Goal: Task Accomplishment & Management: Manage account settings

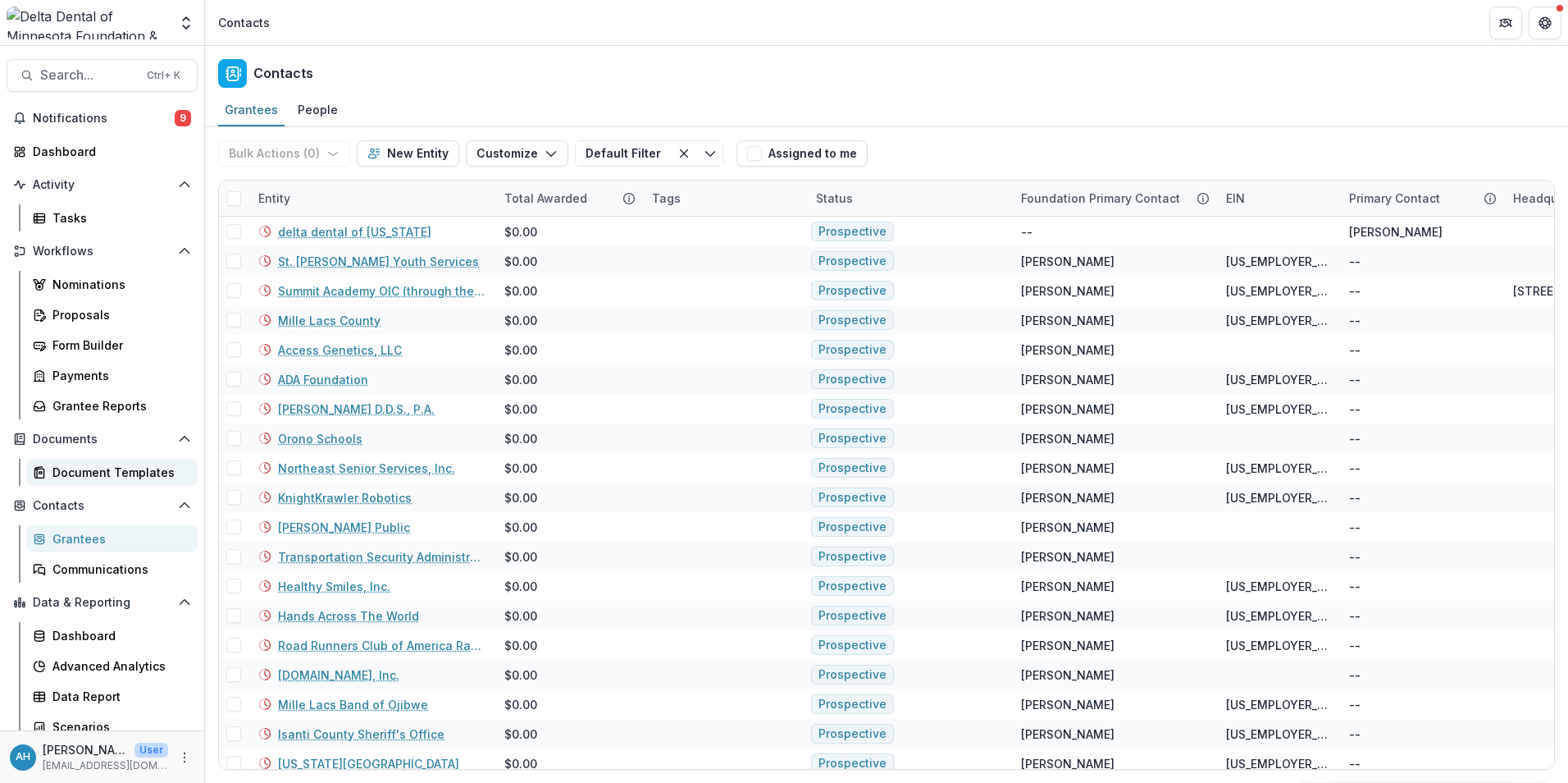
click at [93, 477] on div "Document Templates" at bounding box center [118, 472] width 132 height 18
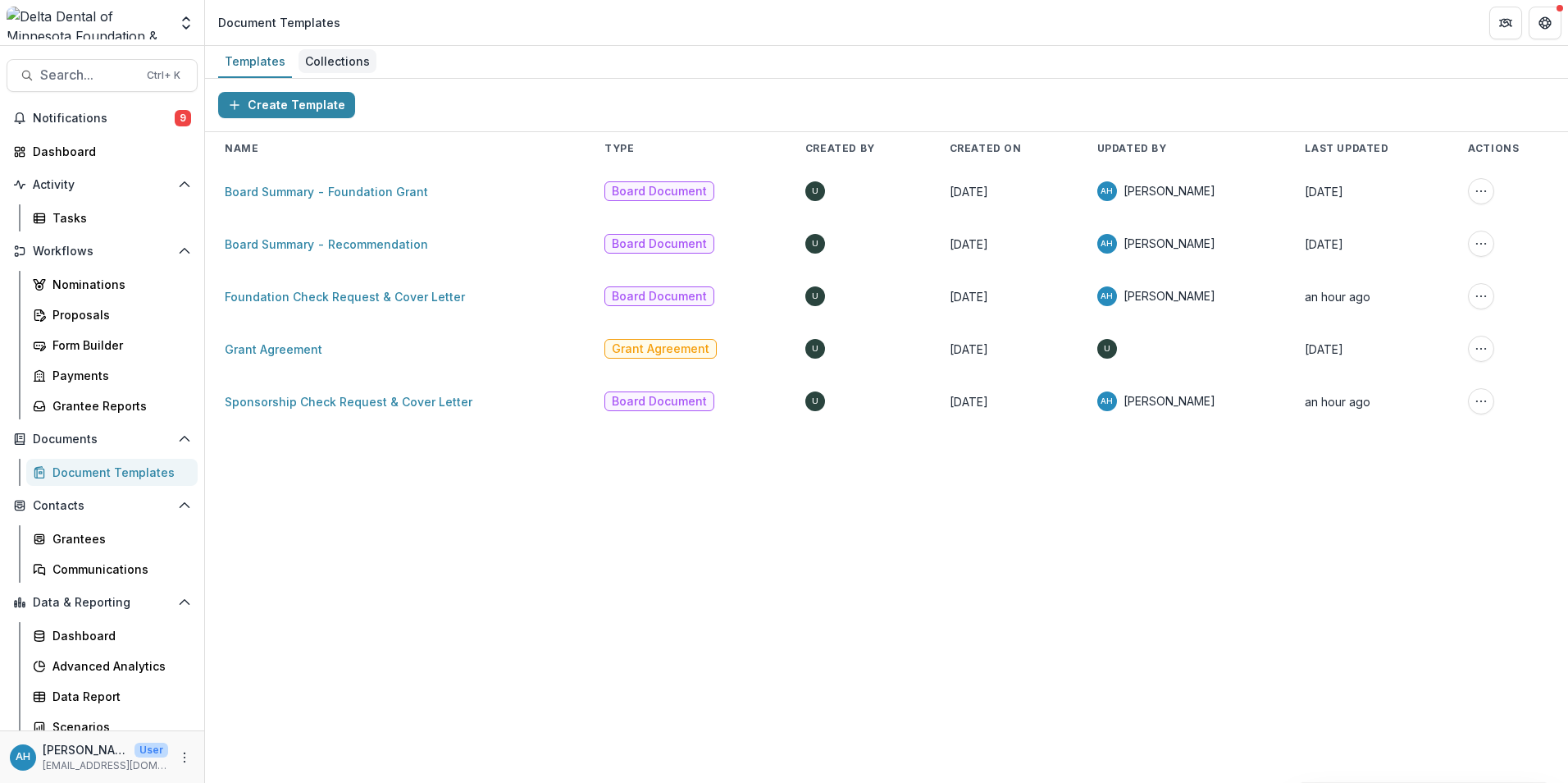
click at [332, 63] on div "Collections" at bounding box center [337, 61] width 78 height 24
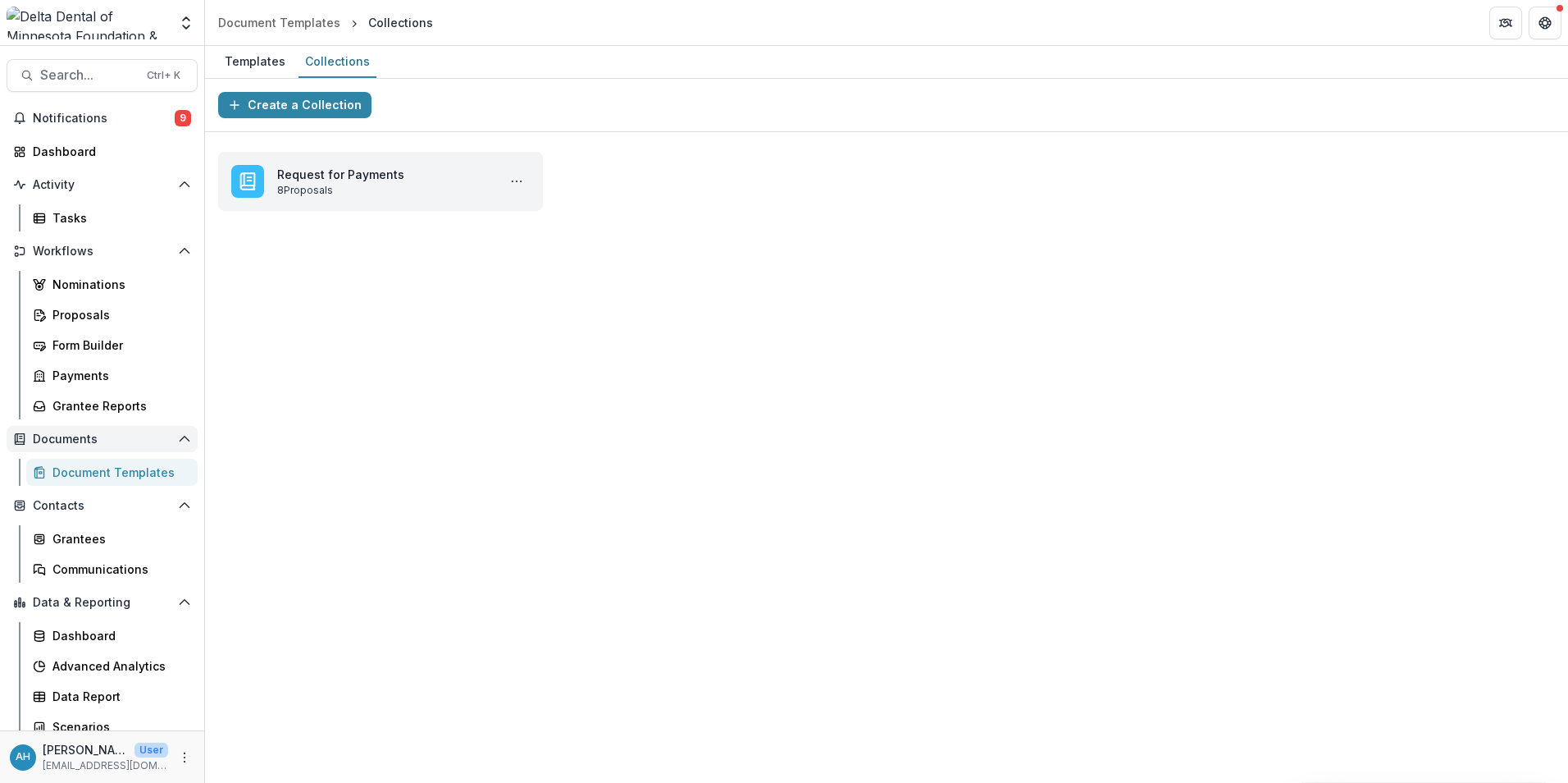
click at [96, 438] on span "Documents" at bounding box center [103, 439] width 139 height 14
click at [105, 342] on div "Form Builder" at bounding box center [118, 345] width 132 height 18
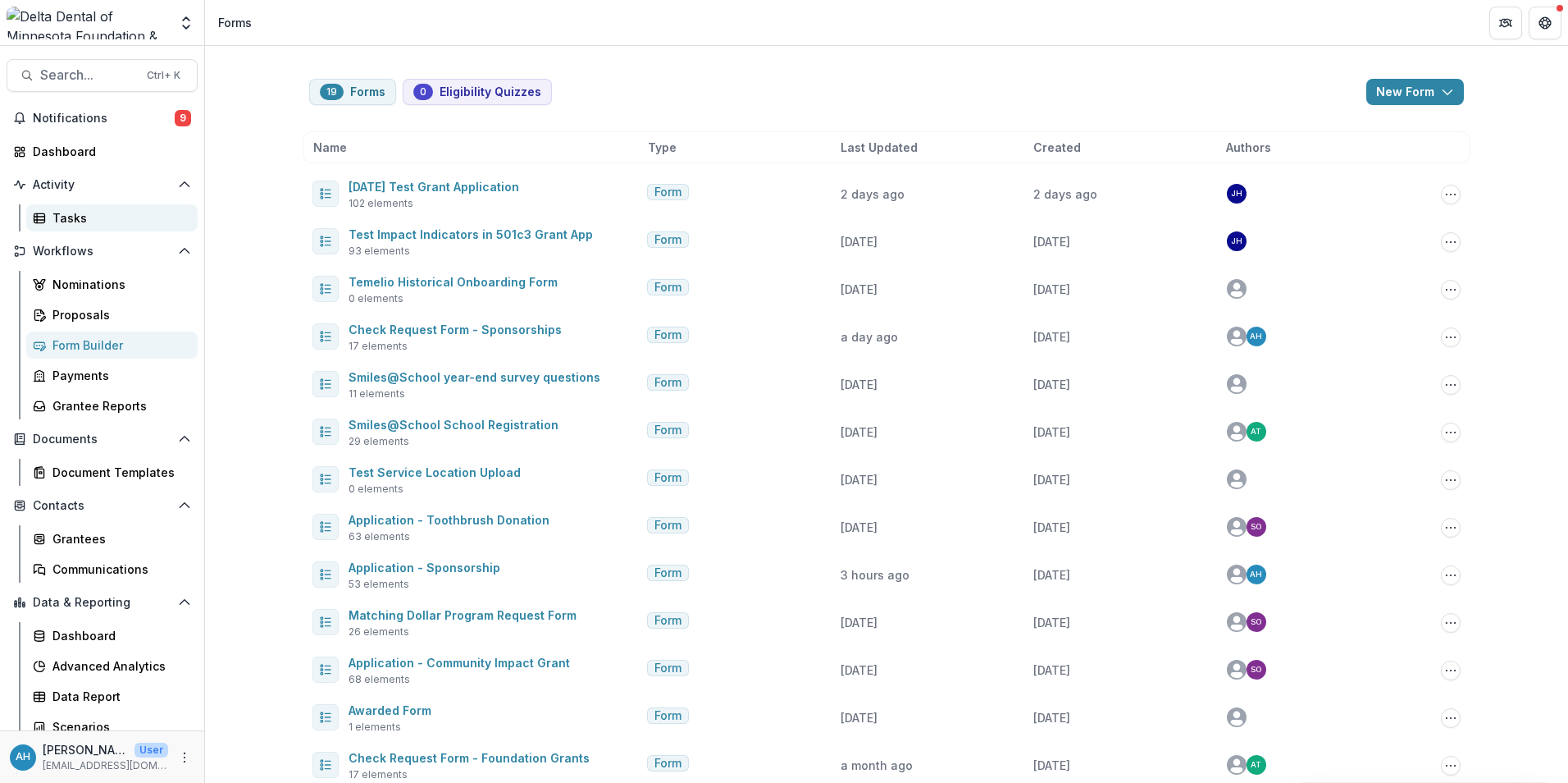
click at [79, 222] on div "Tasks" at bounding box center [118, 217] width 132 height 18
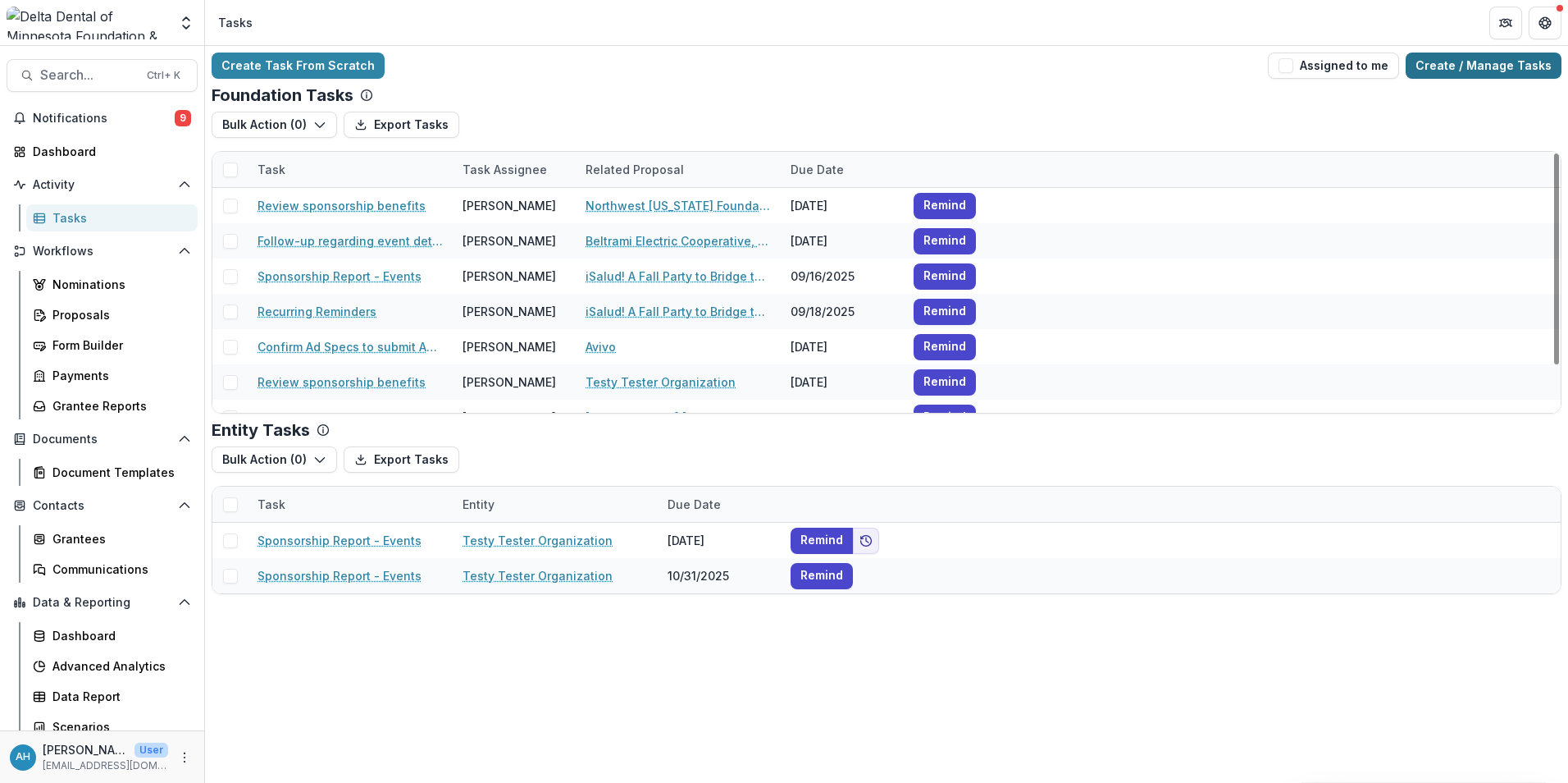
click at [1494, 69] on link "Create / Manage Tasks" at bounding box center [1483, 66] width 156 height 26
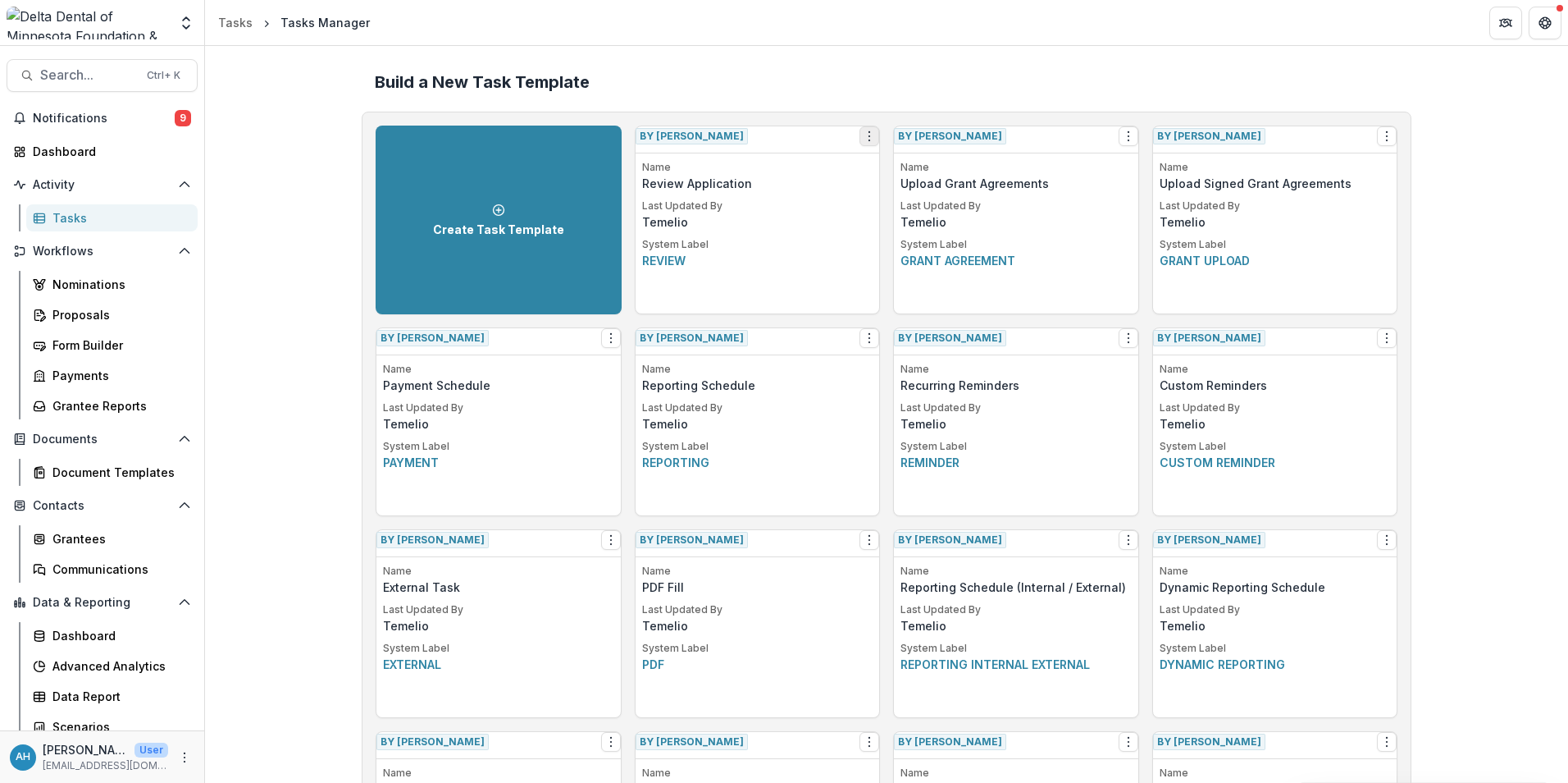
click at [863, 142] on icon "Options" at bounding box center [869, 136] width 13 height 13
click at [906, 177] on link "View" at bounding box center [954, 177] width 201 height 27
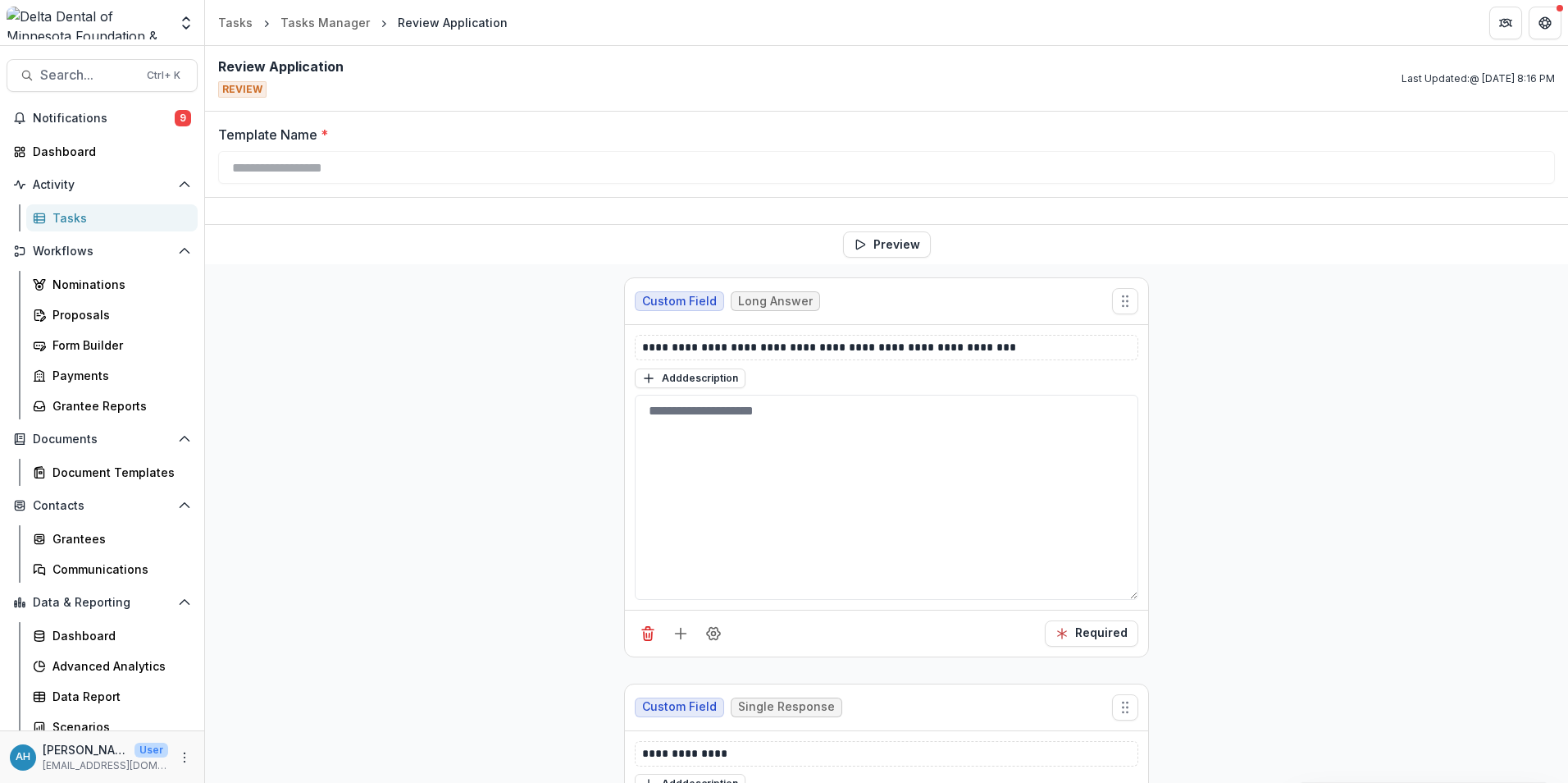
click at [458, 86] on div "Review Application REVIEW Last Updated: @ Aug 11, 2025, 8:16 PM" at bounding box center [886, 79] width 1363 height 66
click at [93, 318] on div "Proposals" at bounding box center [118, 314] width 132 height 18
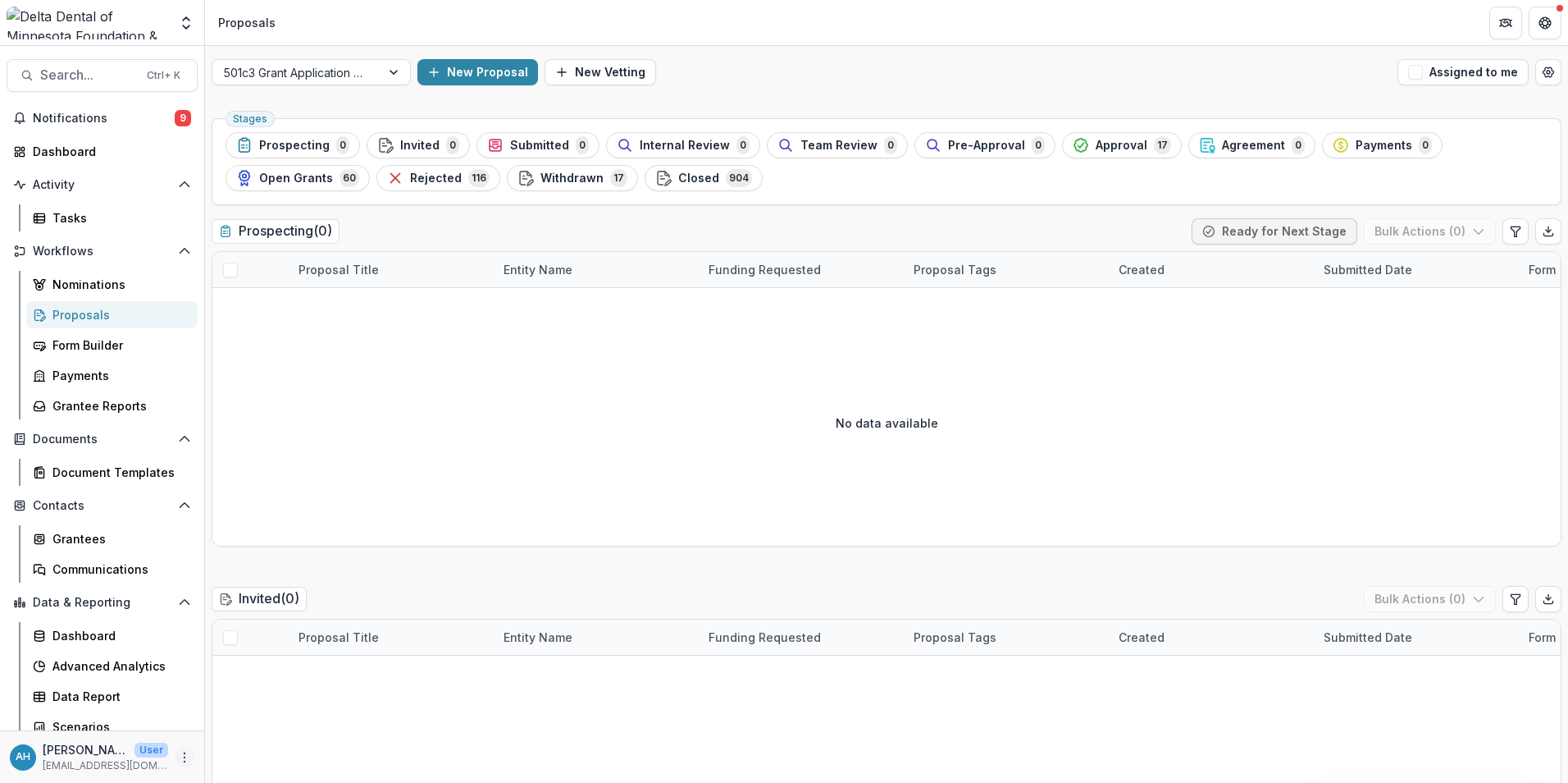
click at [178, 755] on icon "More" at bounding box center [185, 757] width 13 height 13
click at [282, 724] on link "User Settings" at bounding box center [288, 722] width 176 height 27
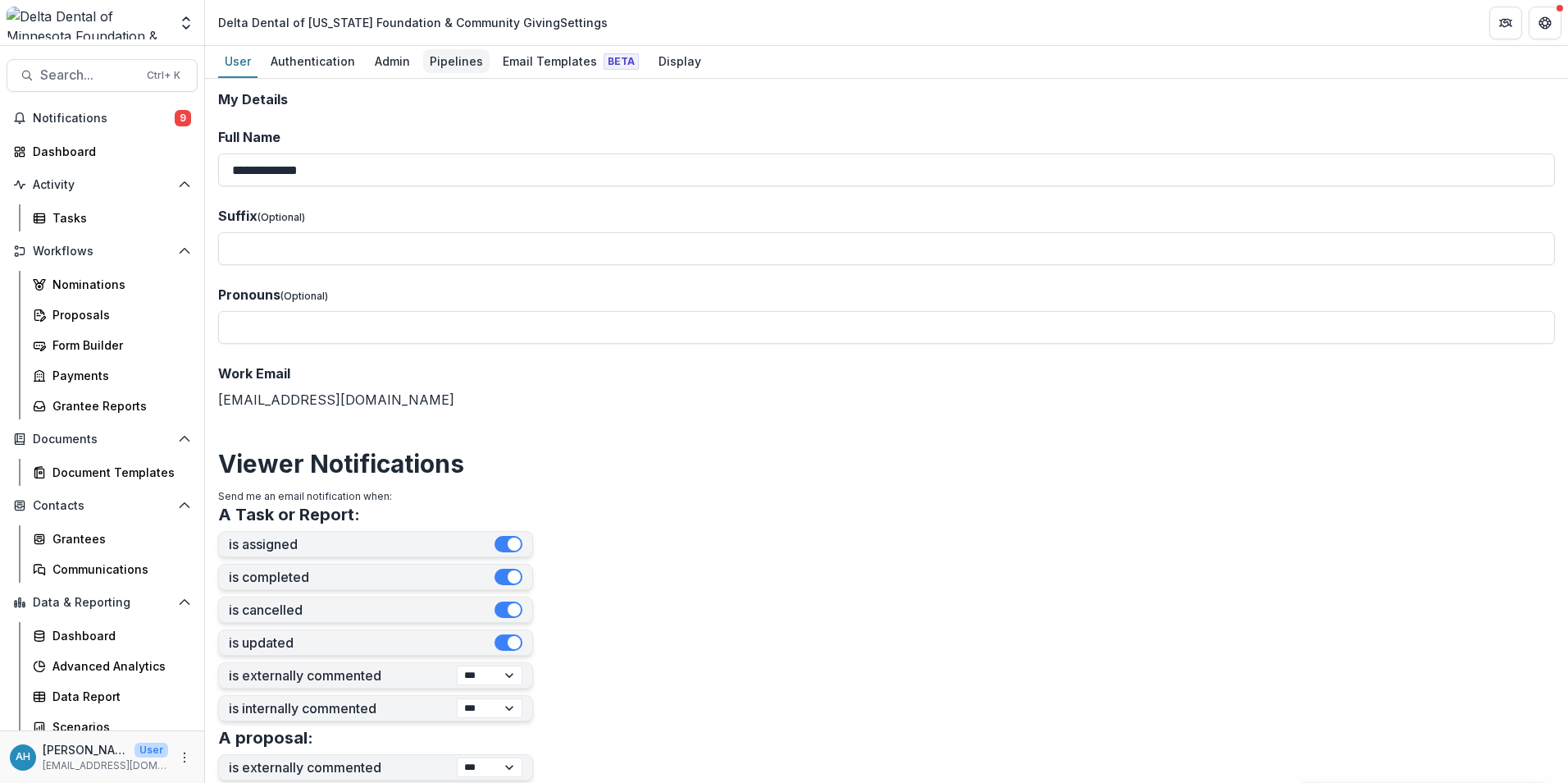
click at [449, 68] on div "Pipelines" at bounding box center [456, 61] width 67 height 24
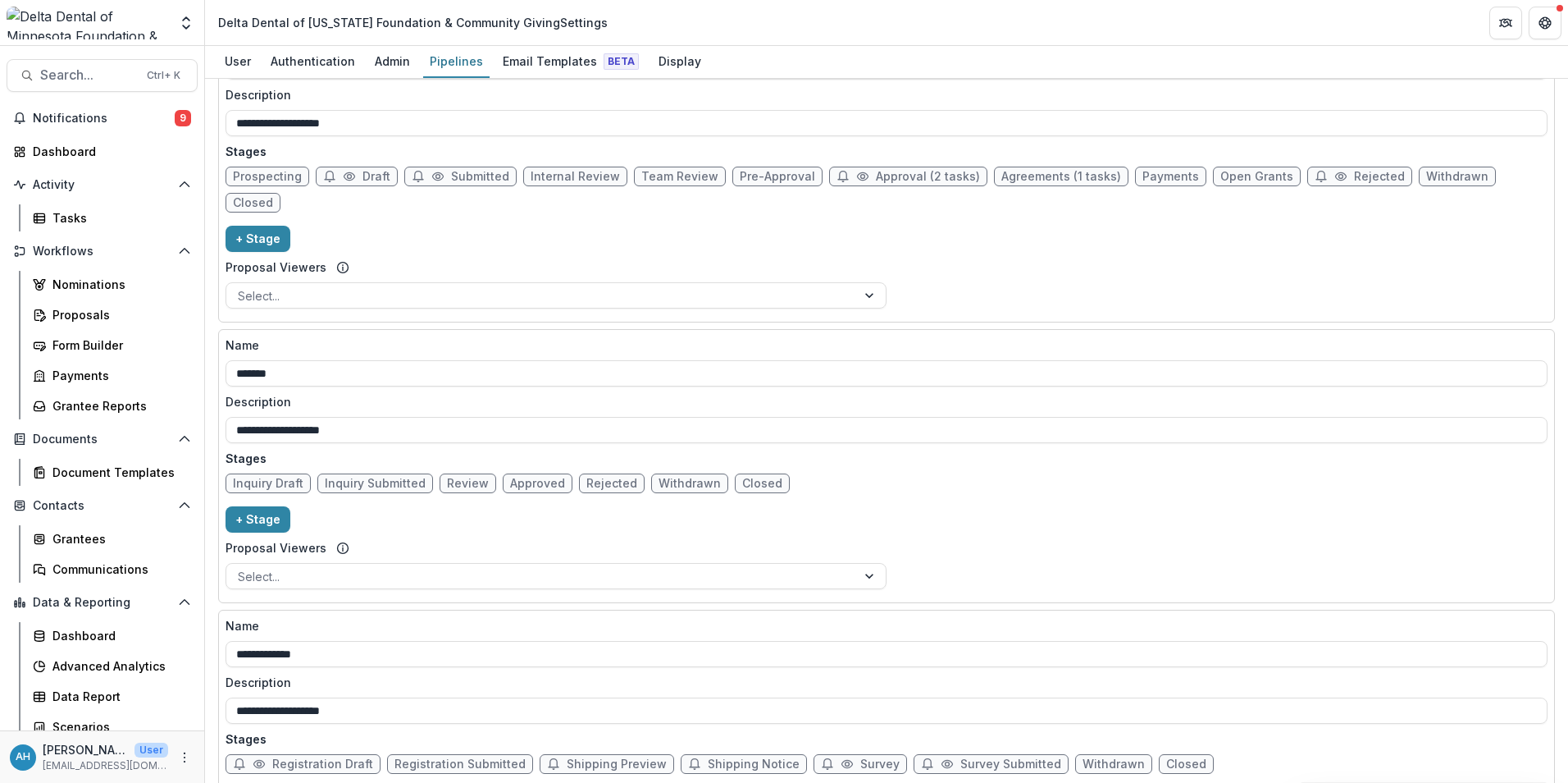
scroll to position [1067, 0]
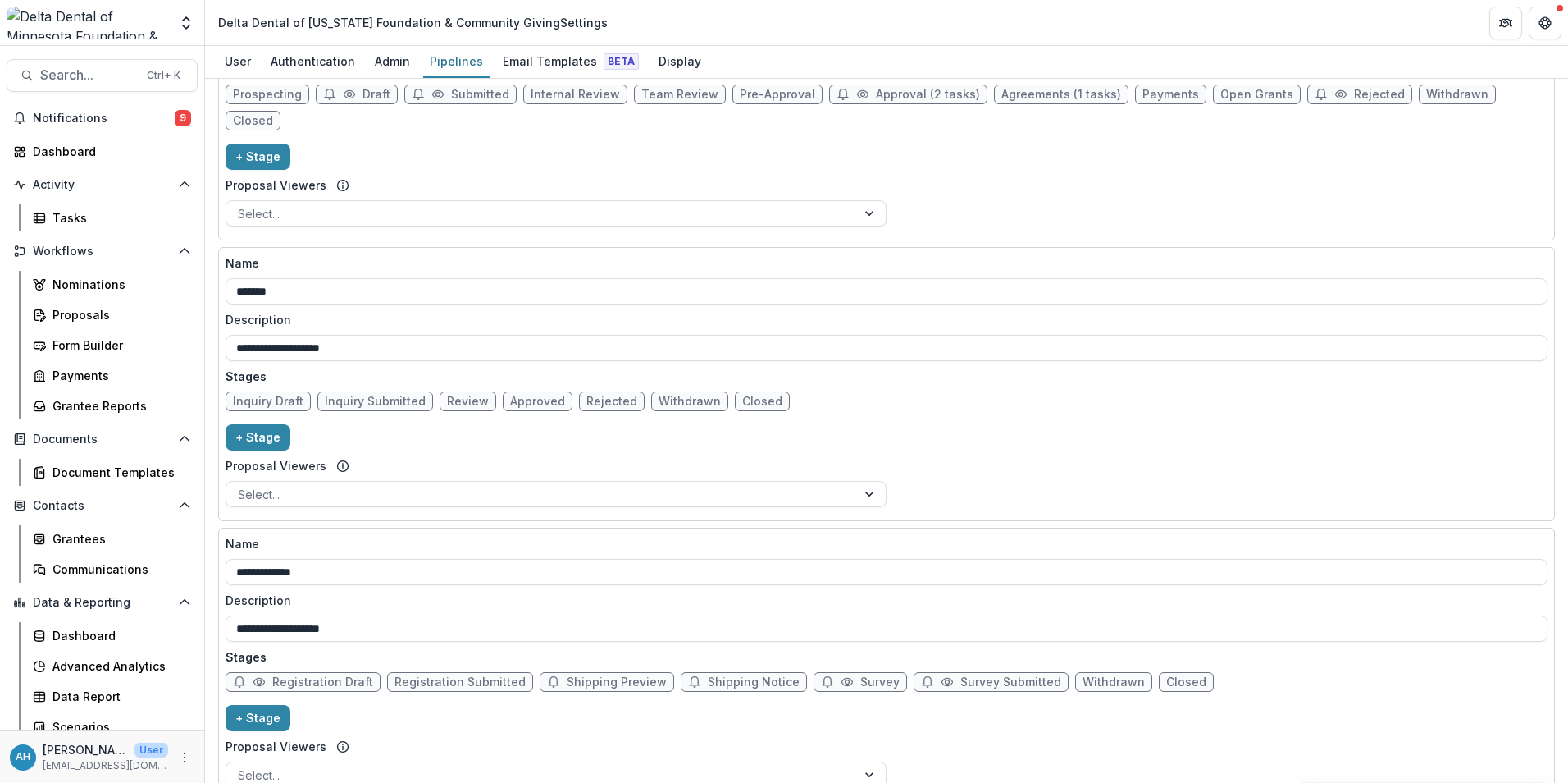
click at [456, 395] on span "Review" at bounding box center [468, 401] width 42 height 14
select select "******"
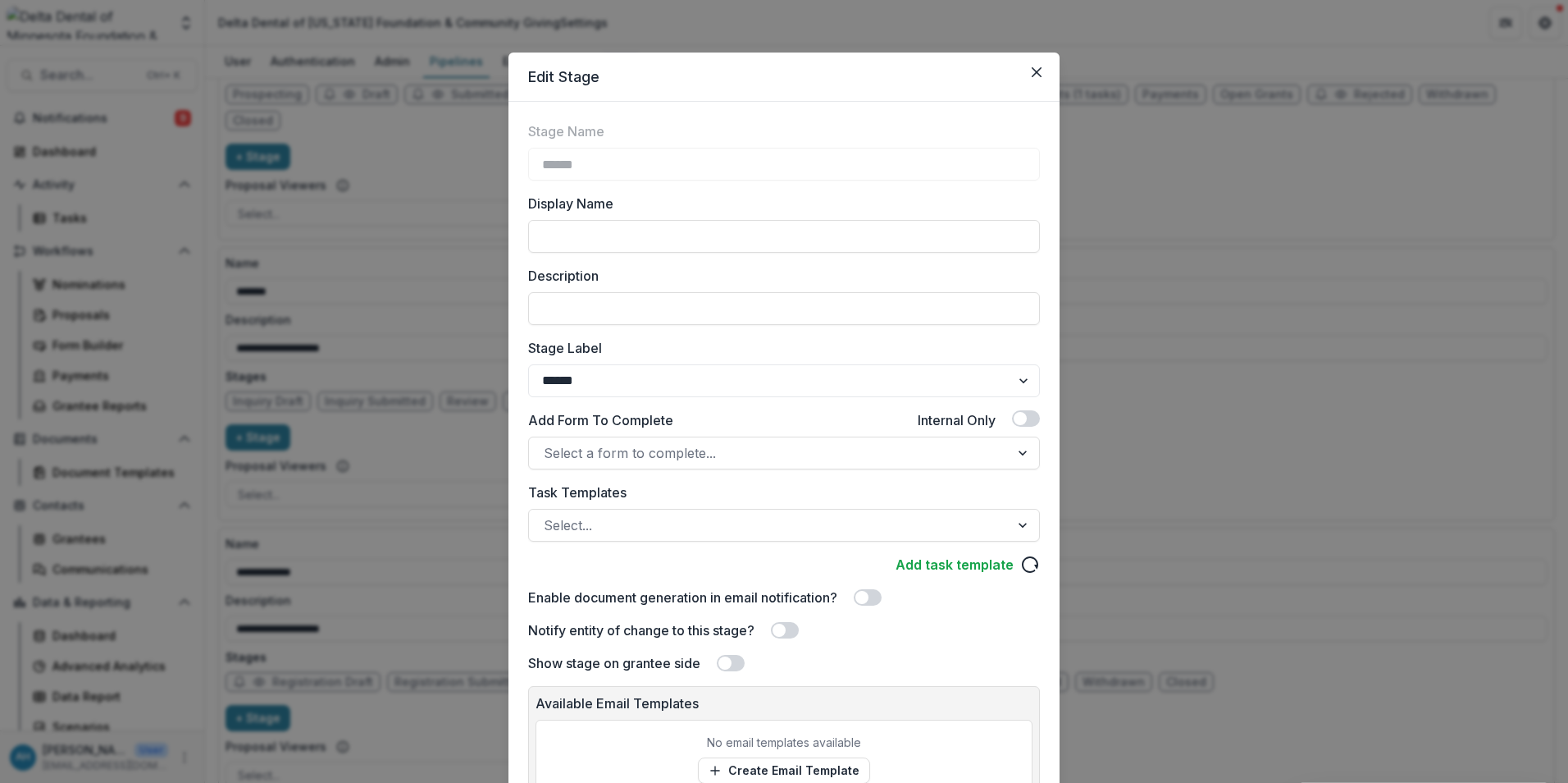
click at [1015, 417] on span at bounding box center [1020, 419] width 13 height 13
click at [760, 447] on div at bounding box center [769, 453] width 451 height 23
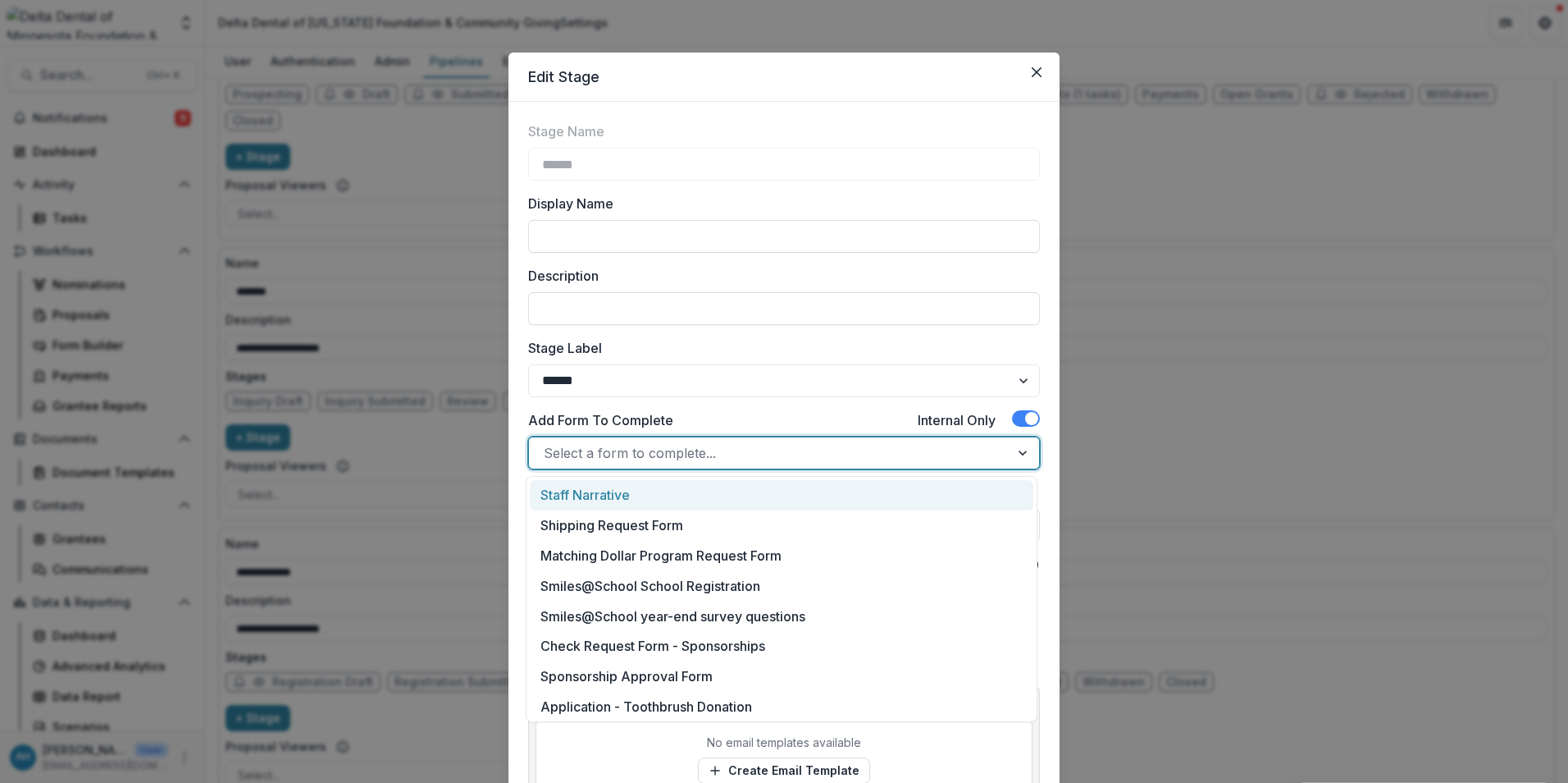
click at [720, 407] on div "Stage Name ****** Display Name Description Stage Label ******* ***** ********* …" at bounding box center [784, 397] width 512 height 551
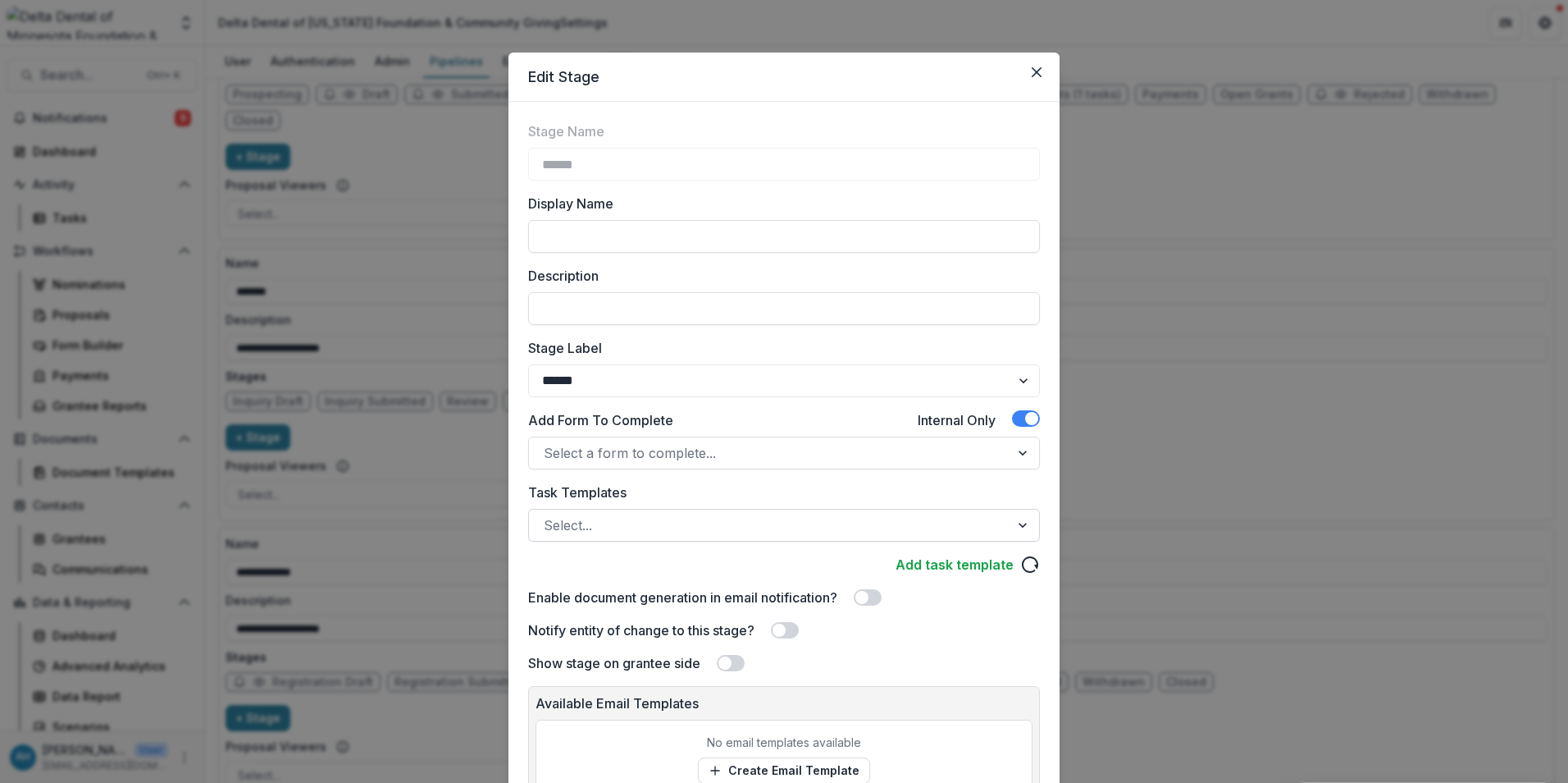
click at [656, 530] on div at bounding box center [769, 525] width 451 height 23
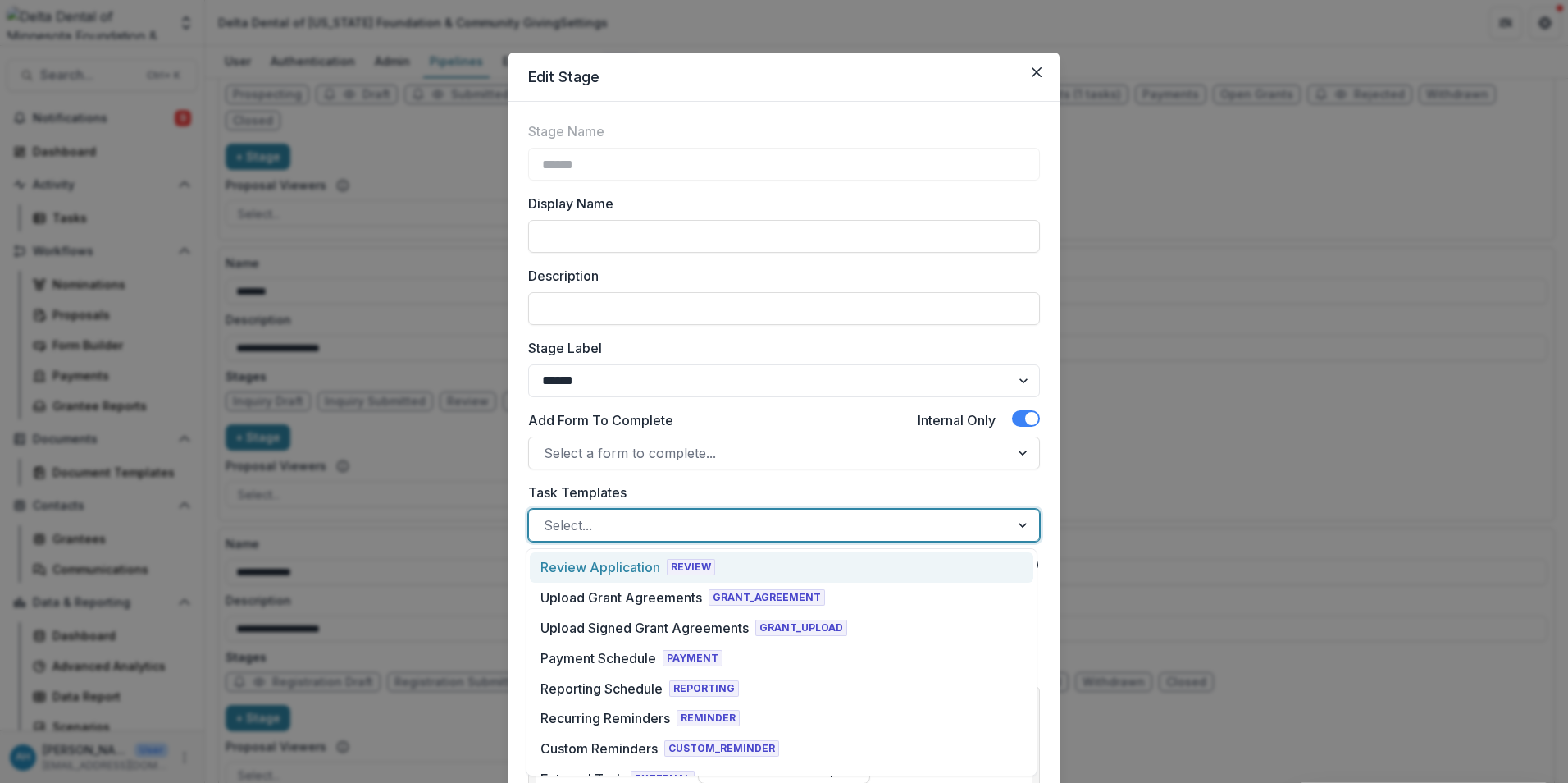
click at [639, 570] on div "Review Application" at bounding box center [601, 567] width 120 height 19
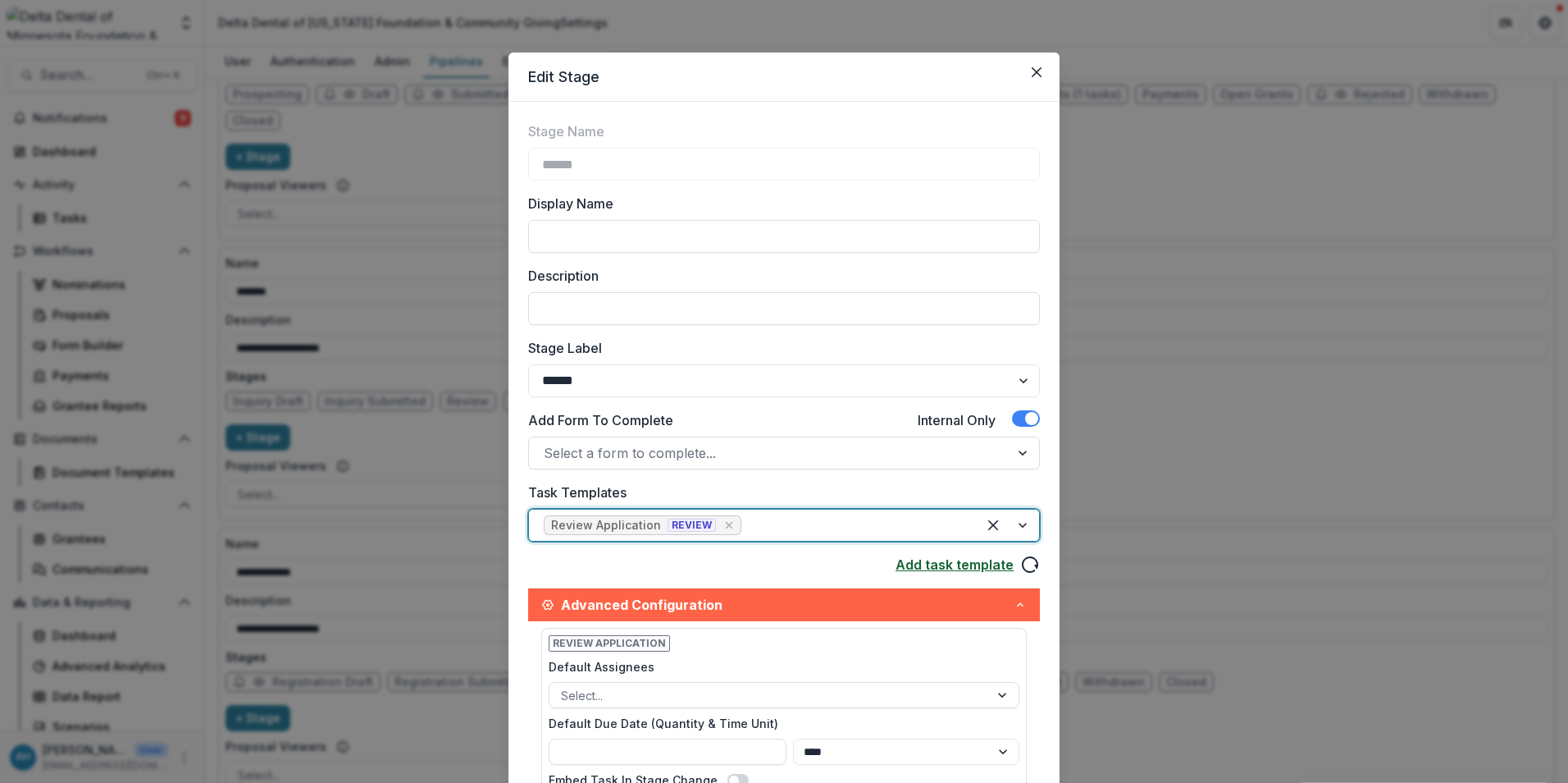
click at [940, 565] on link "Add task template" at bounding box center [954, 564] width 118 height 19
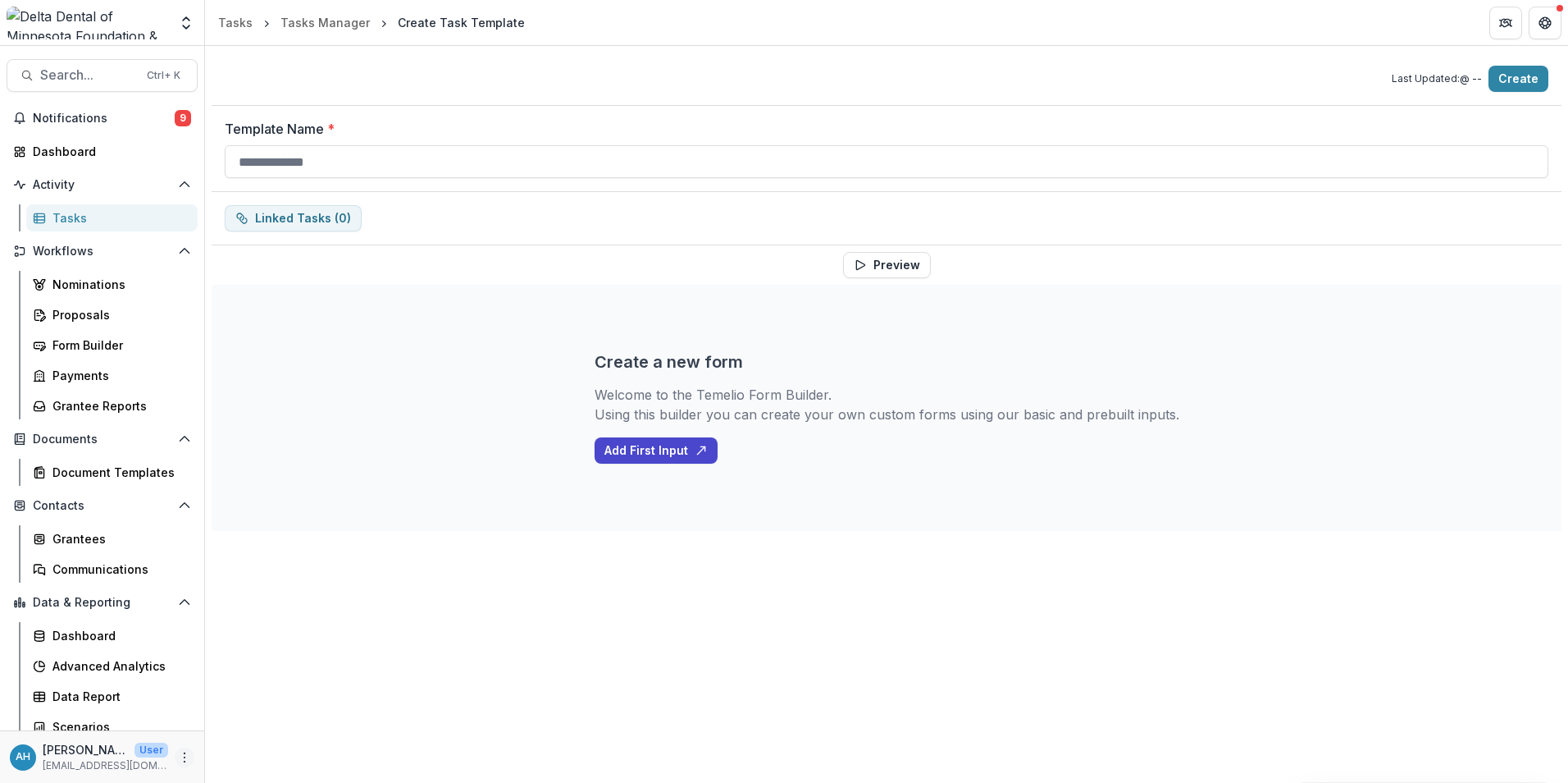
click at [182, 762] on icon "More" at bounding box center [185, 757] width 13 height 13
click at [277, 722] on link "User Settings" at bounding box center [288, 722] width 176 height 27
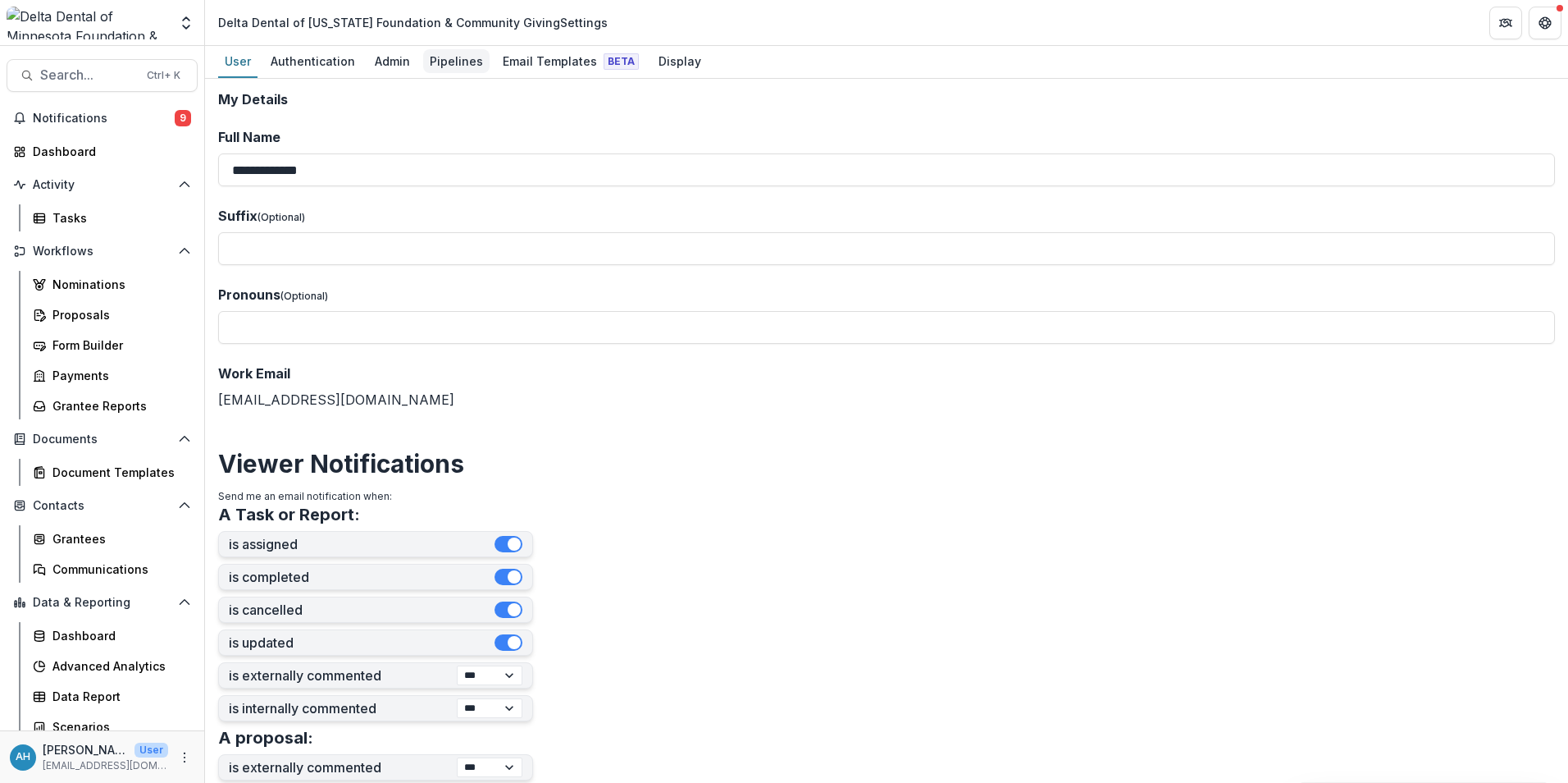
click at [455, 65] on div "Pipelines" at bounding box center [456, 61] width 67 height 24
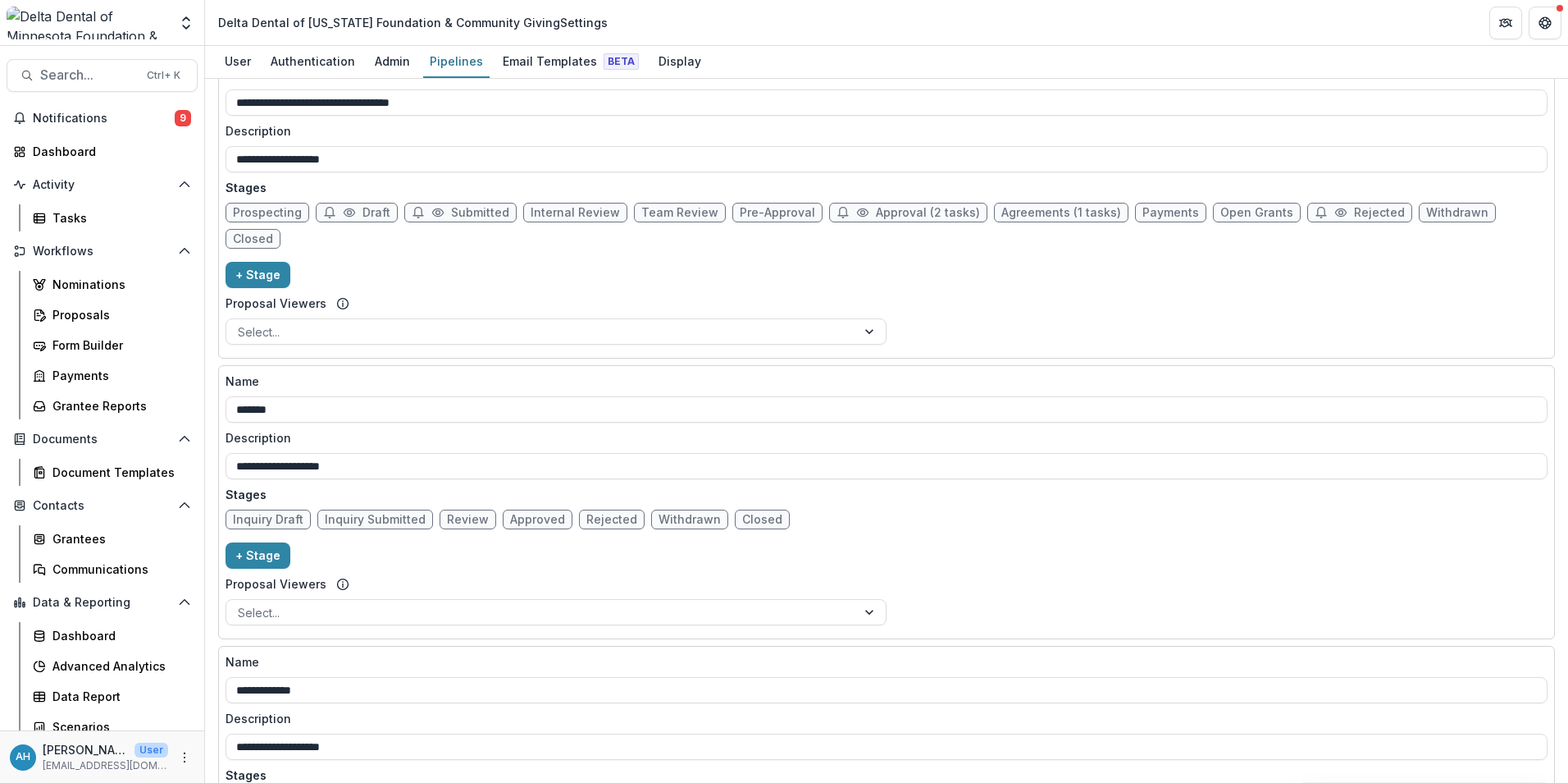
scroll to position [985, 0]
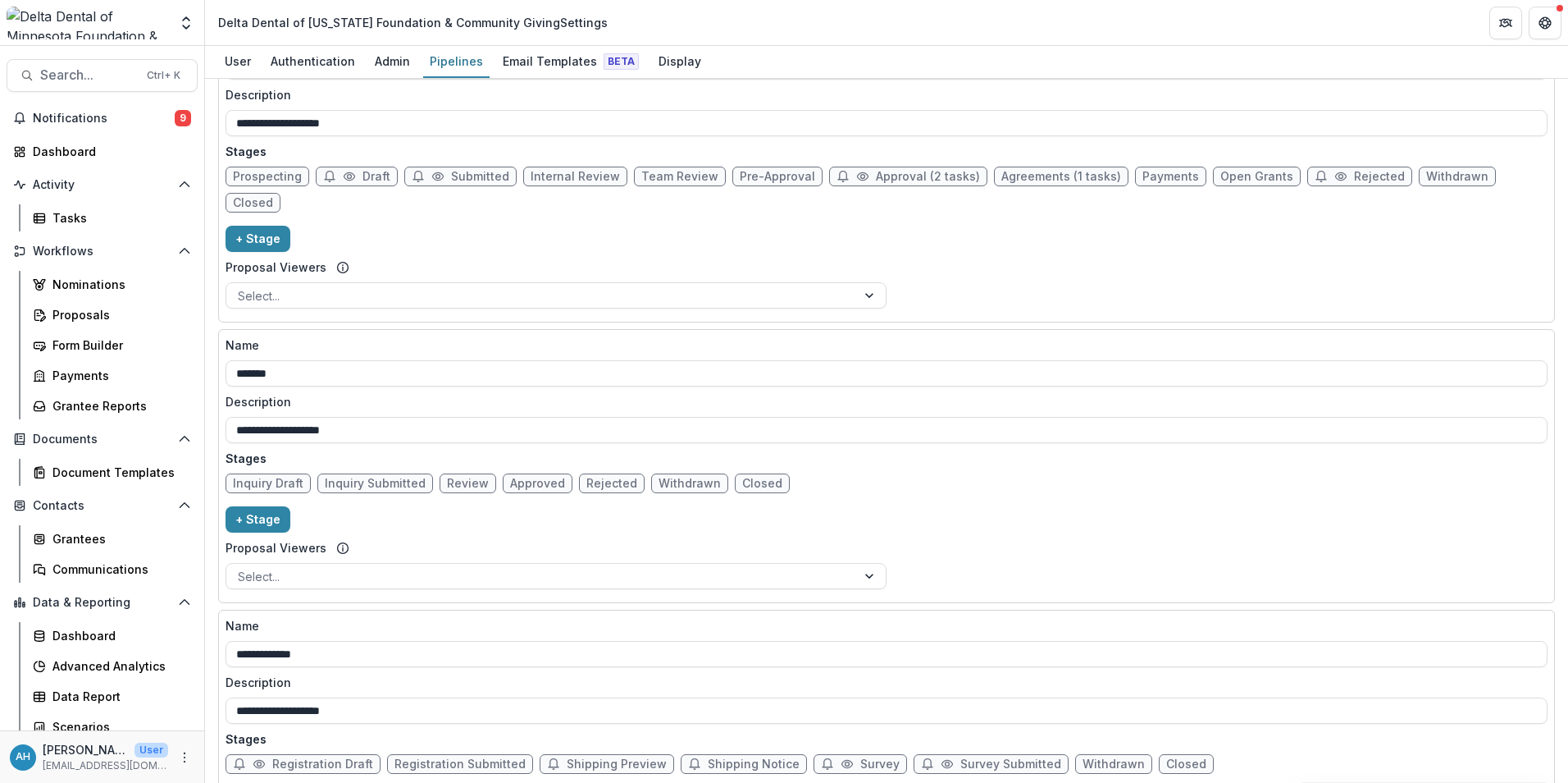
click at [461, 477] on span "Review" at bounding box center [468, 483] width 42 height 14
select select "******"
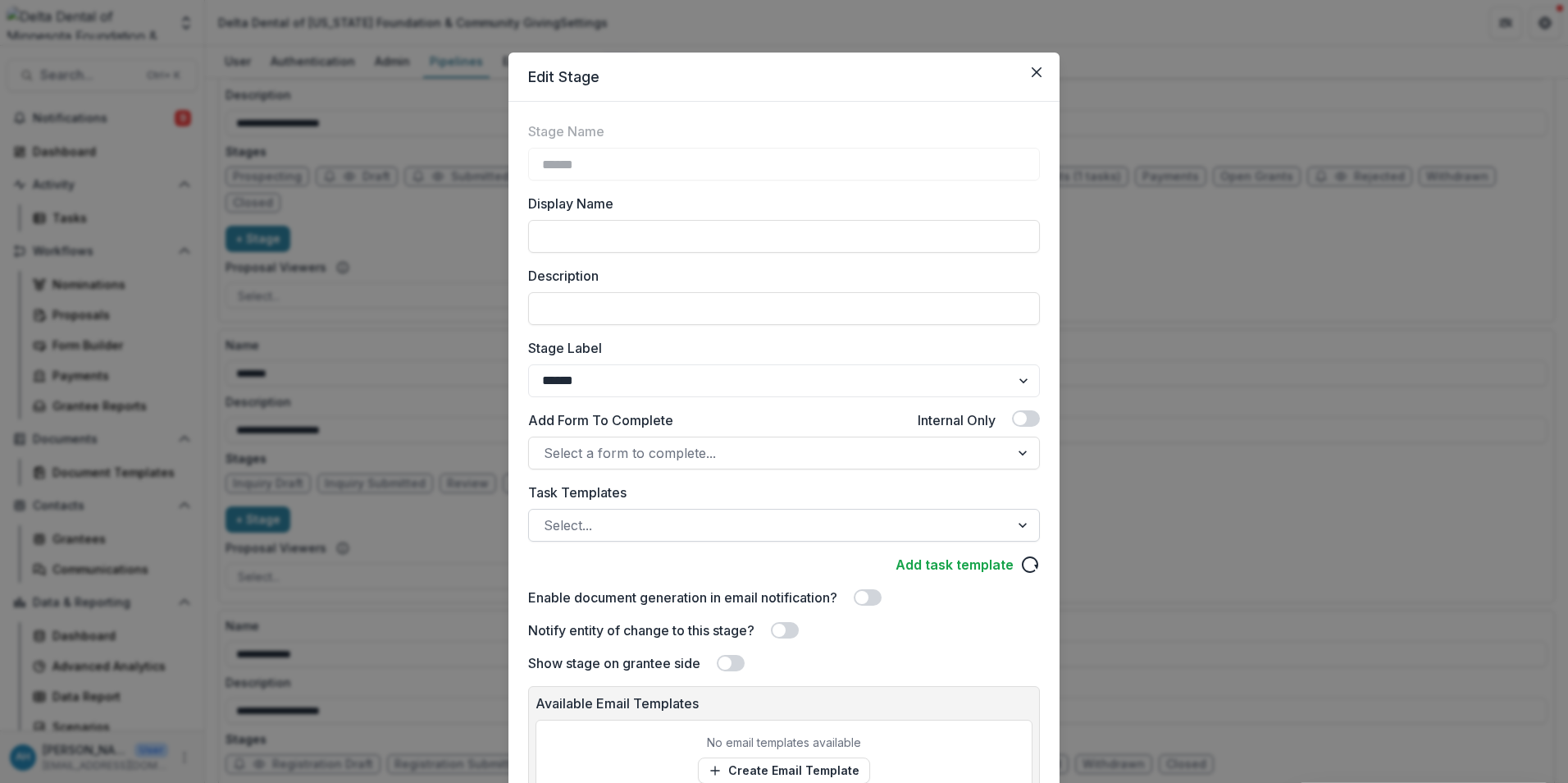
click at [673, 524] on div at bounding box center [769, 525] width 451 height 23
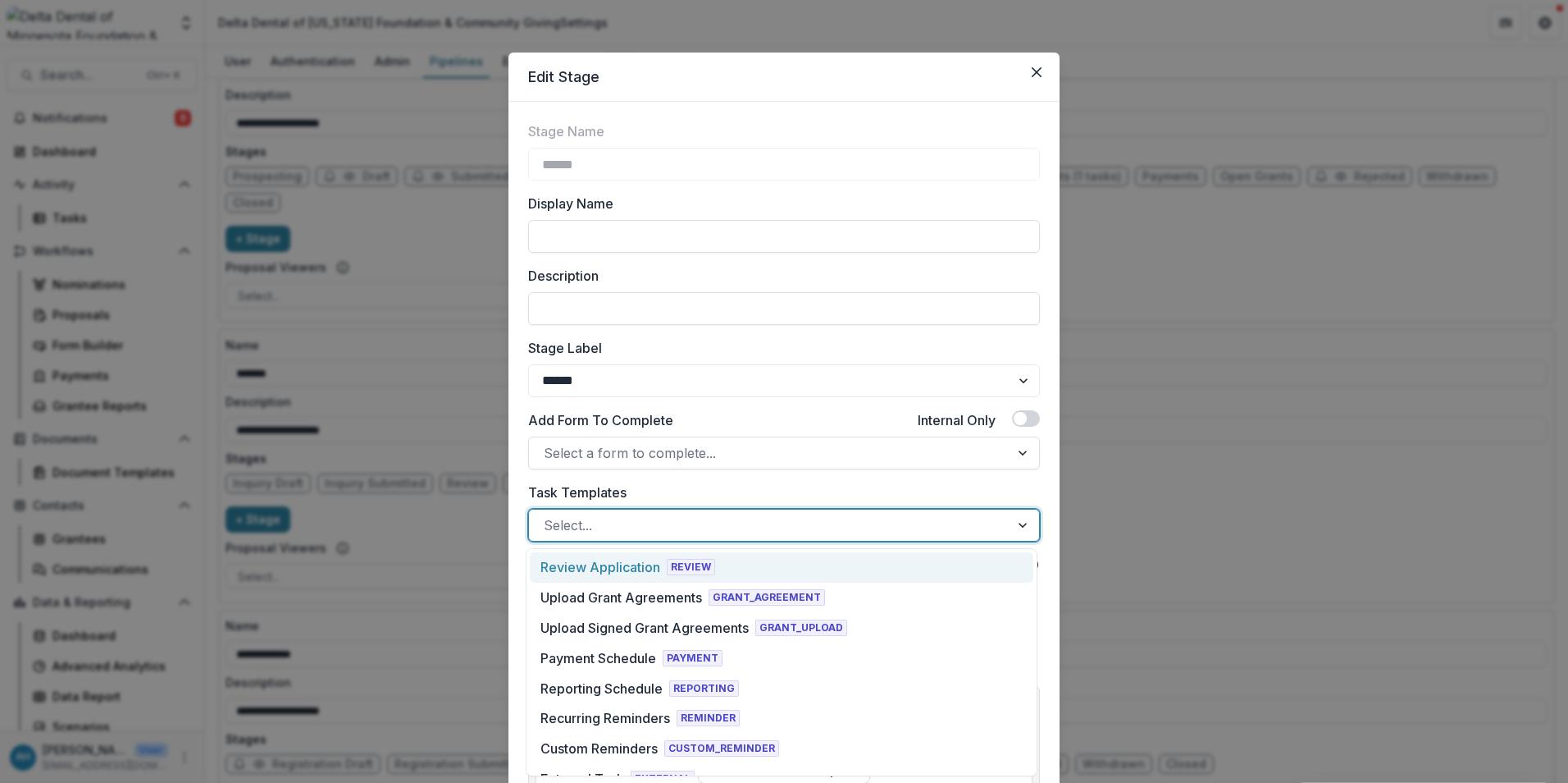
click at [656, 567] on div "Review Application" at bounding box center [601, 567] width 120 height 19
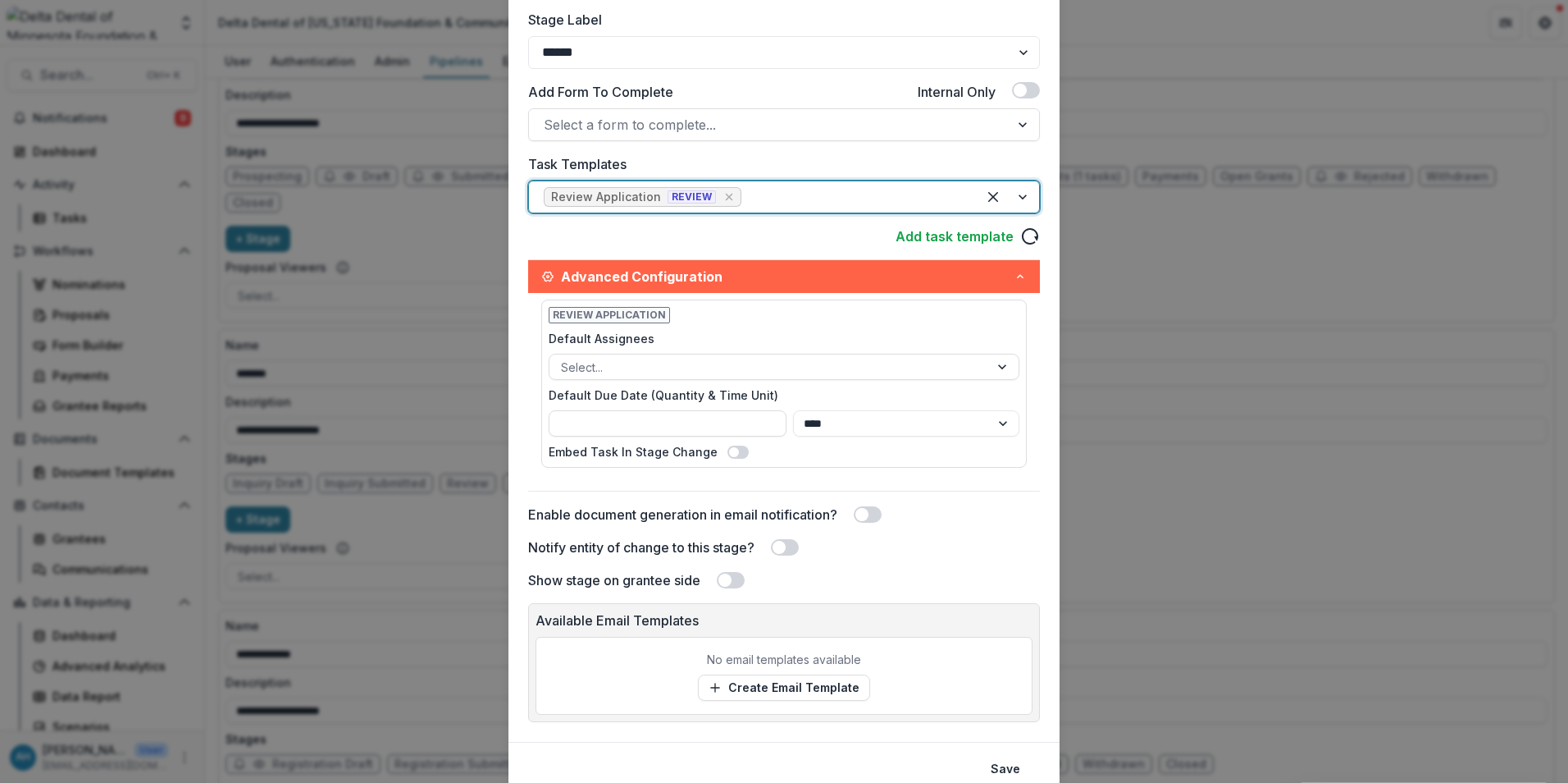
scroll to position [393, 0]
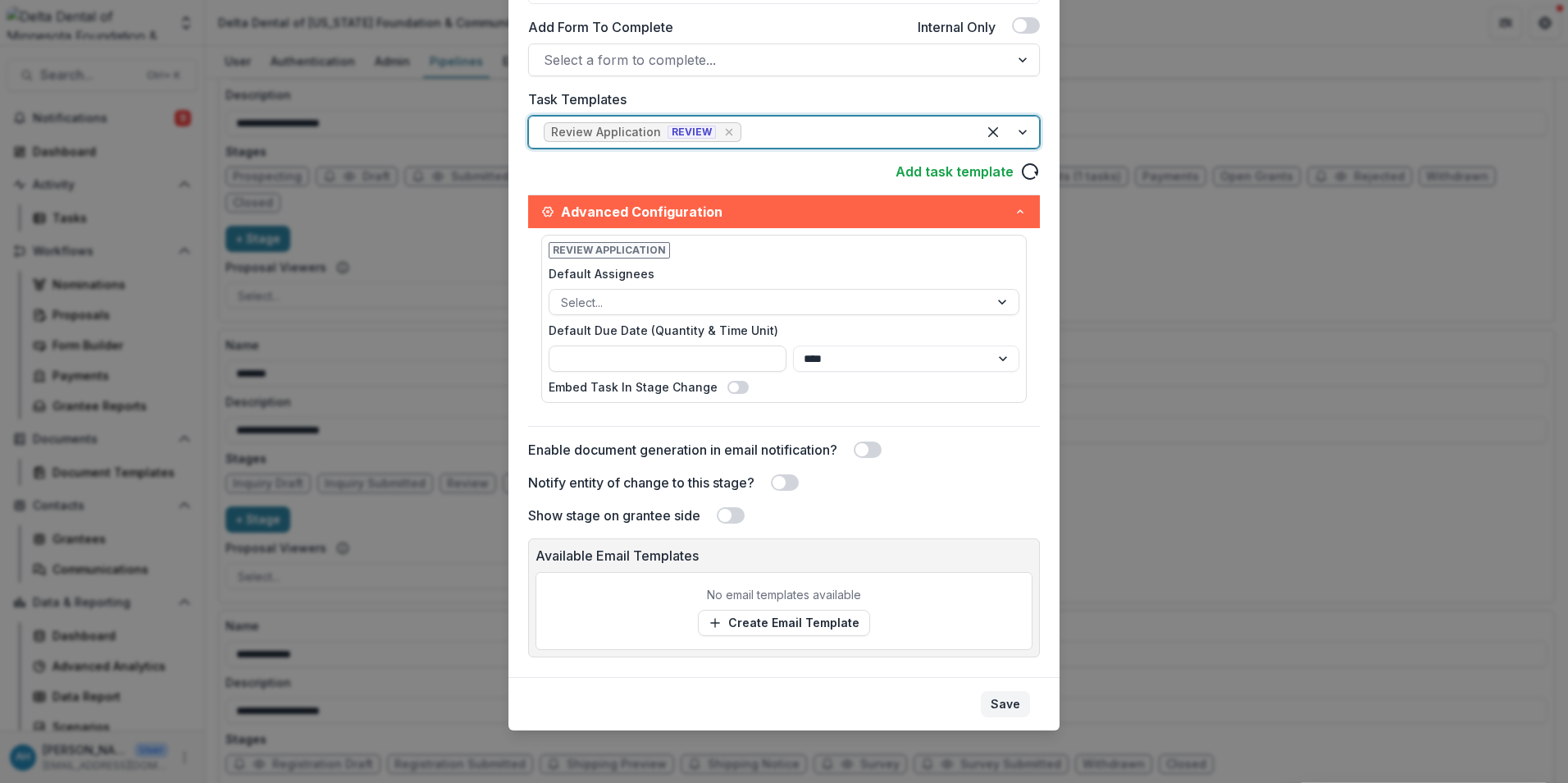
click at [1009, 702] on button "Save" at bounding box center [1005, 703] width 49 height 26
click at [1009, 702] on div "**********" at bounding box center [886, 746] width 1322 height 259
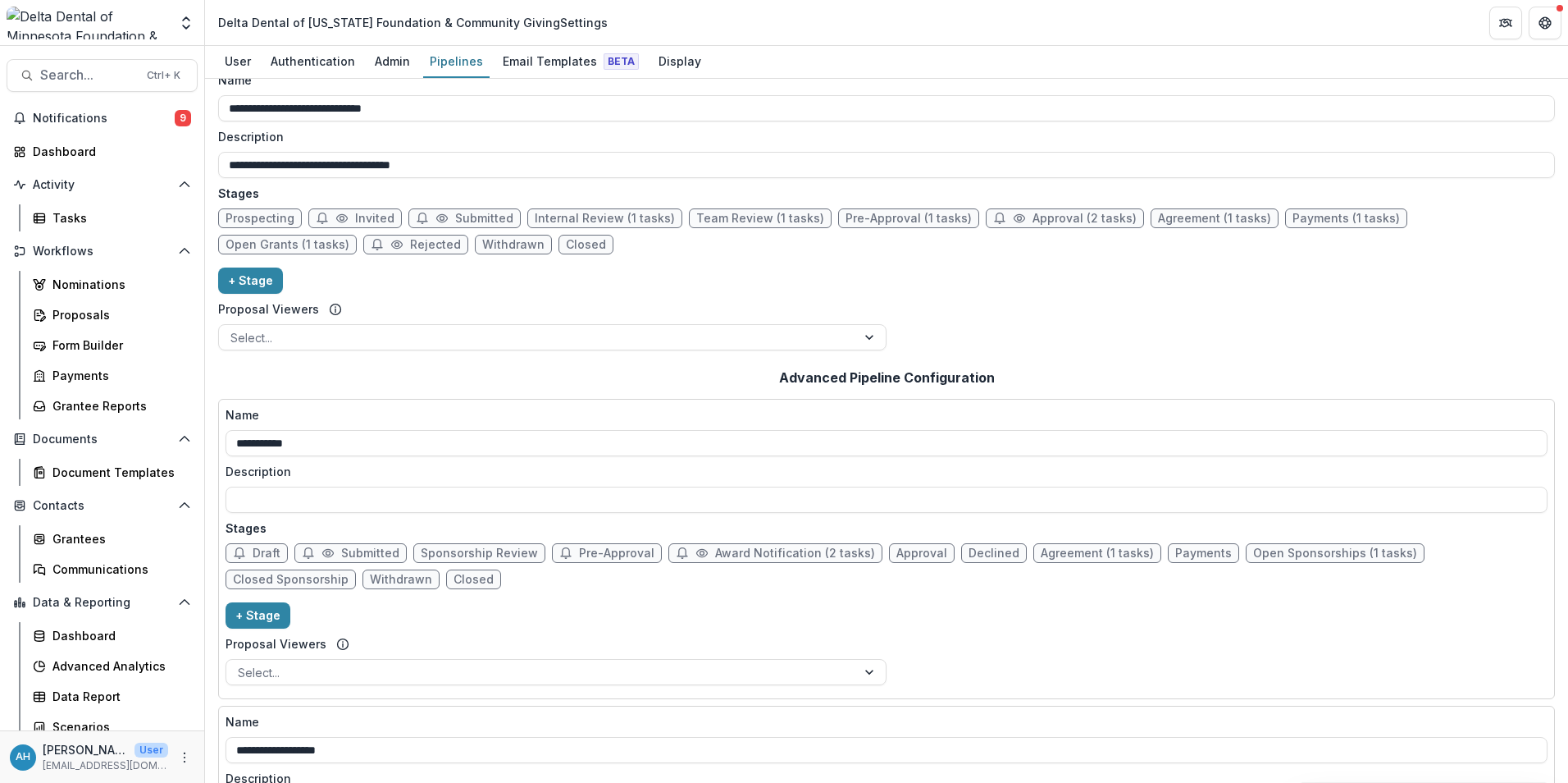
scroll to position [0, 0]
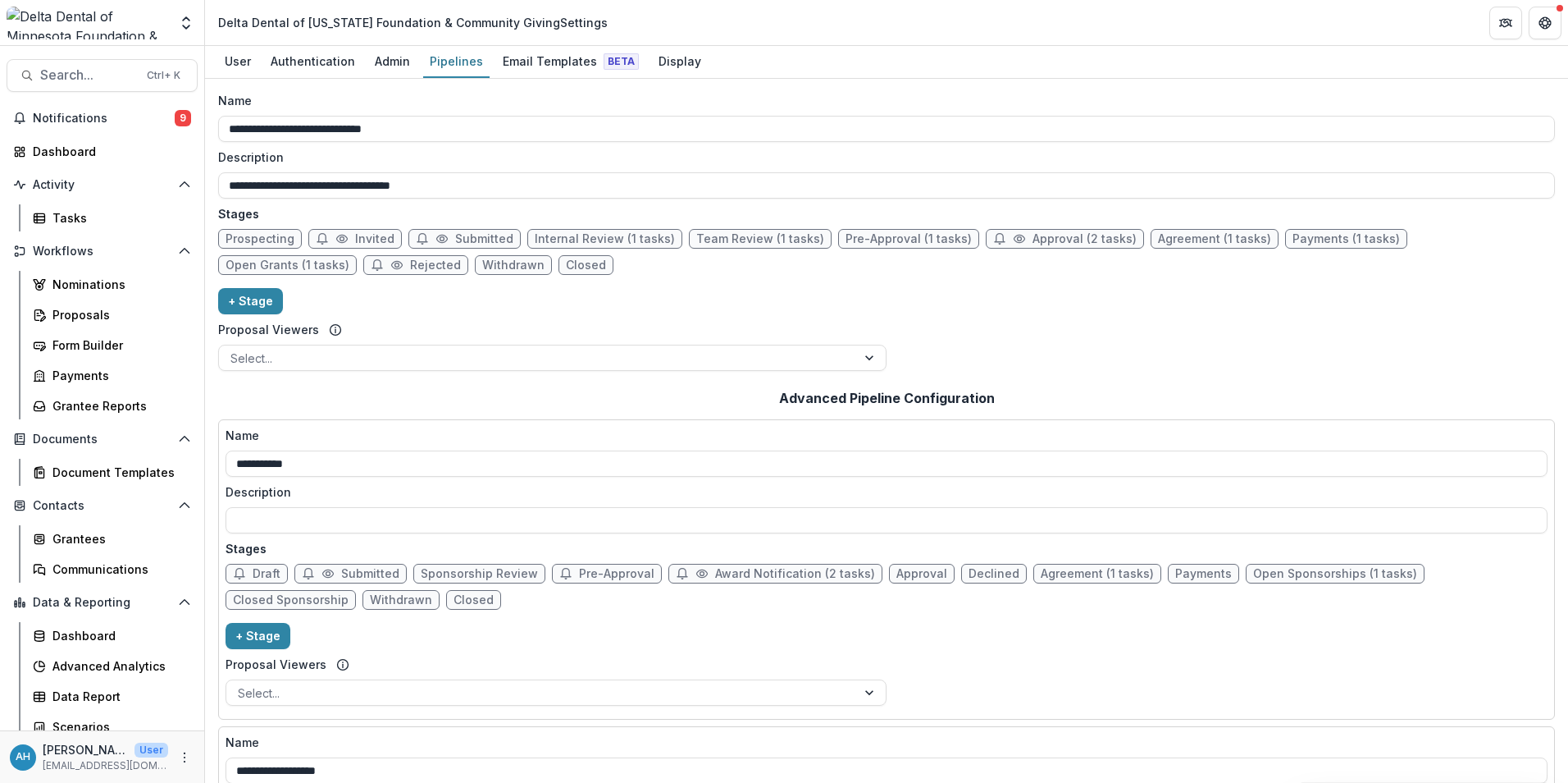
click at [601, 242] on span "Internal Review (1 tasks)" at bounding box center [605, 239] width 140 height 14
select select "******"
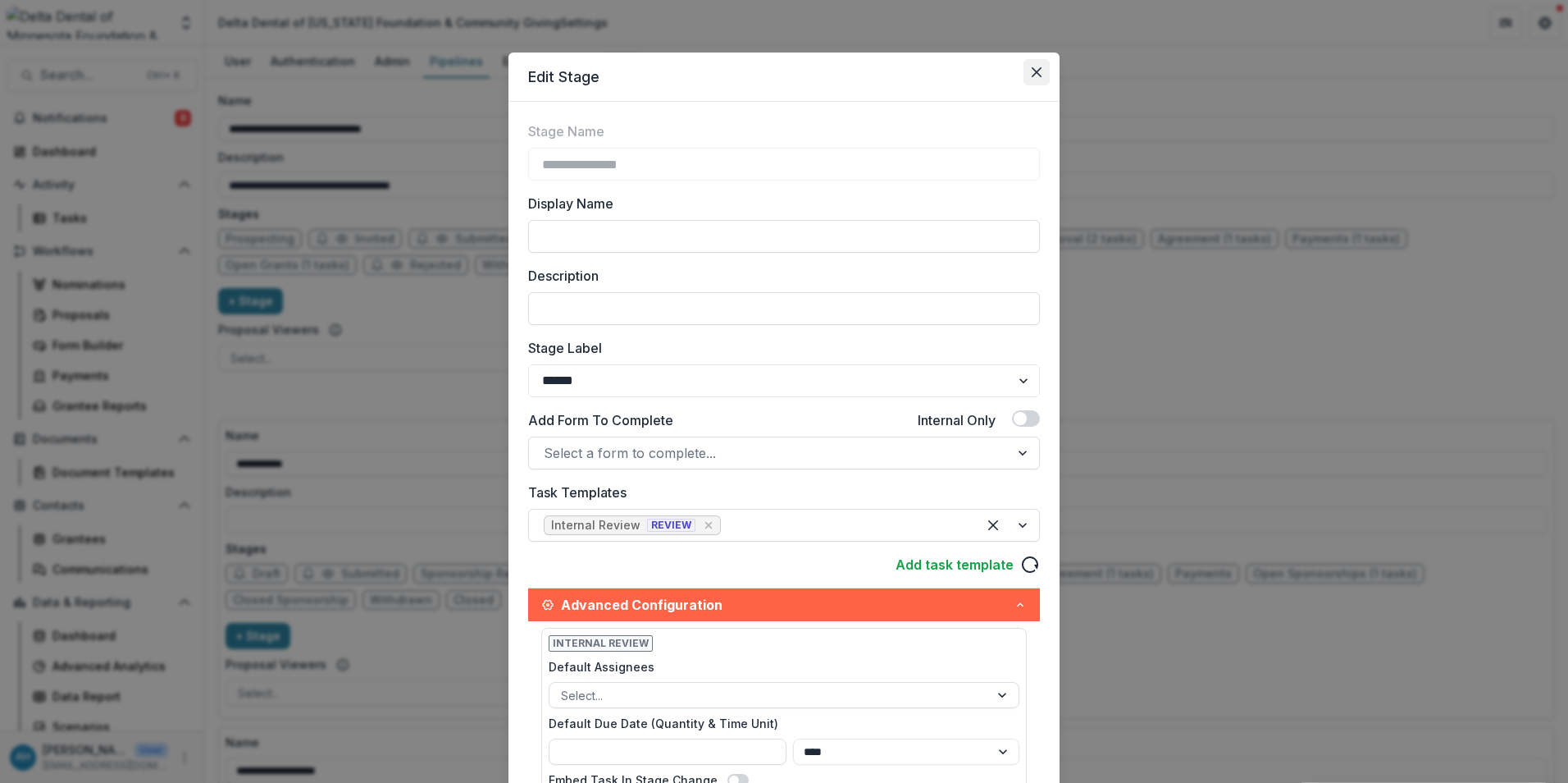
click at [1036, 71] on icon "Close" at bounding box center [1037, 72] width 10 height 10
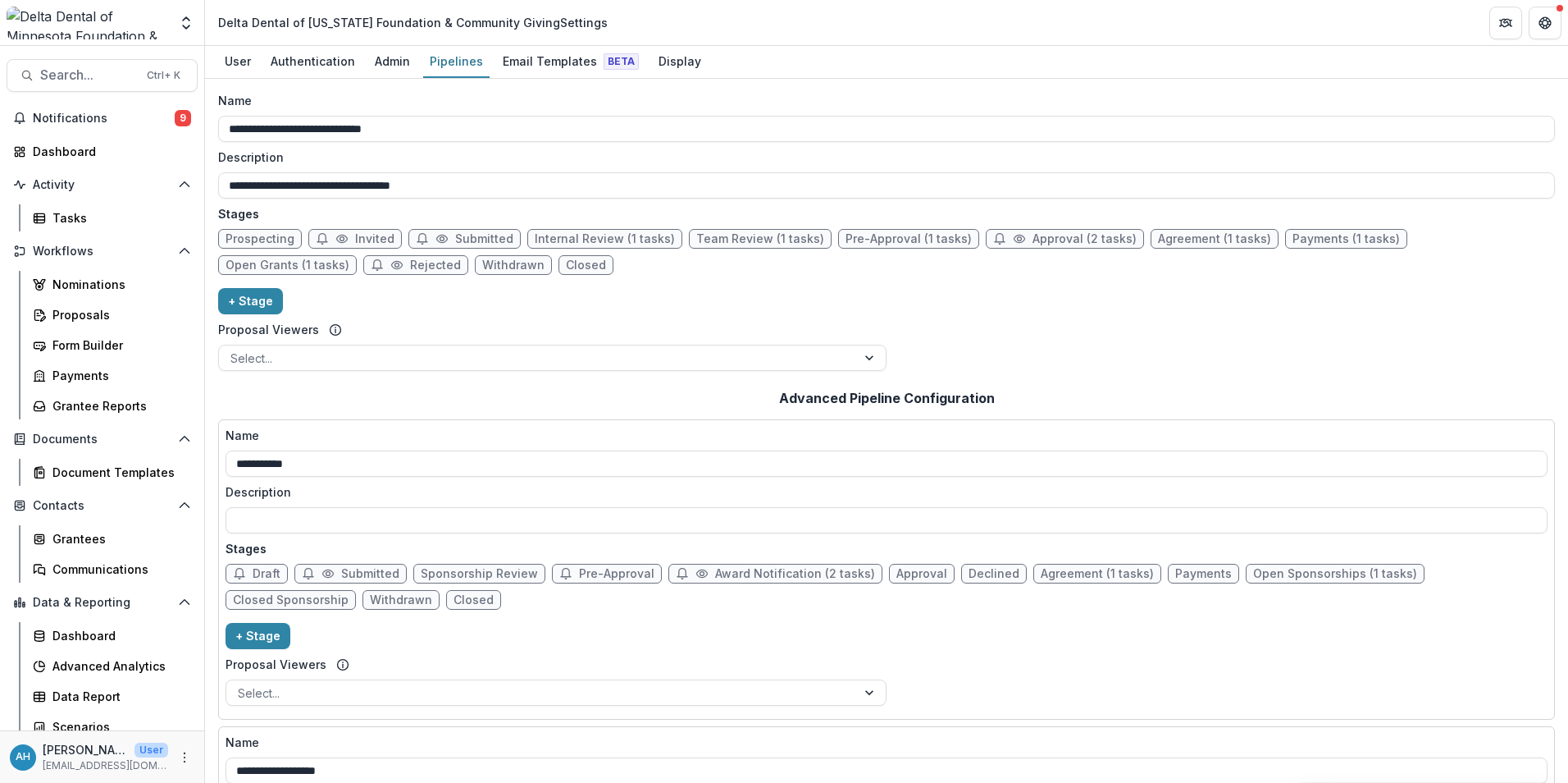
click at [762, 236] on span "Team Review (1 tasks)" at bounding box center [760, 239] width 128 height 14
select select "******"
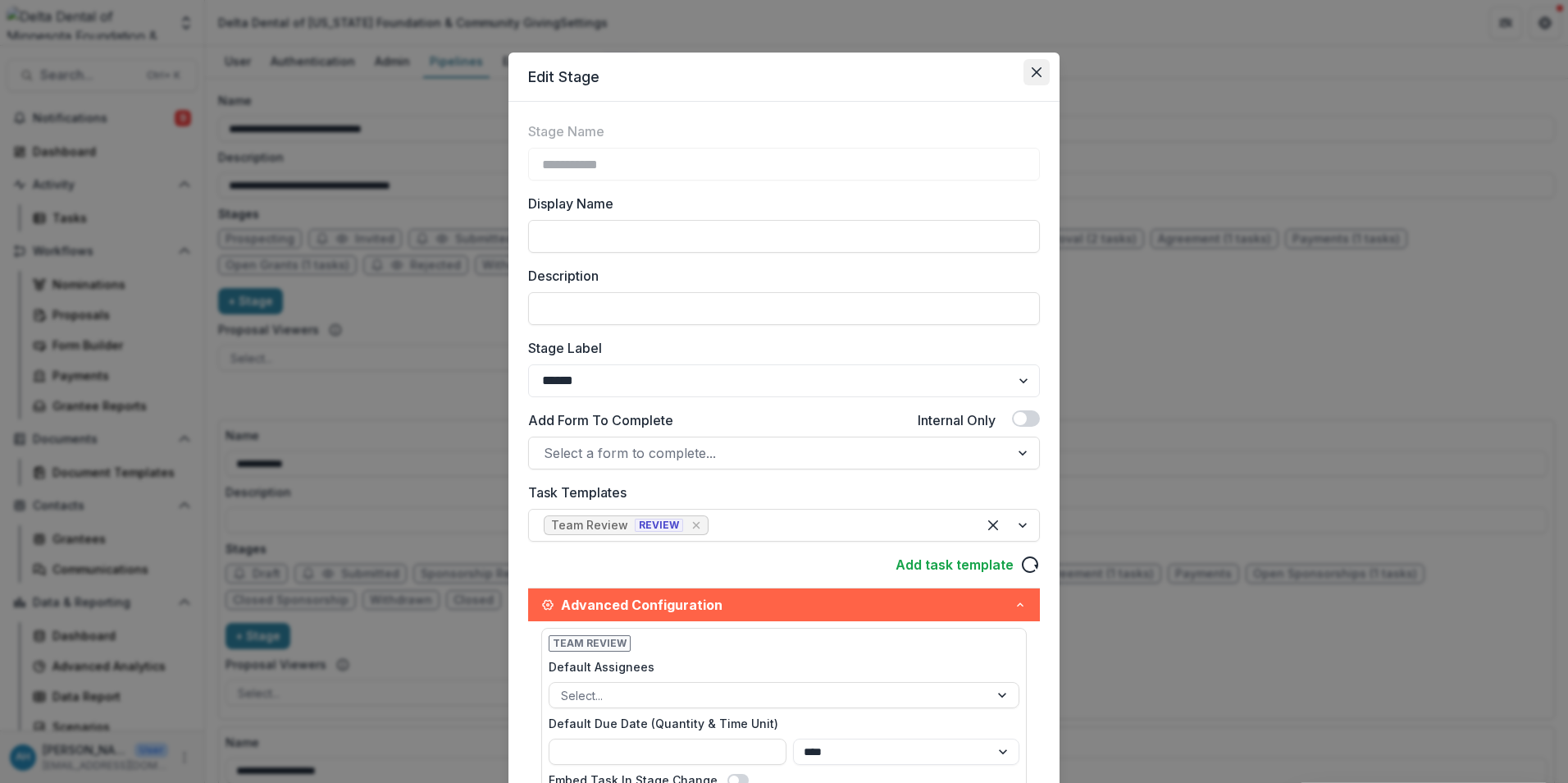
click at [1033, 75] on icon "Close" at bounding box center [1037, 72] width 10 height 10
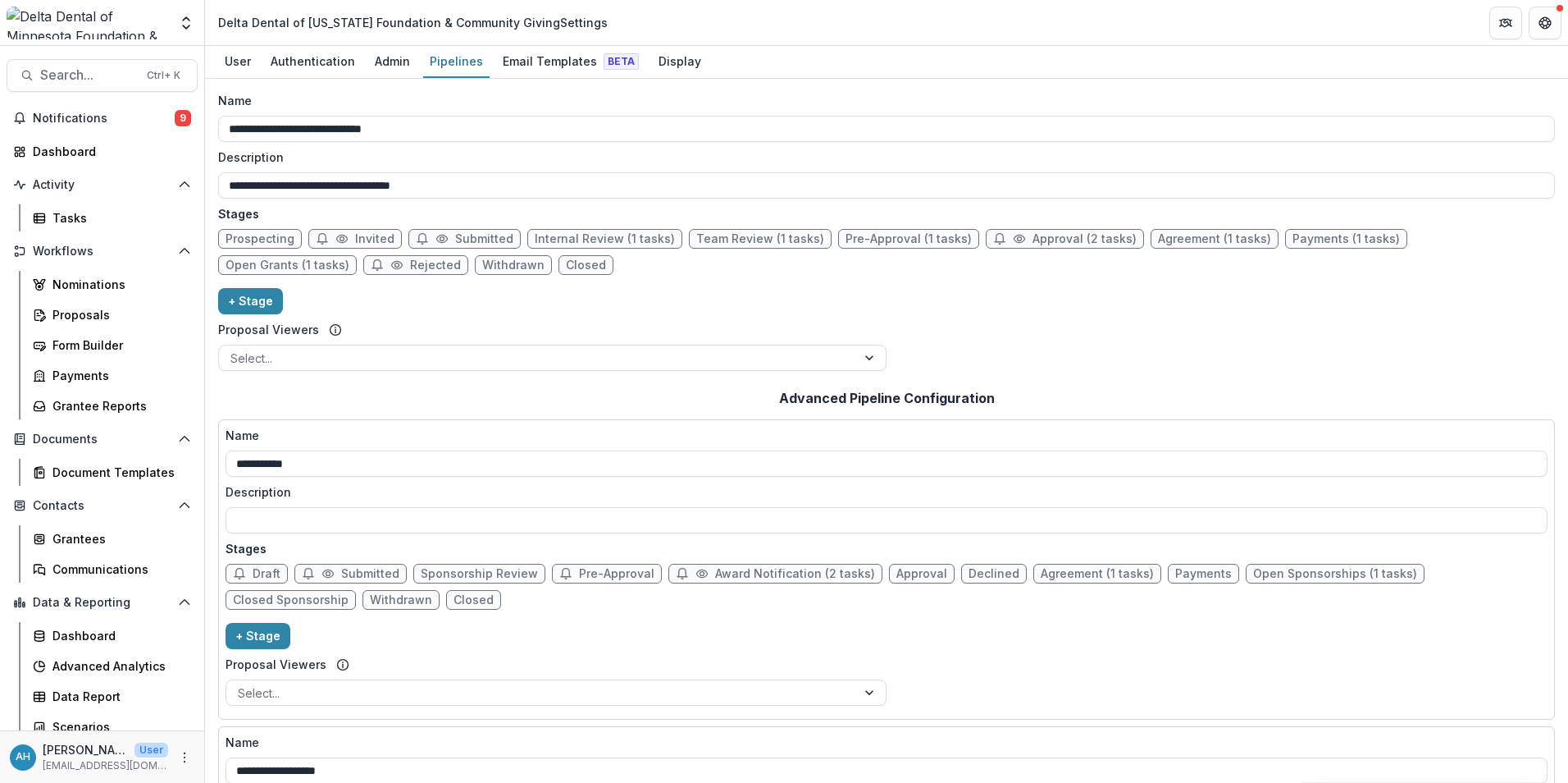
click at [896, 239] on span "Pre-Approval (1 tasks)" at bounding box center [908, 239] width 127 height 14
select select "******"
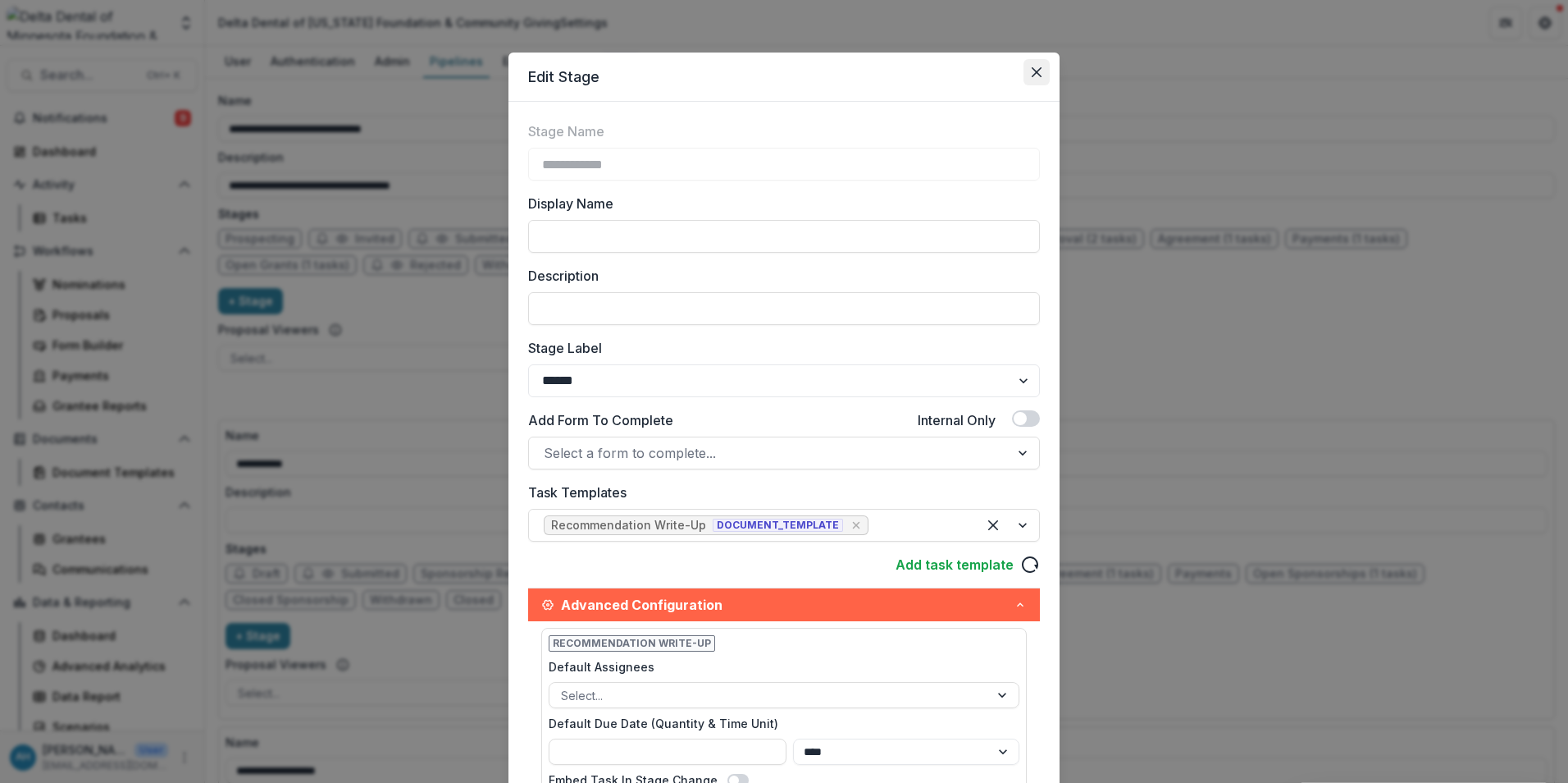
click at [1027, 69] on button "Close" at bounding box center [1037, 72] width 26 height 26
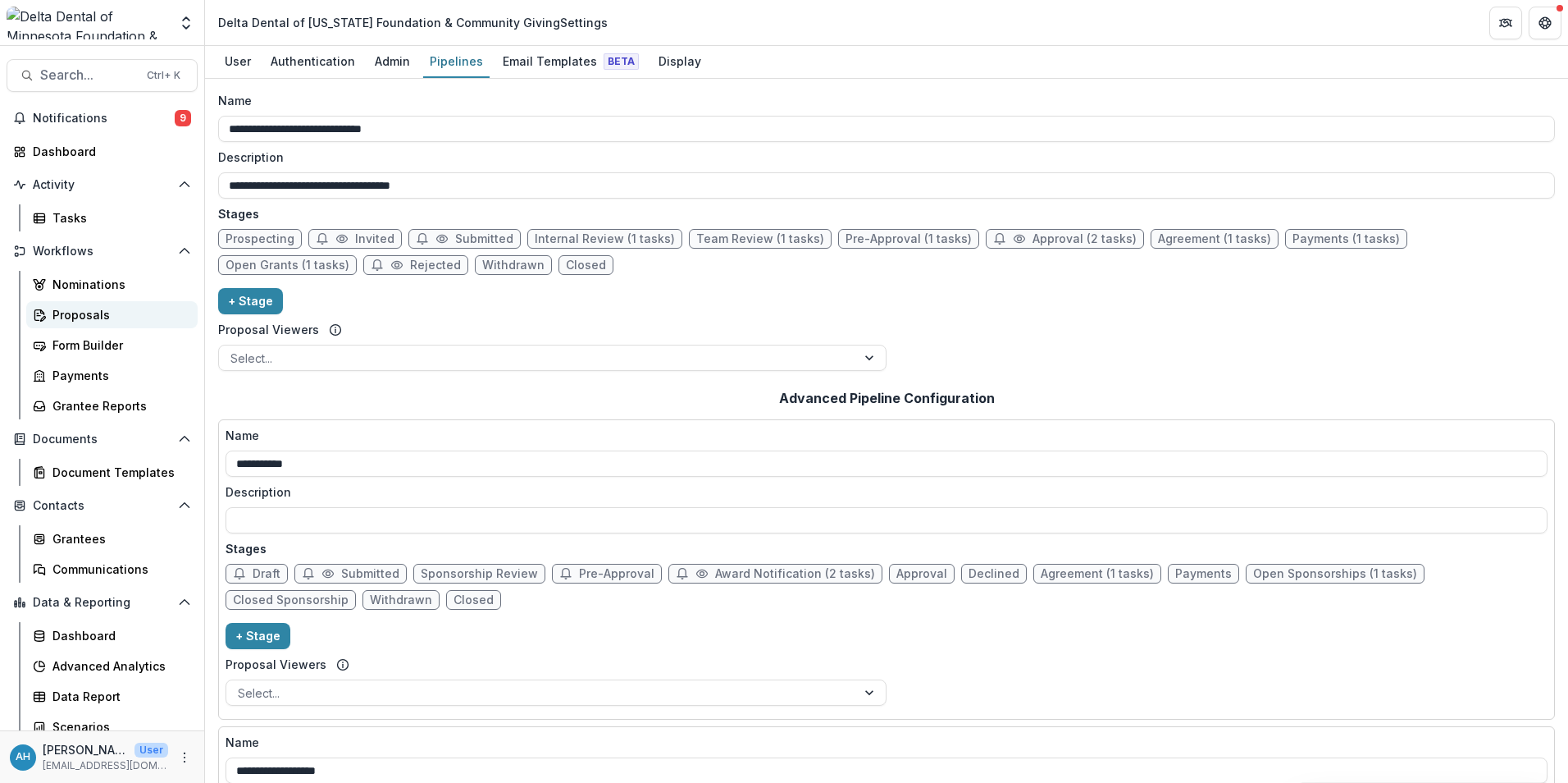
click at [91, 310] on div "Proposals" at bounding box center [118, 314] width 132 height 18
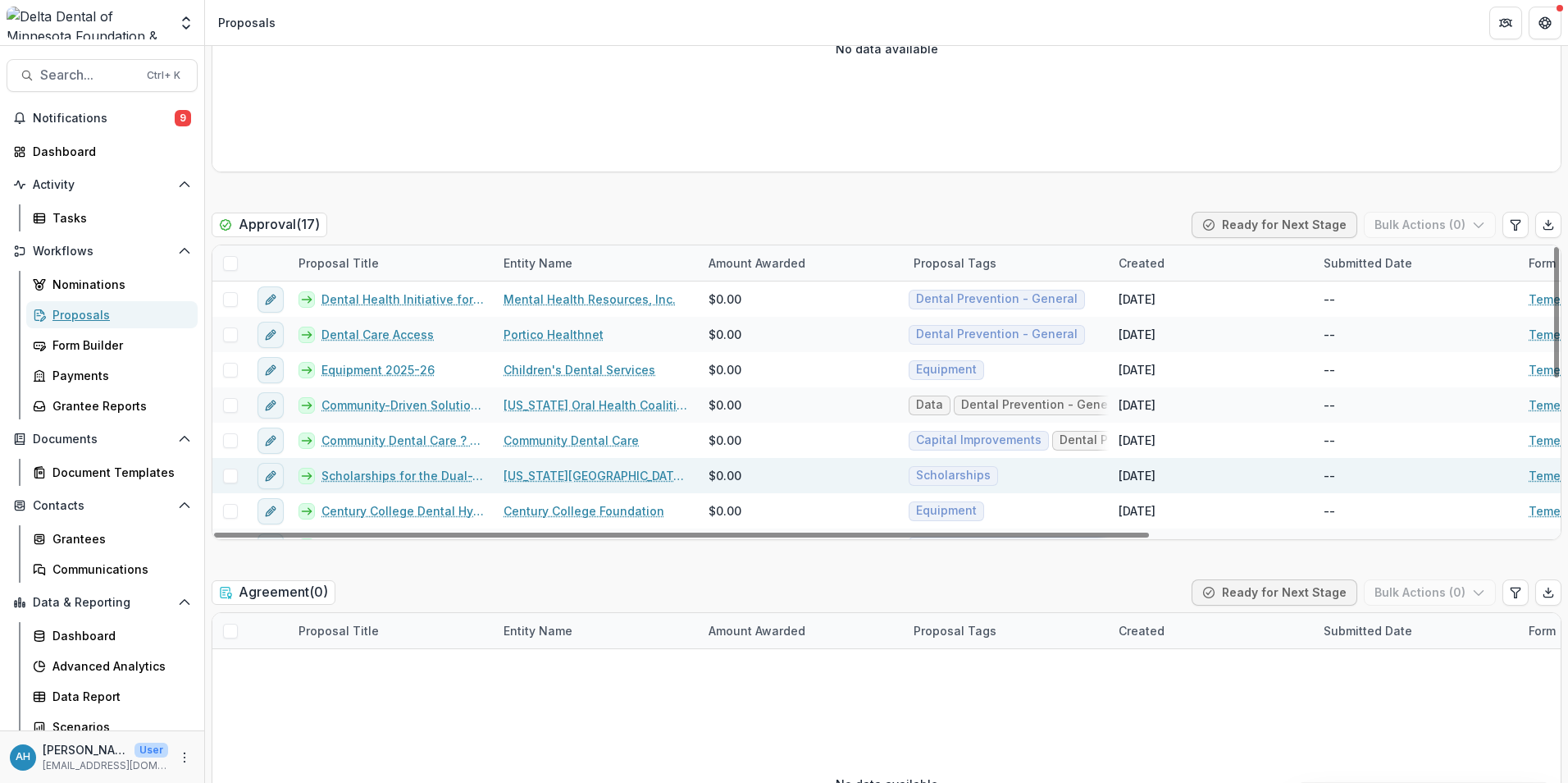
scroll to position [2216, 0]
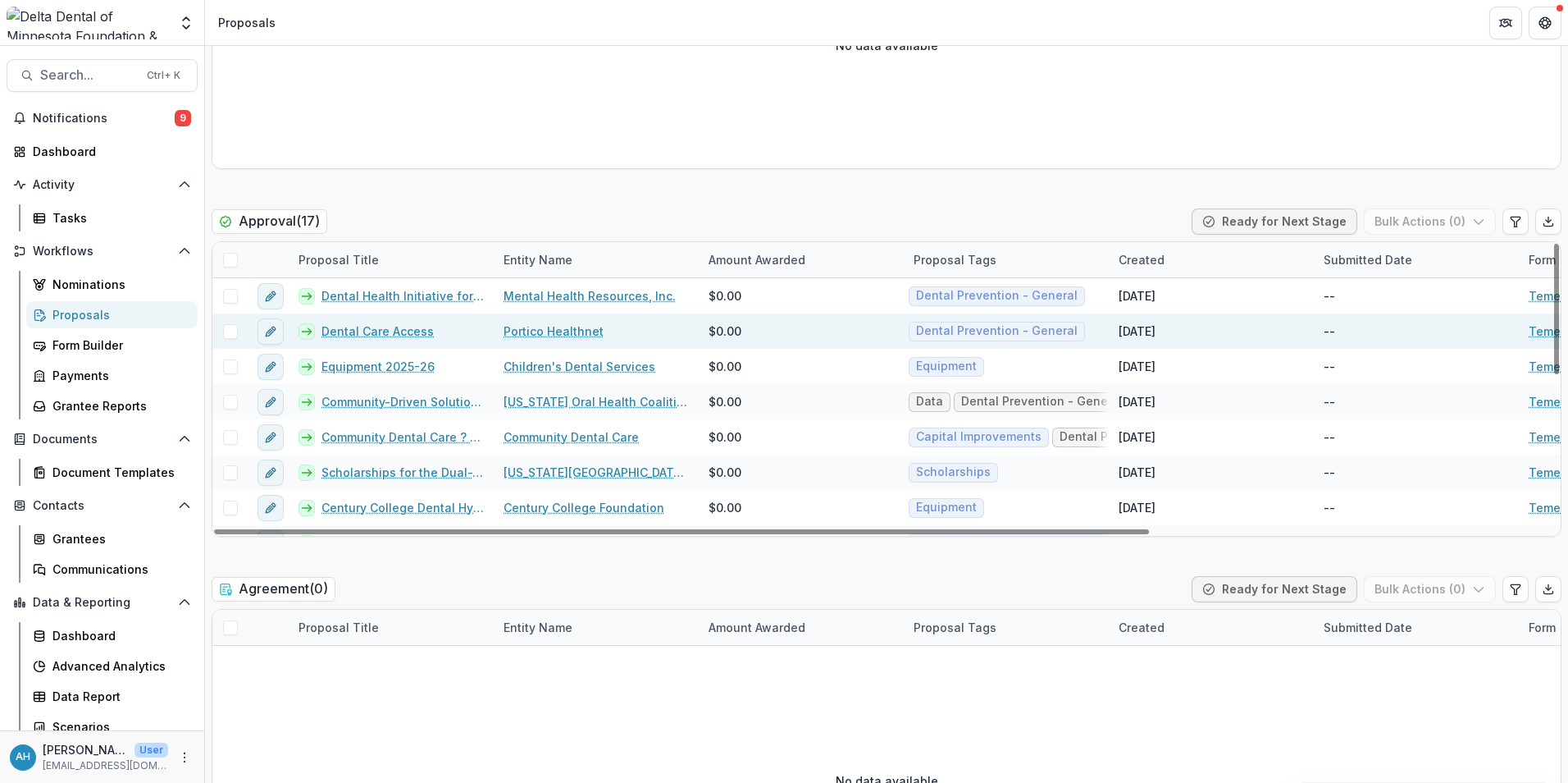
click at [399, 332] on link "Dental Care Access" at bounding box center [378, 331] width 113 height 18
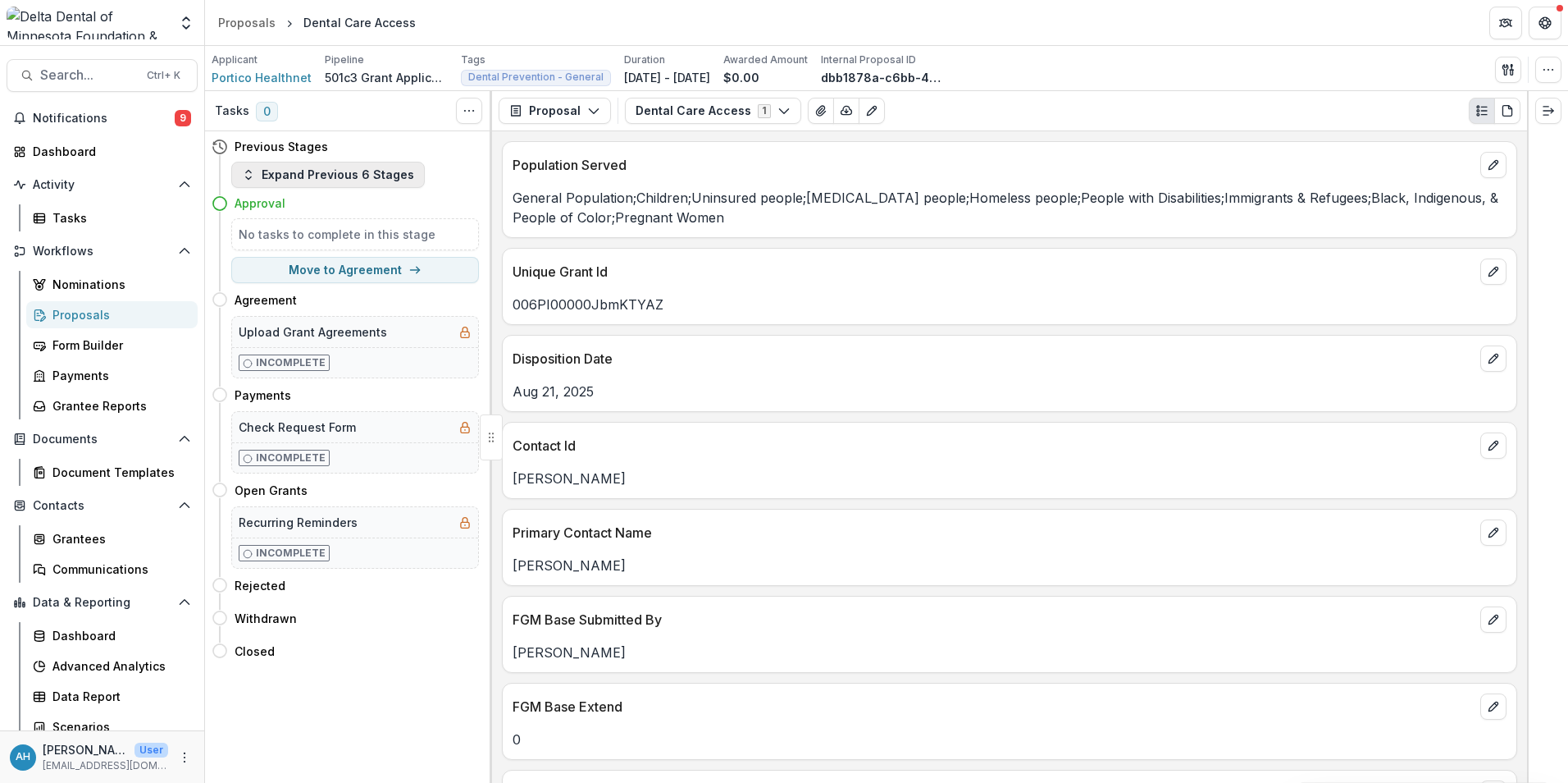
click at [329, 167] on button "Expand Previous 6 Stages" at bounding box center [327, 175] width 193 height 26
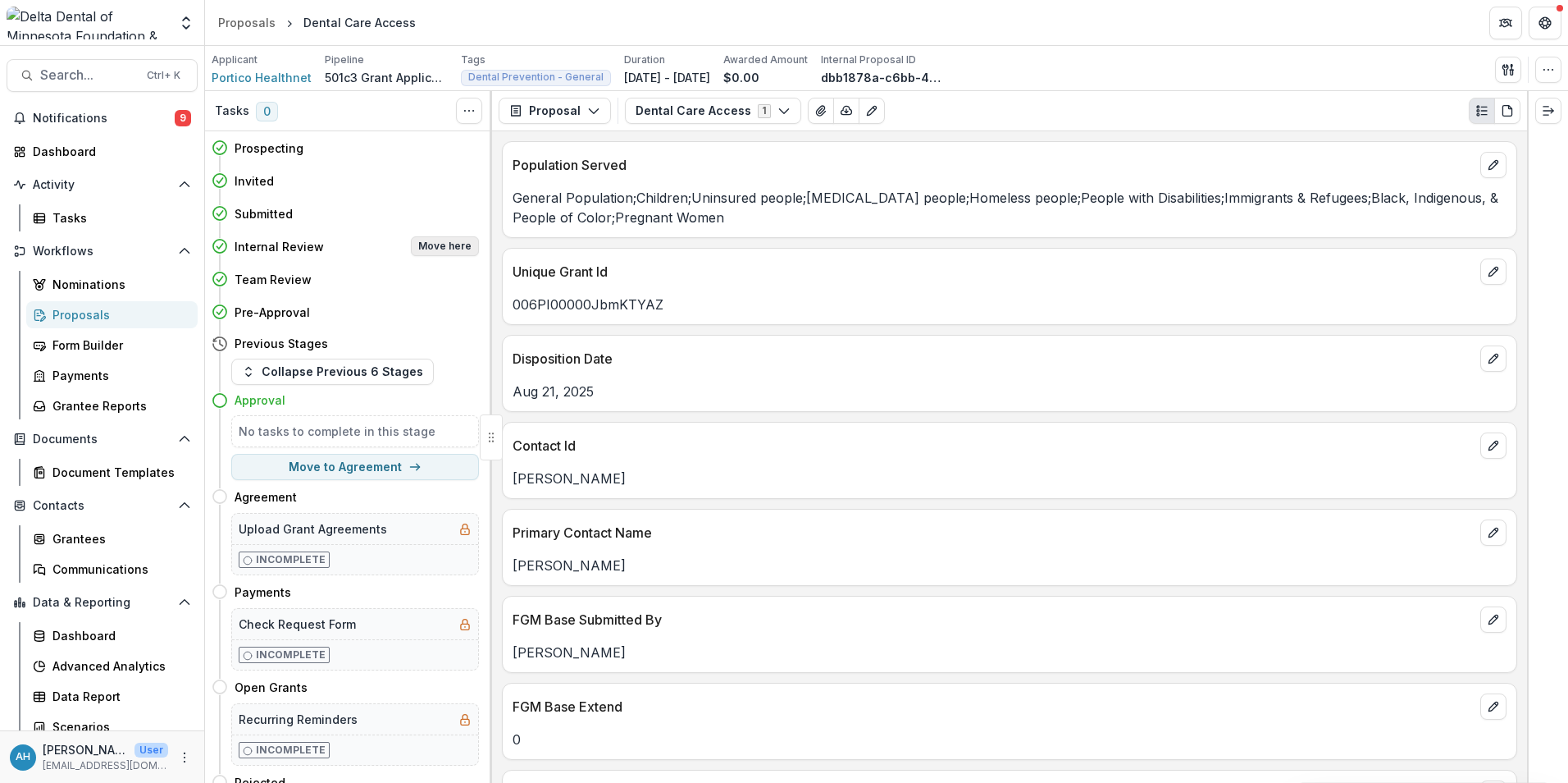
click at [438, 245] on button "Move here" at bounding box center [445, 246] width 68 height 19
select select "**********"
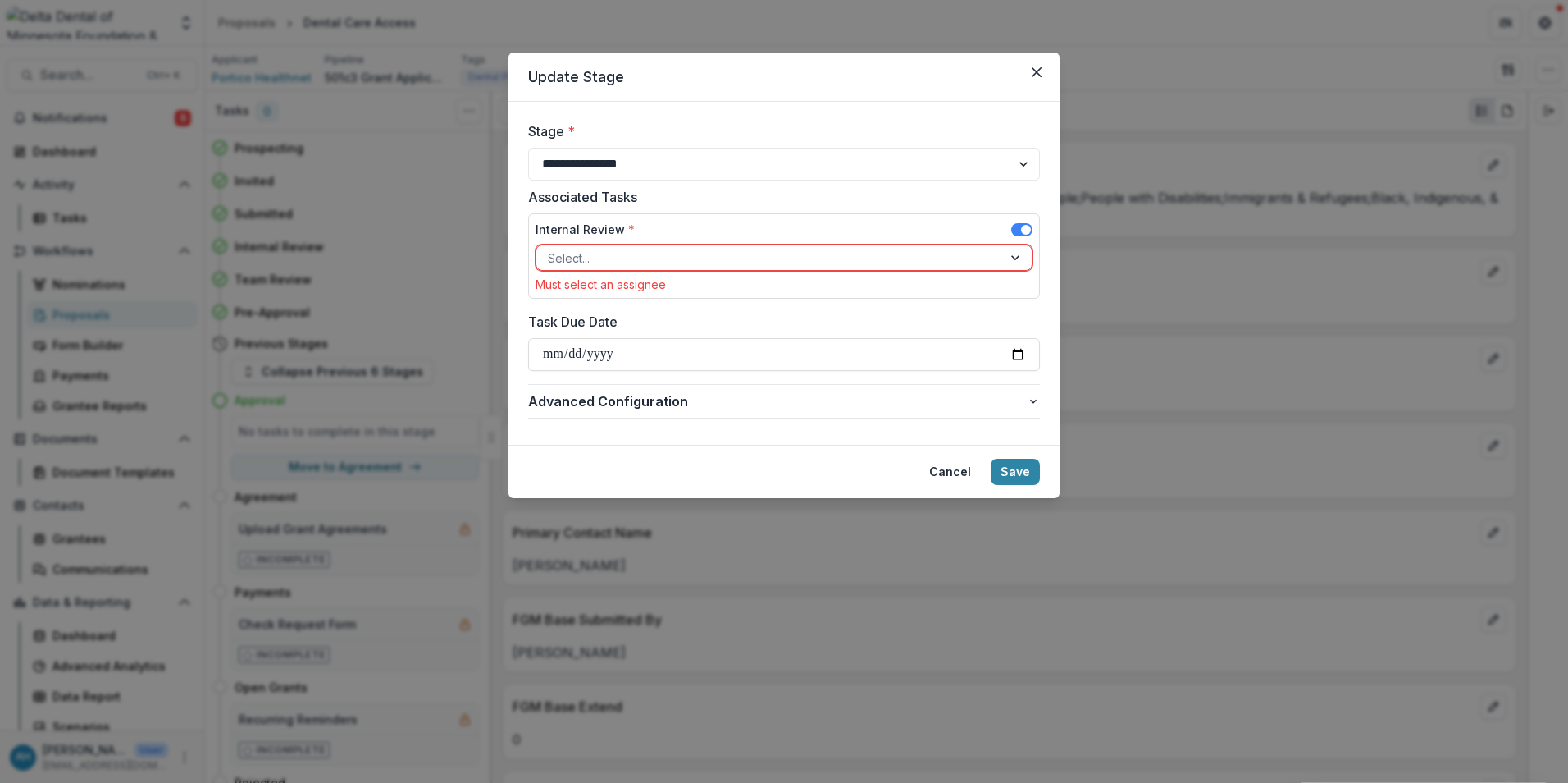
click at [590, 257] on div at bounding box center [769, 258] width 443 height 20
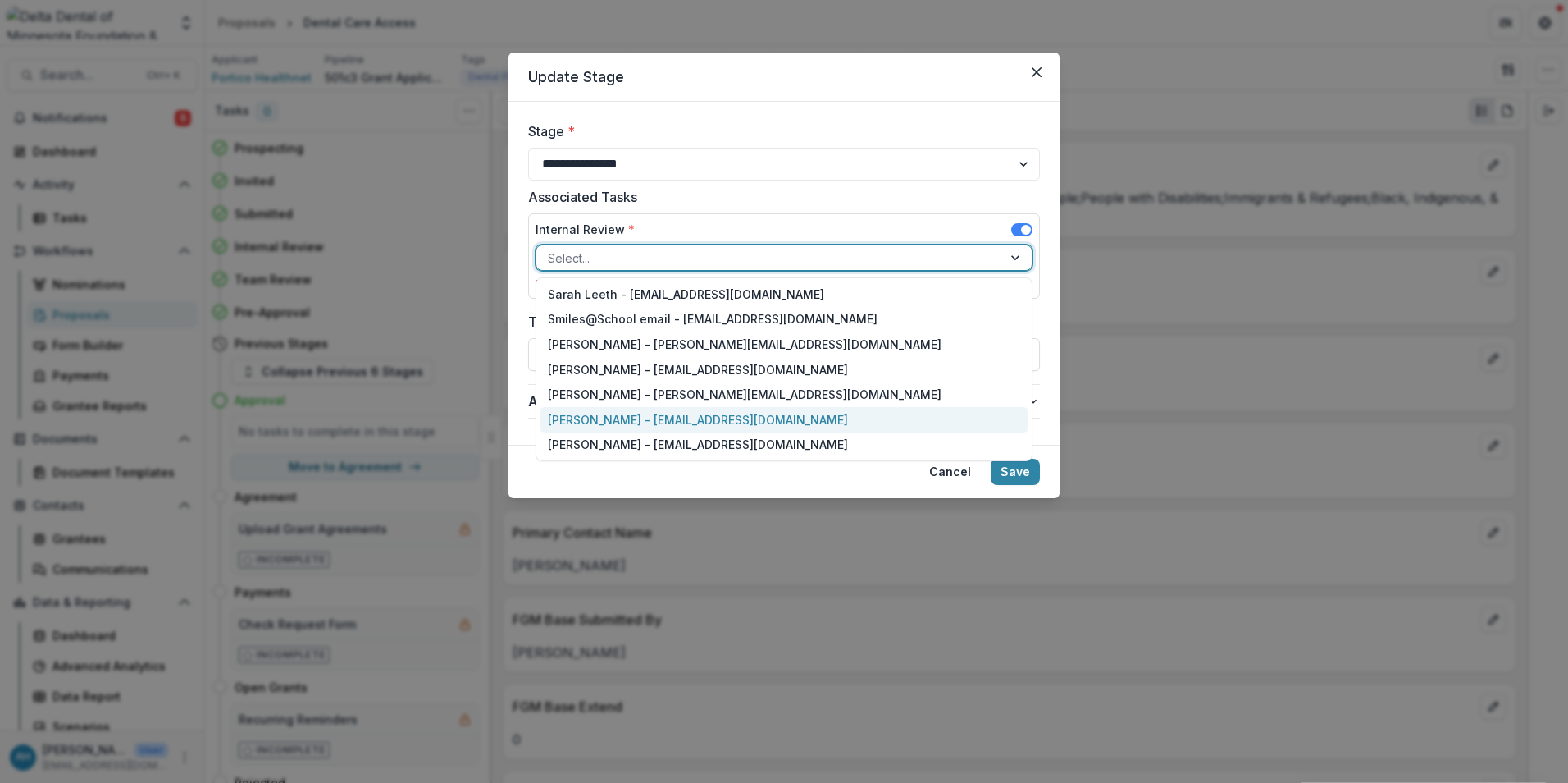
click at [602, 420] on div "[PERSON_NAME] - [EMAIL_ADDRESS][DOMAIN_NAME]" at bounding box center [784, 420] width 489 height 26
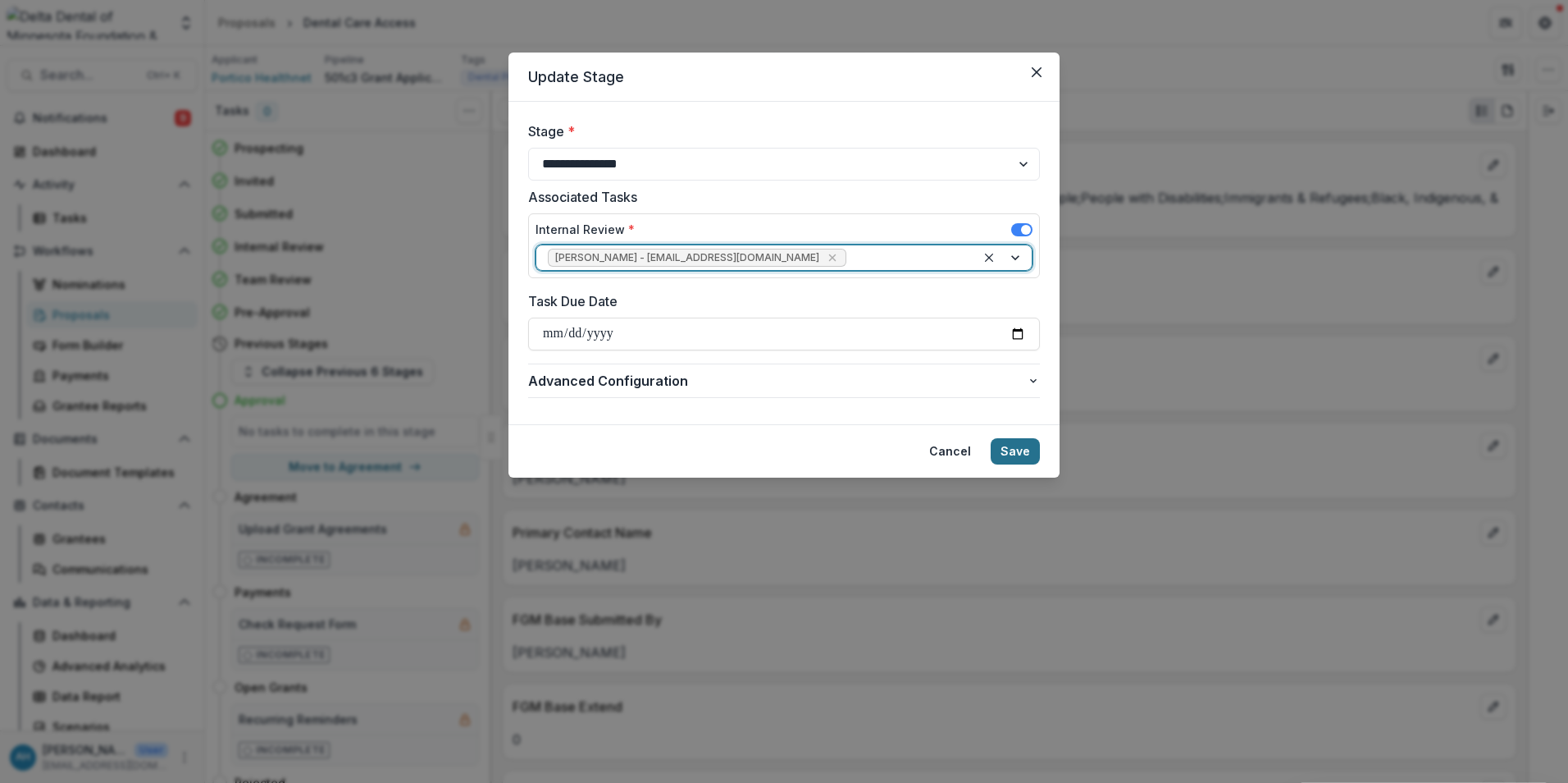
click at [1029, 449] on button "Save" at bounding box center [1015, 451] width 49 height 26
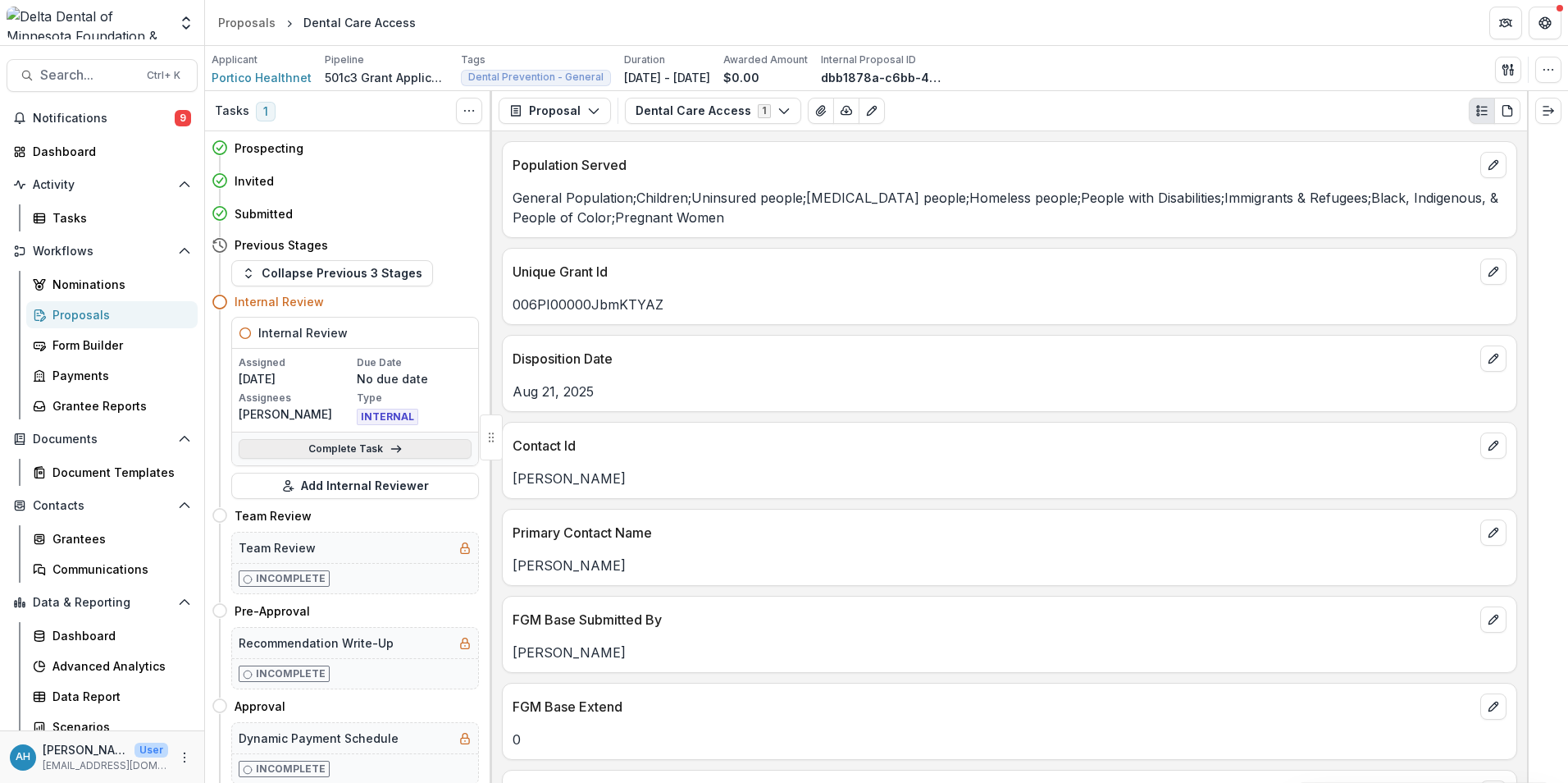
click at [336, 450] on link "Complete Task" at bounding box center [355, 448] width 233 height 19
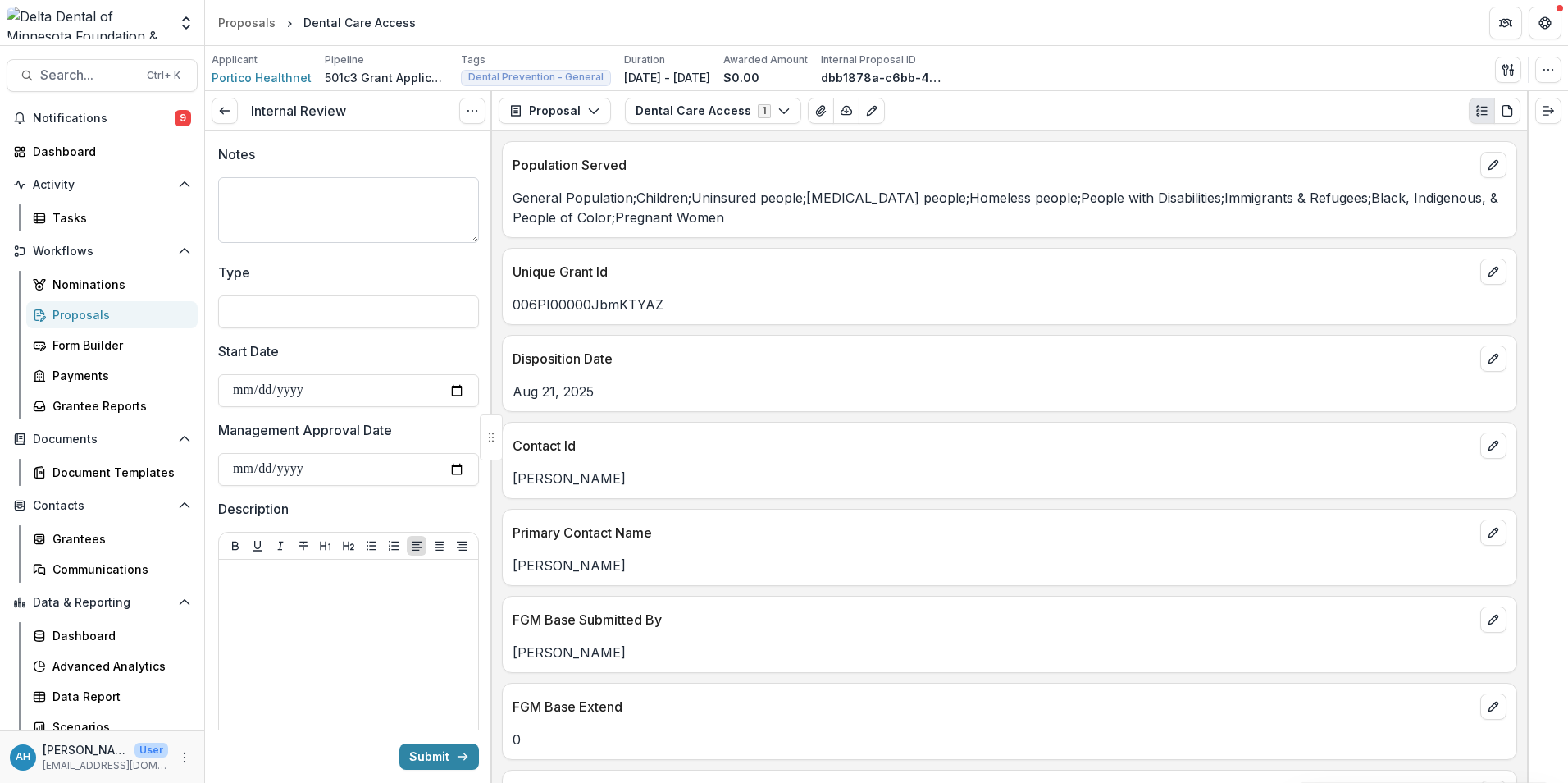
click at [312, 215] on textarea "Notes" at bounding box center [348, 210] width 261 height 66
click at [283, 308] on input "Type" at bounding box center [348, 312] width 261 height 33
click at [292, 251] on div "Notes Type Start Date Management Approval Date Description Recommendation * Red…" at bounding box center [348, 551] width 261 height 839
click at [229, 121] on link at bounding box center [225, 111] width 26 height 26
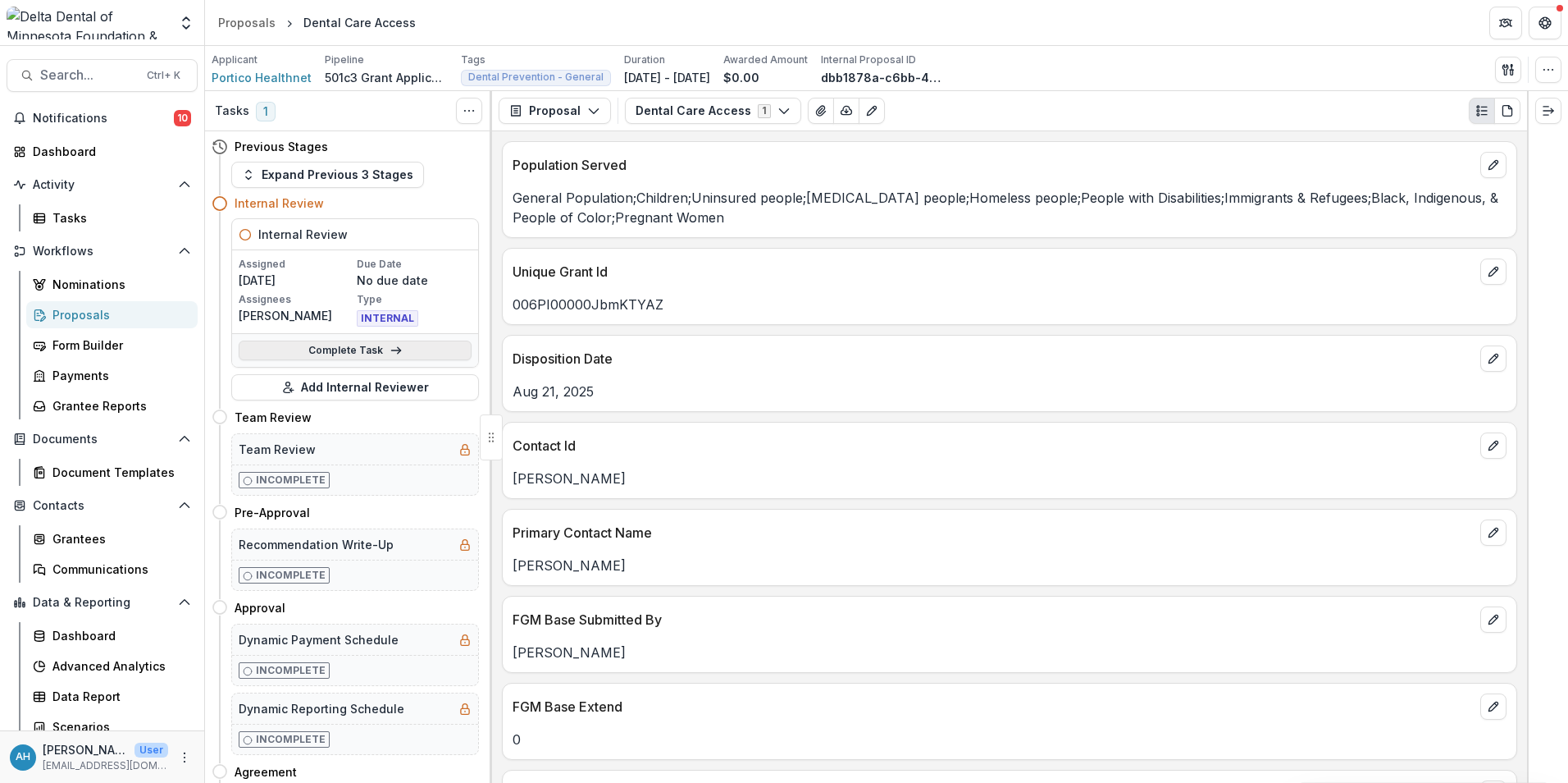
click at [390, 356] on icon at bounding box center [396, 350] width 13 height 13
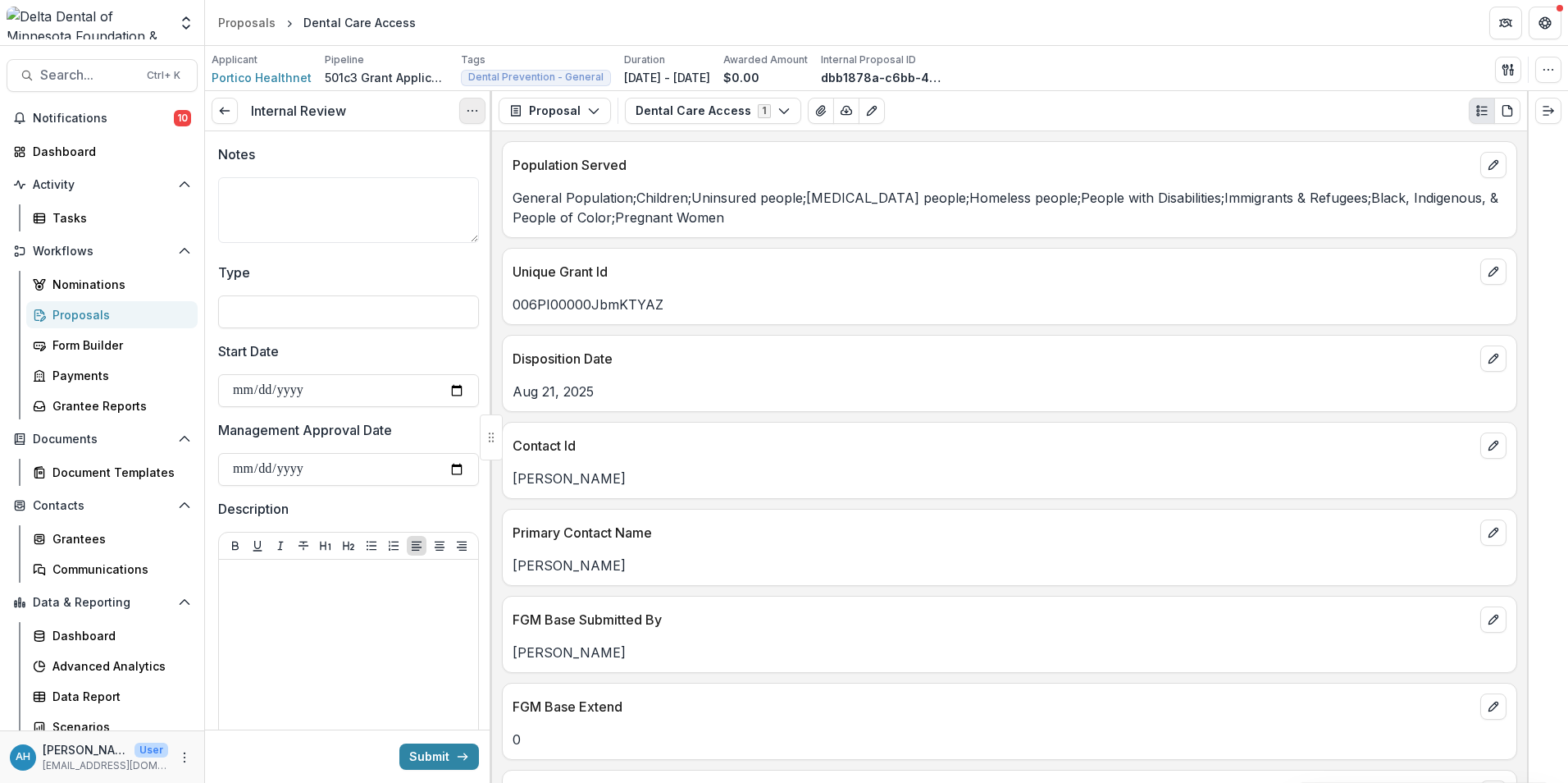
click at [478, 107] on icon "Options" at bounding box center [472, 111] width 13 height 13
click at [373, 186] on button "Cancel Task" at bounding box center [394, 182] width 176 height 27
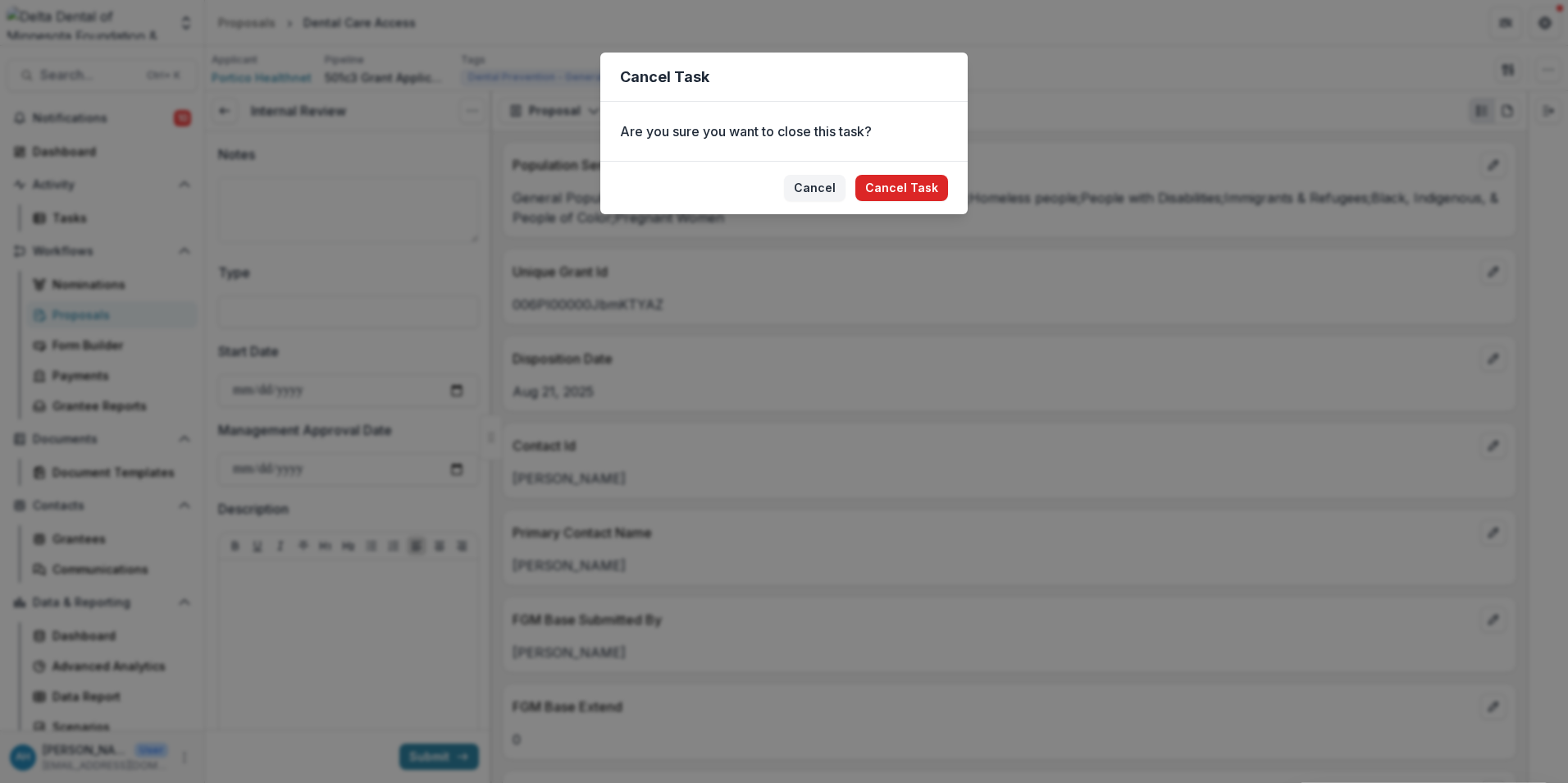
click at [900, 187] on button "Cancel Task" at bounding box center [902, 188] width 92 height 26
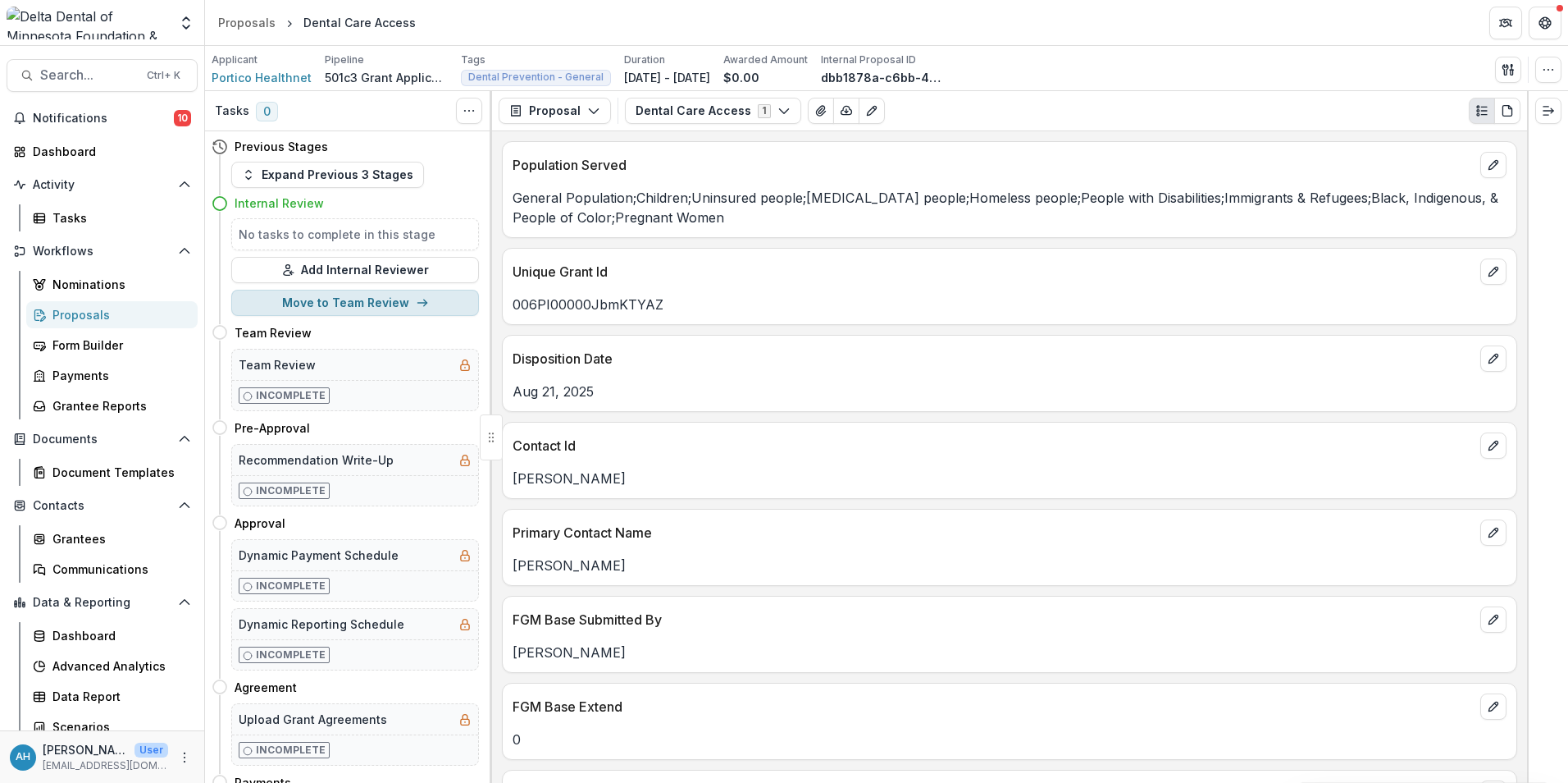
click at [363, 306] on button "Move to Team Review" at bounding box center [355, 302] width 248 height 26
select select "**********"
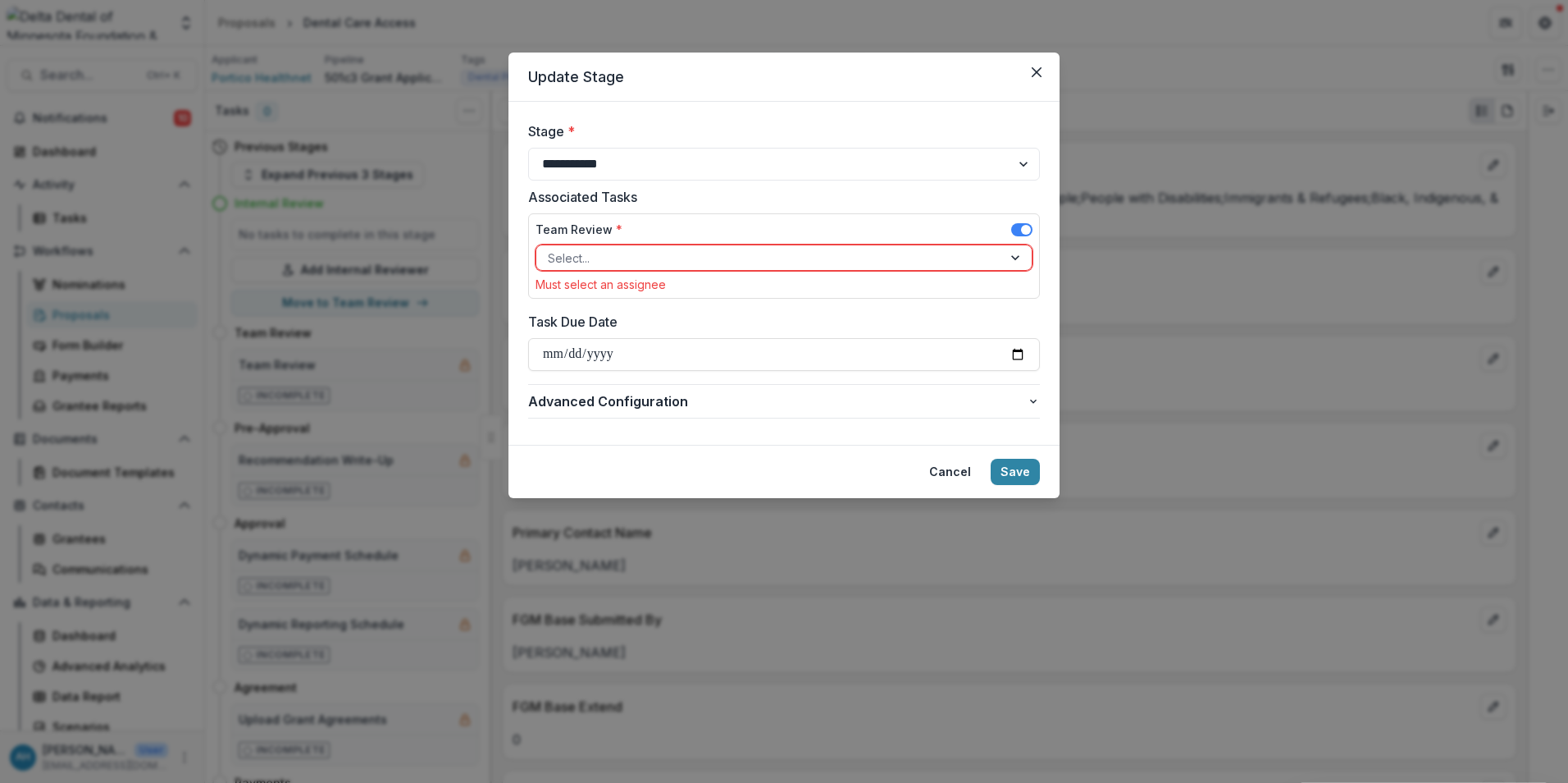
click at [690, 253] on div at bounding box center [769, 258] width 443 height 20
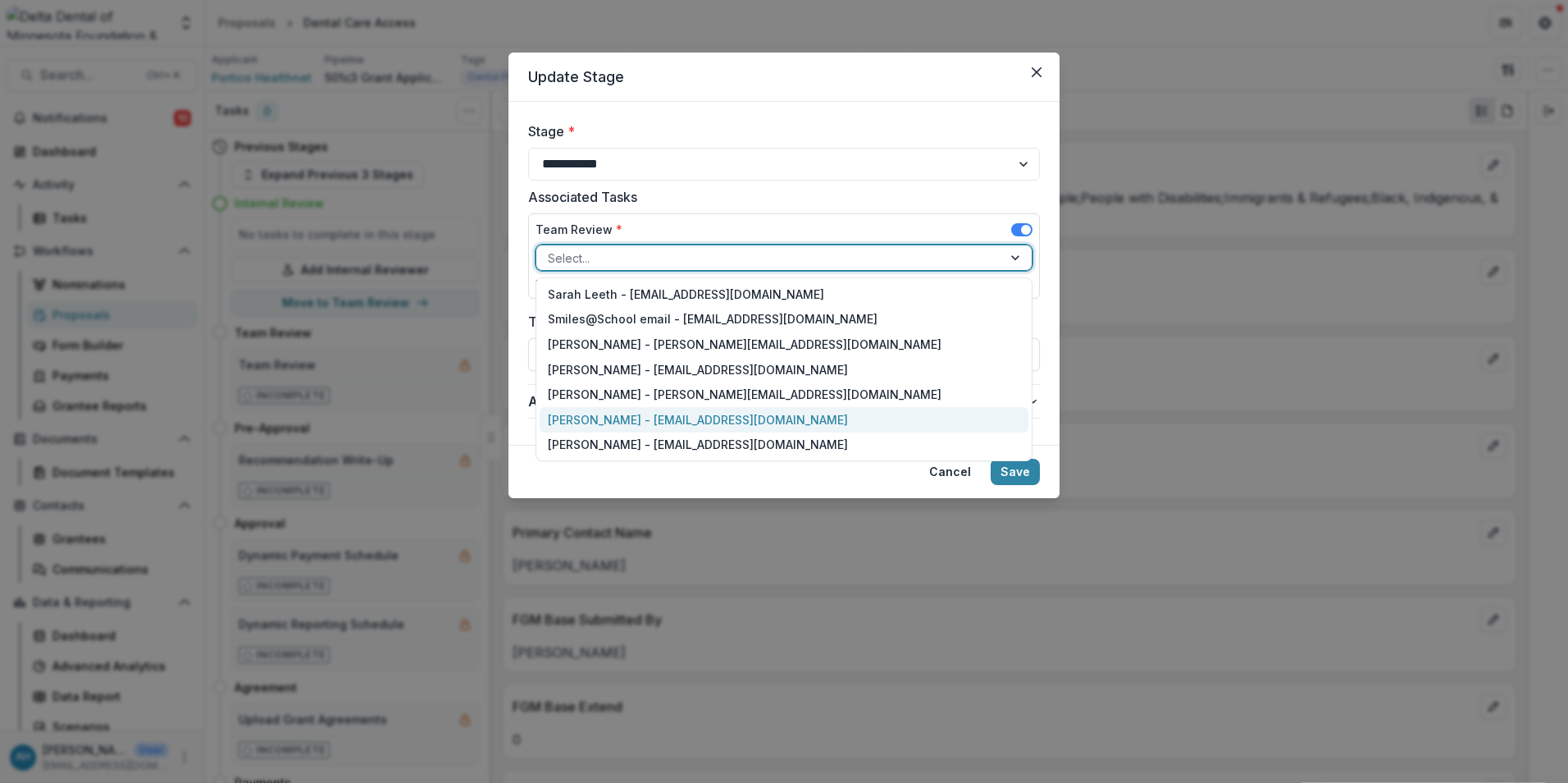
click at [598, 418] on div "[PERSON_NAME] - [EMAIL_ADDRESS][DOMAIN_NAME]" at bounding box center [784, 420] width 489 height 26
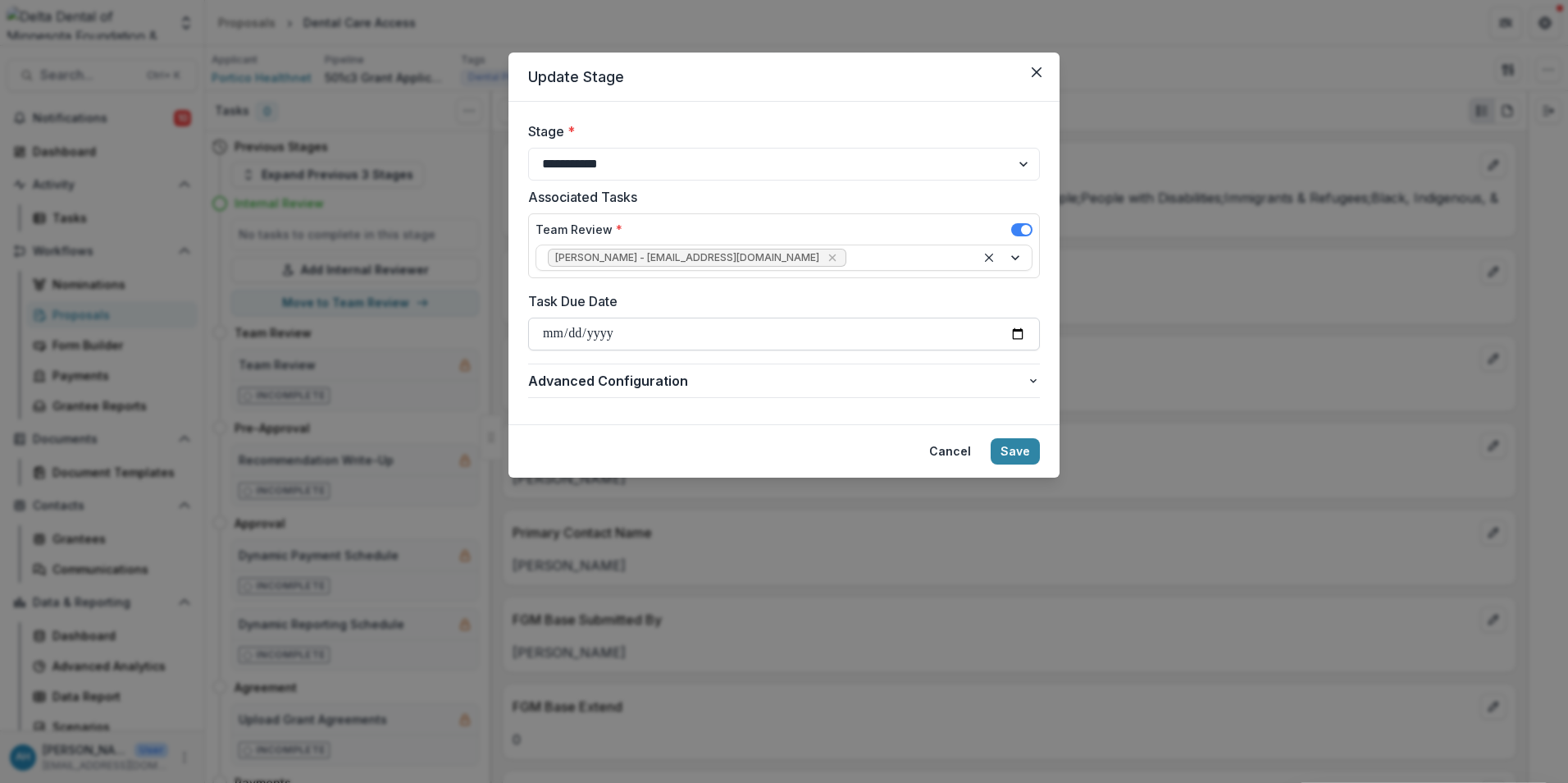
click at [1015, 331] on input "Task Due Date" at bounding box center [784, 335] width 512 height 33
type input "**********"
click at [1017, 449] on button "Save" at bounding box center [1015, 451] width 49 height 26
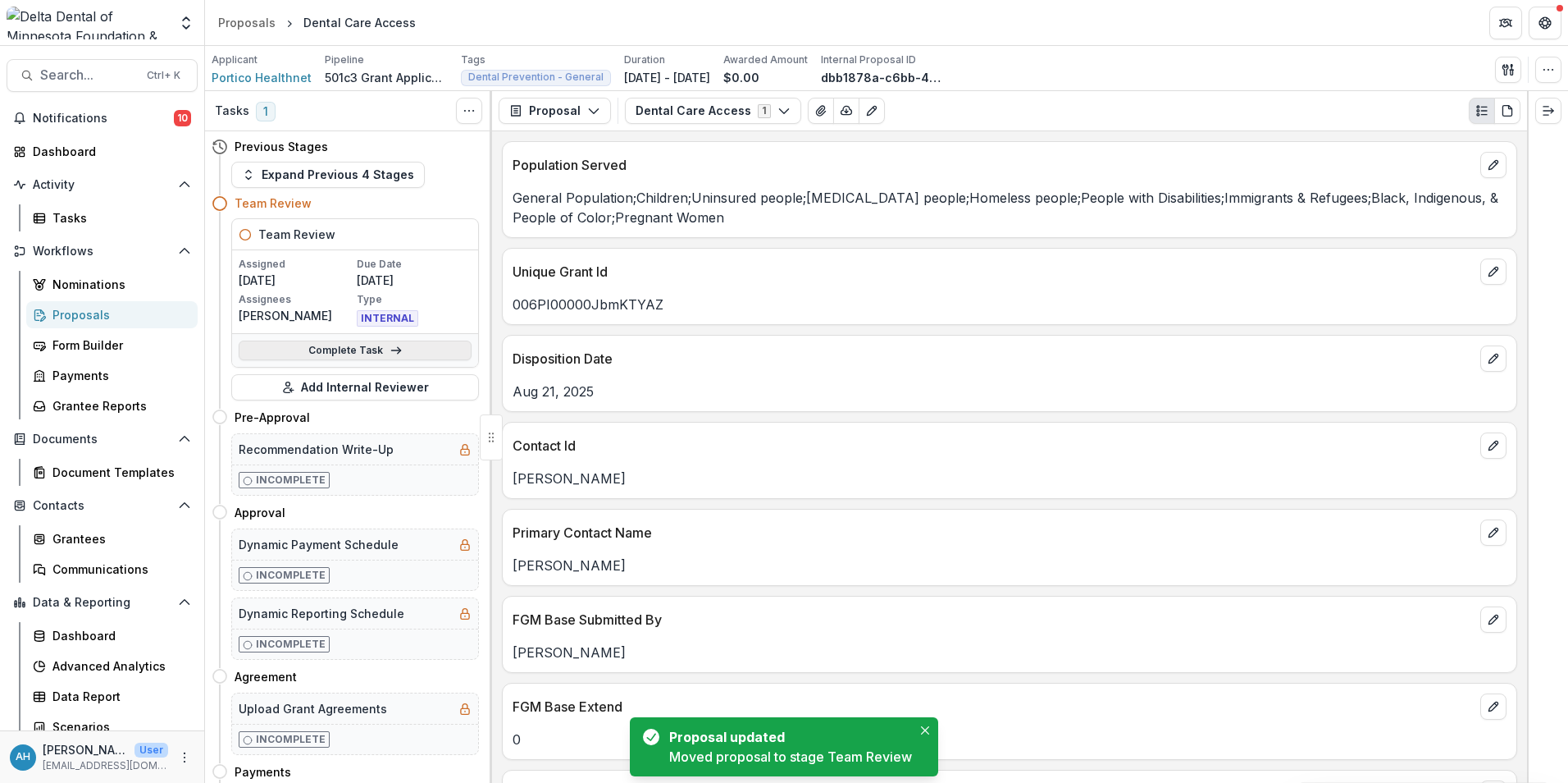
click at [356, 354] on link "Complete Task" at bounding box center [355, 349] width 233 height 19
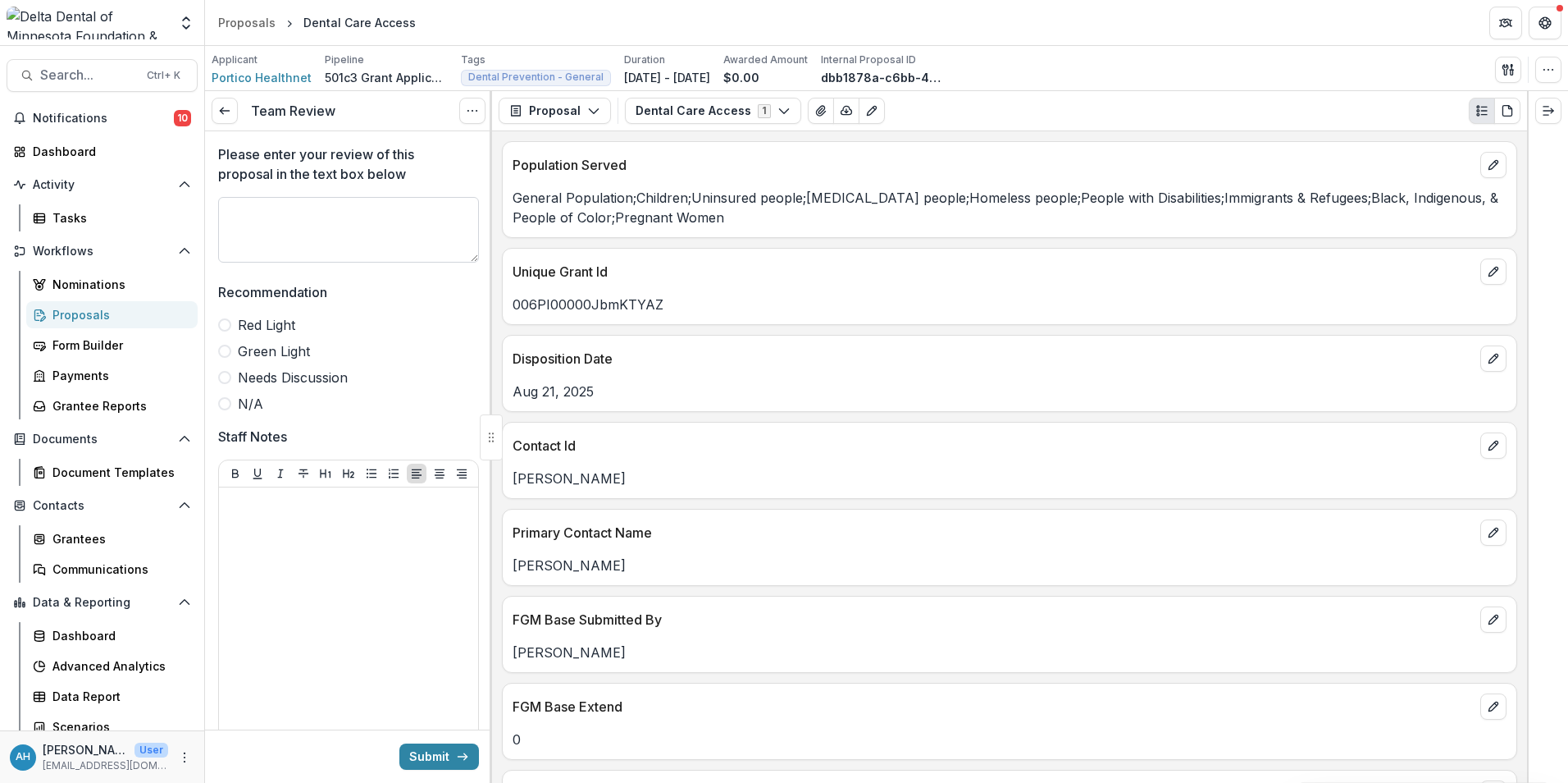
click at [289, 219] on textarea "Please enter your review of this proposal in the text box below" at bounding box center [348, 229] width 261 height 66
type textarea "**********"
click at [230, 349] on span at bounding box center [225, 351] width 13 height 13
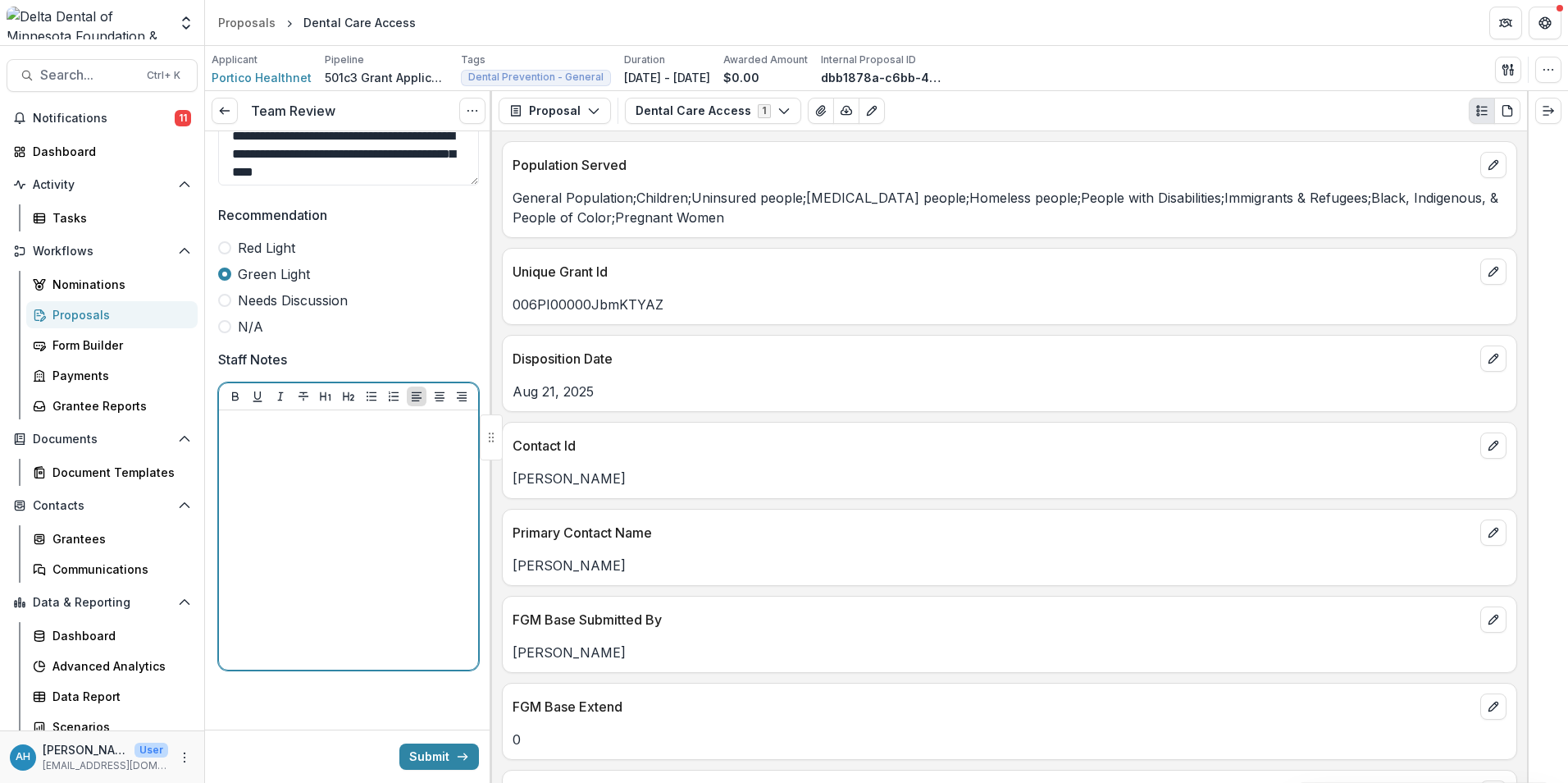
click at [310, 423] on p at bounding box center [348, 426] width 246 height 18
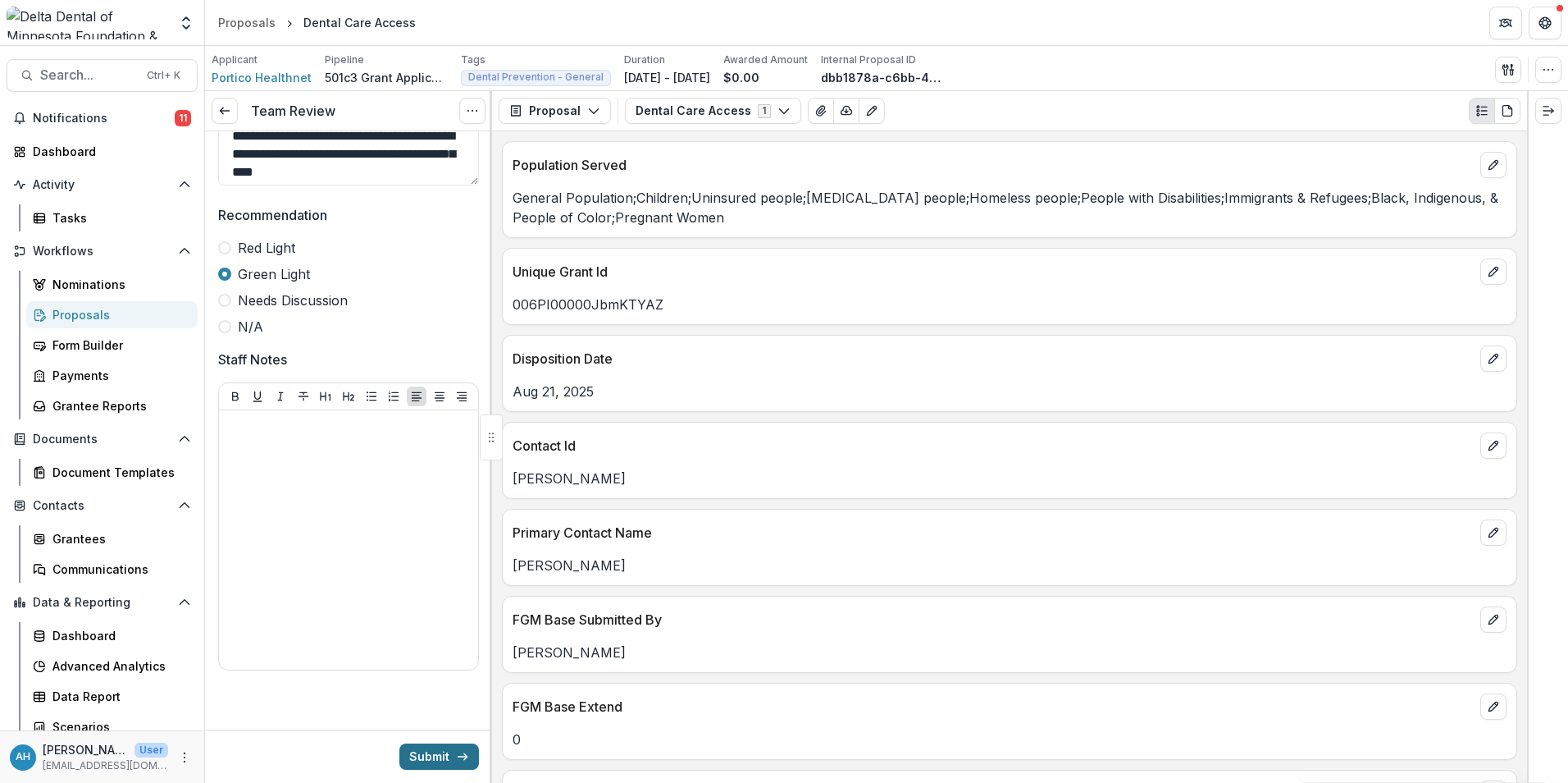
click at [427, 759] on button "Submit" at bounding box center [439, 756] width 79 height 26
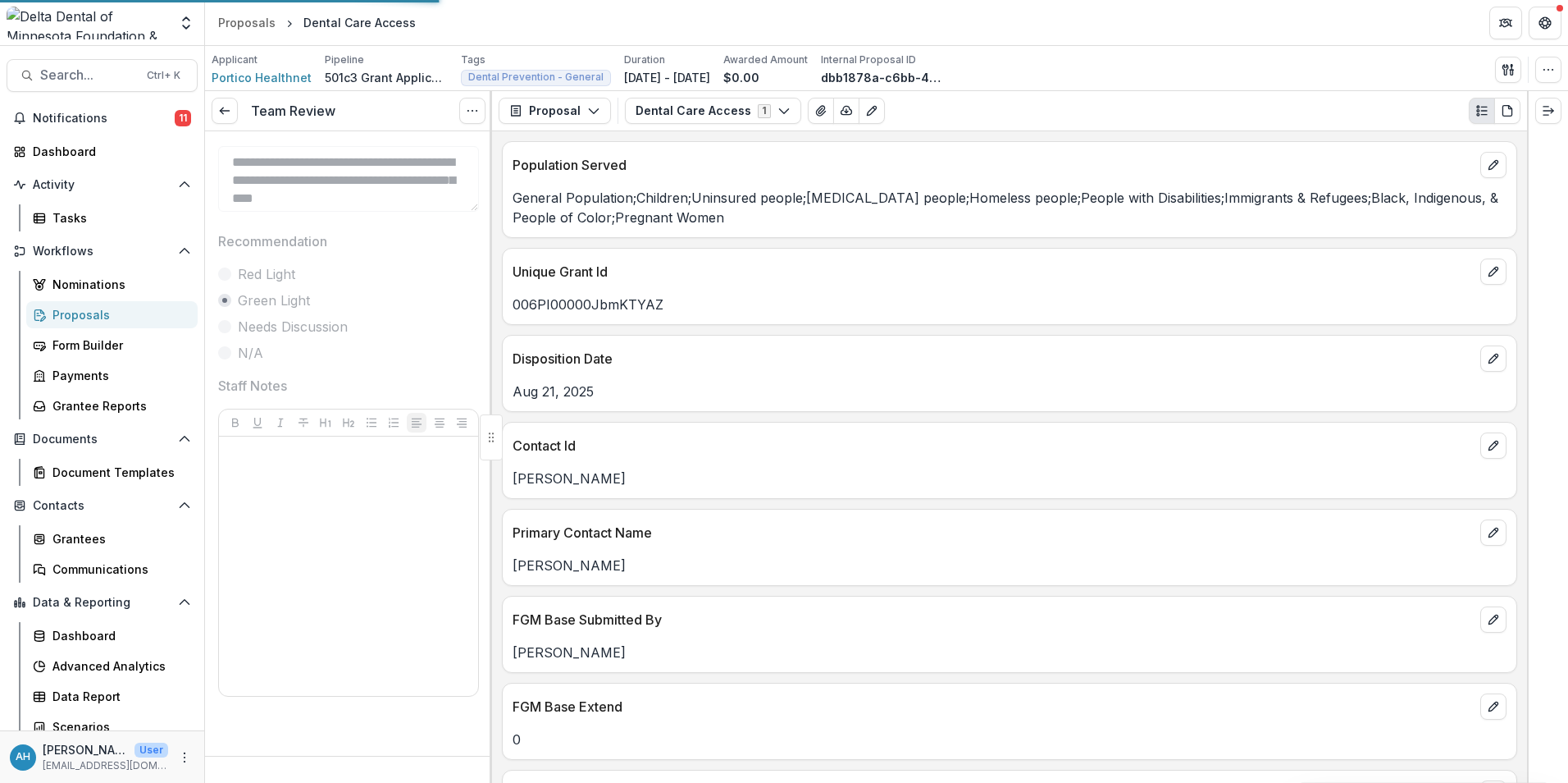
scroll to position [51, 0]
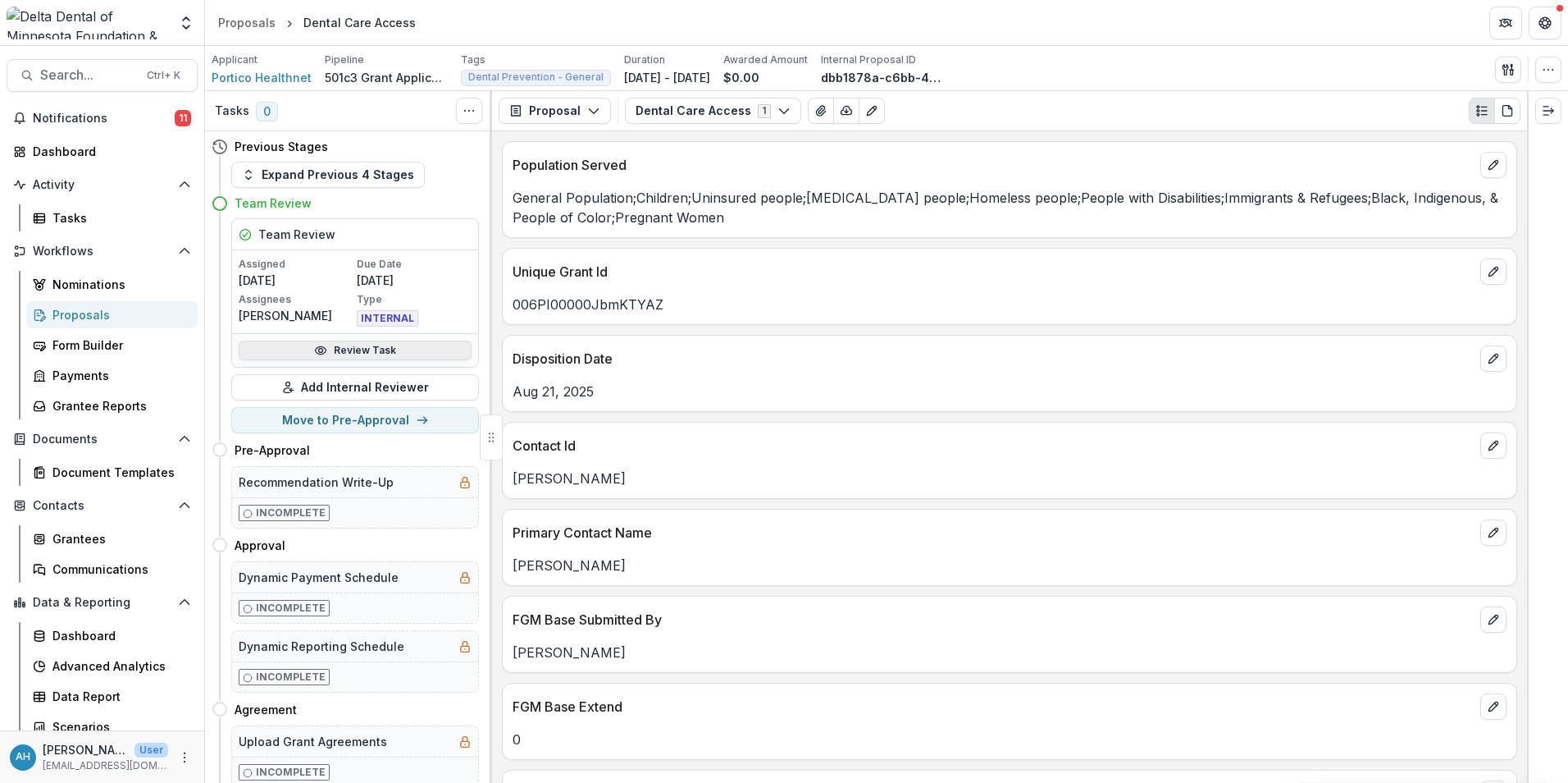
click at [359, 353] on link "Review Task" at bounding box center [355, 349] width 233 height 19
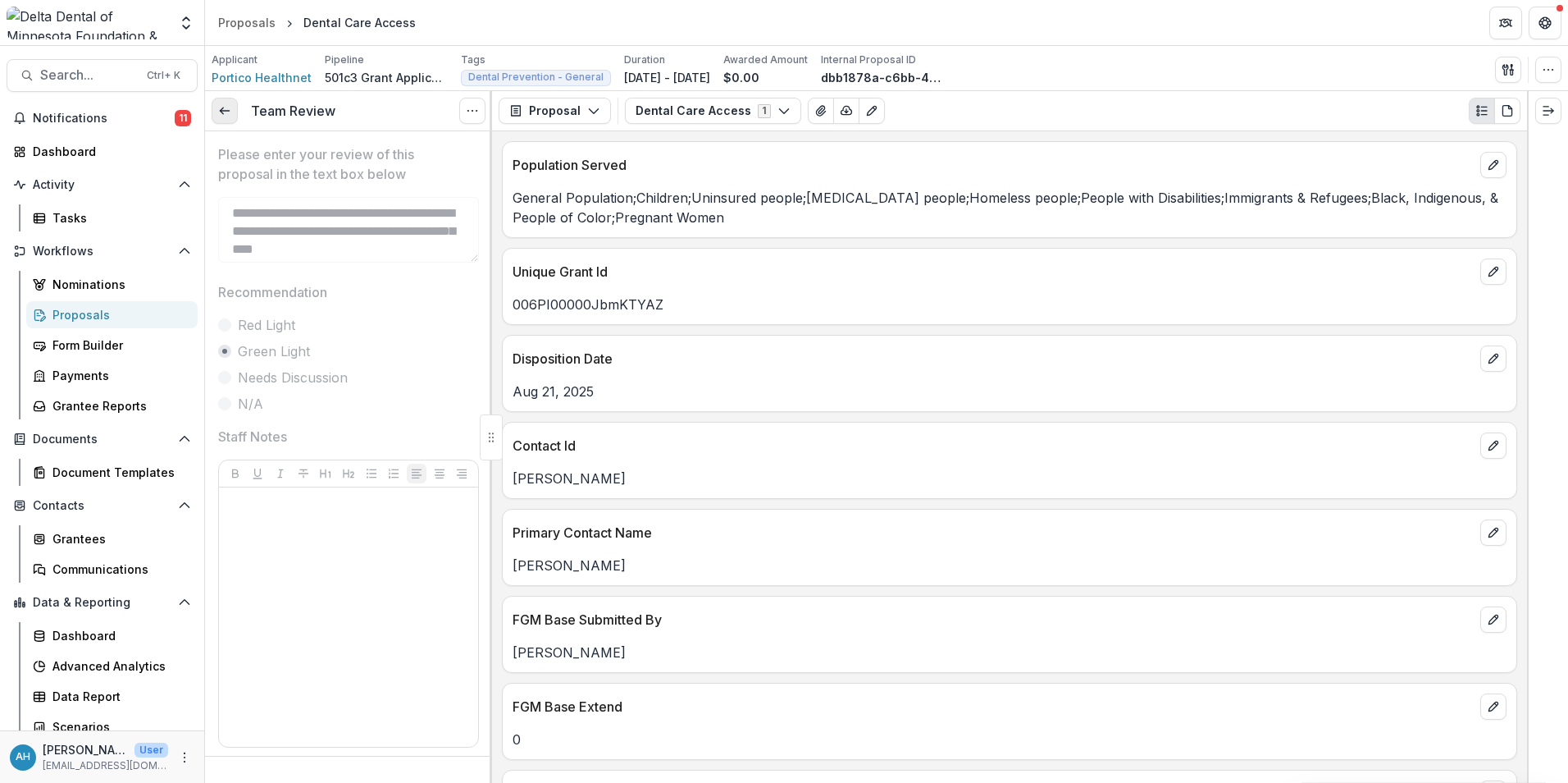
click at [225, 111] on line at bounding box center [225, 111] width 9 height 0
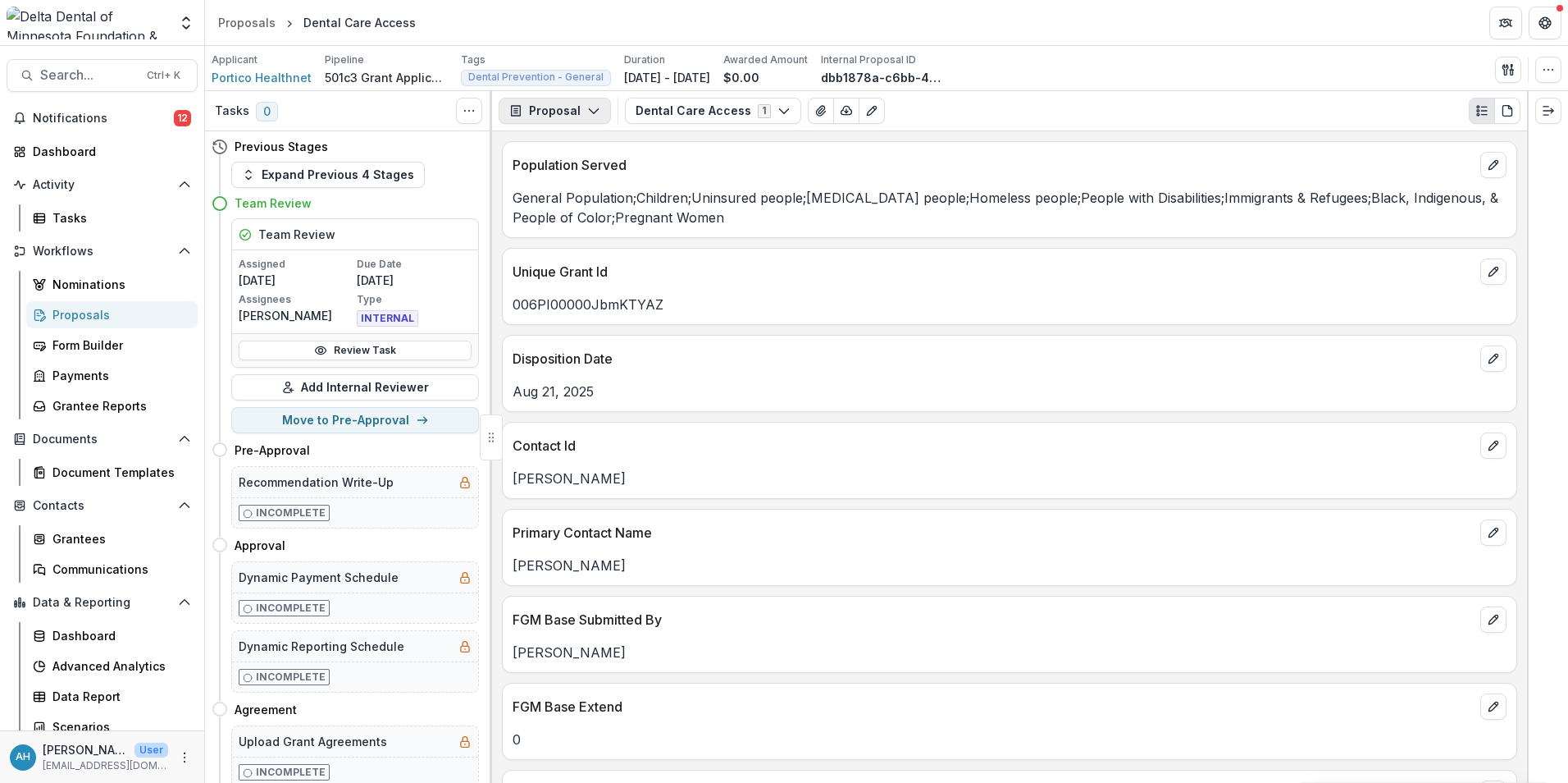
click at [558, 119] on button "Proposal" at bounding box center [555, 111] width 113 height 26
click at [808, 141] on div "Population Served General Population;Children;Uninsured people;[MEDICAL_DATA] p…" at bounding box center [1010, 457] width 1035 height 652
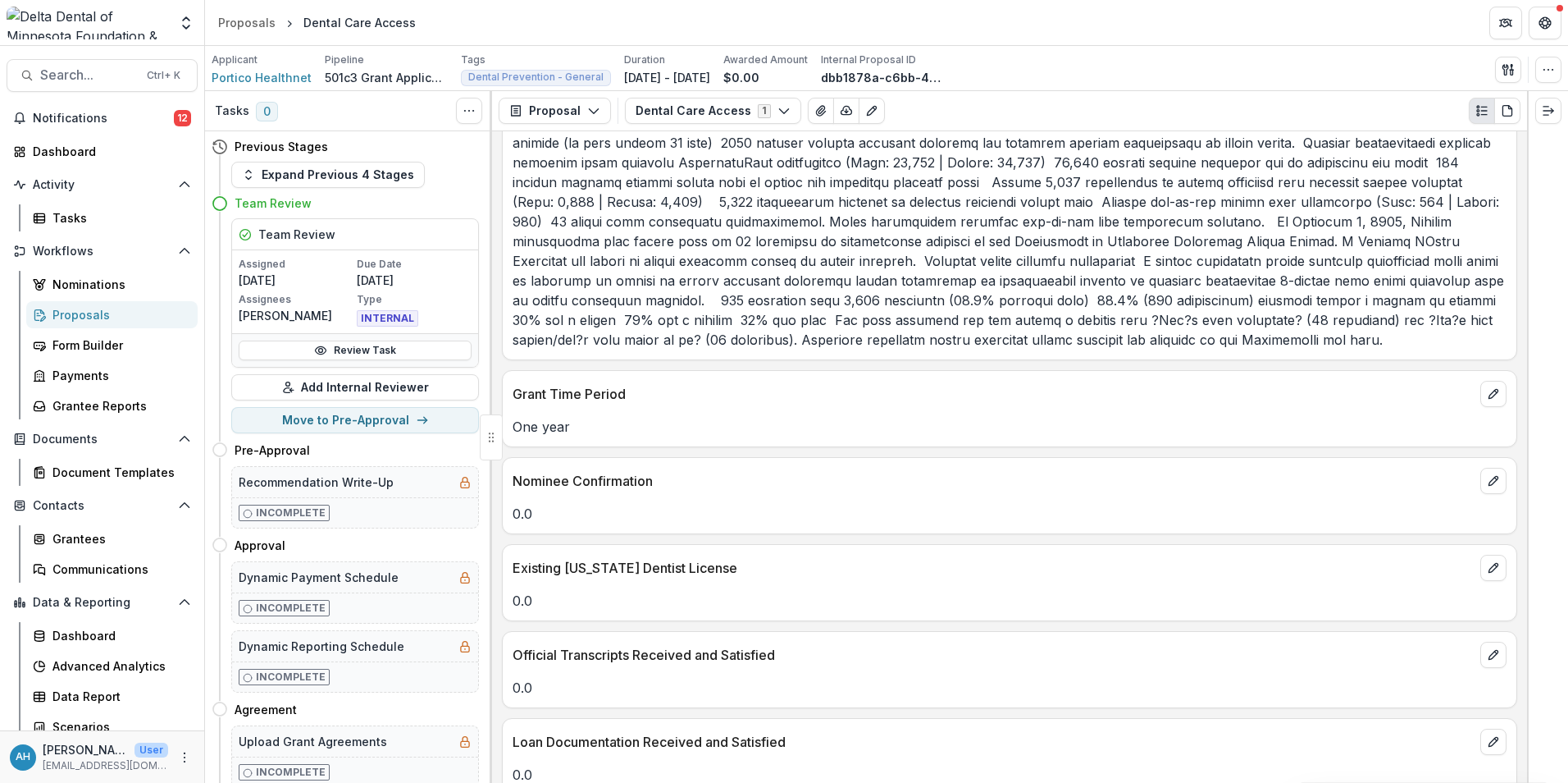
scroll to position [6830, 0]
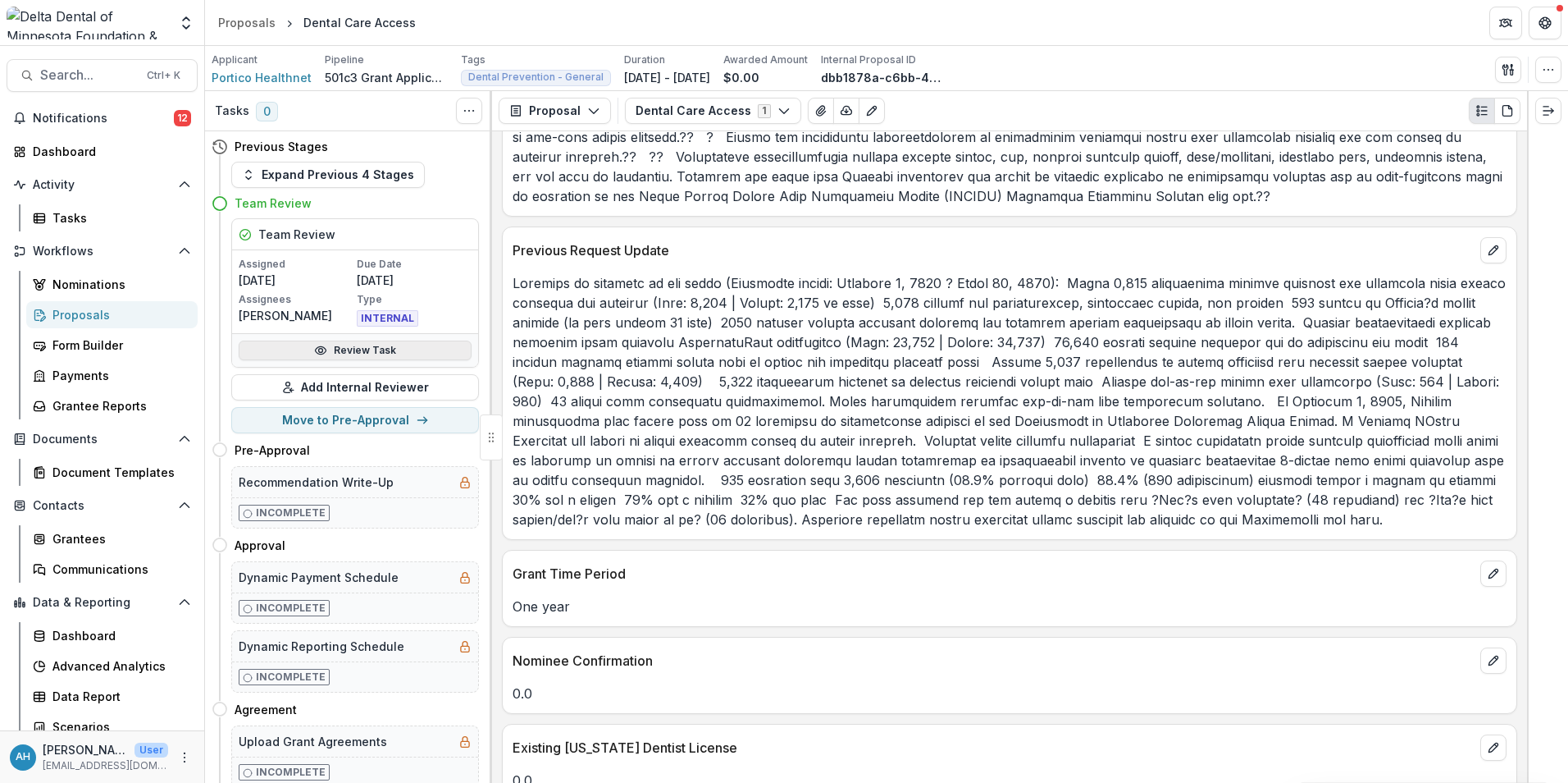
click at [364, 352] on link "Review Task" at bounding box center [355, 349] width 233 height 19
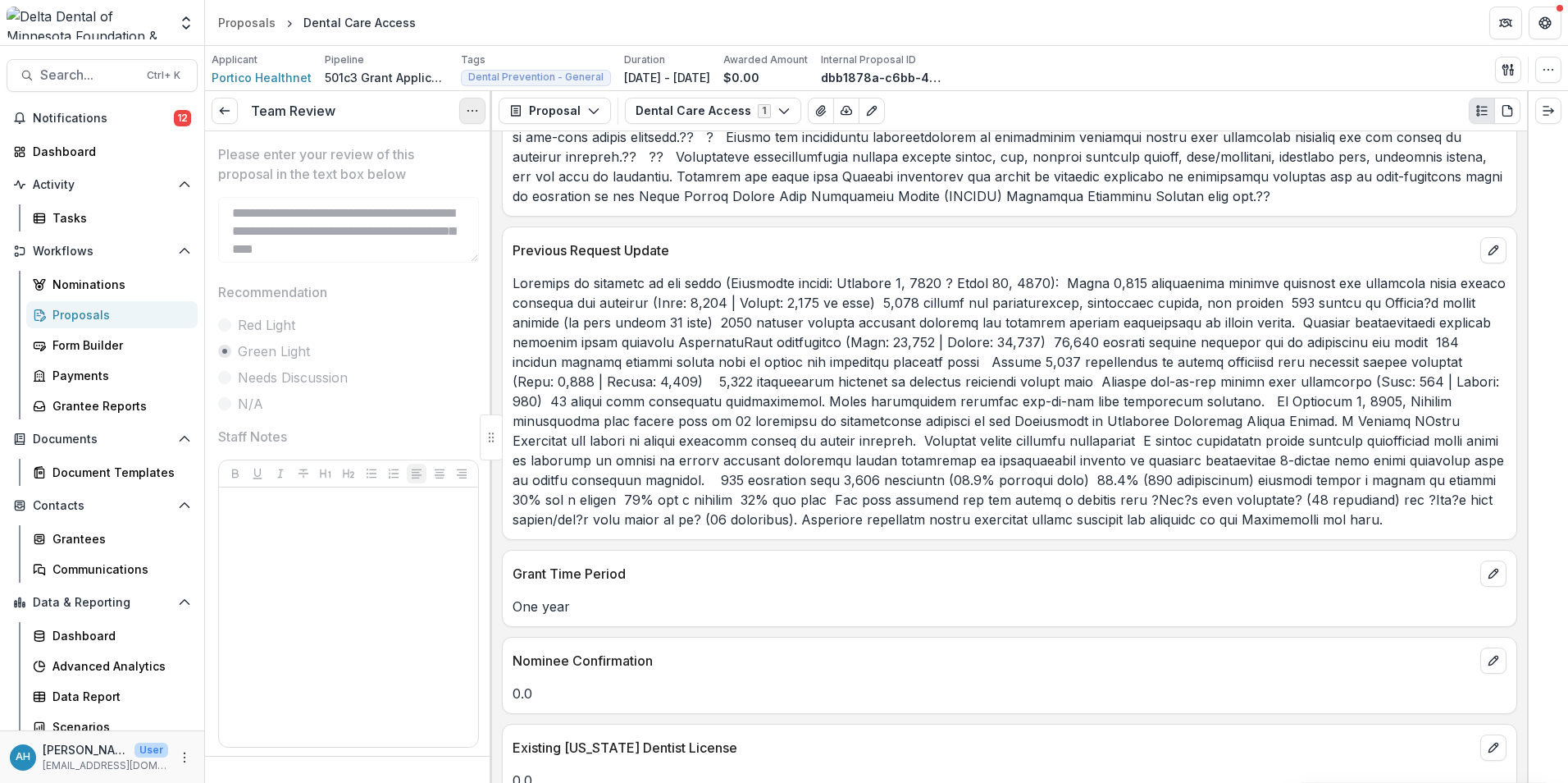
click at [474, 99] on button "Options" at bounding box center [472, 111] width 26 height 26
click at [396, 151] on link "View task" at bounding box center [394, 148] width 176 height 27
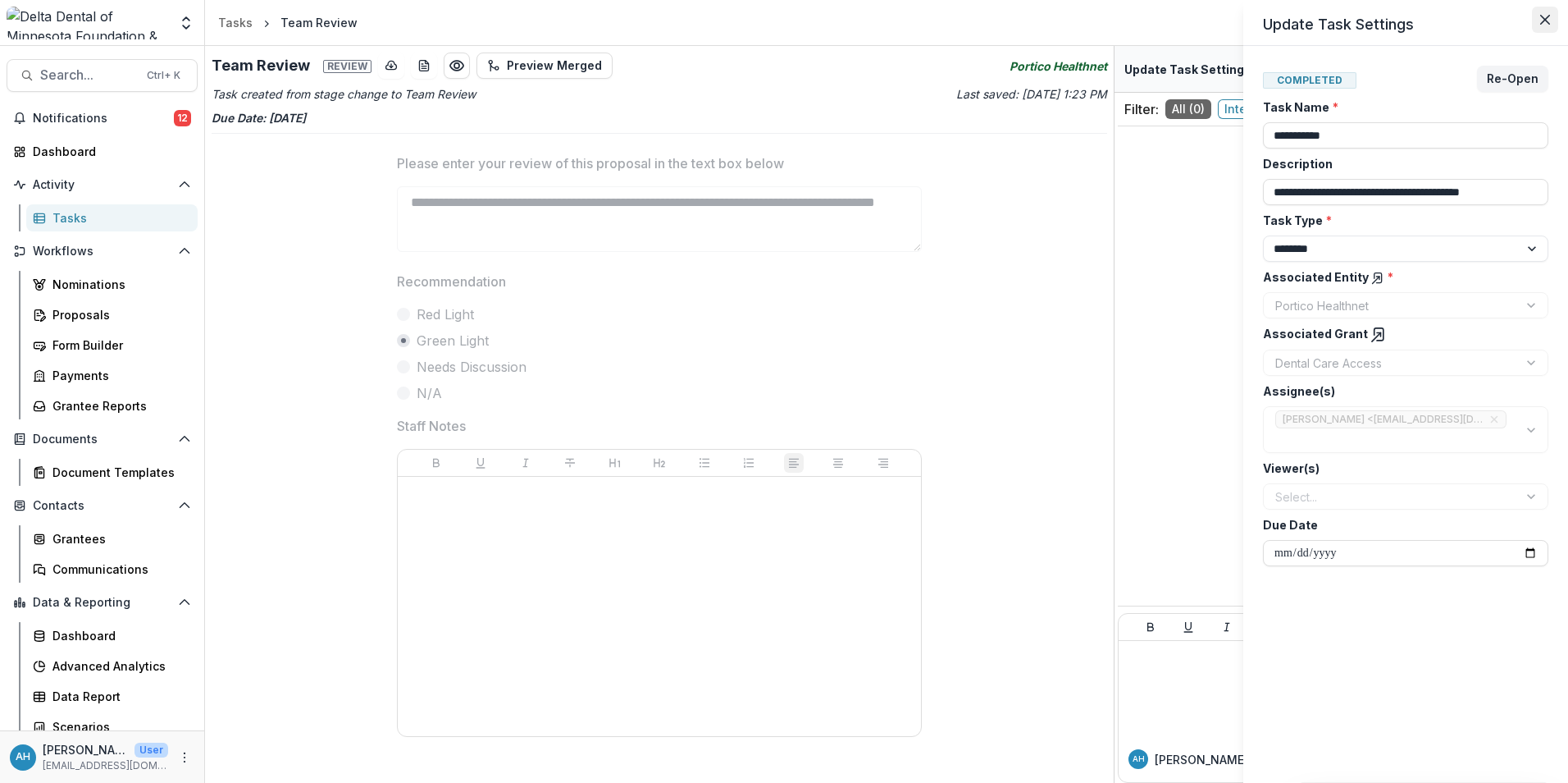
click at [1548, 28] on button "Close" at bounding box center [1545, 19] width 26 height 26
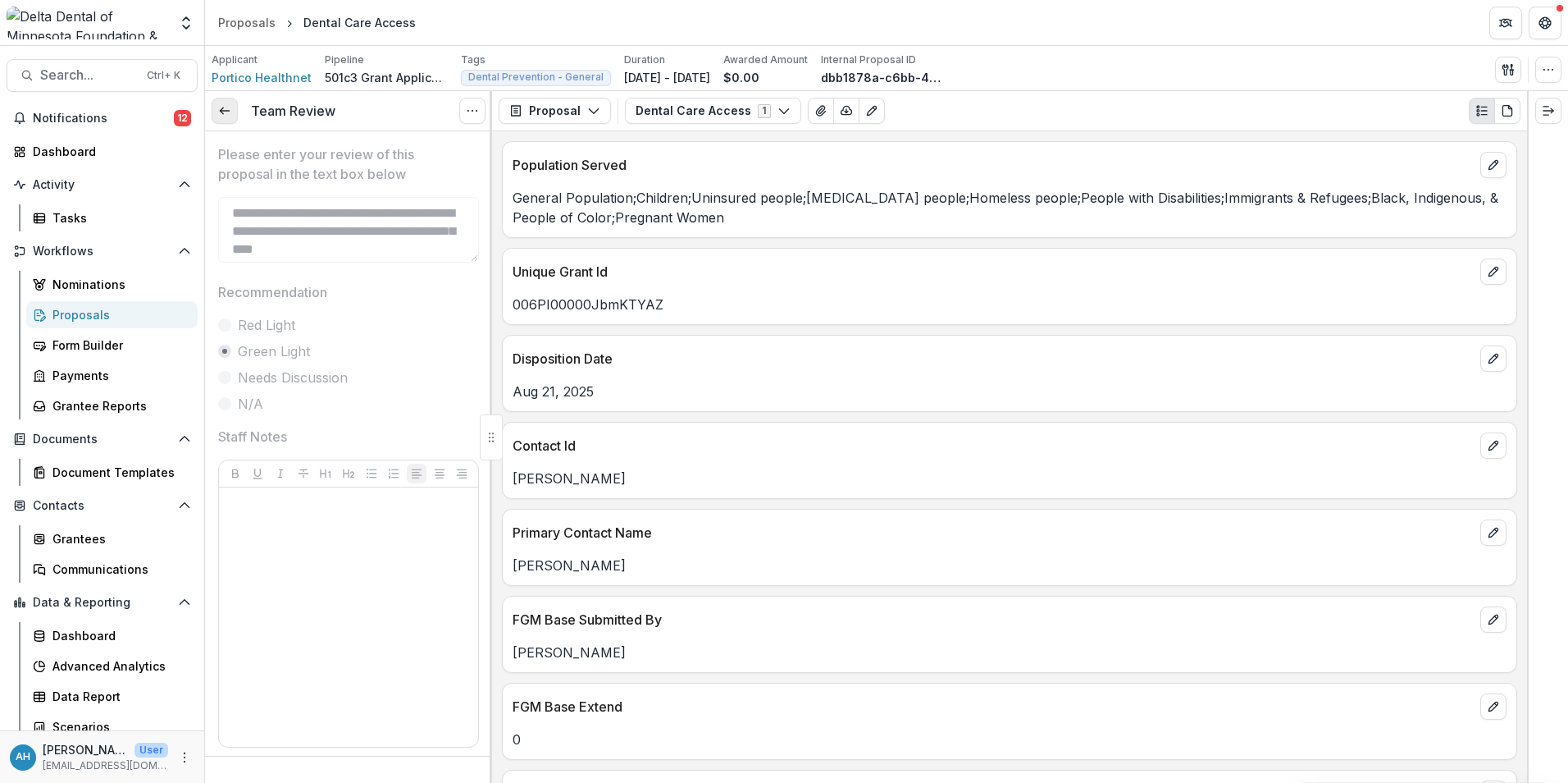
click at [229, 111] on line at bounding box center [225, 111] width 9 height 0
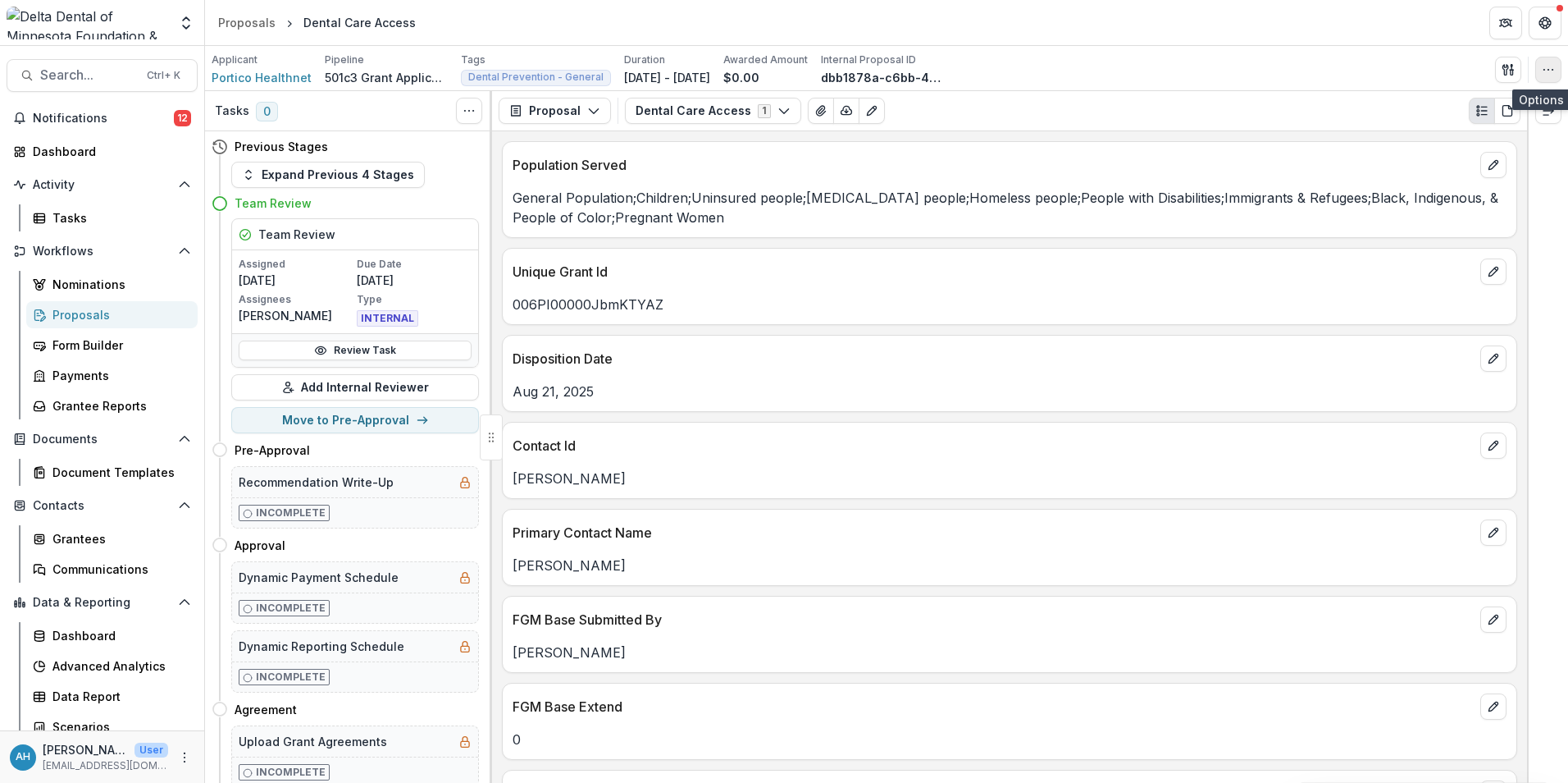
click at [1540, 68] on button "button" at bounding box center [1549, 69] width 26 height 26
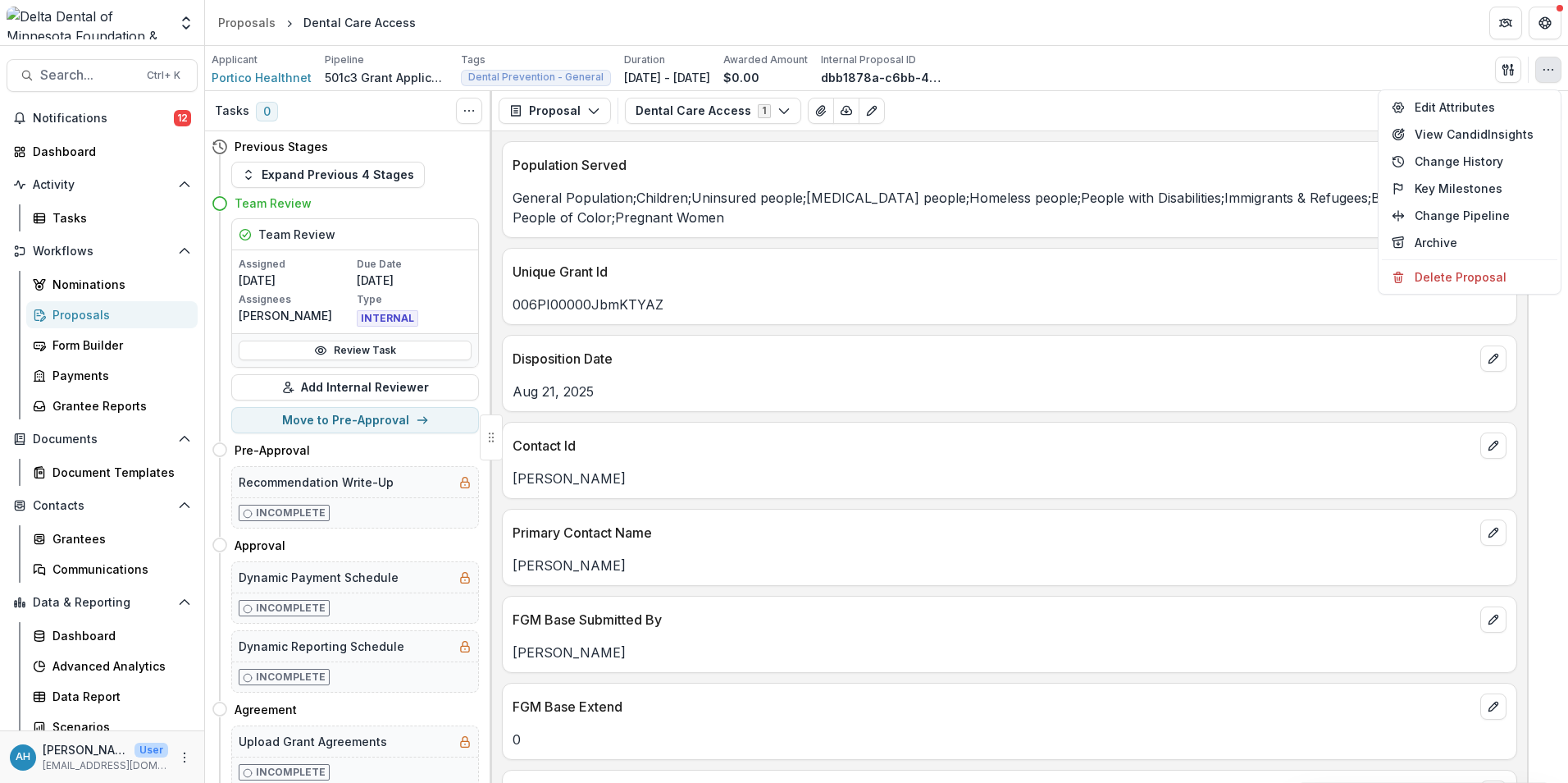
click at [988, 119] on div "Dental Care Access 1 Forms (1) Dental Care Access Configure forms Word Download…" at bounding box center [1072, 111] width 895 height 26
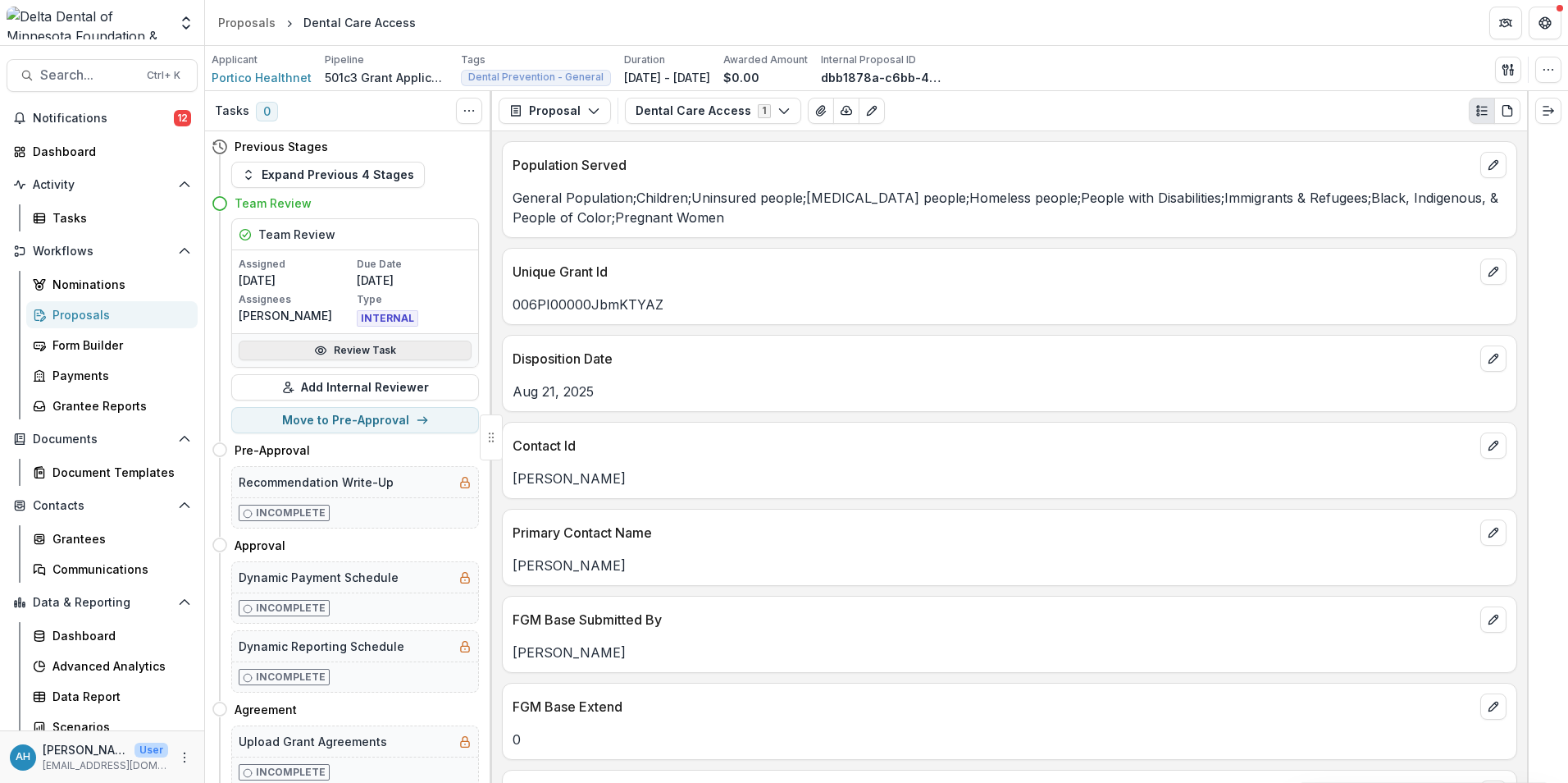
click at [346, 354] on link "Review Task" at bounding box center [355, 349] width 233 height 19
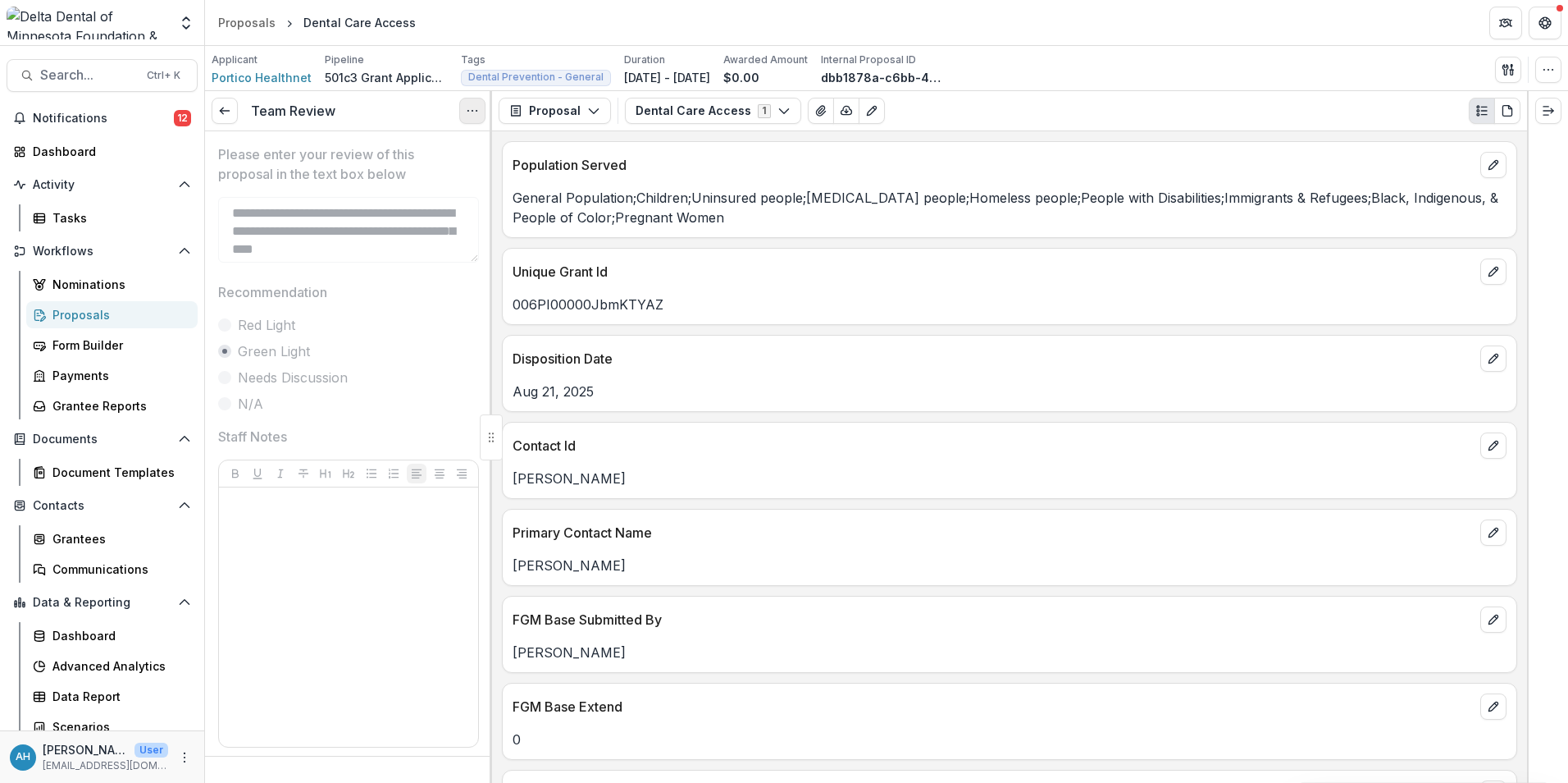
click at [466, 110] on icon "Options" at bounding box center [472, 111] width 13 height 13
click at [377, 188] on button "Reopen Task" at bounding box center [394, 182] width 176 height 27
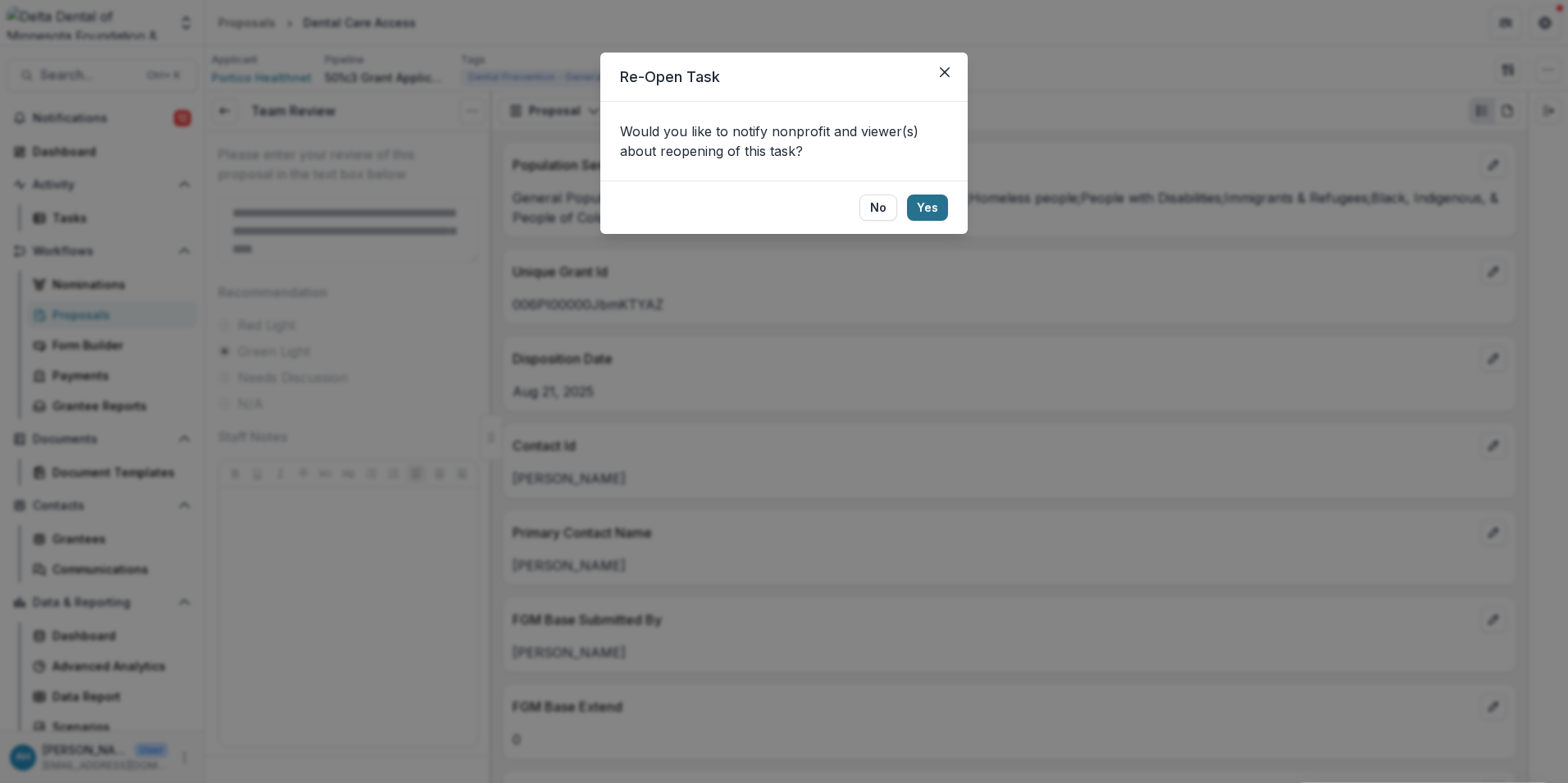
click at [936, 212] on button "Yes" at bounding box center [928, 207] width 41 height 26
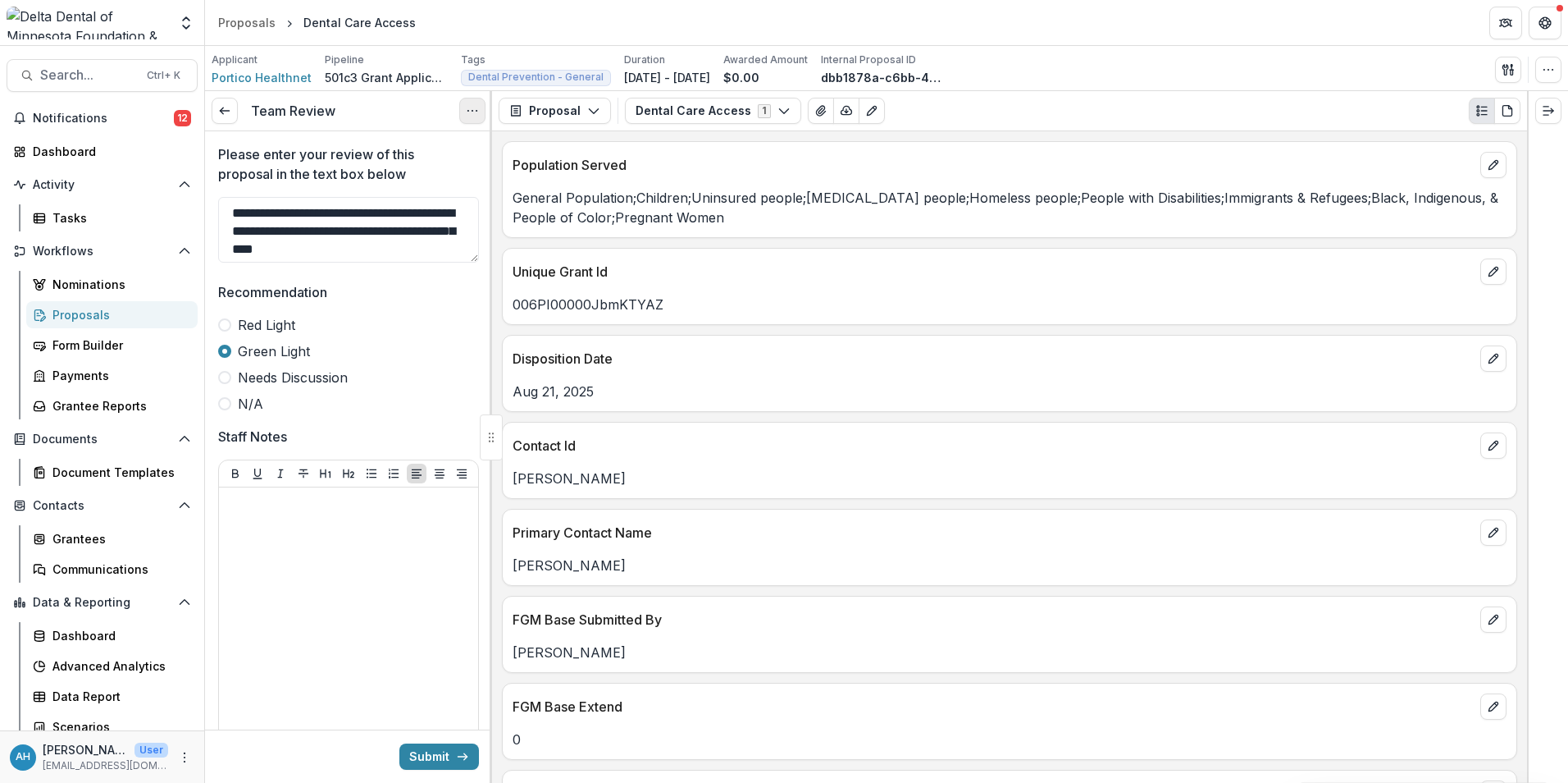
click at [464, 105] on button "Options" at bounding box center [472, 111] width 26 height 26
click at [368, 187] on button "Cancel Task" at bounding box center [394, 182] width 176 height 27
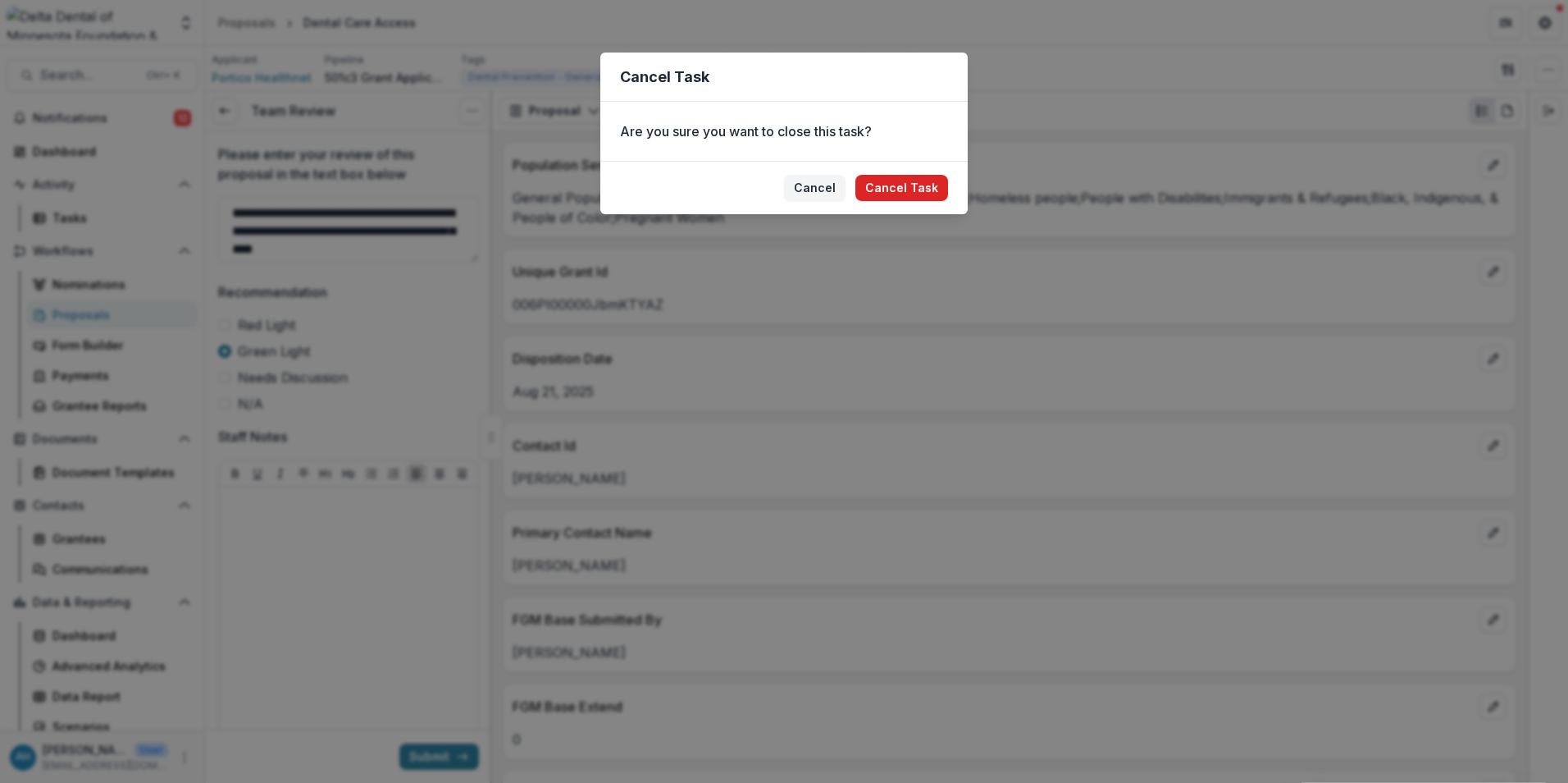
click at [892, 188] on button "Cancel Task" at bounding box center [902, 188] width 92 height 26
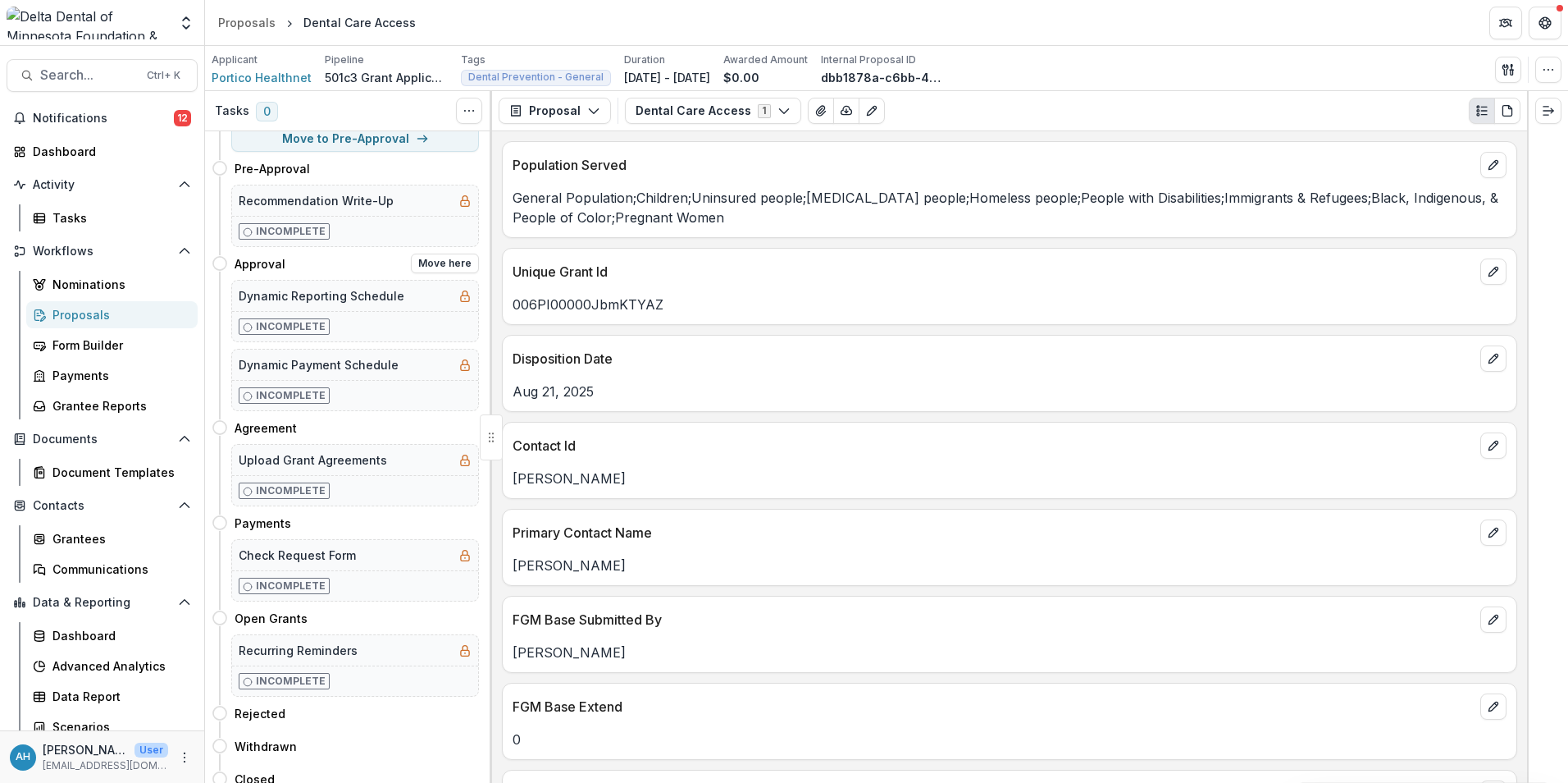
scroll to position [177, 0]
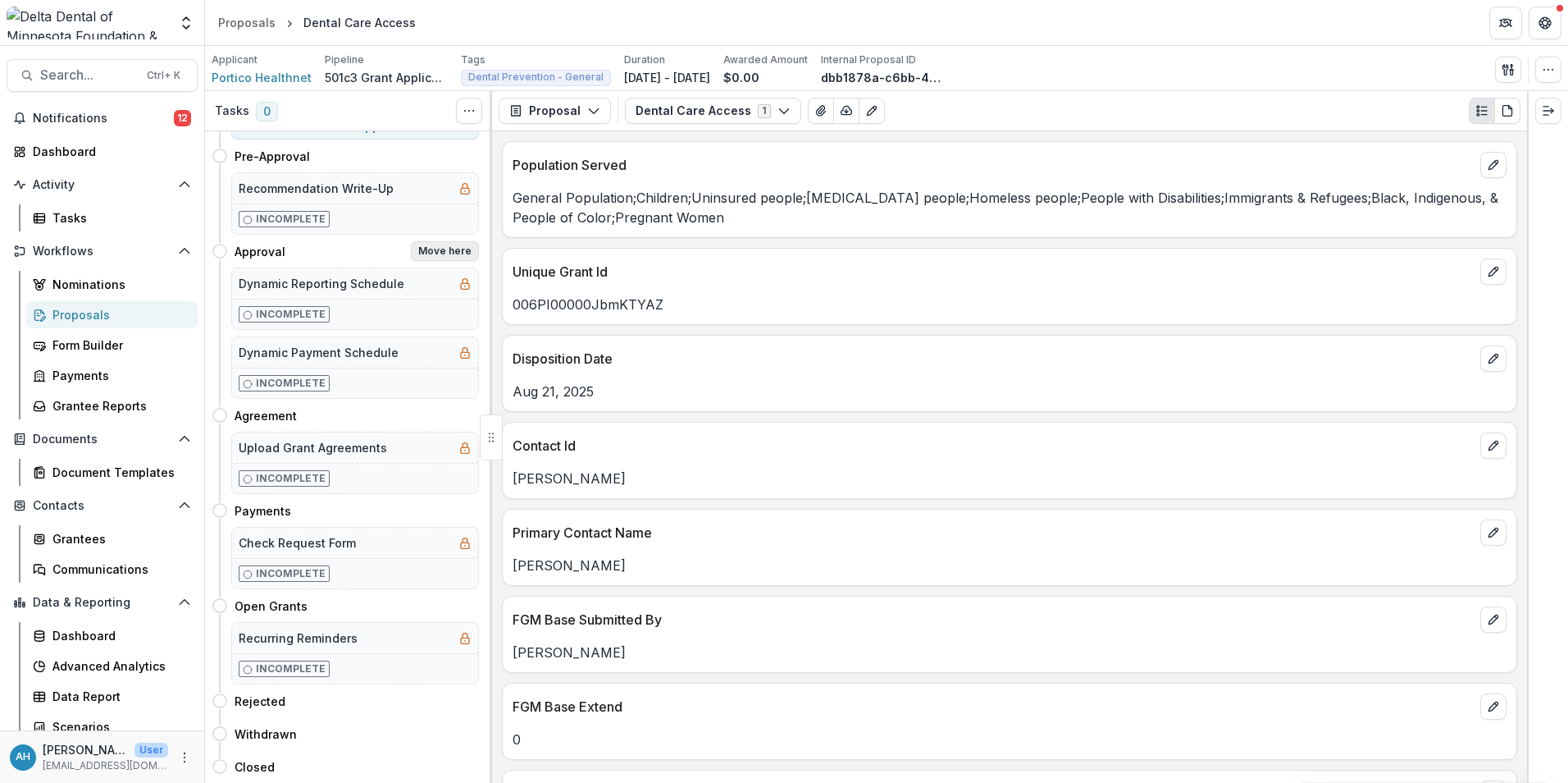
click at [442, 247] on button "Move here" at bounding box center [445, 251] width 68 height 19
select select "********"
select select "**********"
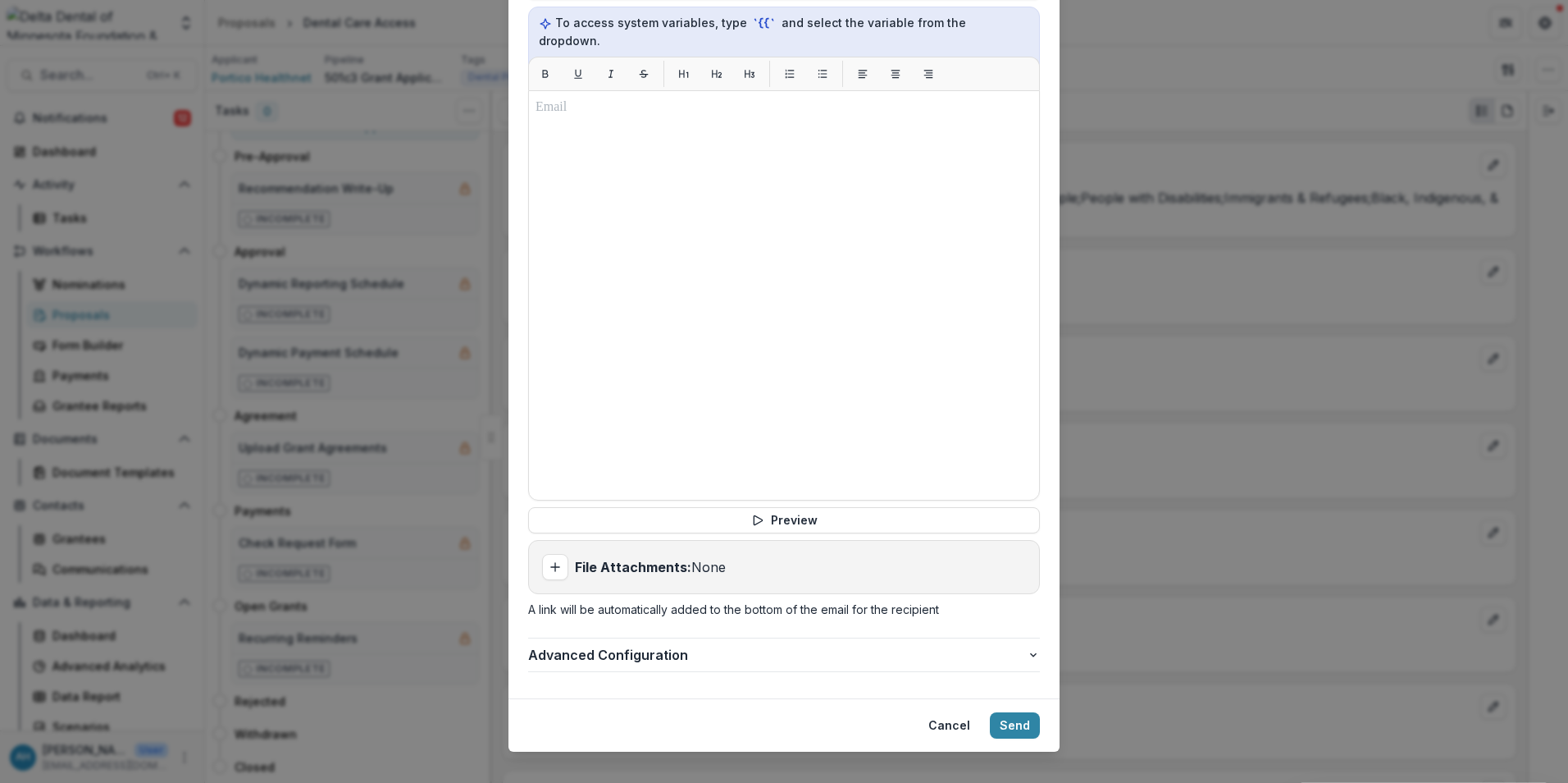
scroll to position [1498, 0]
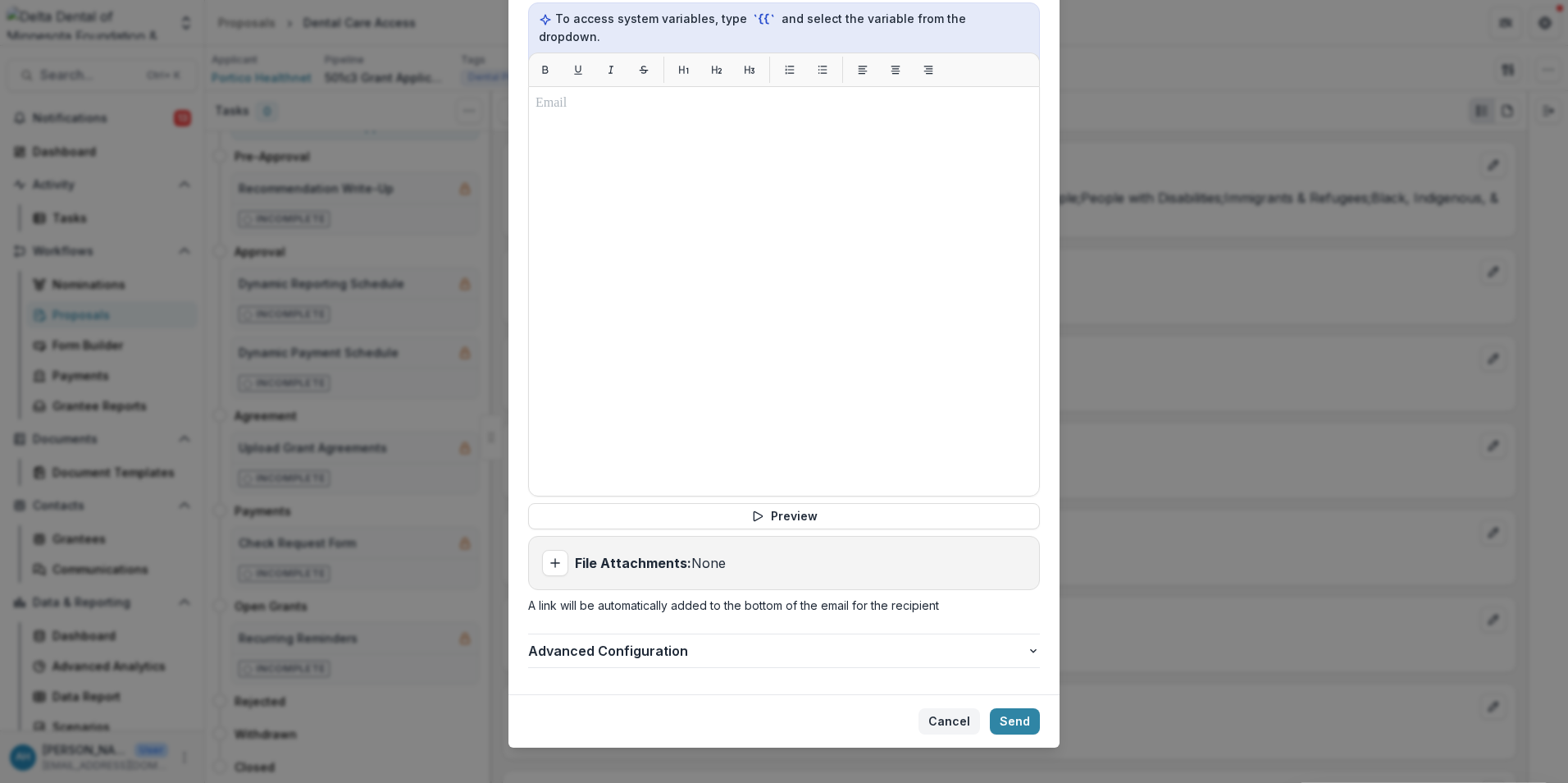
click at [949, 708] on button "Cancel" at bounding box center [949, 721] width 62 height 26
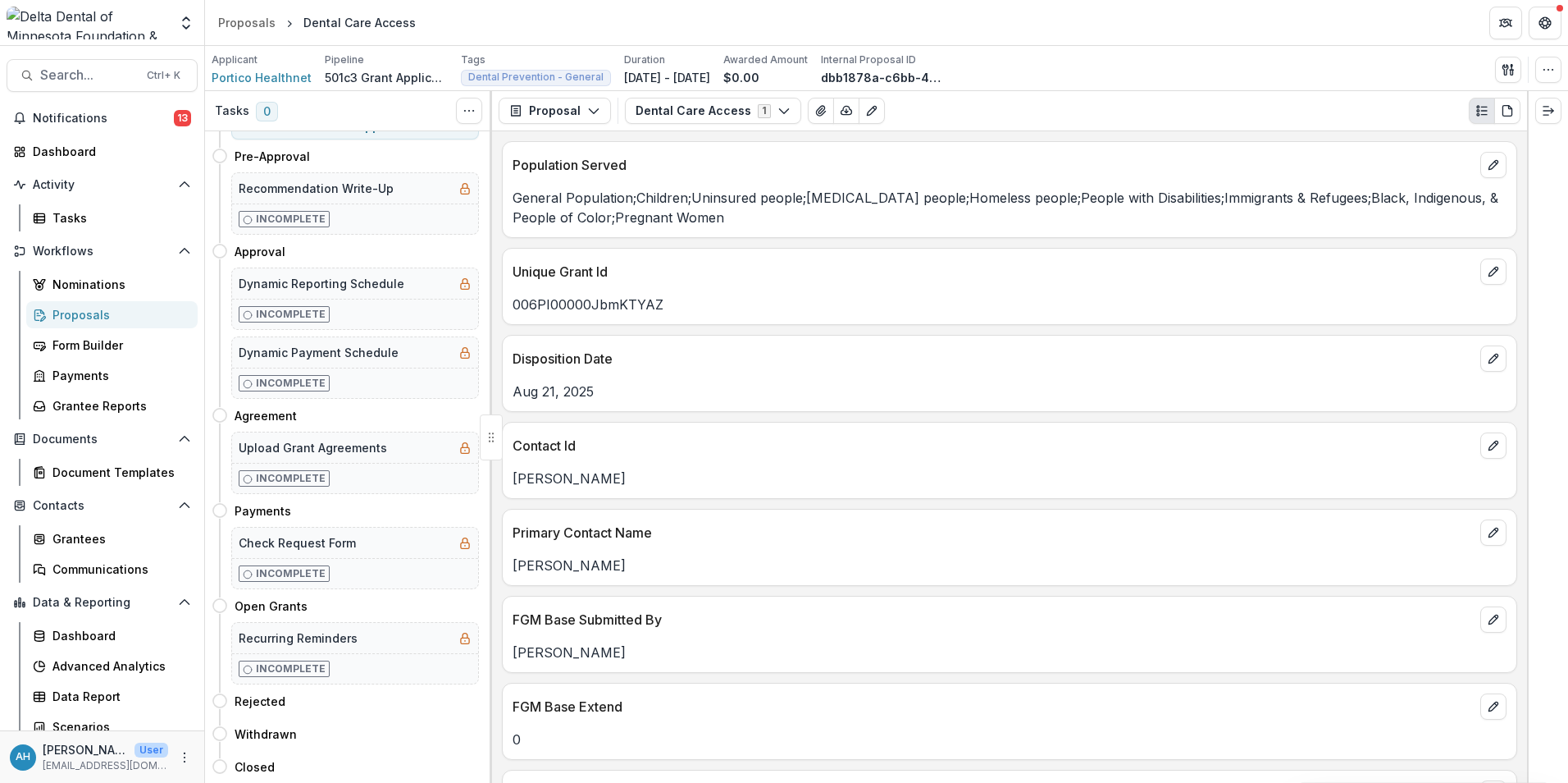
scroll to position [0, 0]
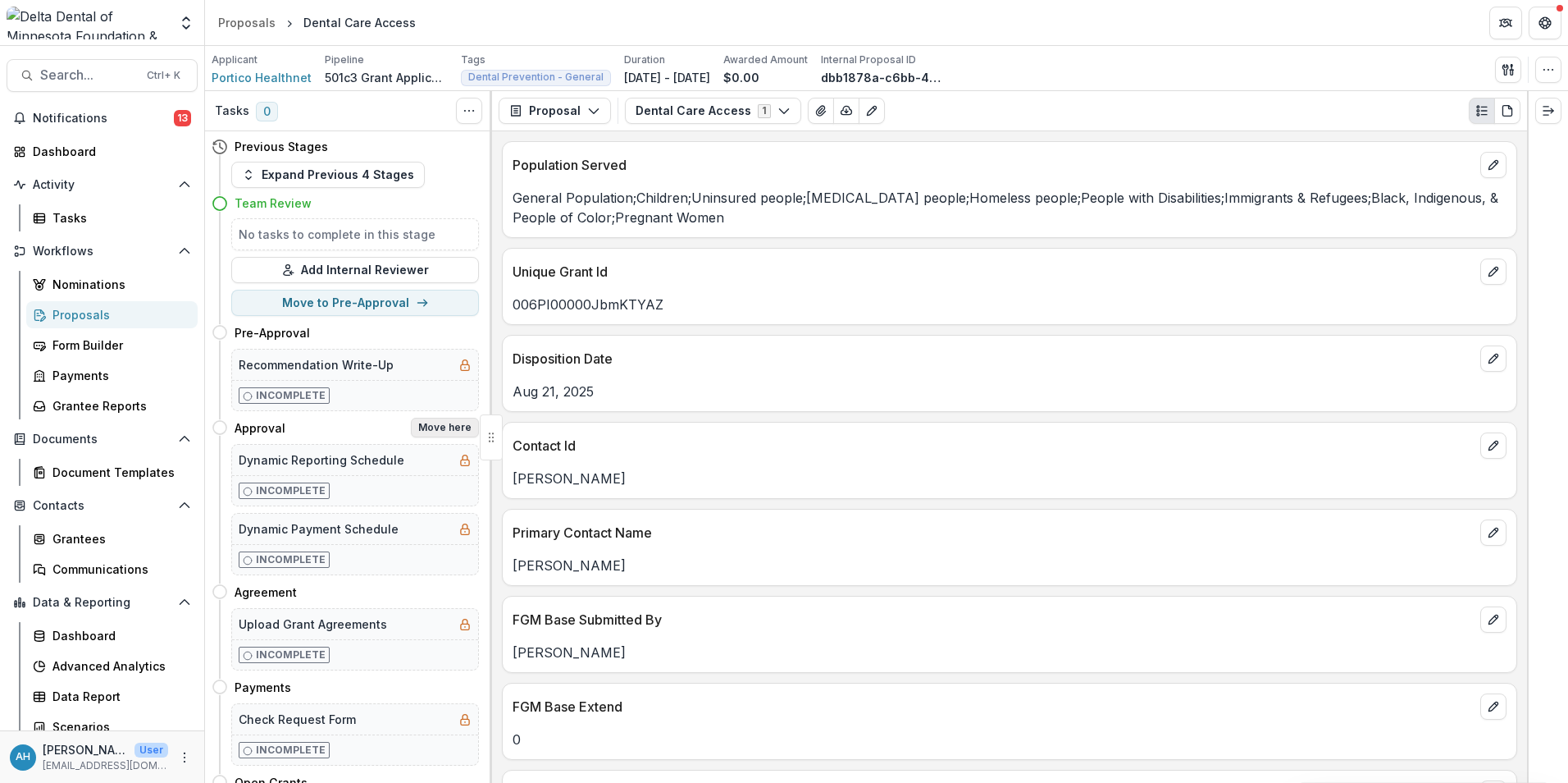
click at [448, 427] on button "Move here" at bounding box center [445, 427] width 68 height 19
select select "********"
select select "**********"
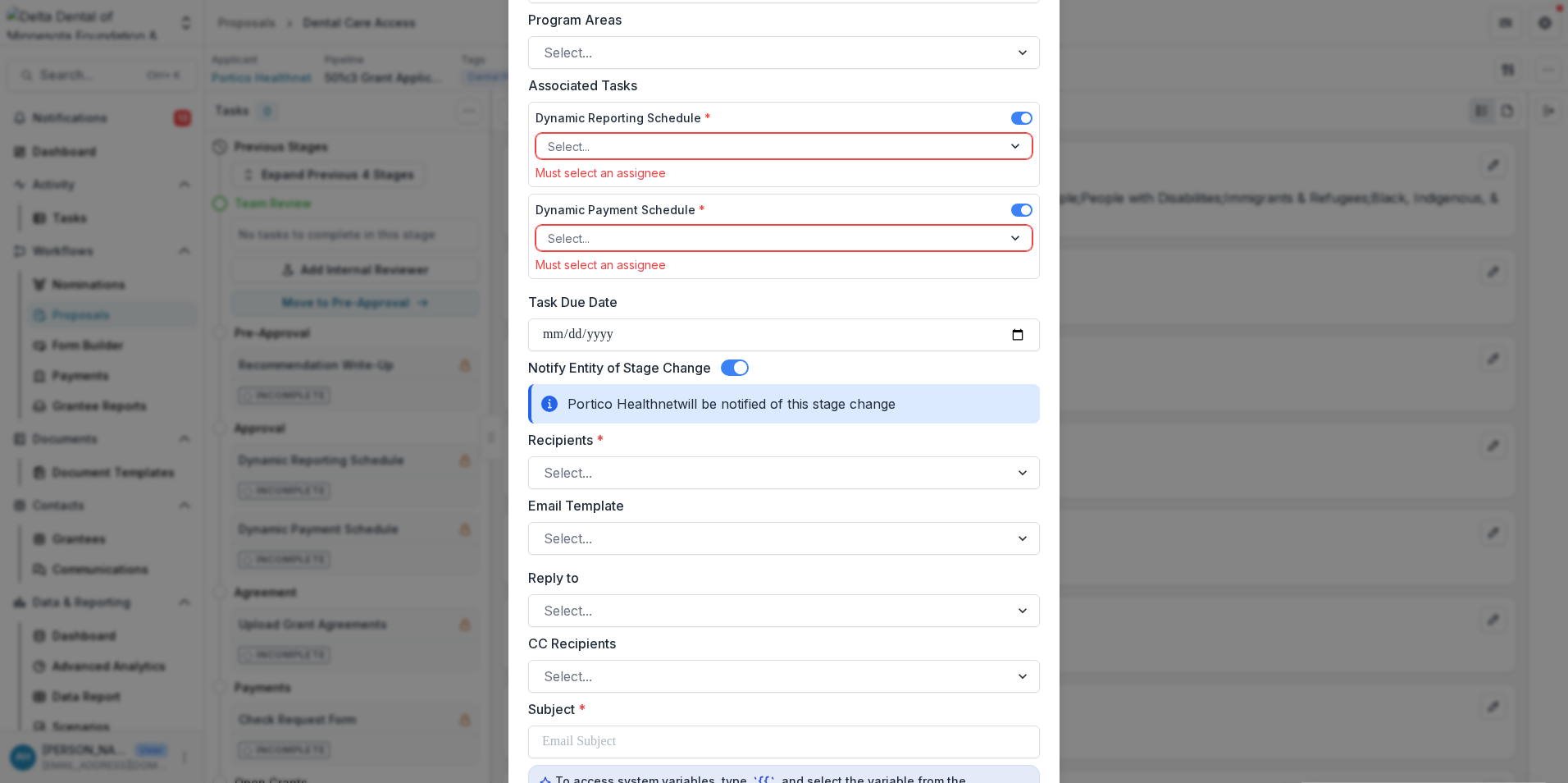
scroll to position [739, 0]
click at [730, 364] on span at bounding box center [735, 364] width 28 height 17
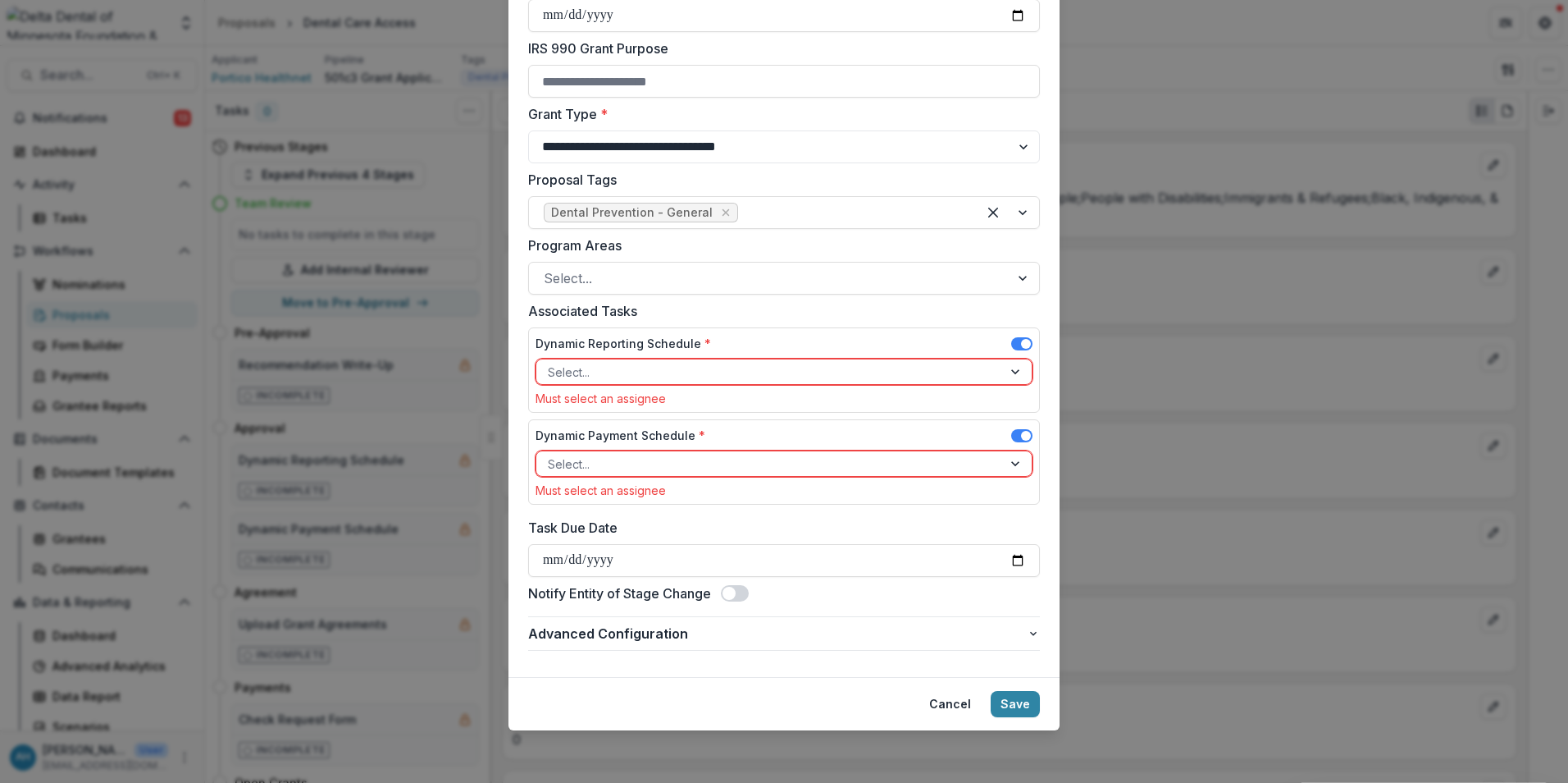
scroll to position [509, 0]
click at [1021, 706] on button "Save" at bounding box center [1015, 703] width 49 height 26
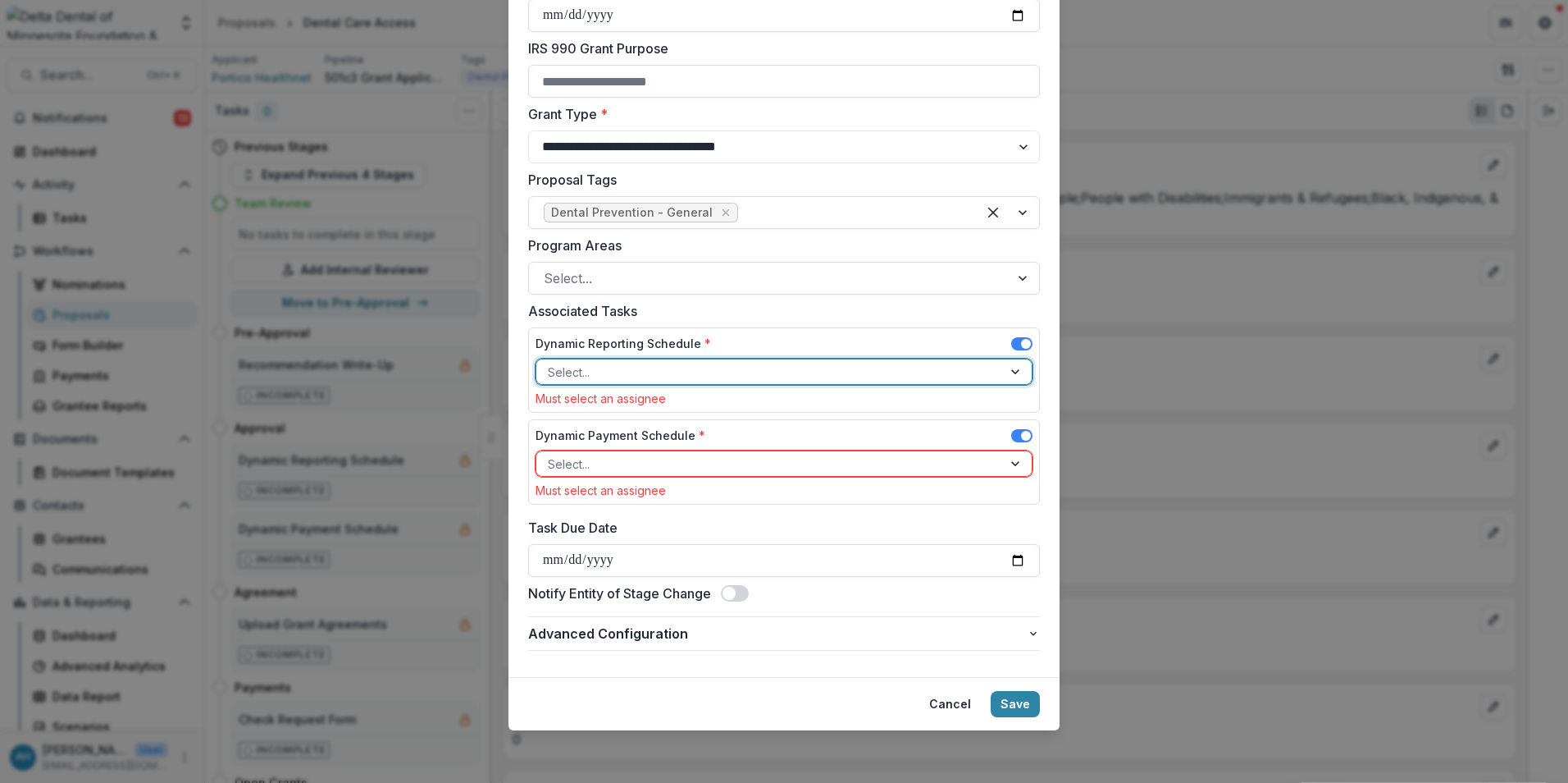
click at [813, 488] on div "Must select an assignee" at bounding box center [784, 490] width 497 height 14
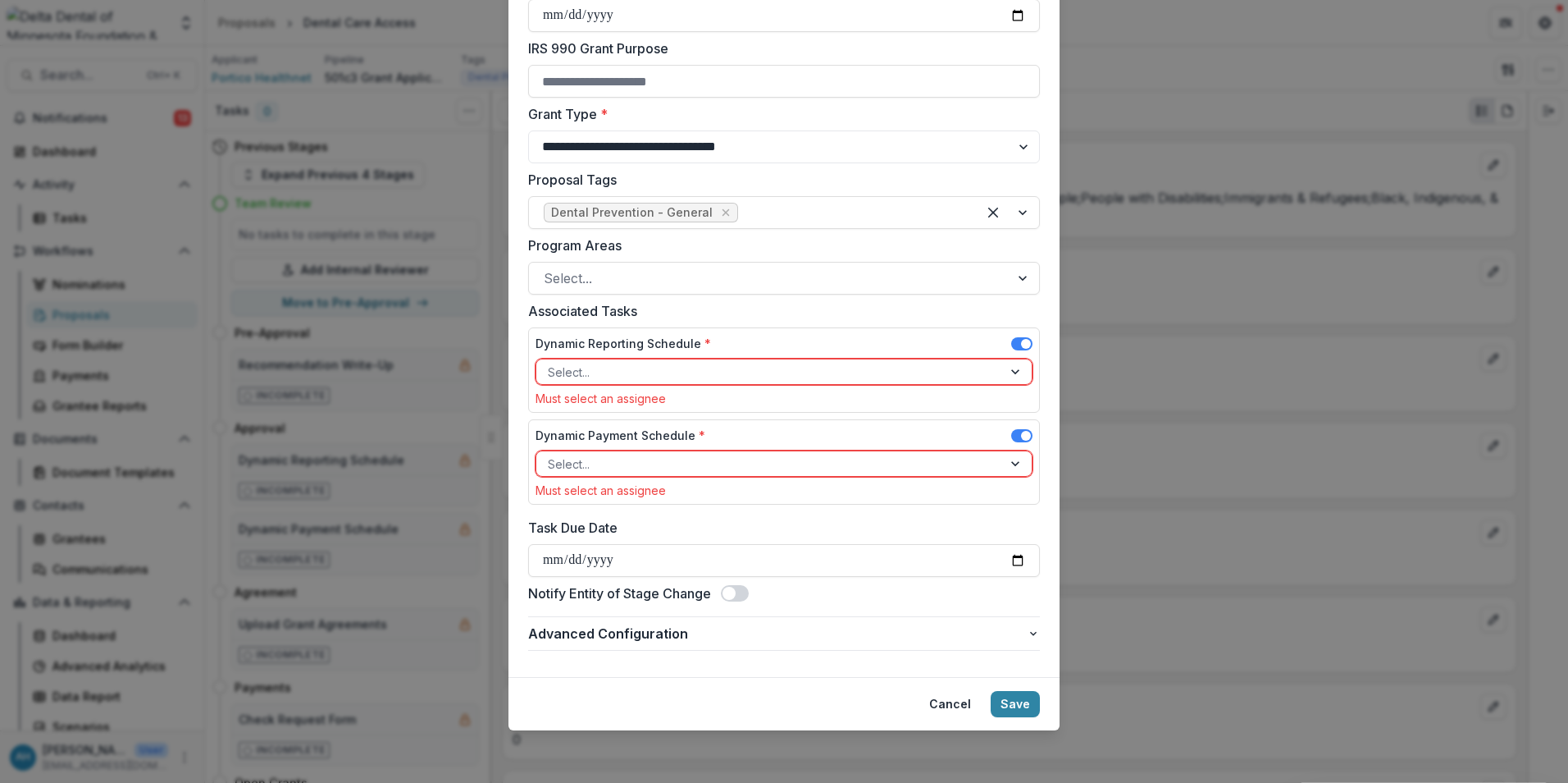
click at [637, 378] on div at bounding box center [769, 372] width 443 height 20
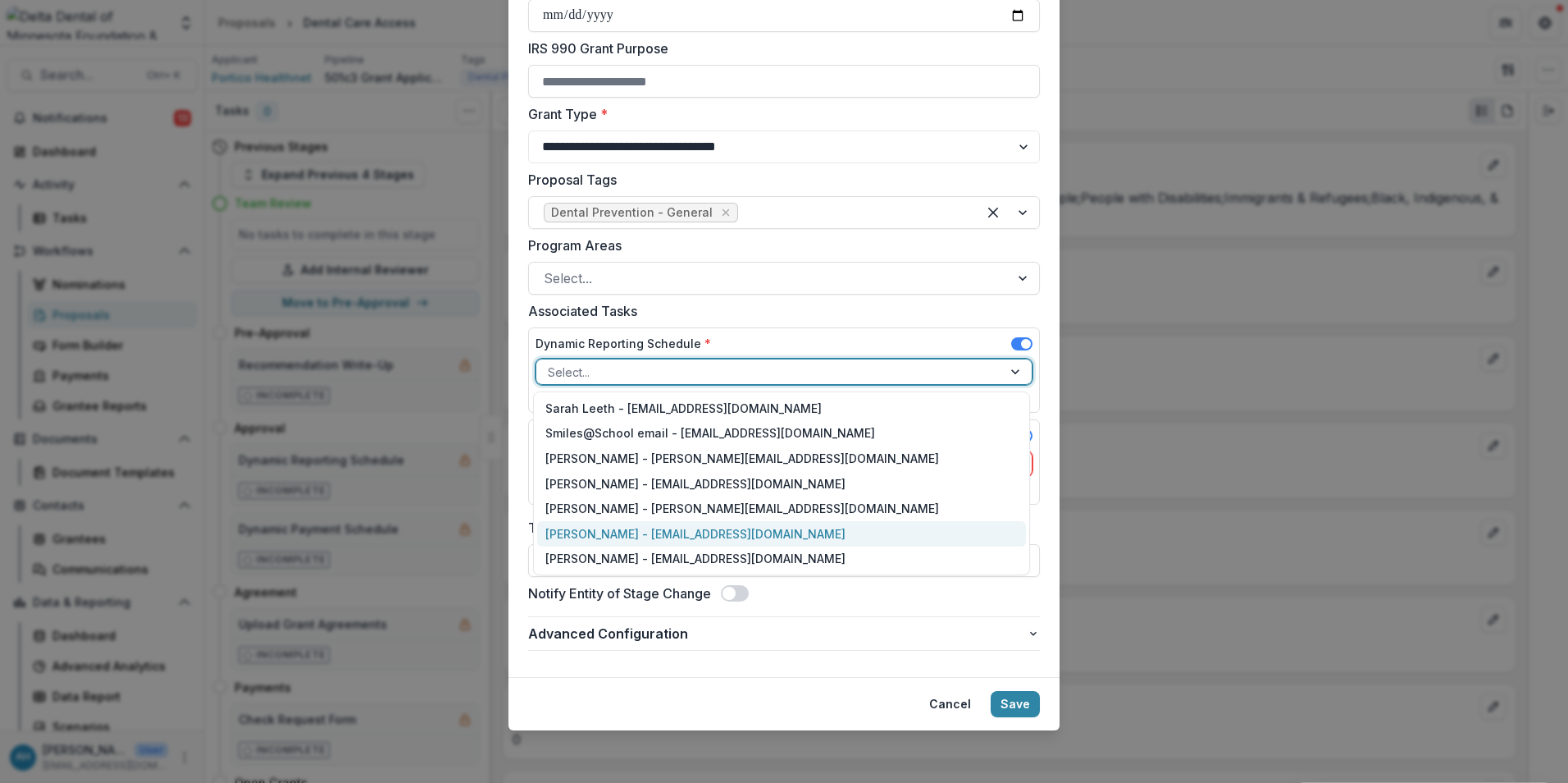
click at [610, 535] on div "[PERSON_NAME] - [EMAIL_ADDRESS][DOMAIN_NAME]" at bounding box center [781, 534] width 489 height 26
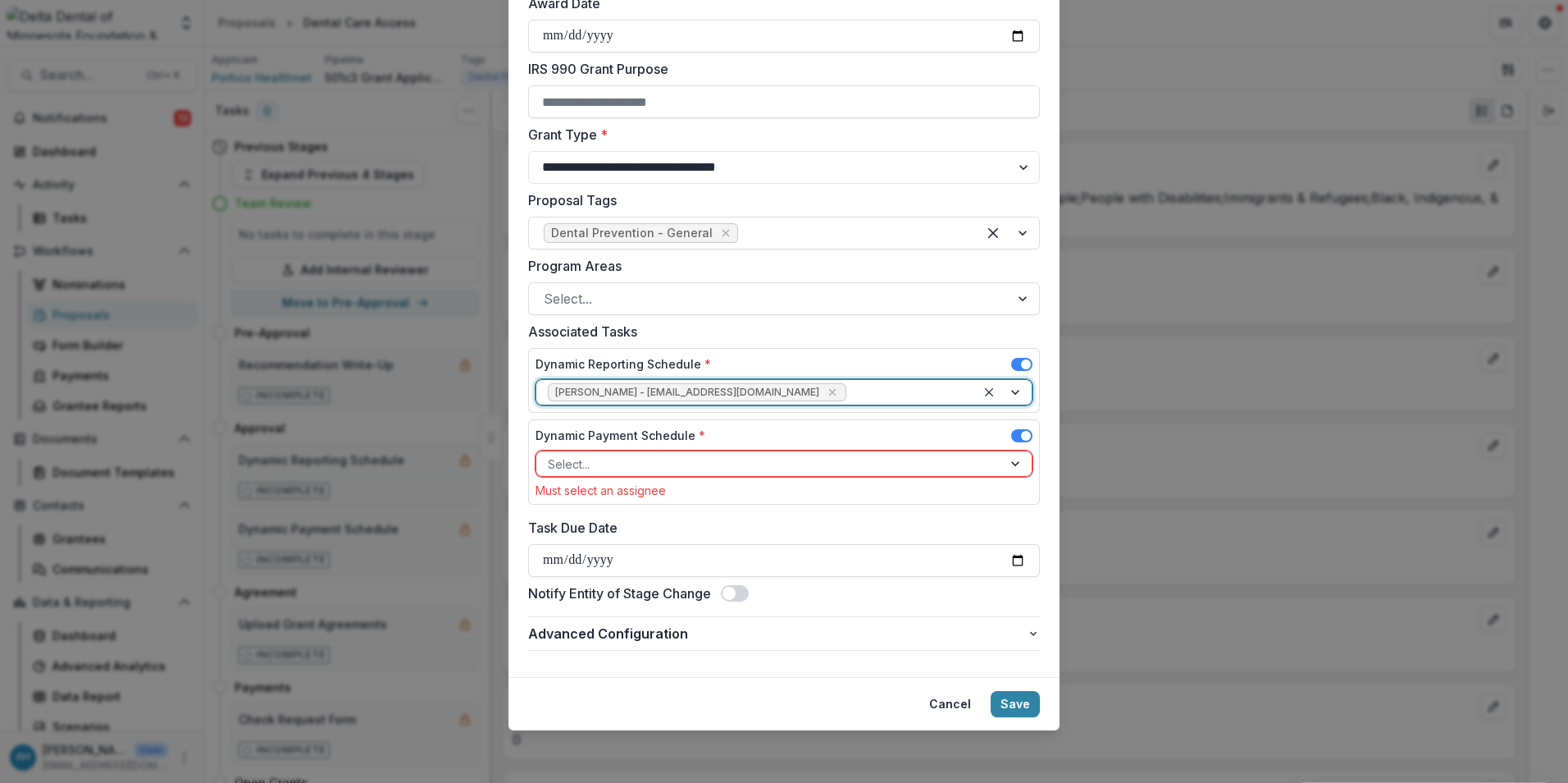
scroll to position [489, 0]
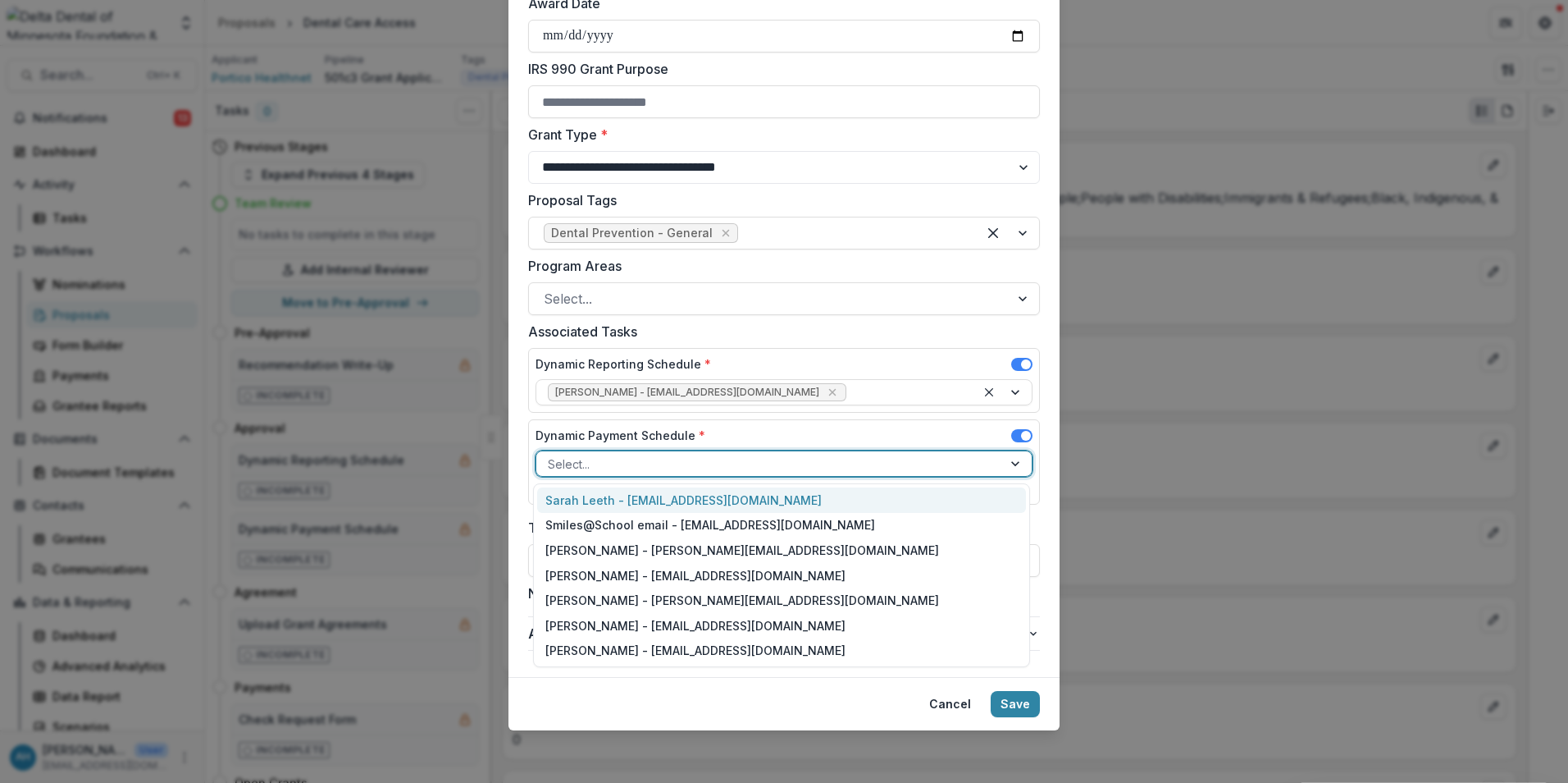
click at [617, 463] on div at bounding box center [769, 464] width 443 height 20
drag, startPoint x: 598, startPoint y: 628, endPoint x: 650, endPoint y: 626, distance: 52.0
click at [601, 625] on div "[PERSON_NAME] - [EMAIL_ADDRESS][DOMAIN_NAME]" at bounding box center [781, 626] width 489 height 26
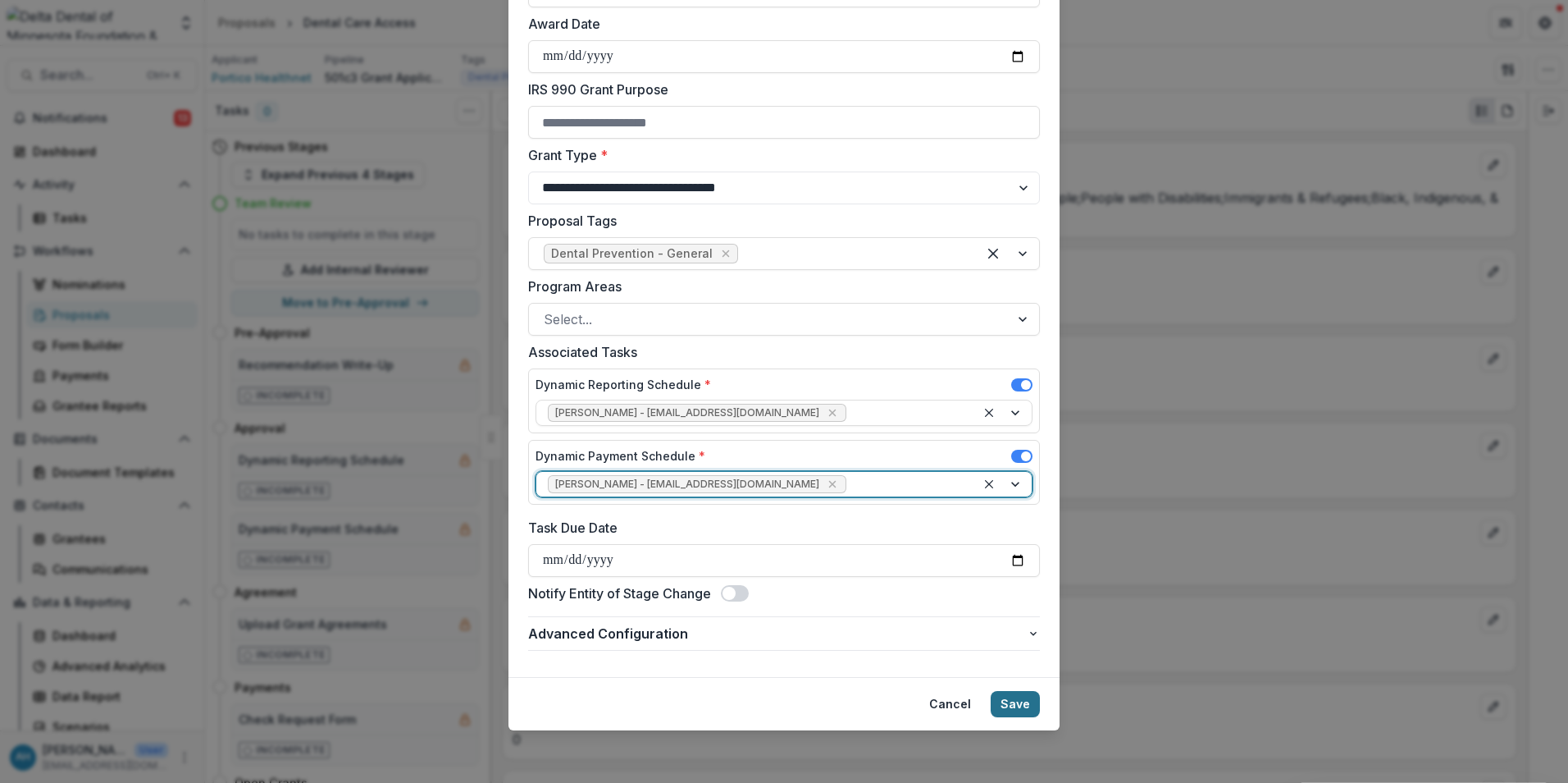
click at [1018, 704] on button "Save" at bounding box center [1015, 703] width 49 height 26
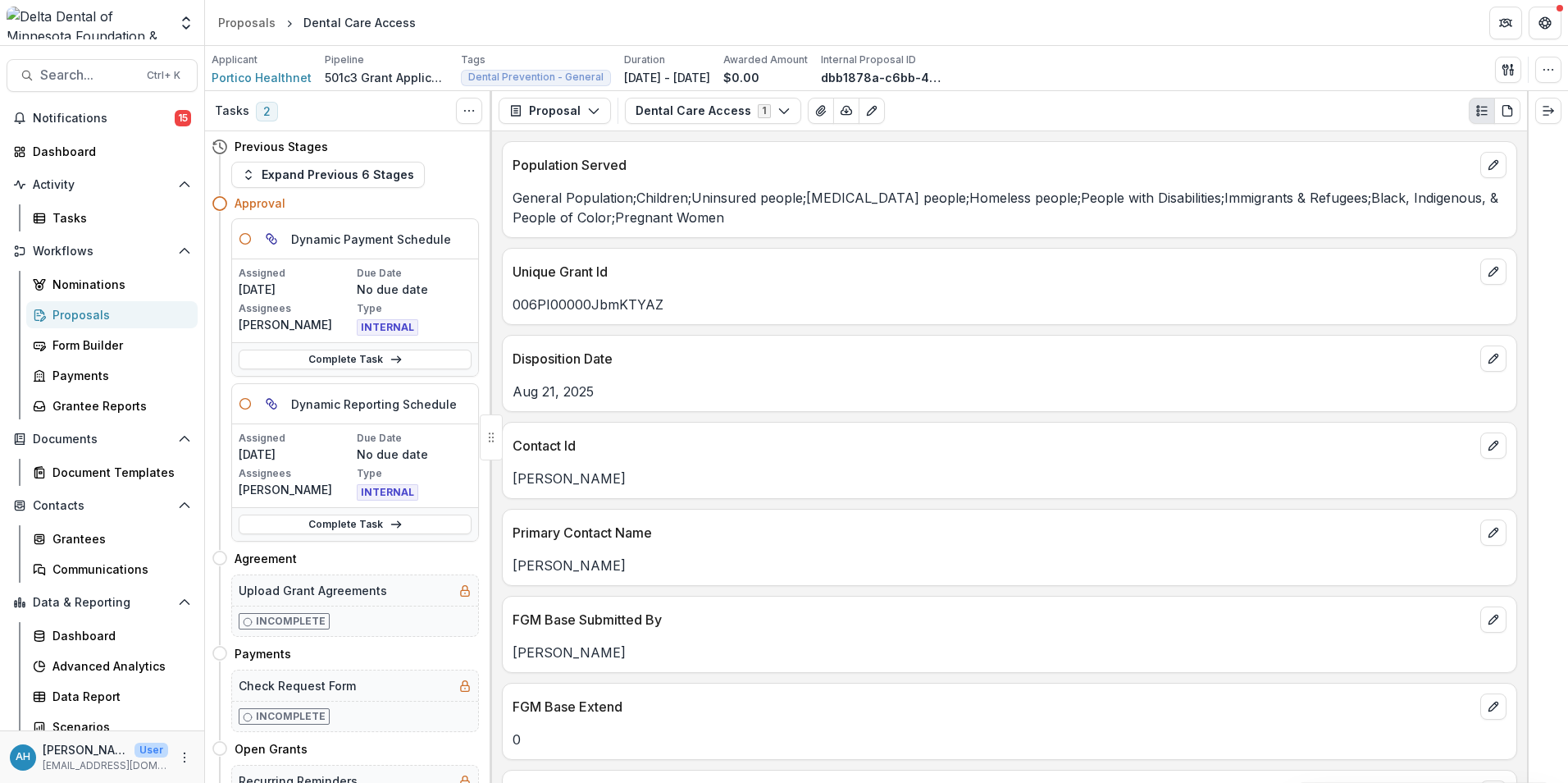
click at [57, 311] on div "Proposals" at bounding box center [118, 314] width 132 height 18
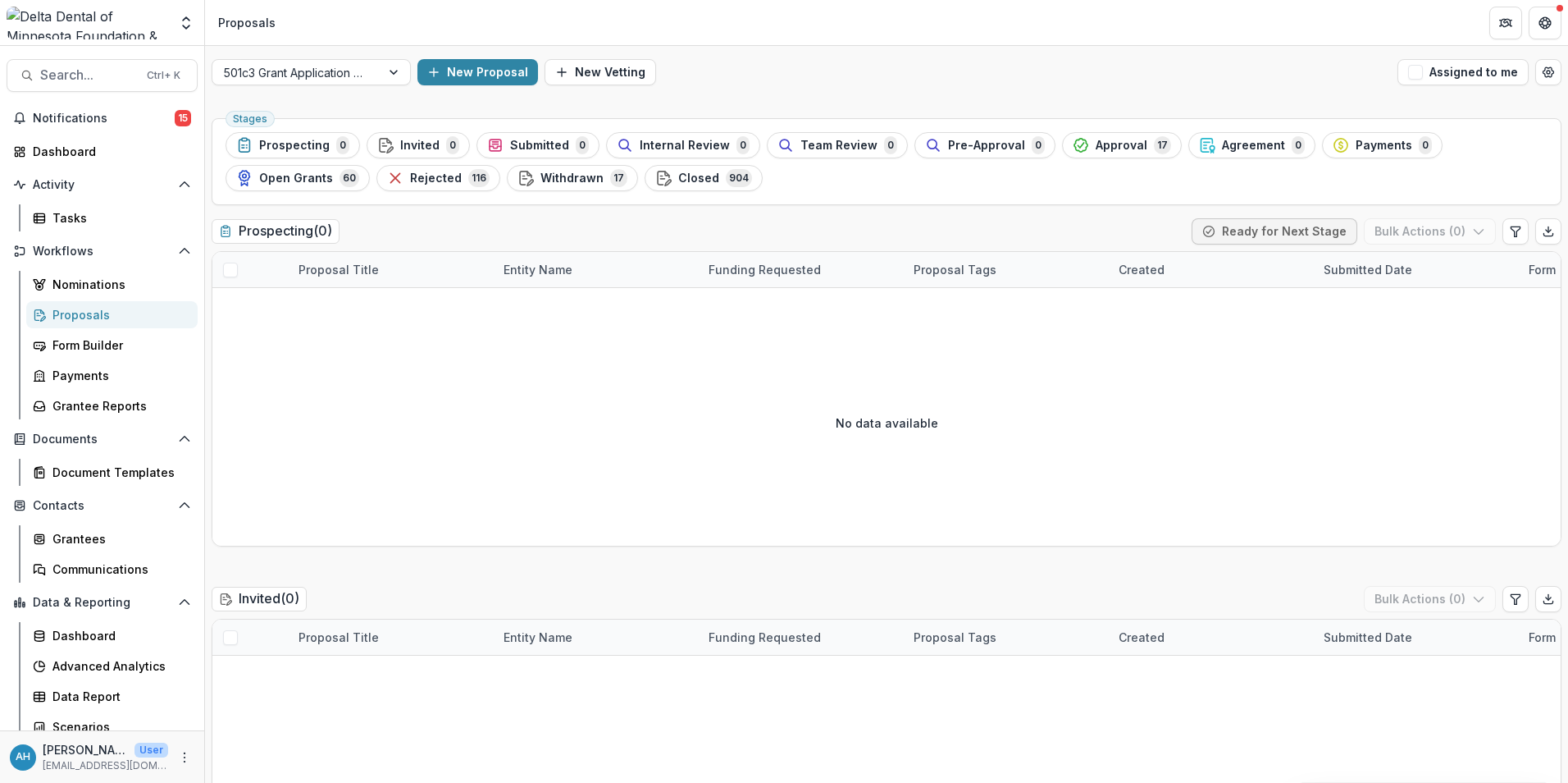
click at [77, 314] on div "Proposals" at bounding box center [118, 314] width 132 height 18
click at [331, 69] on div at bounding box center [296, 72] width 145 height 20
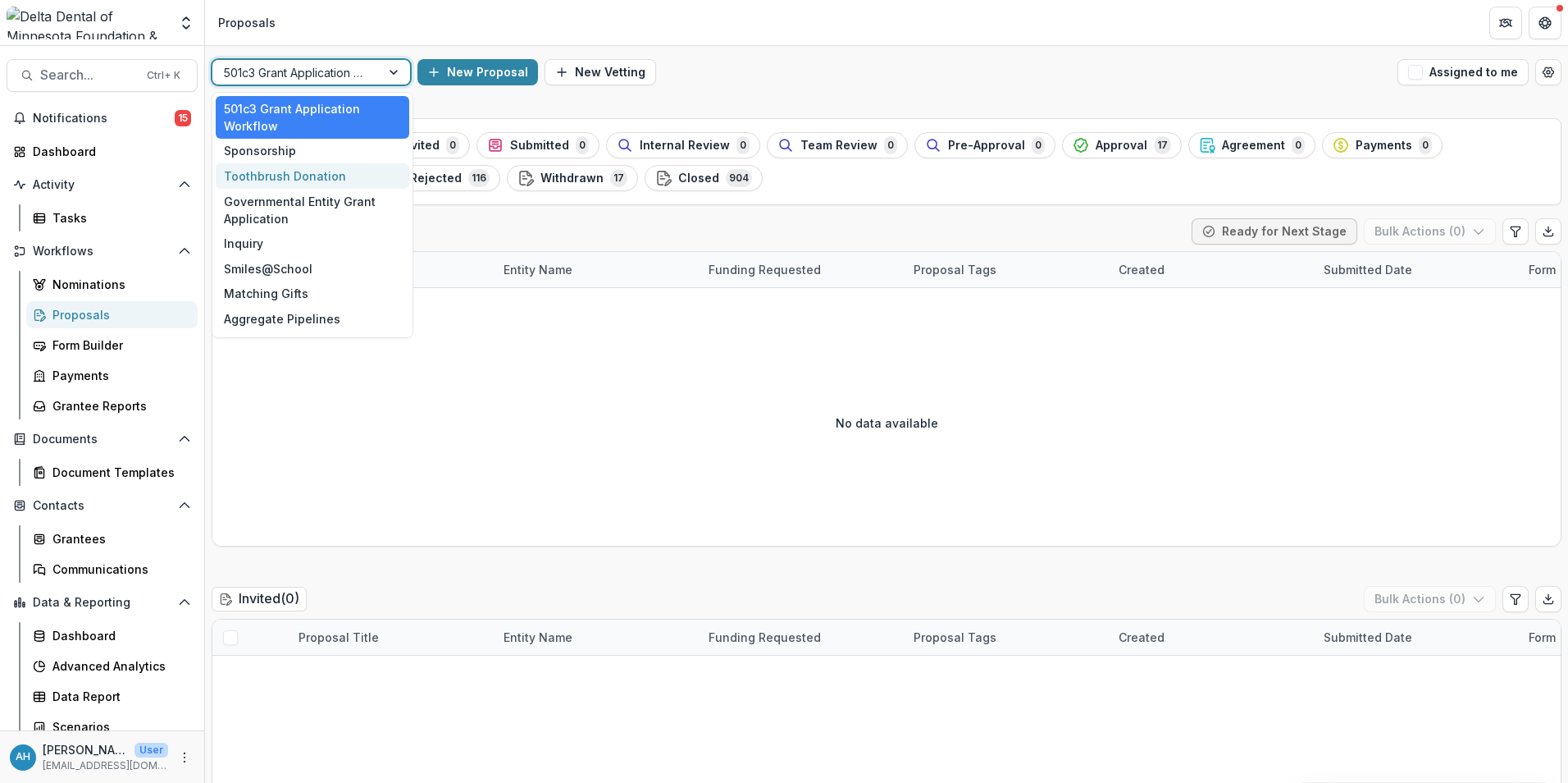
click at [309, 181] on div "Toothbrush Donation" at bounding box center [311, 177] width 193 height 26
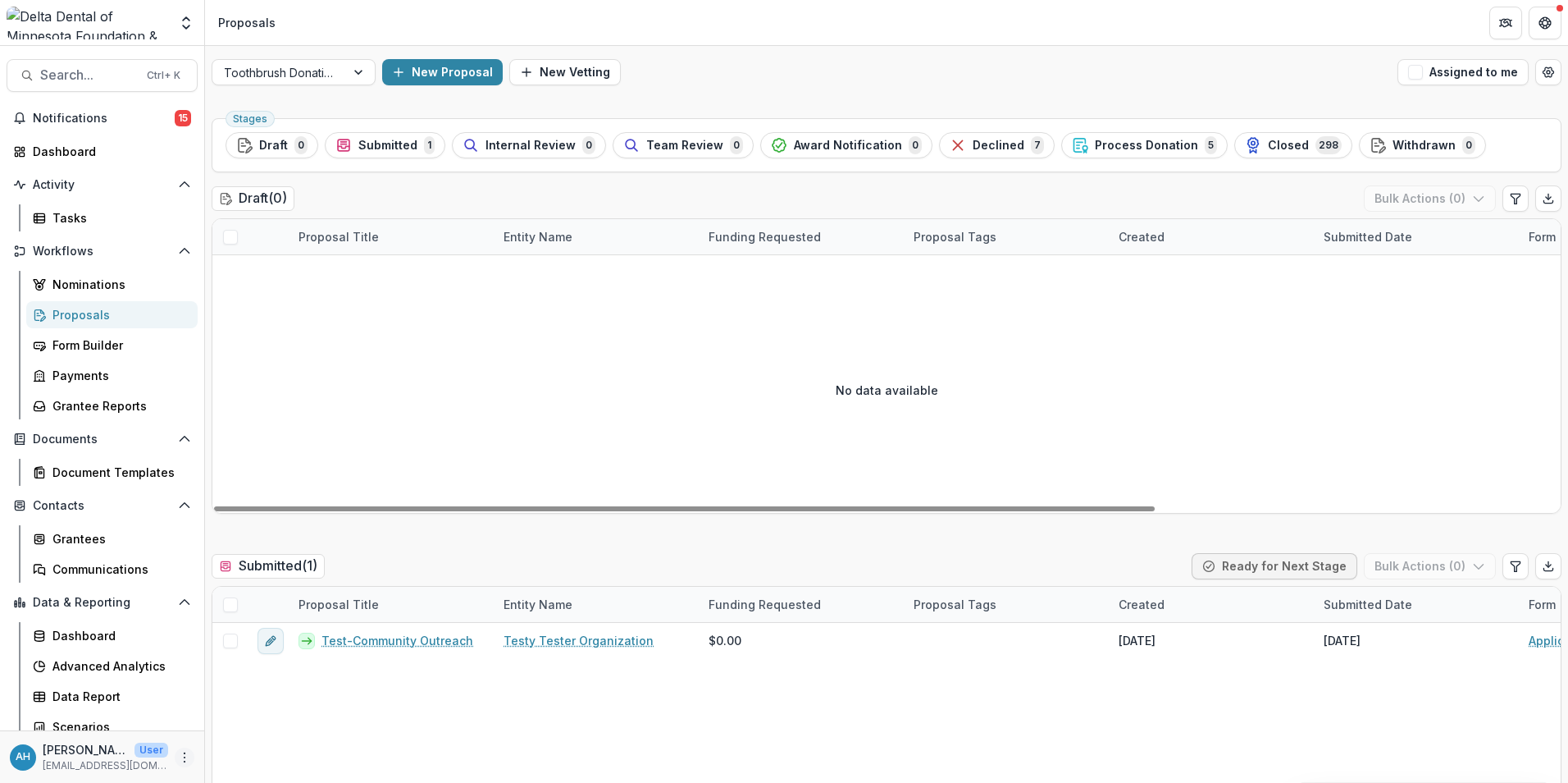
click at [179, 763] on icon "More" at bounding box center [185, 757] width 13 height 13
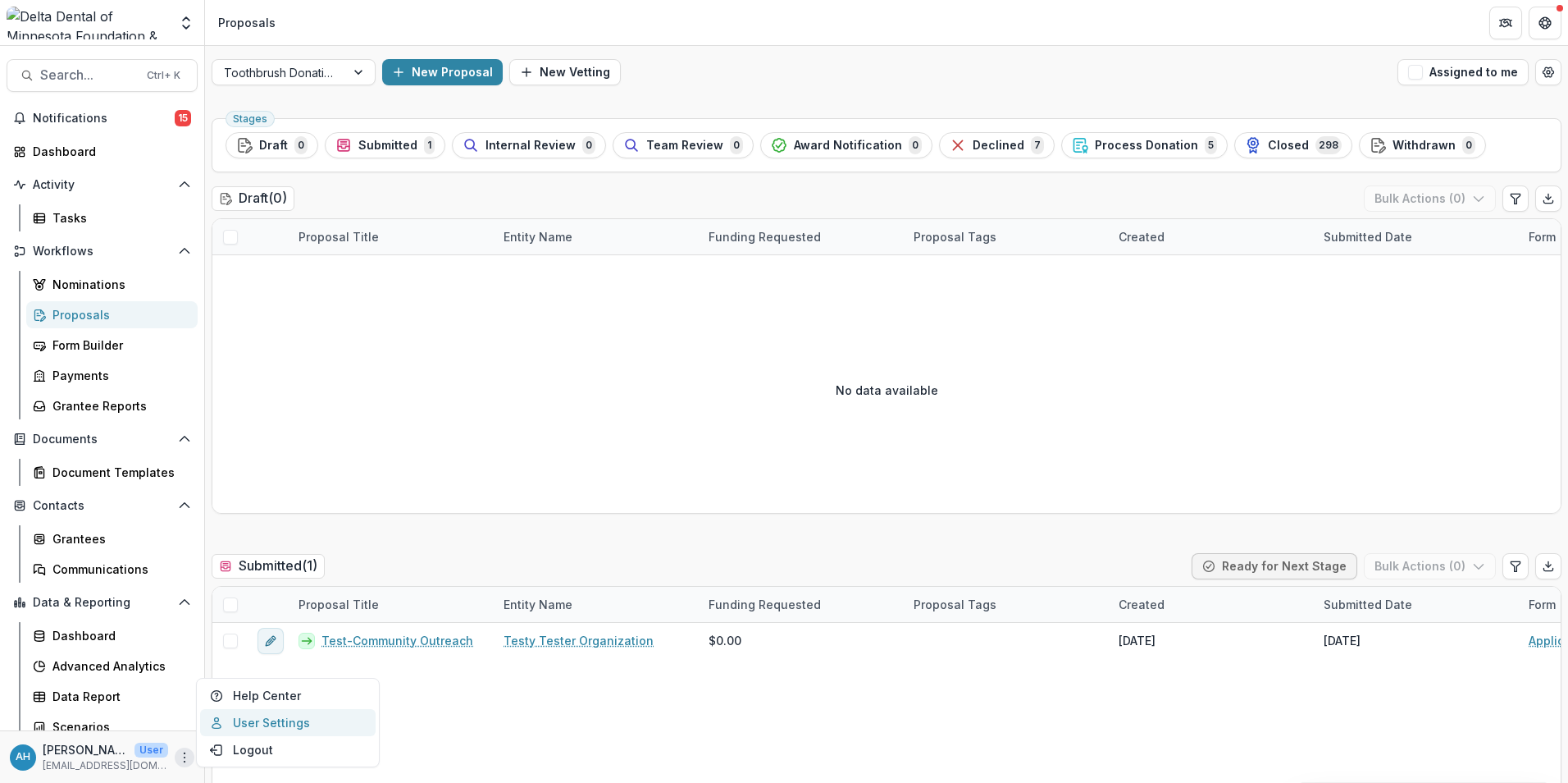
click at [285, 719] on link "User Settings" at bounding box center [288, 722] width 176 height 27
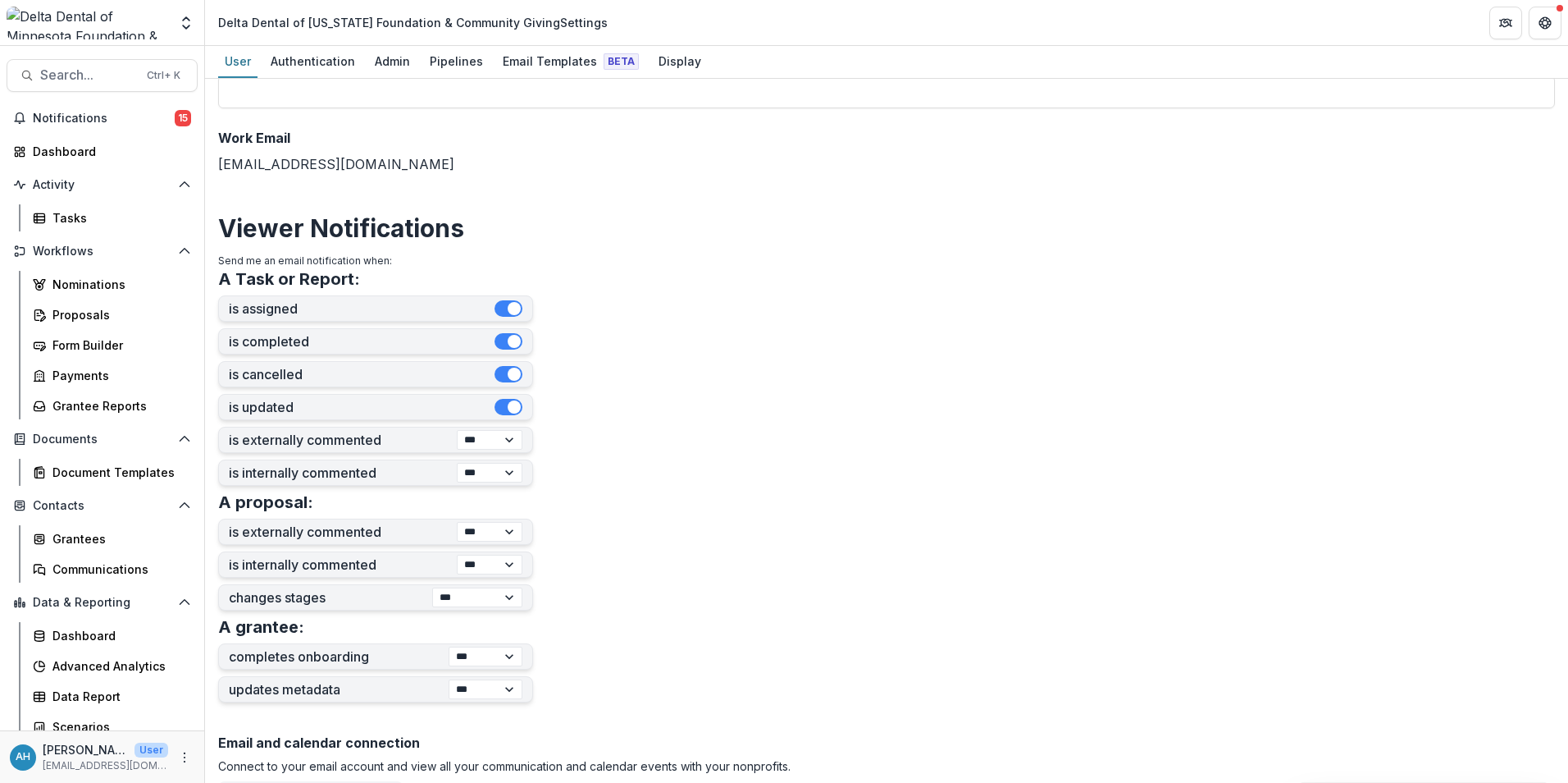
scroll to position [246, 0]
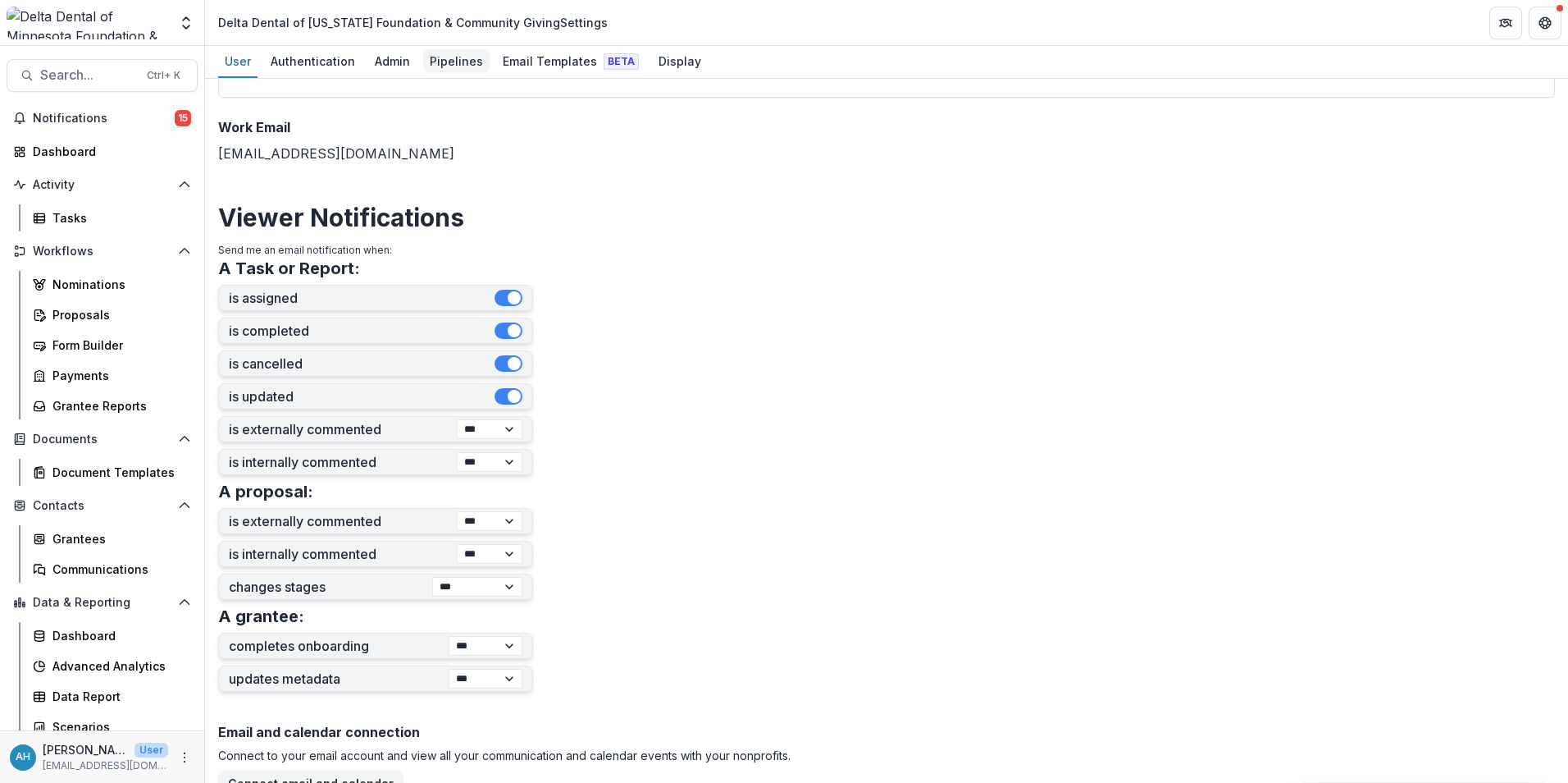
click at [449, 65] on div "Pipelines" at bounding box center [456, 61] width 67 height 24
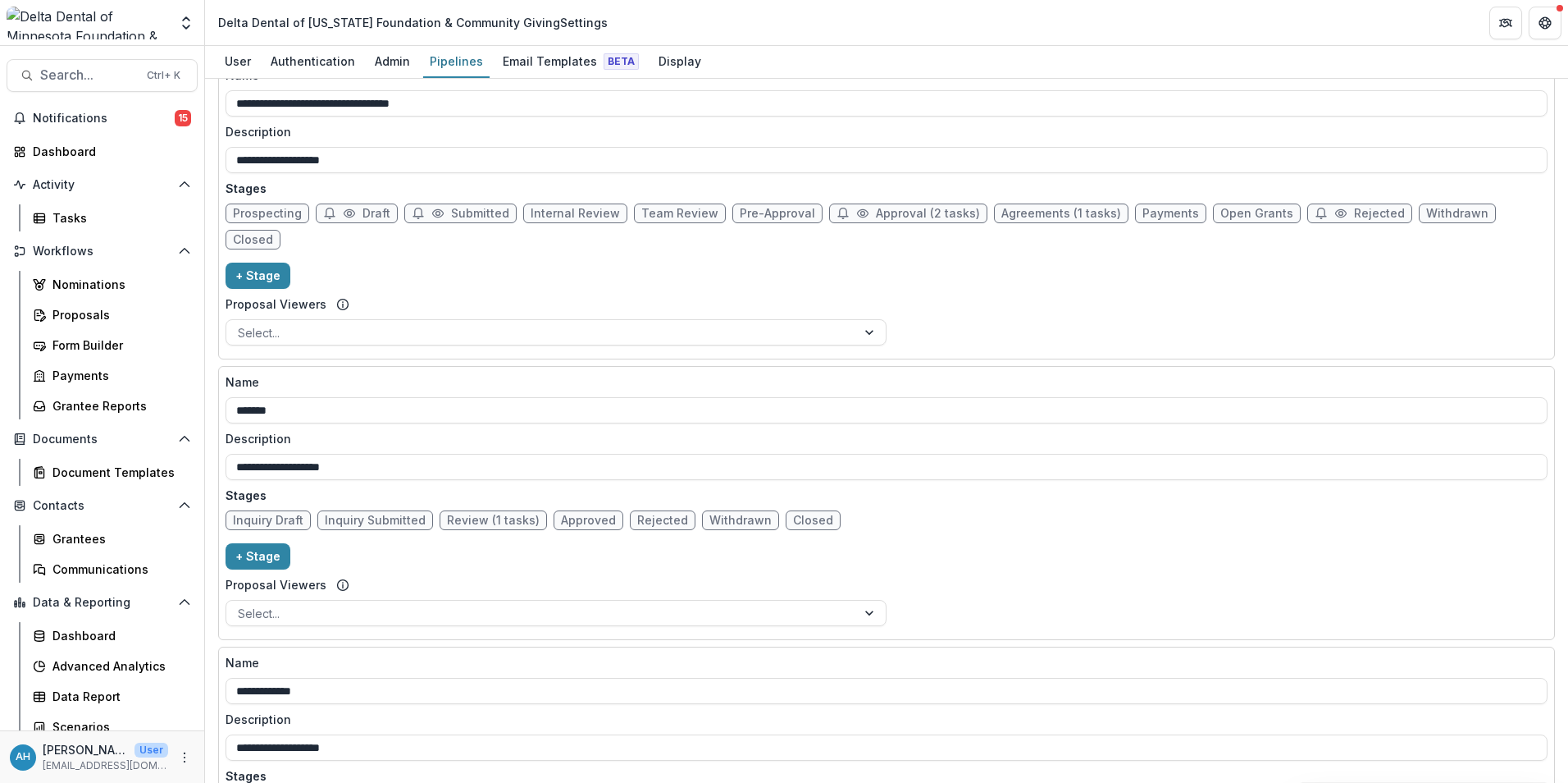
scroll to position [985, 0]
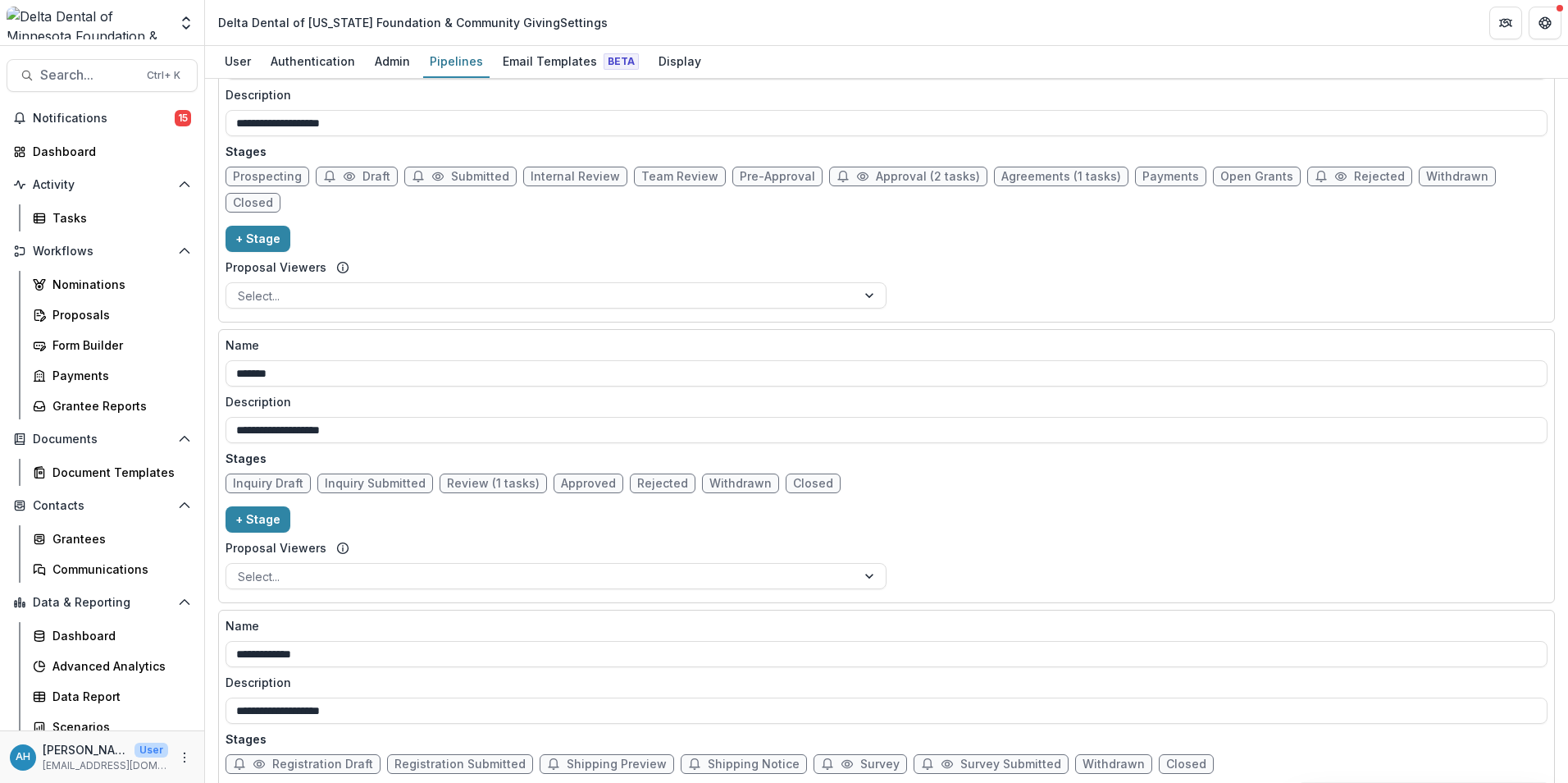
click at [485, 477] on span "Review (1 tasks)" at bounding box center [493, 483] width 92 height 14
select select "******"
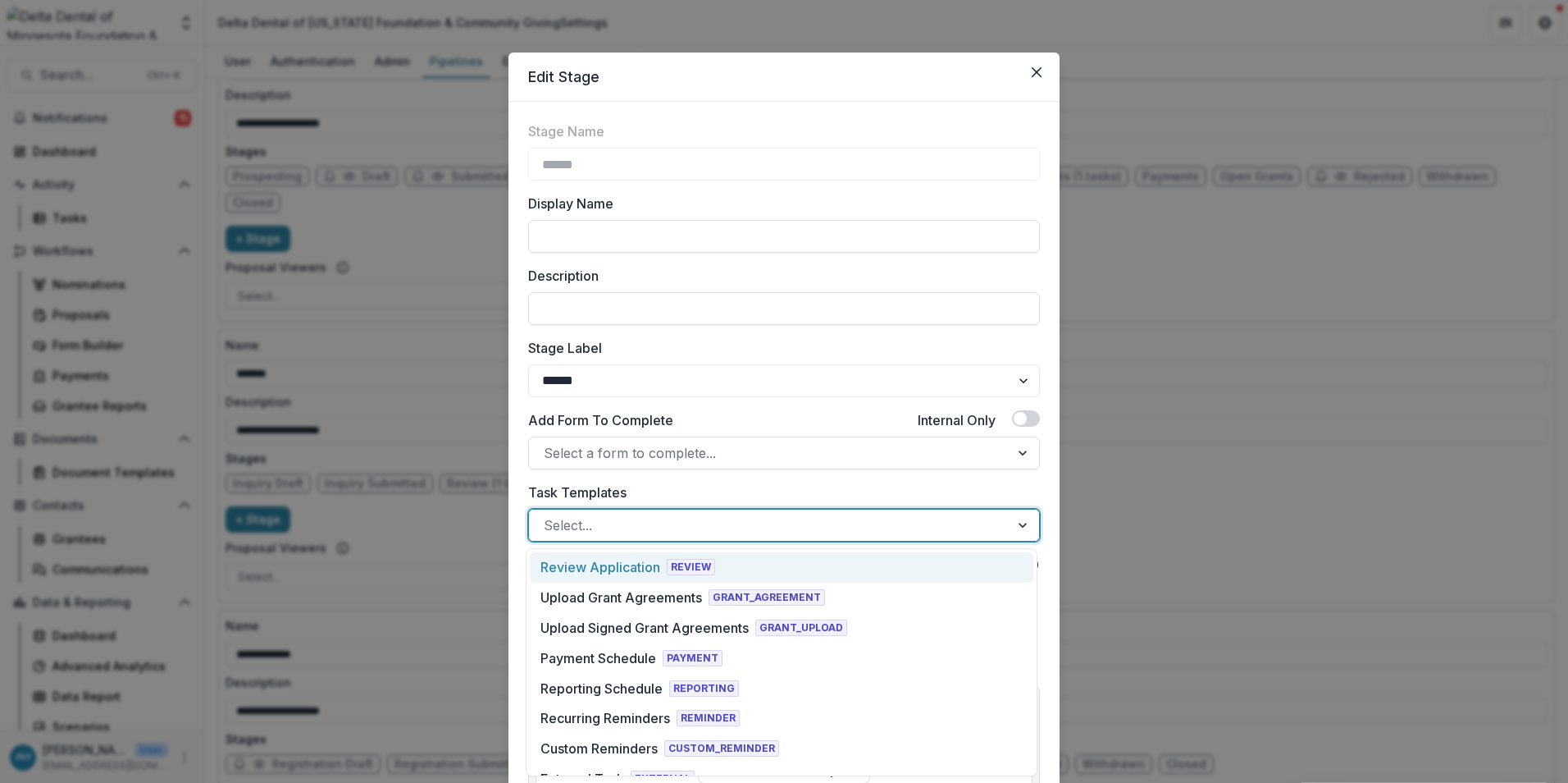
click at [682, 530] on div at bounding box center [769, 525] width 451 height 23
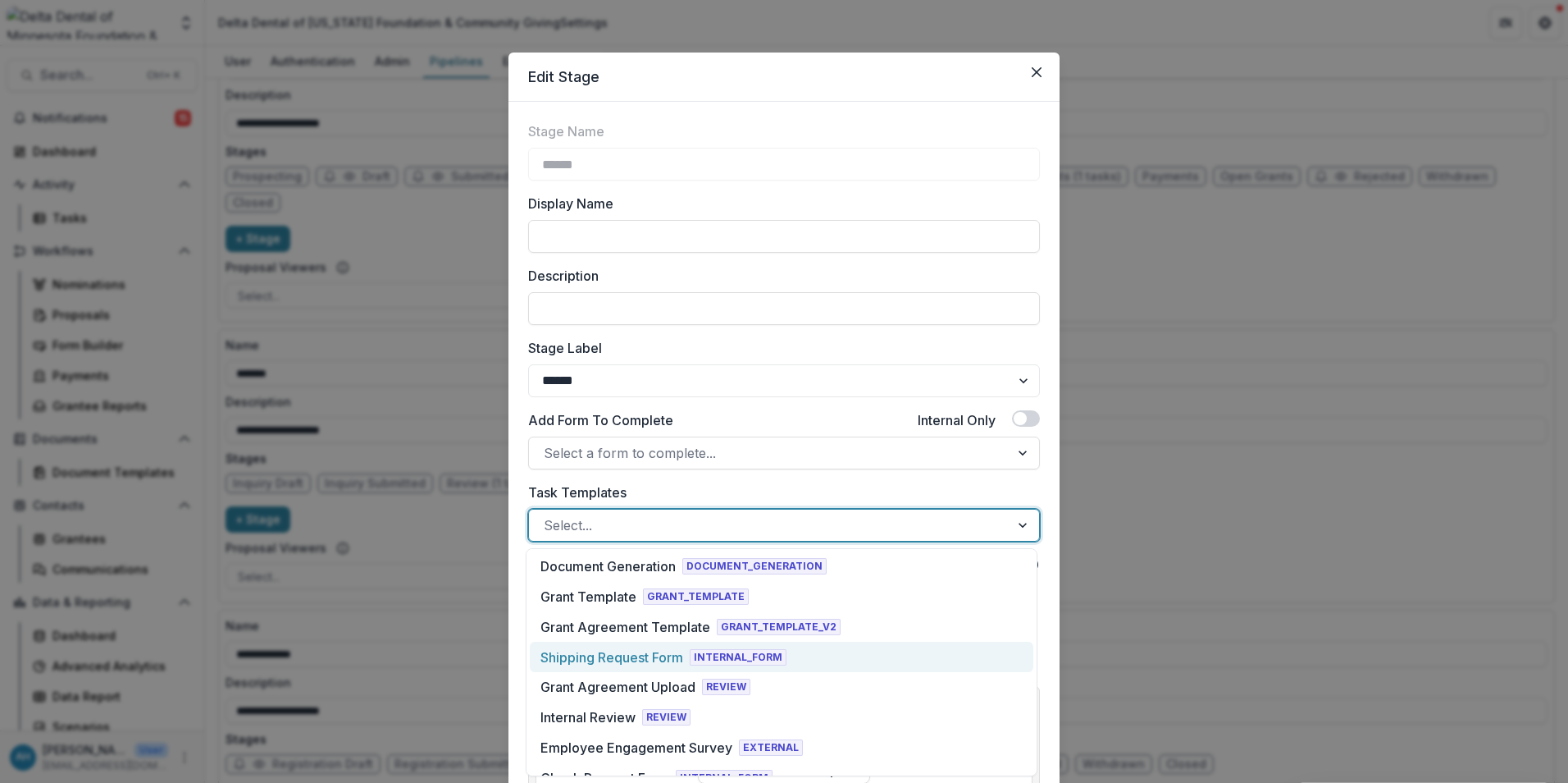
scroll to position [656, 0]
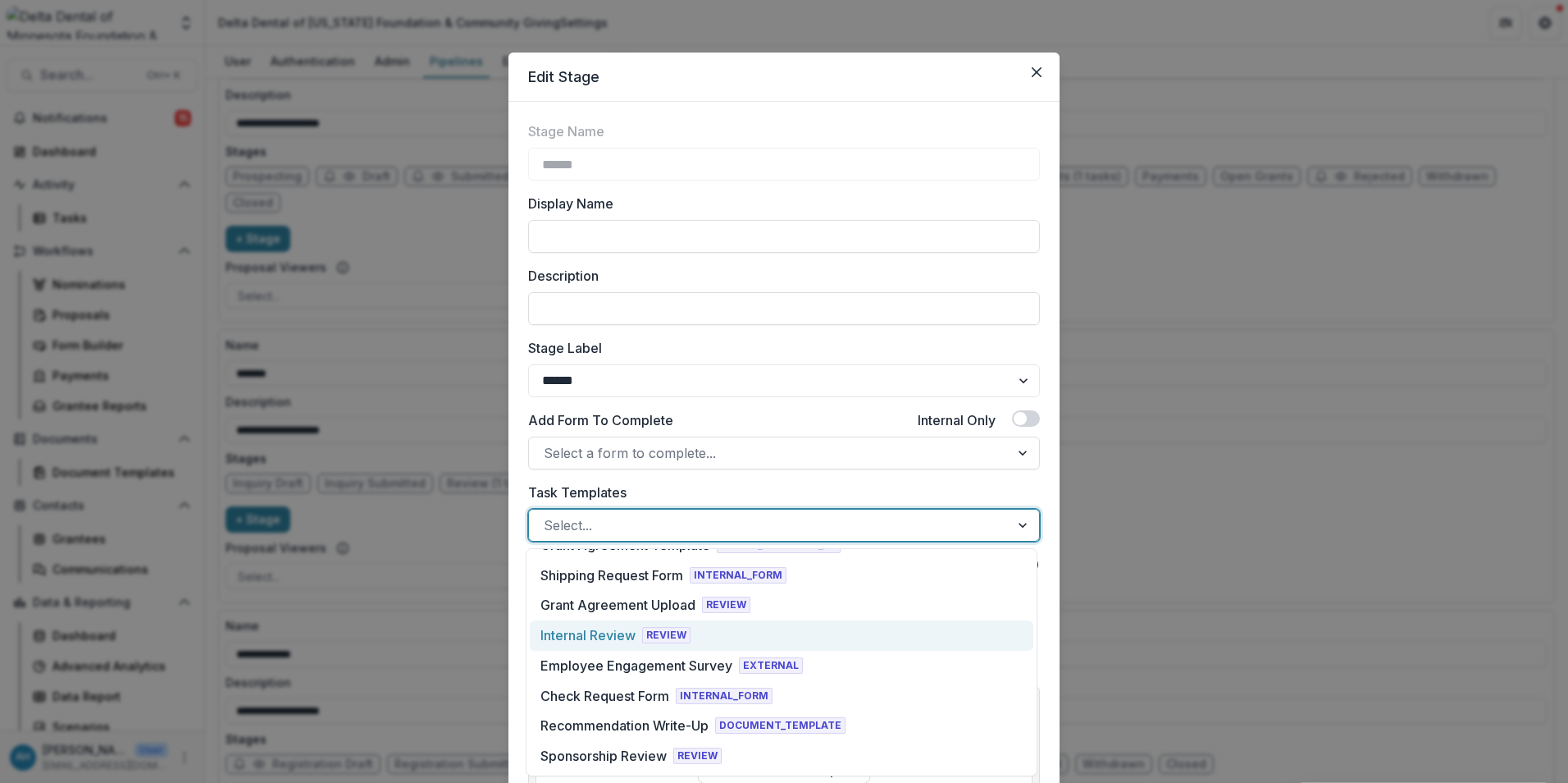
click at [621, 641] on div "Internal Review" at bounding box center [588, 634] width 95 height 19
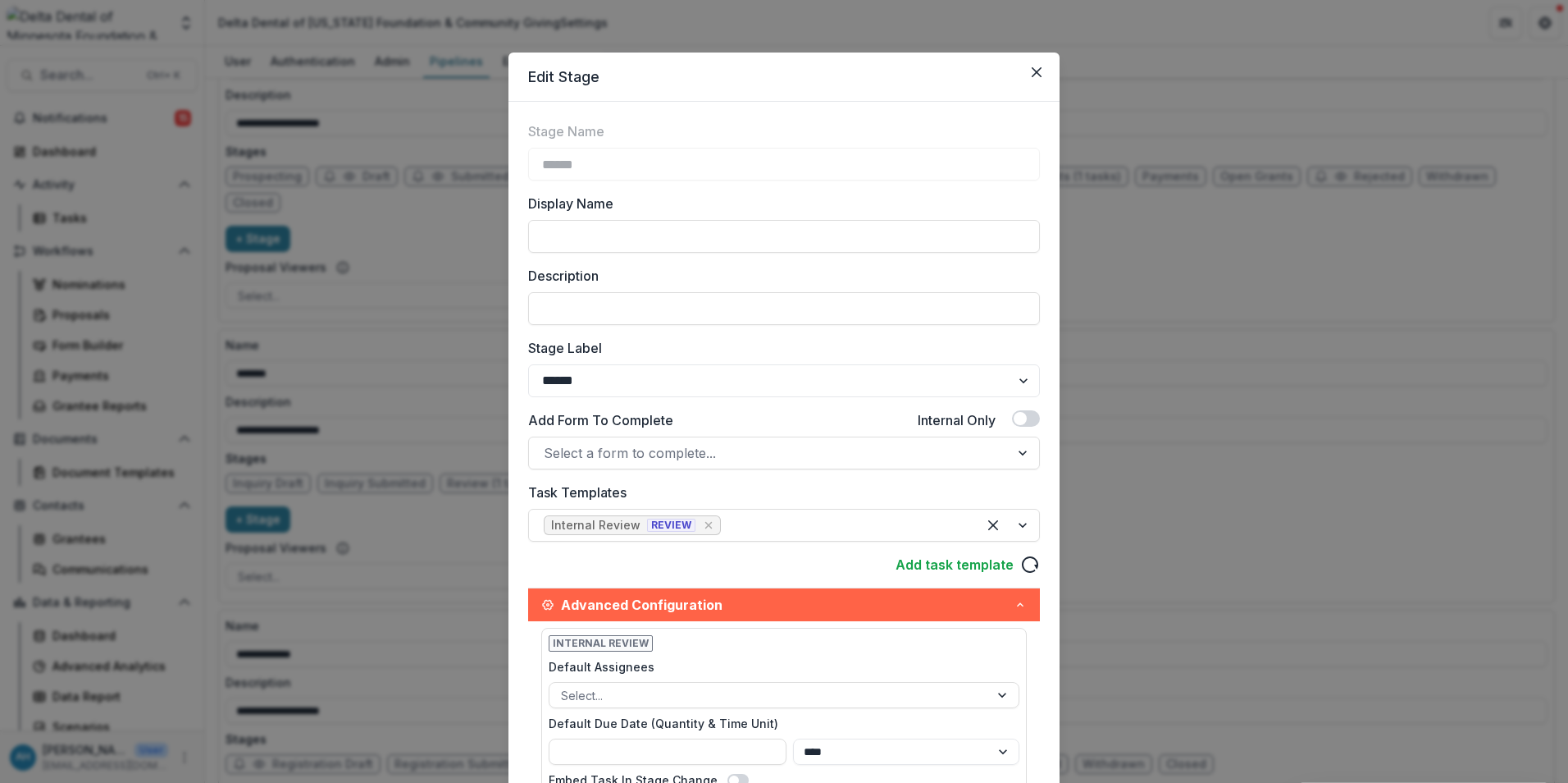
click at [799, 561] on div "Add task template" at bounding box center [784, 564] width 512 height 19
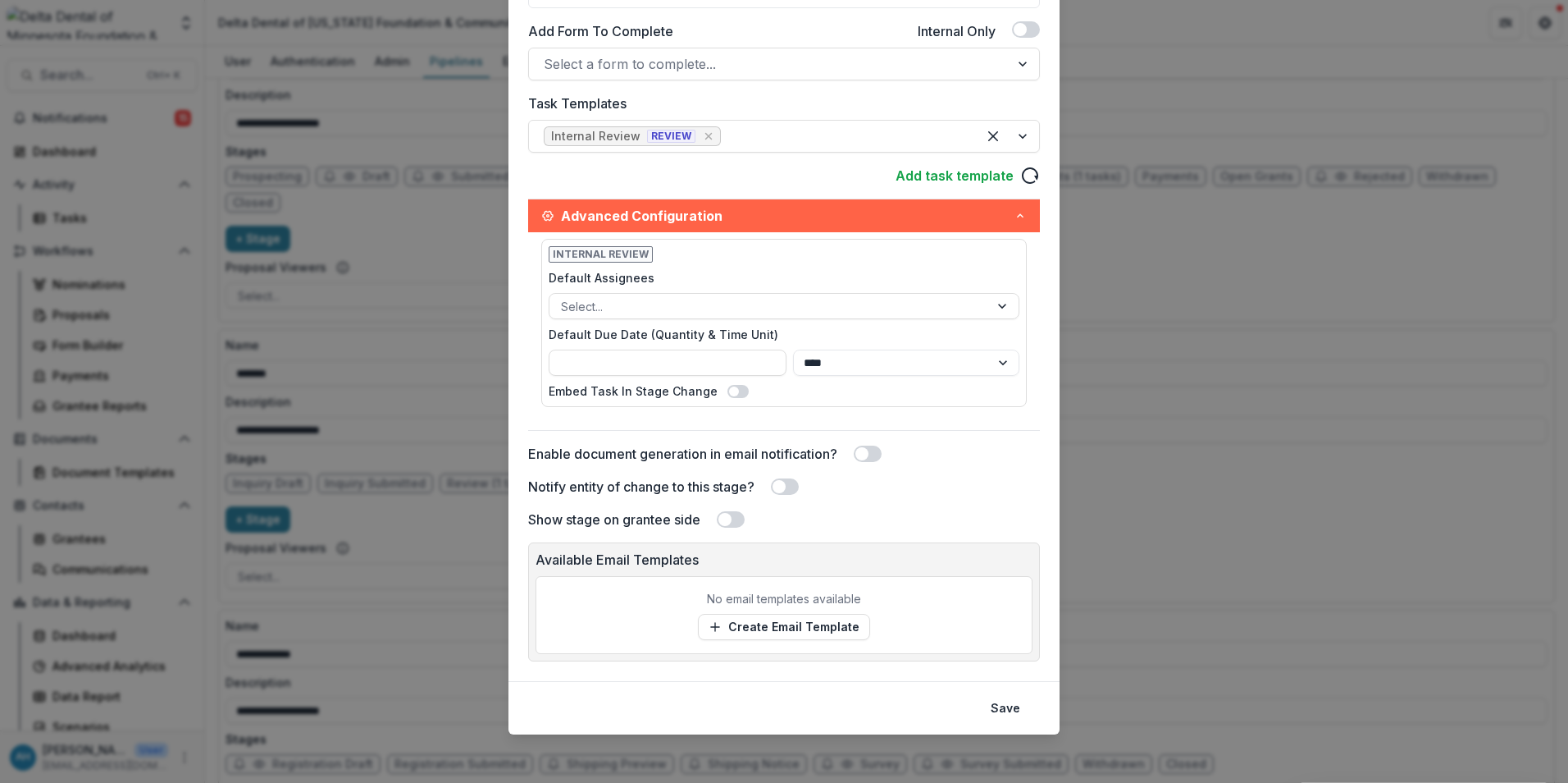
scroll to position [393, 0]
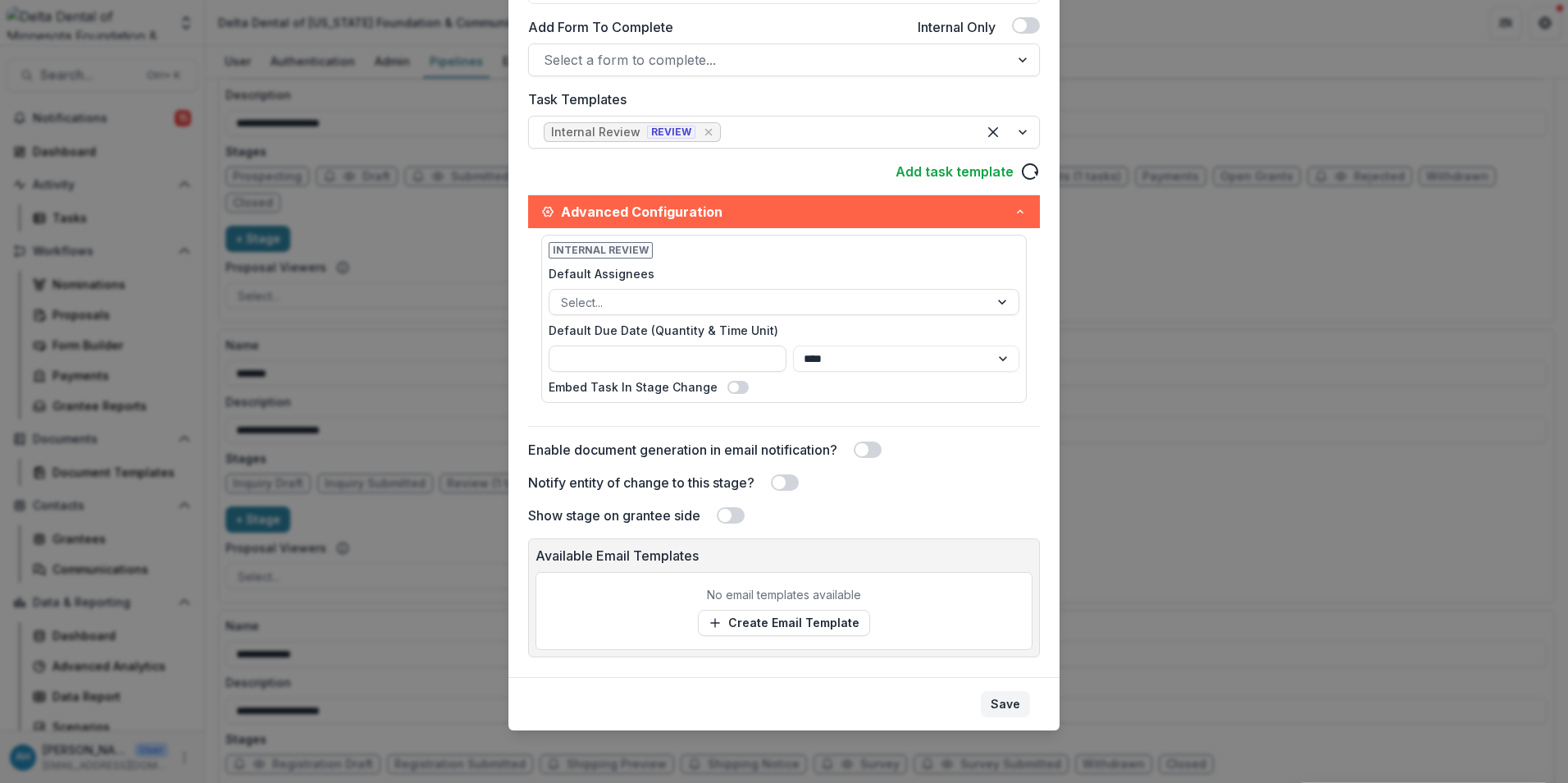
click at [997, 704] on button "Save" at bounding box center [1005, 703] width 49 height 26
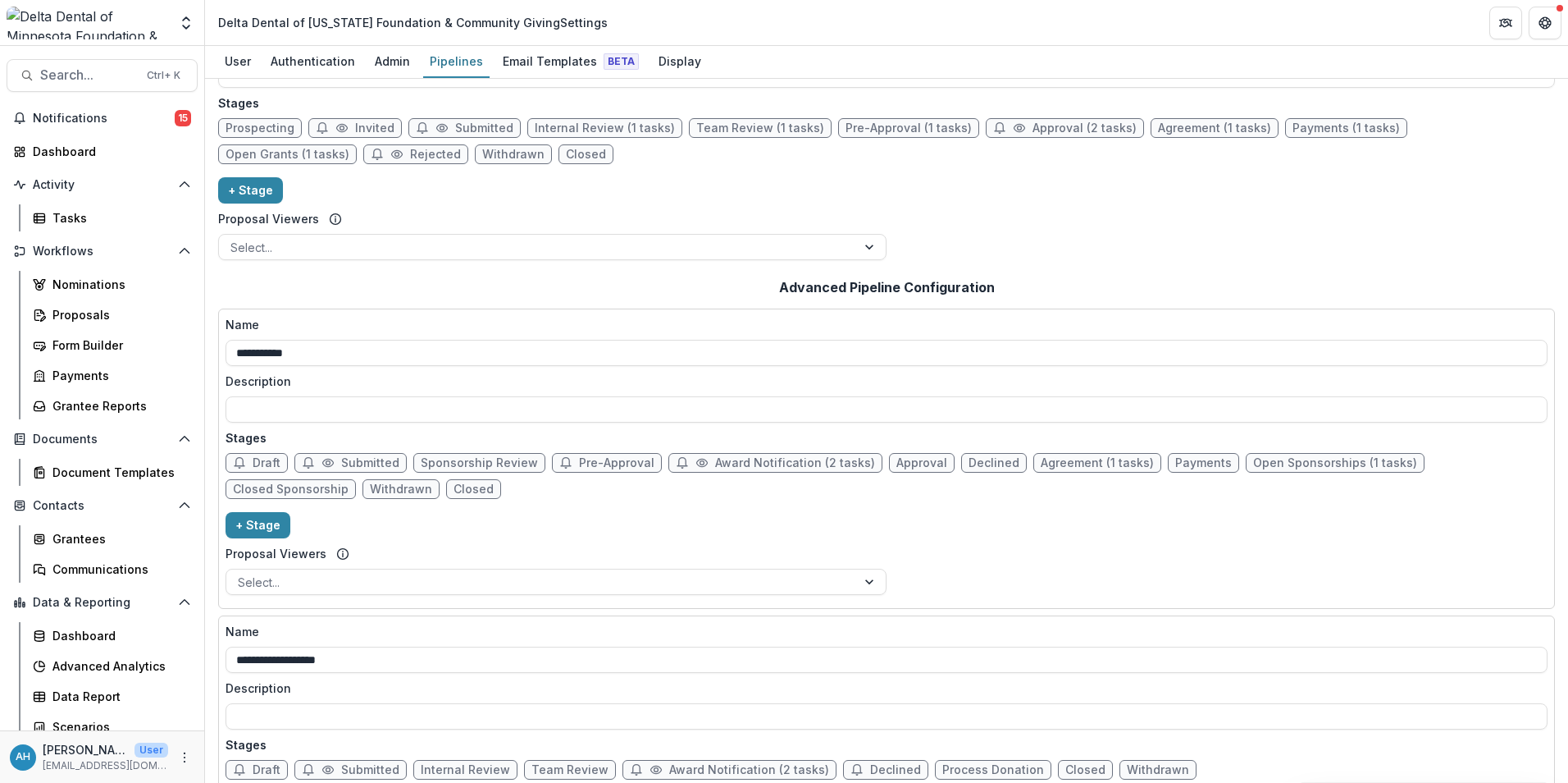
scroll to position [82, 0]
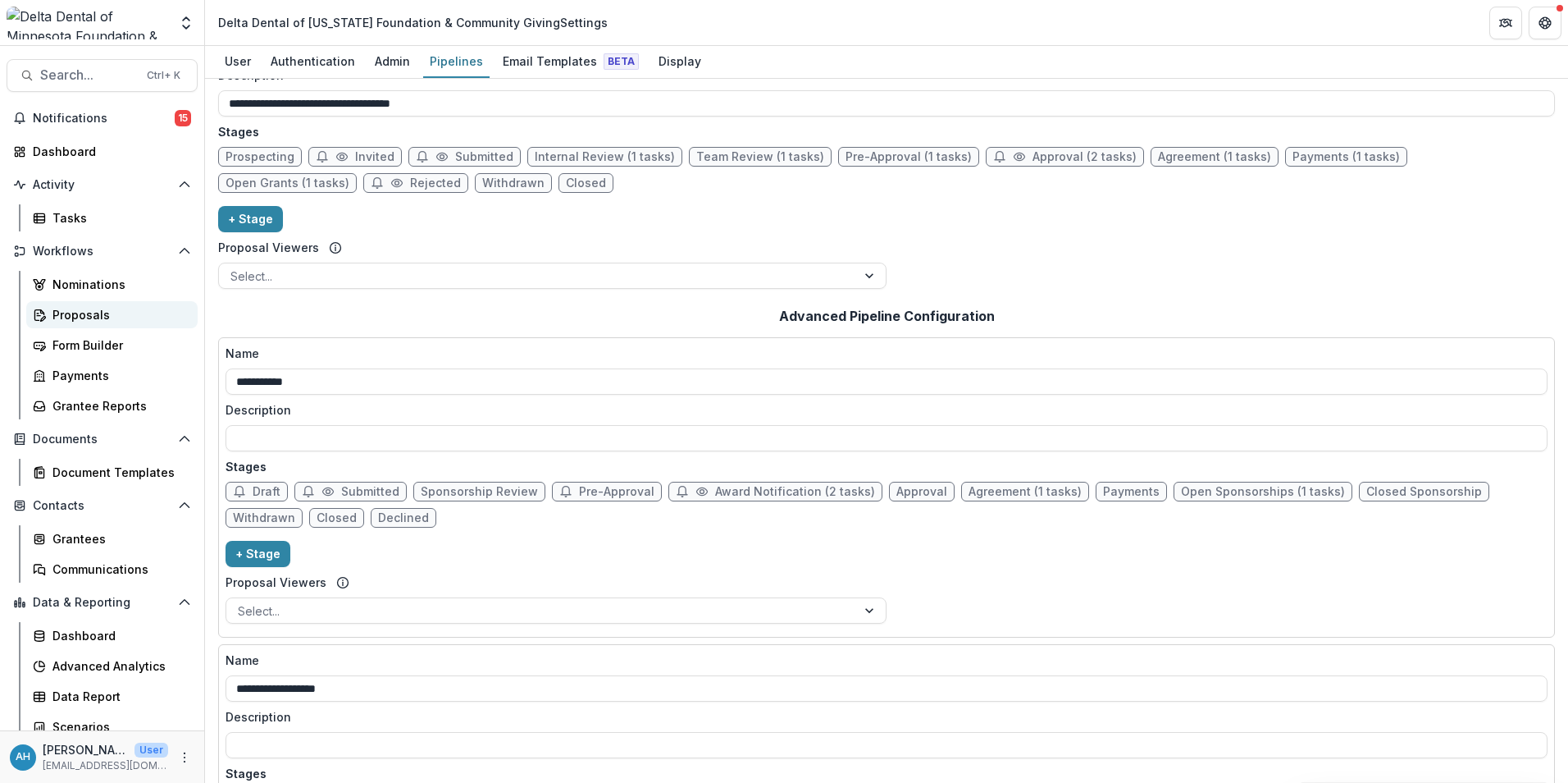
click at [96, 318] on div "Proposals" at bounding box center [118, 314] width 132 height 18
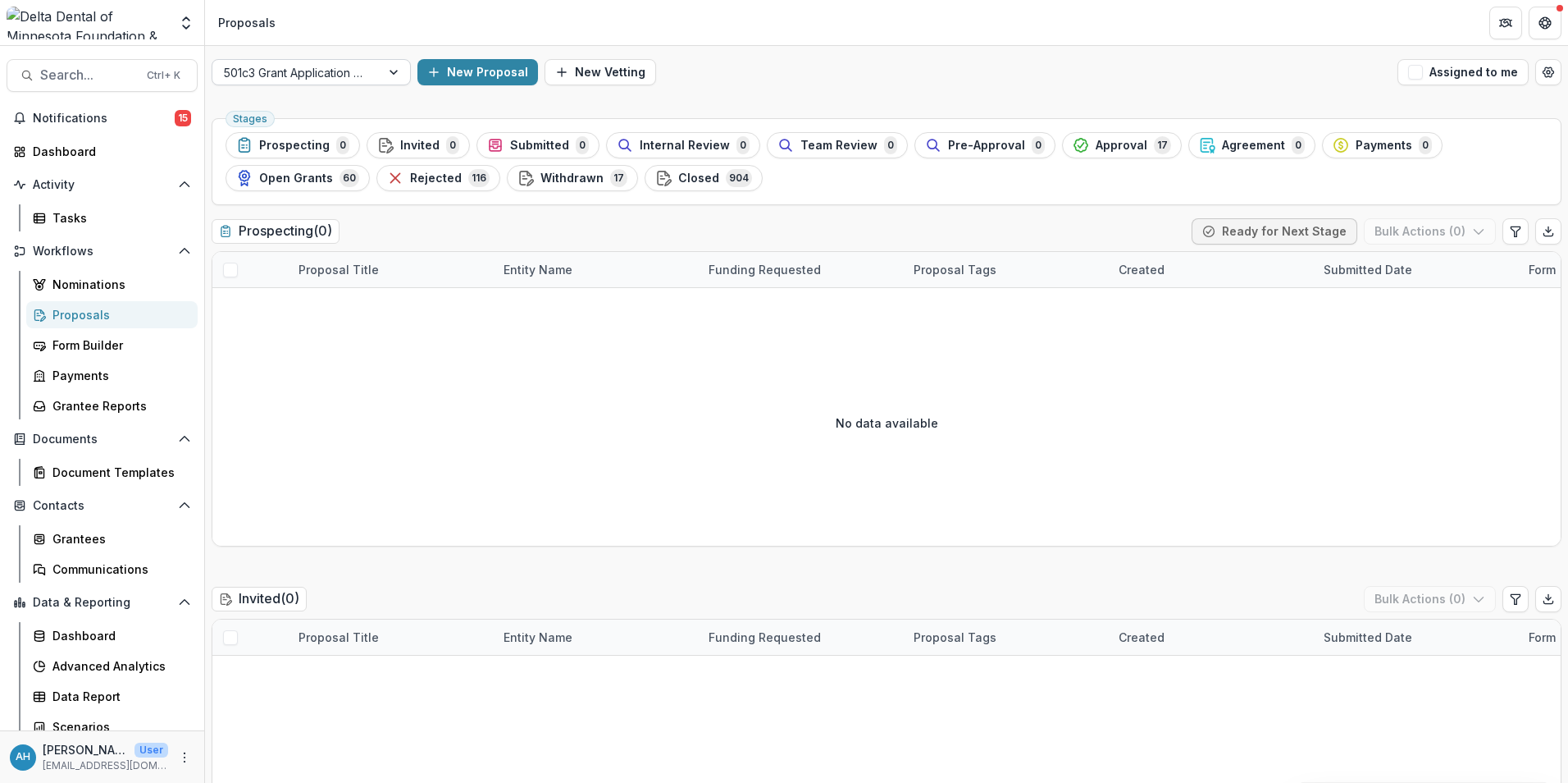
click at [334, 68] on div at bounding box center [296, 72] width 145 height 20
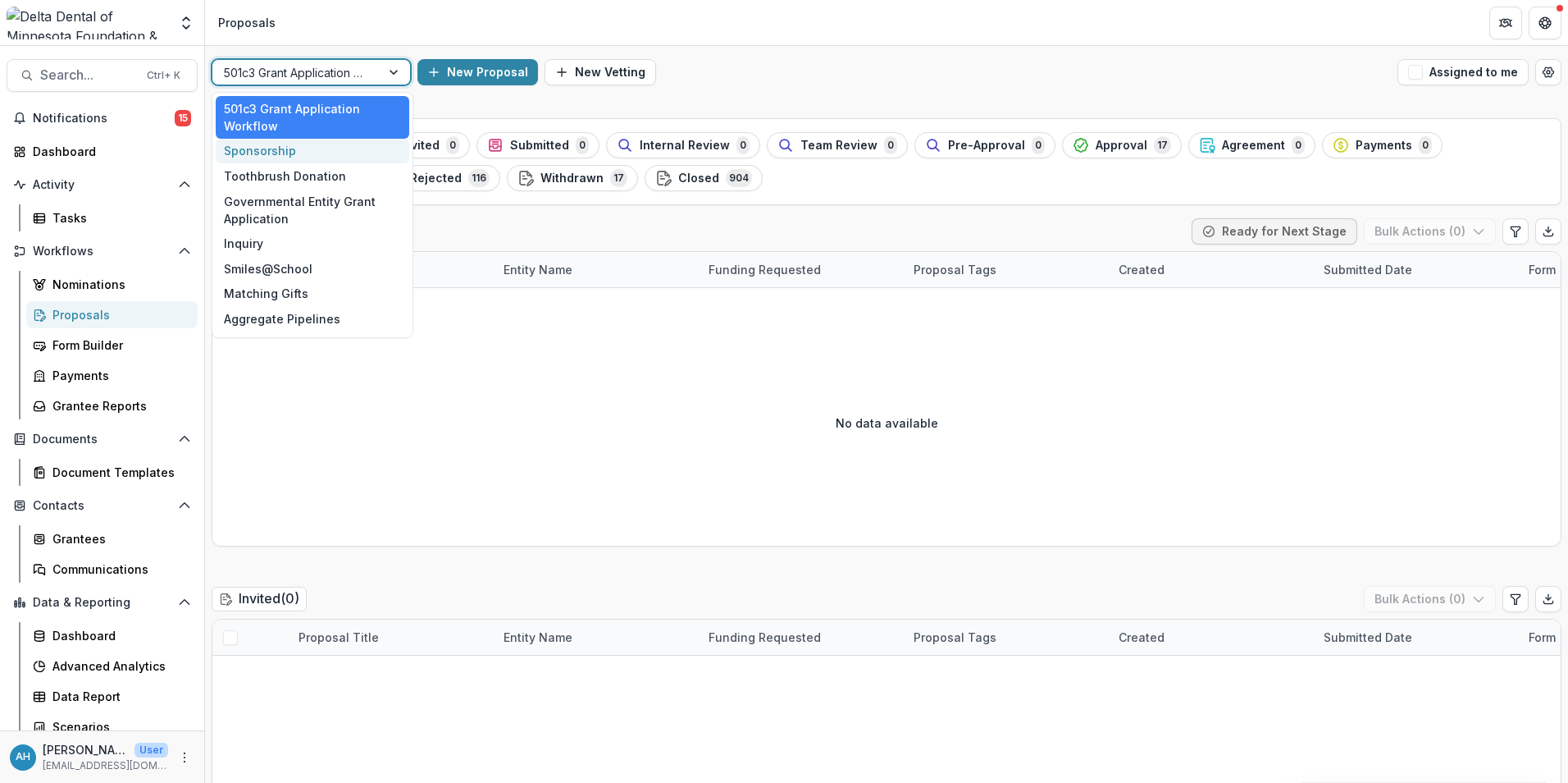
click at [274, 157] on div "Sponsorship" at bounding box center [311, 152] width 193 height 26
click at [274, 157] on ul "Stages Prospecting 0 Invited 0 Submitted 0 Internal Review 0 Team Review 0 Pre-…" at bounding box center [886, 162] width 1322 height 59
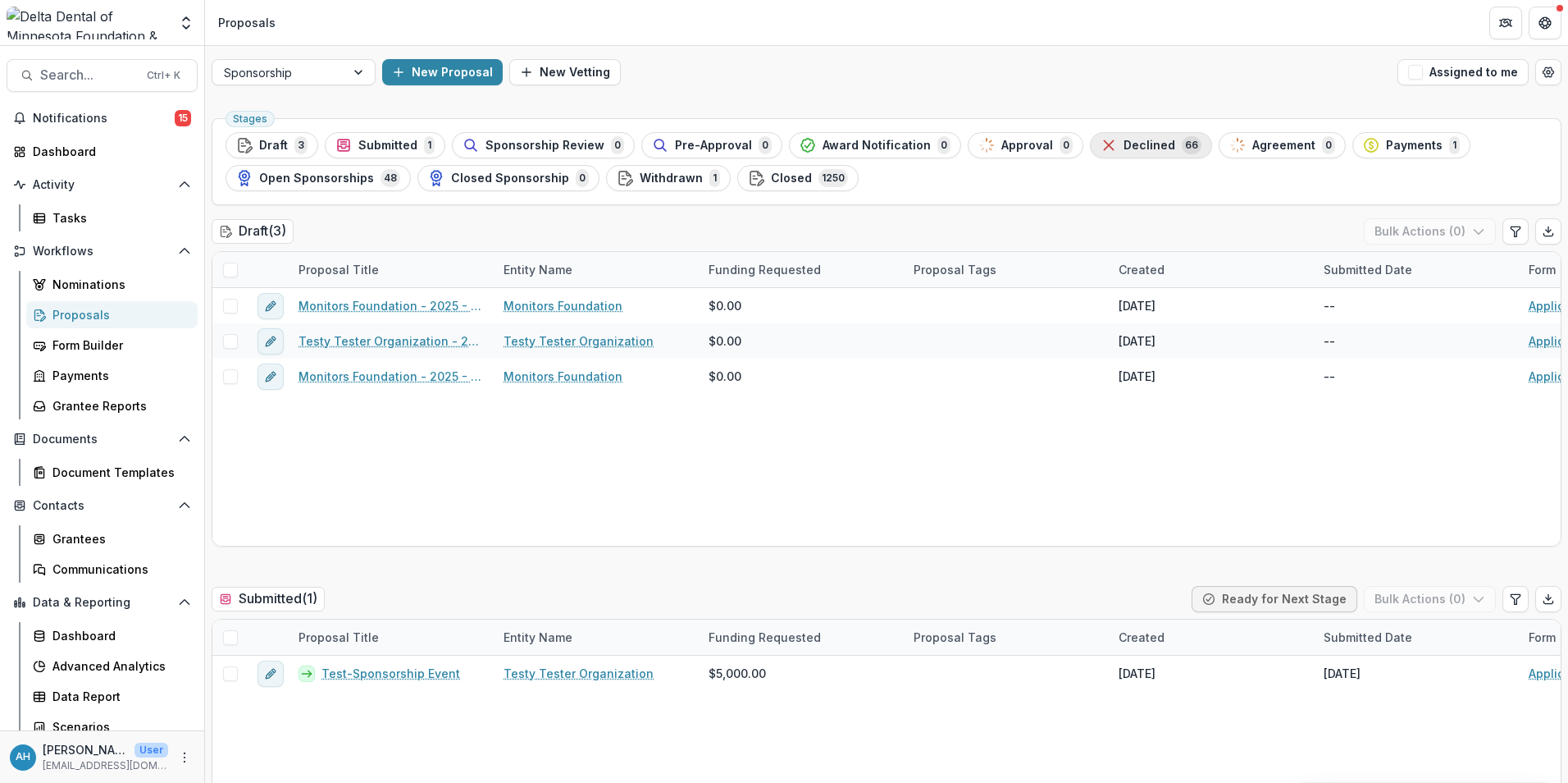
click at [1124, 139] on span "Declined" at bounding box center [1149, 145] width 52 height 14
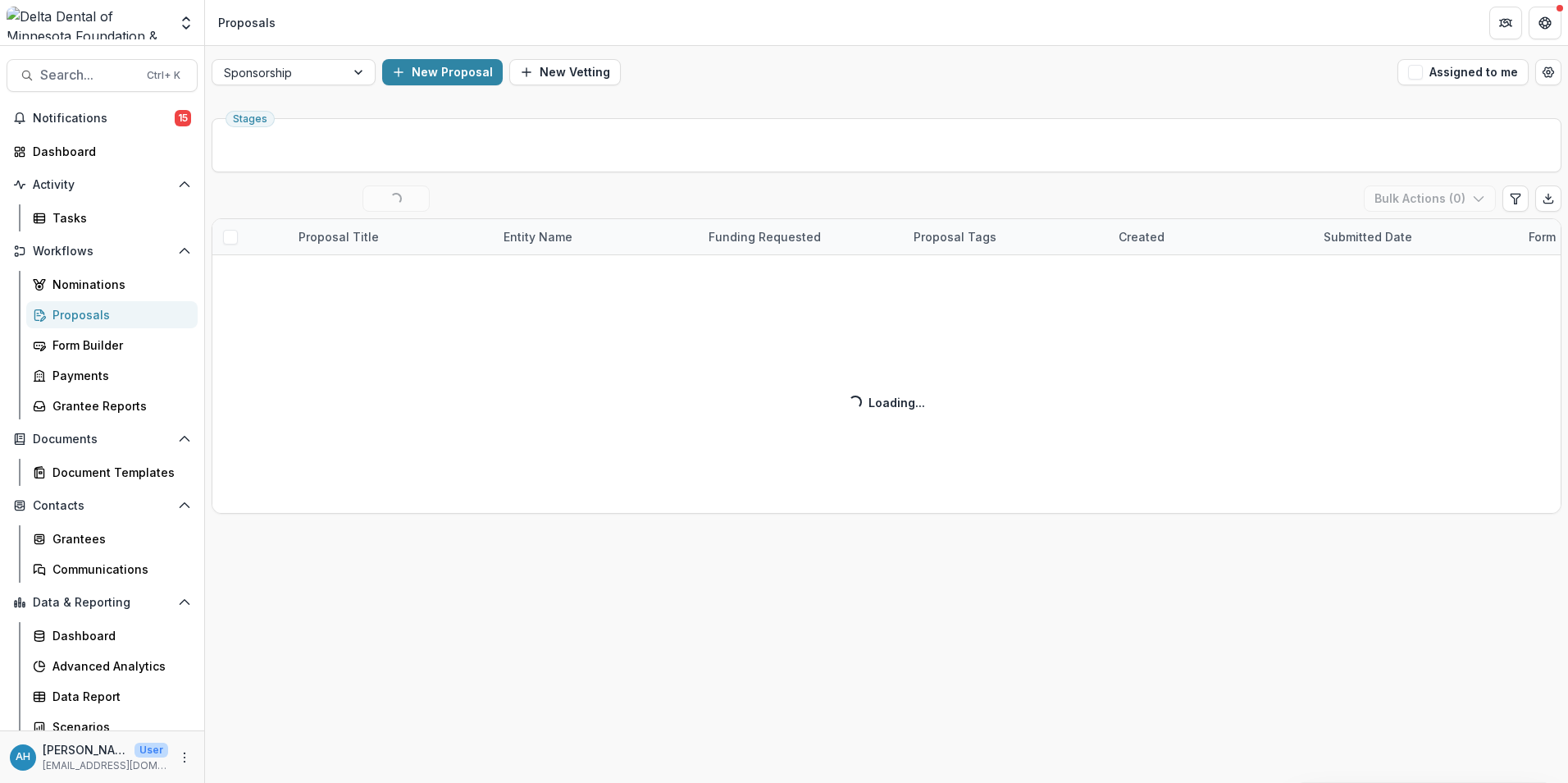
drag, startPoint x: 1097, startPoint y: 184, endPoint x: 981, endPoint y: 206, distance: 118.1
click at [1018, 214] on div "Stages Declined ( 50 / 66 ) Loading... View All Bulk Actions ( 0 ) Proposal Tit…" at bounding box center [886, 447] width 1363 height 671
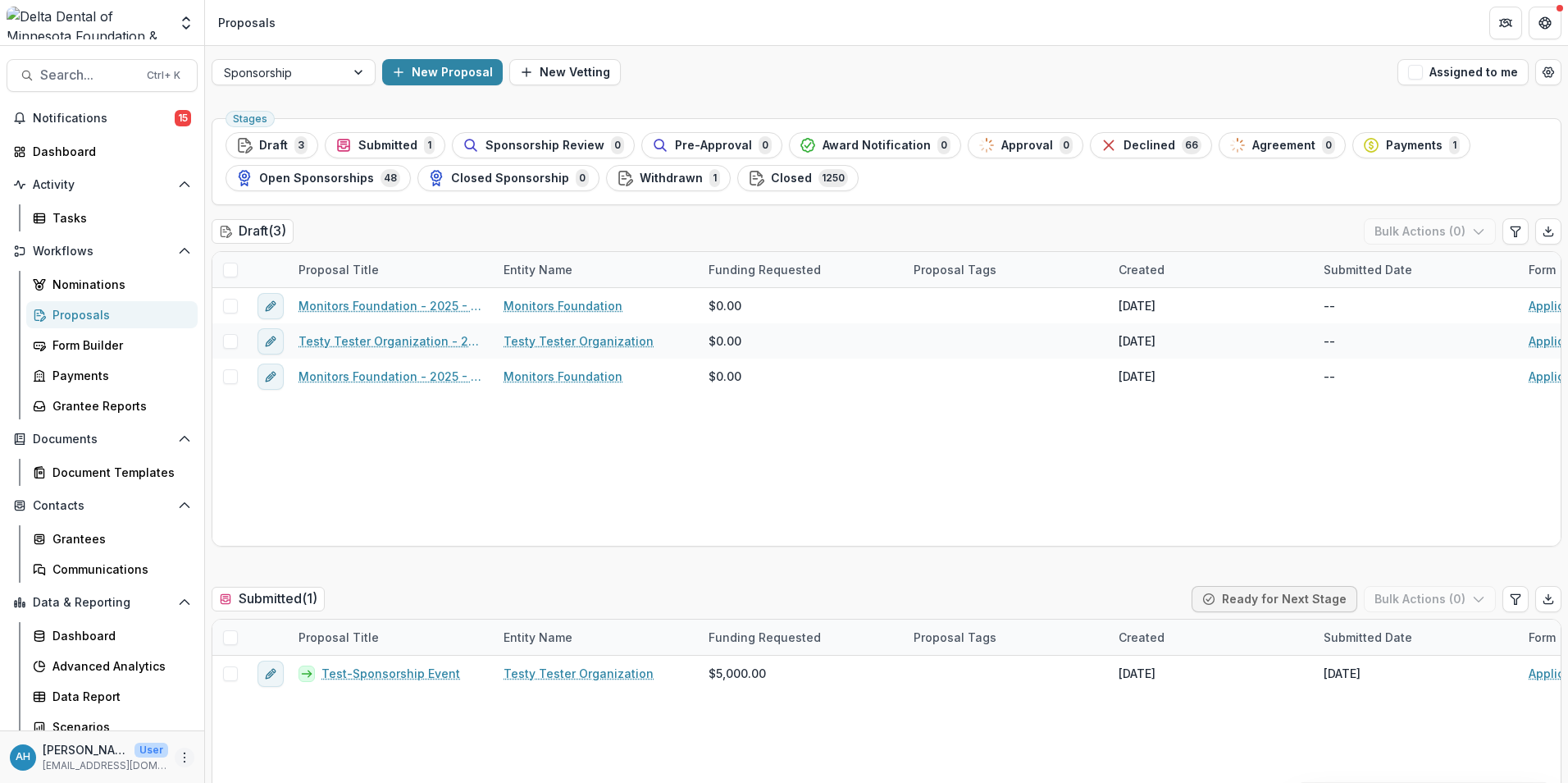
click at [182, 757] on icon "More" at bounding box center [185, 757] width 13 height 13
click at [287, 722] on link "User Settings" at bounding box center [288, 722] width 176 height 27
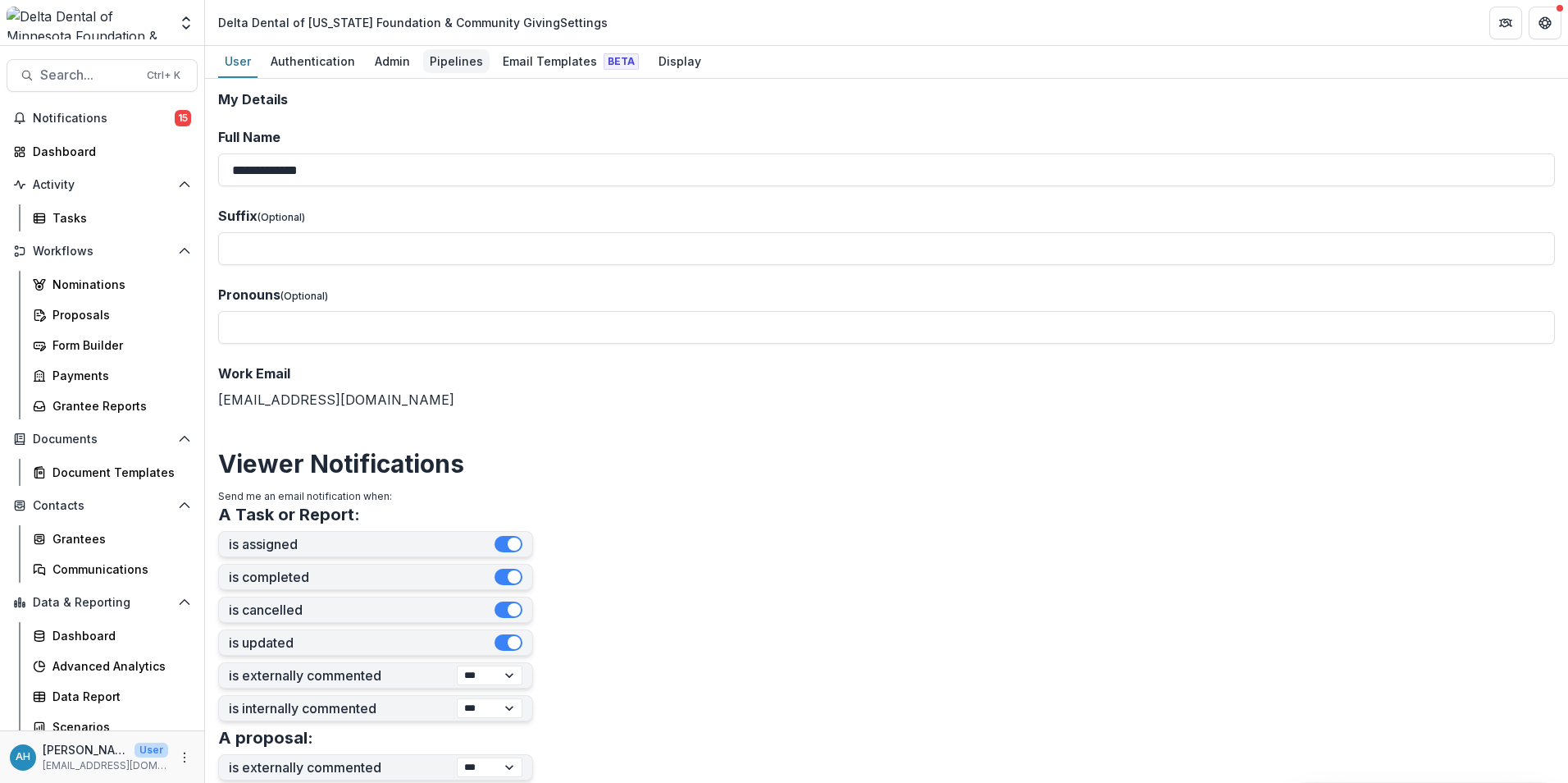
click at [437, 59] on div "Pipelines" at bounding box center [456, 61] width 67 height 24
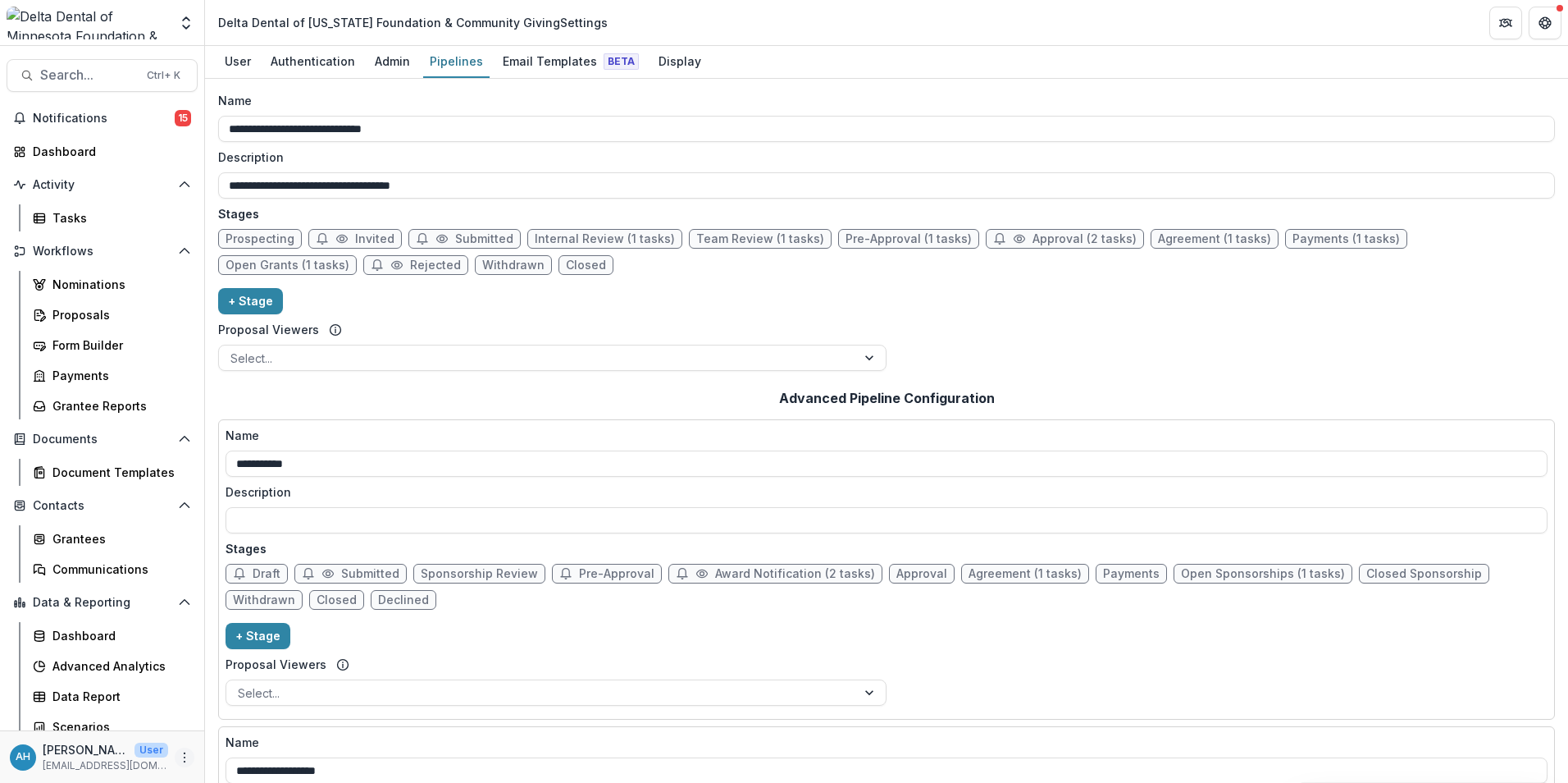
click at [178, 760] on icon "More" at bounding box center [185, 757] width 13 height 13
click at [272, 753] on button "Logout" at bounding box center [288, 749] width 176 height 27
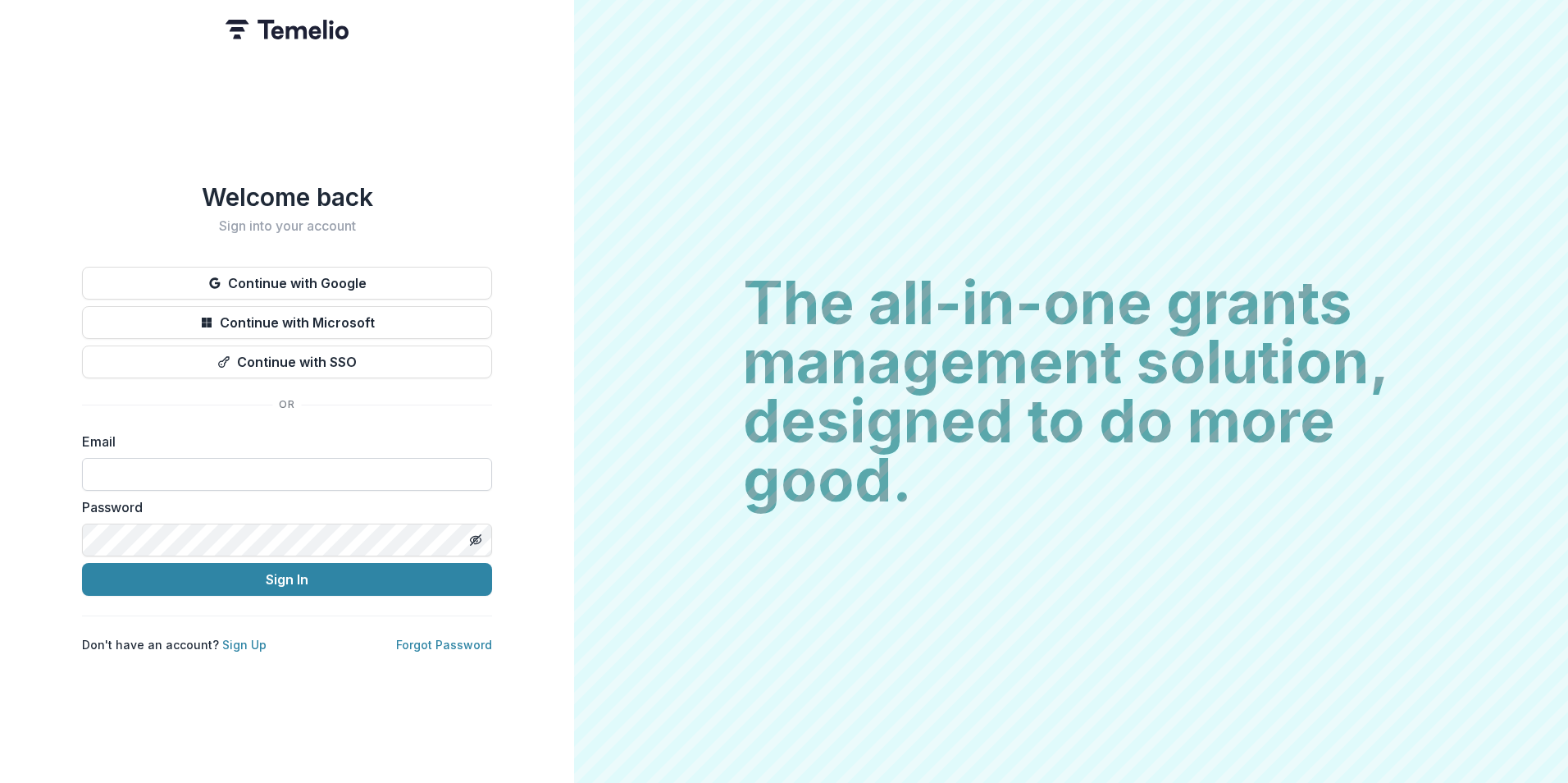
click at [262, 462] on input at bounding box center [287, 474] width 410 height 33
type input "**********"
click at [82, 563] on button "Sign In" at bounding box center [287, 580] width 410 height 33
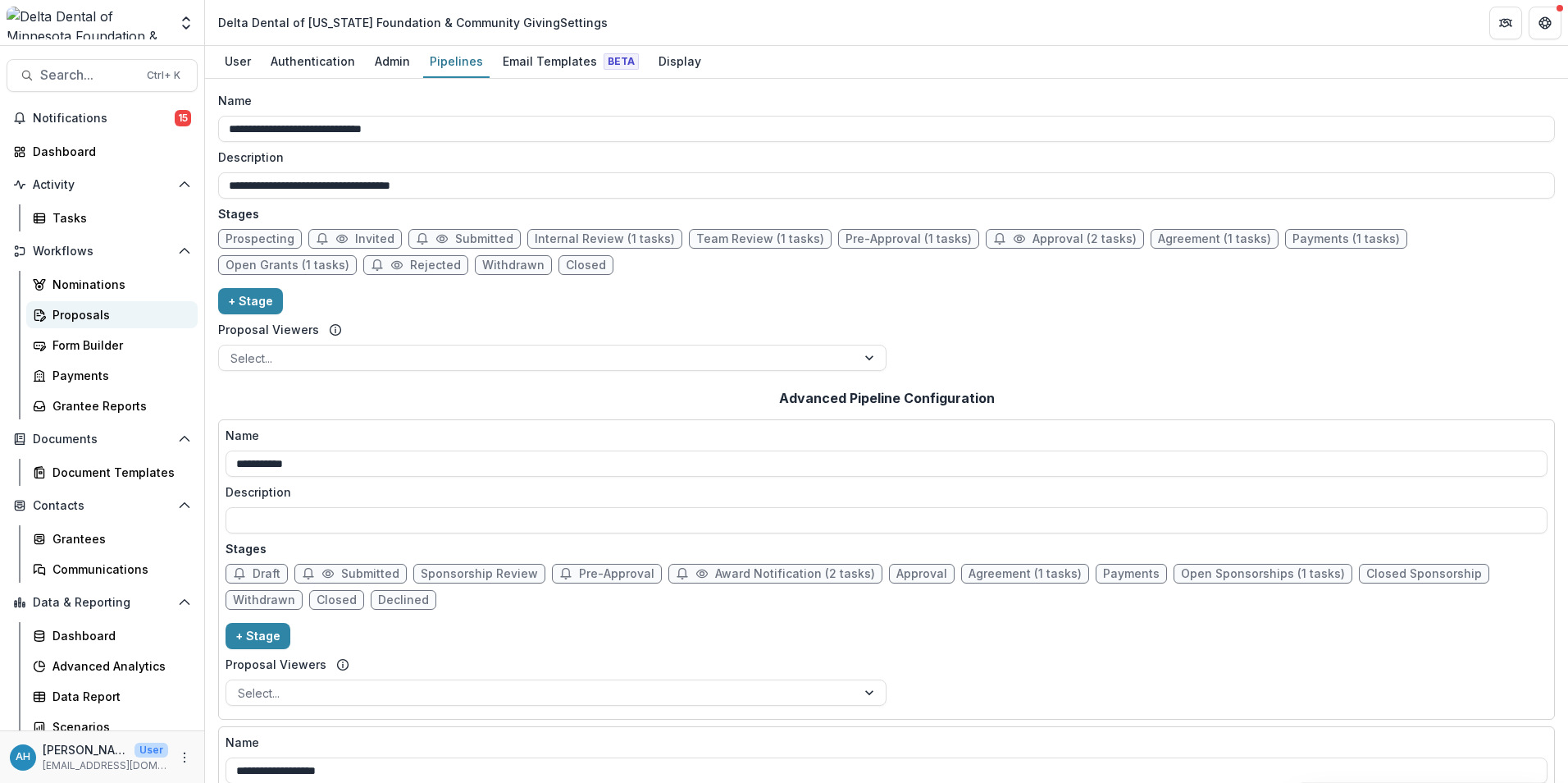
click at [87, 316] on div "Proposals" at bounding box center [118, 314] width 132 height 18
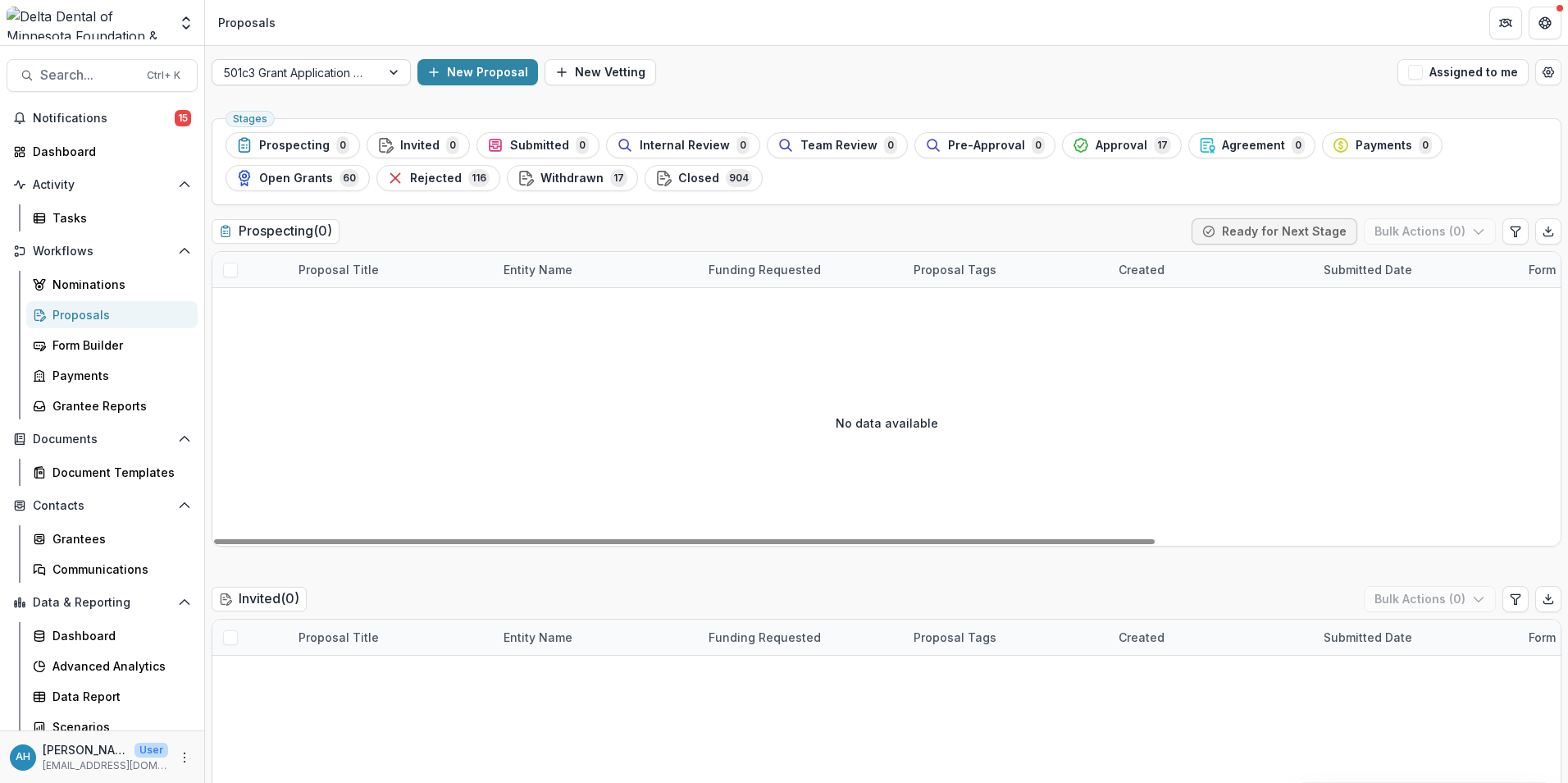
click at [335, 73] on div at bounding box center [296, 72] width 145 height 20
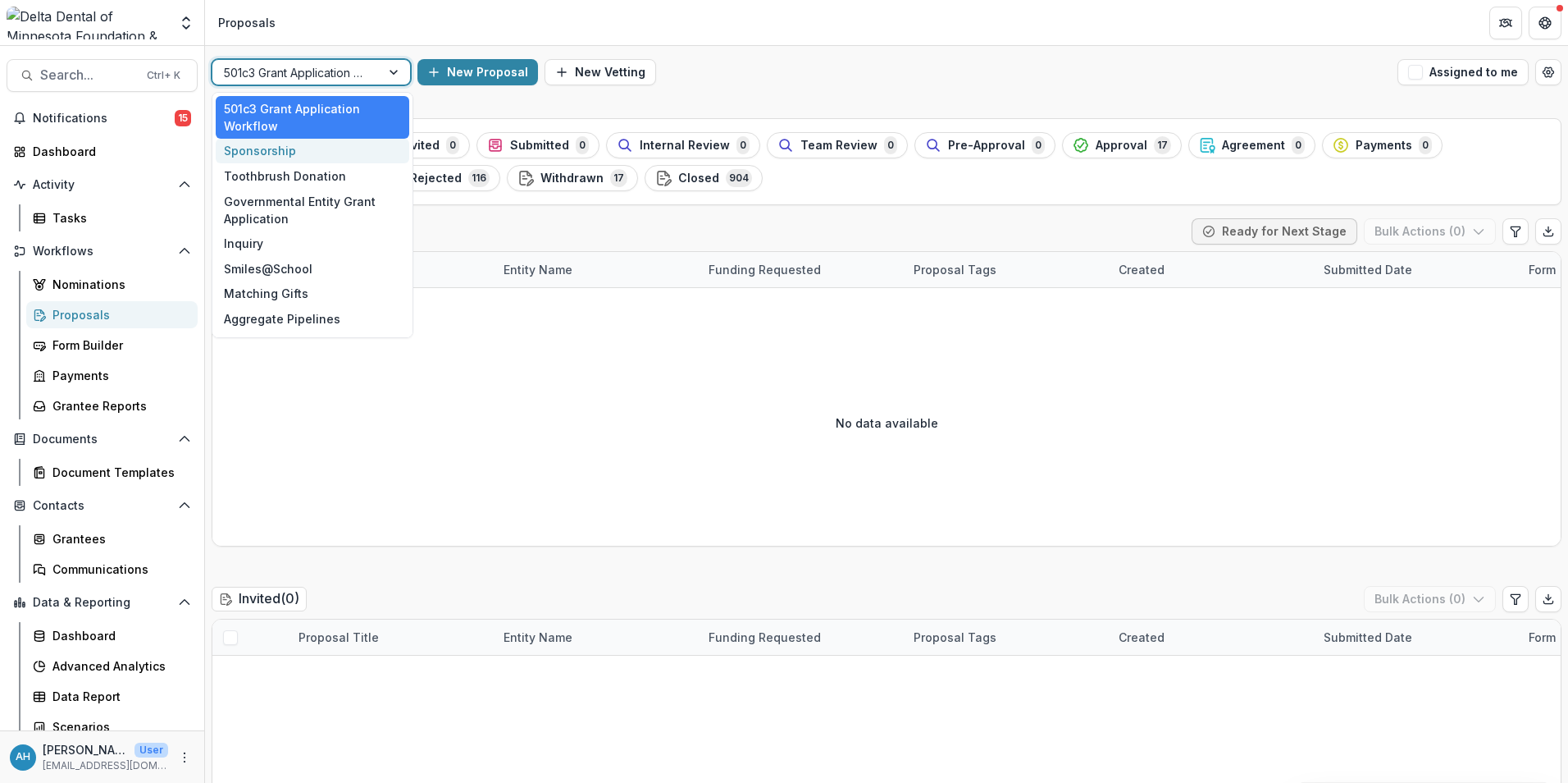
click at [275, 156] on div "Sponsorship" at bounding box center [311, 152] width 193 height 26
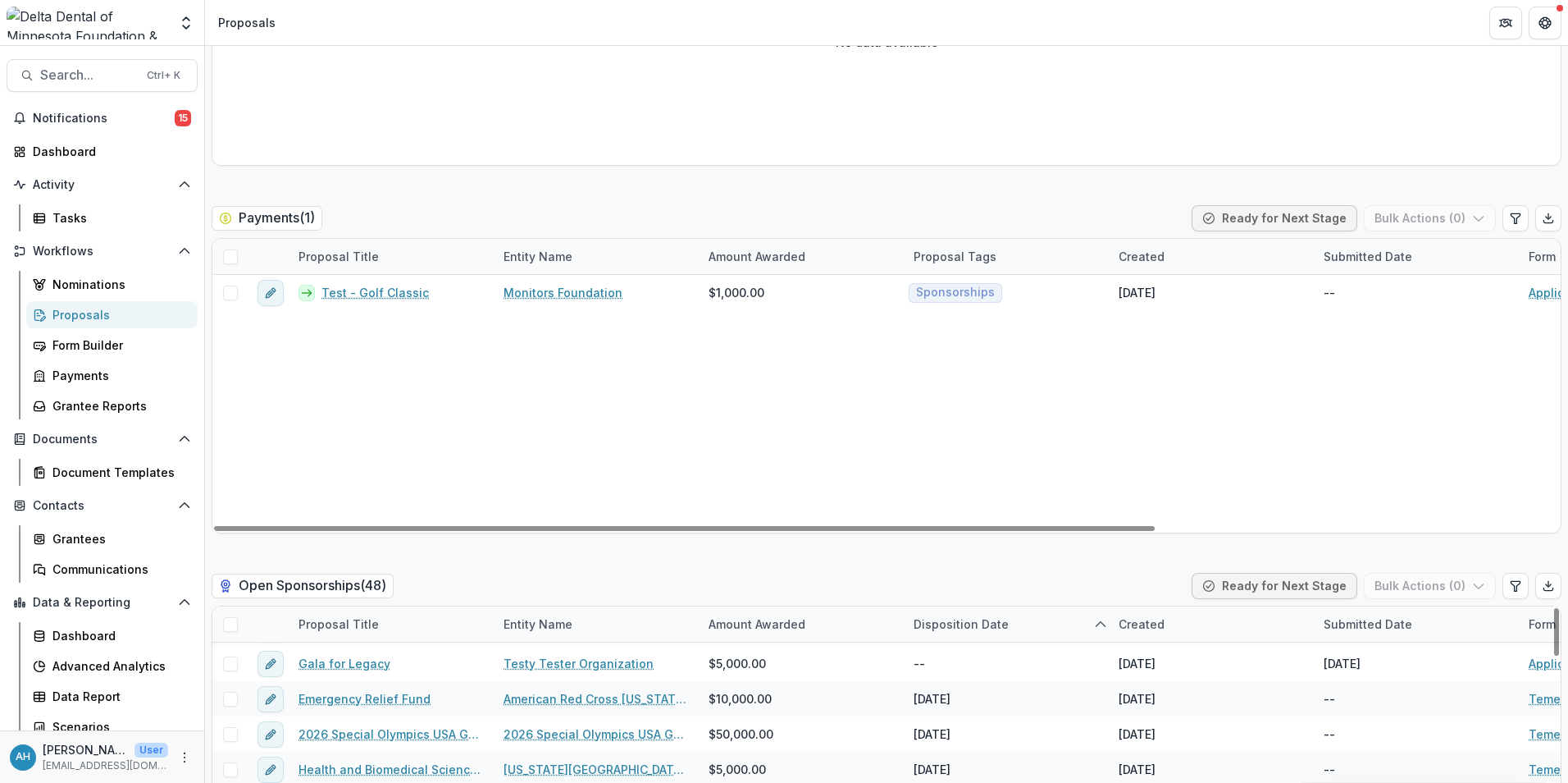
scroll to position [246, 0]
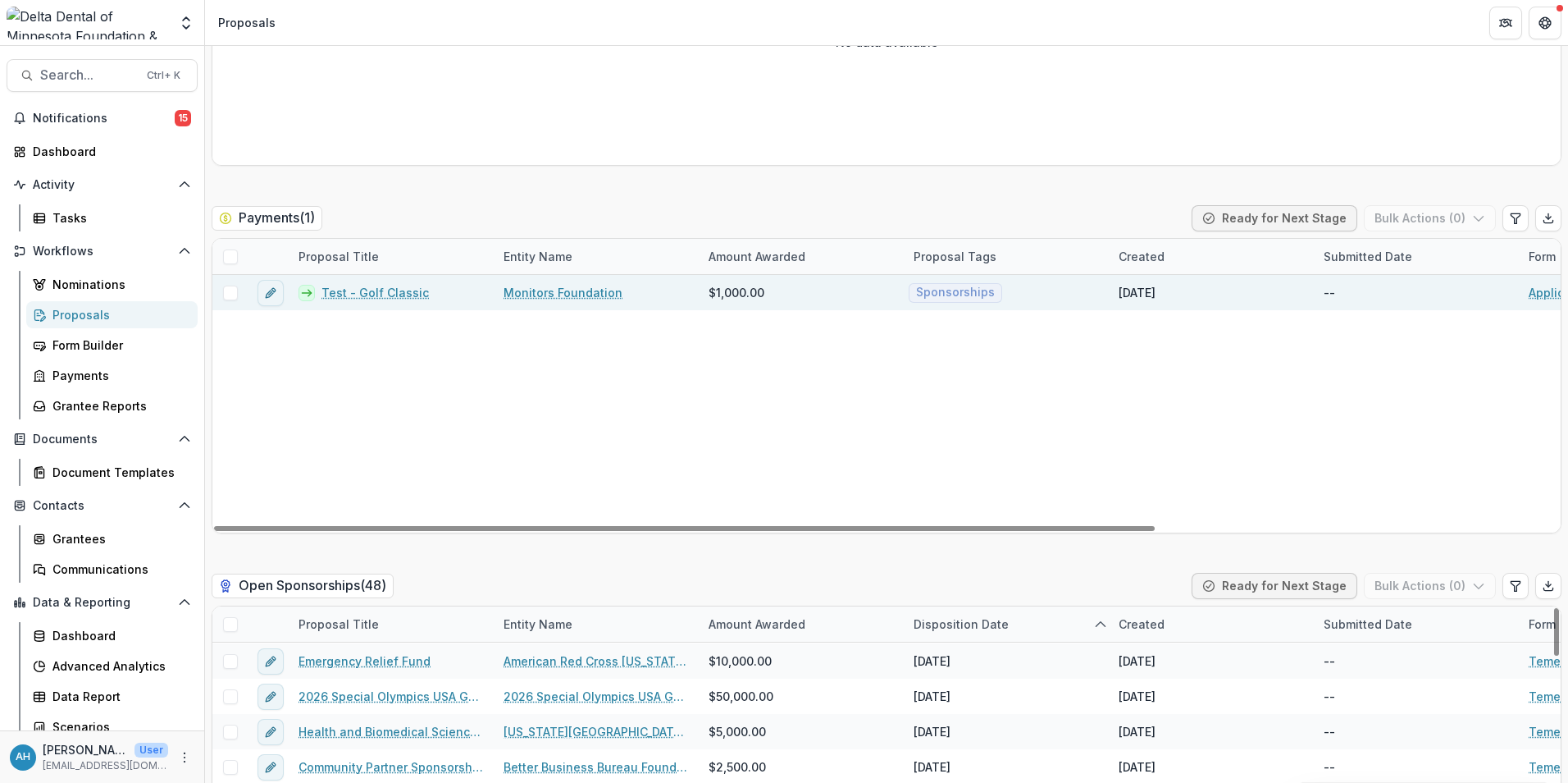
click at [356, 293] on link "Test - Golf Classic" at bounding box center [375, 292] width 107 height 18
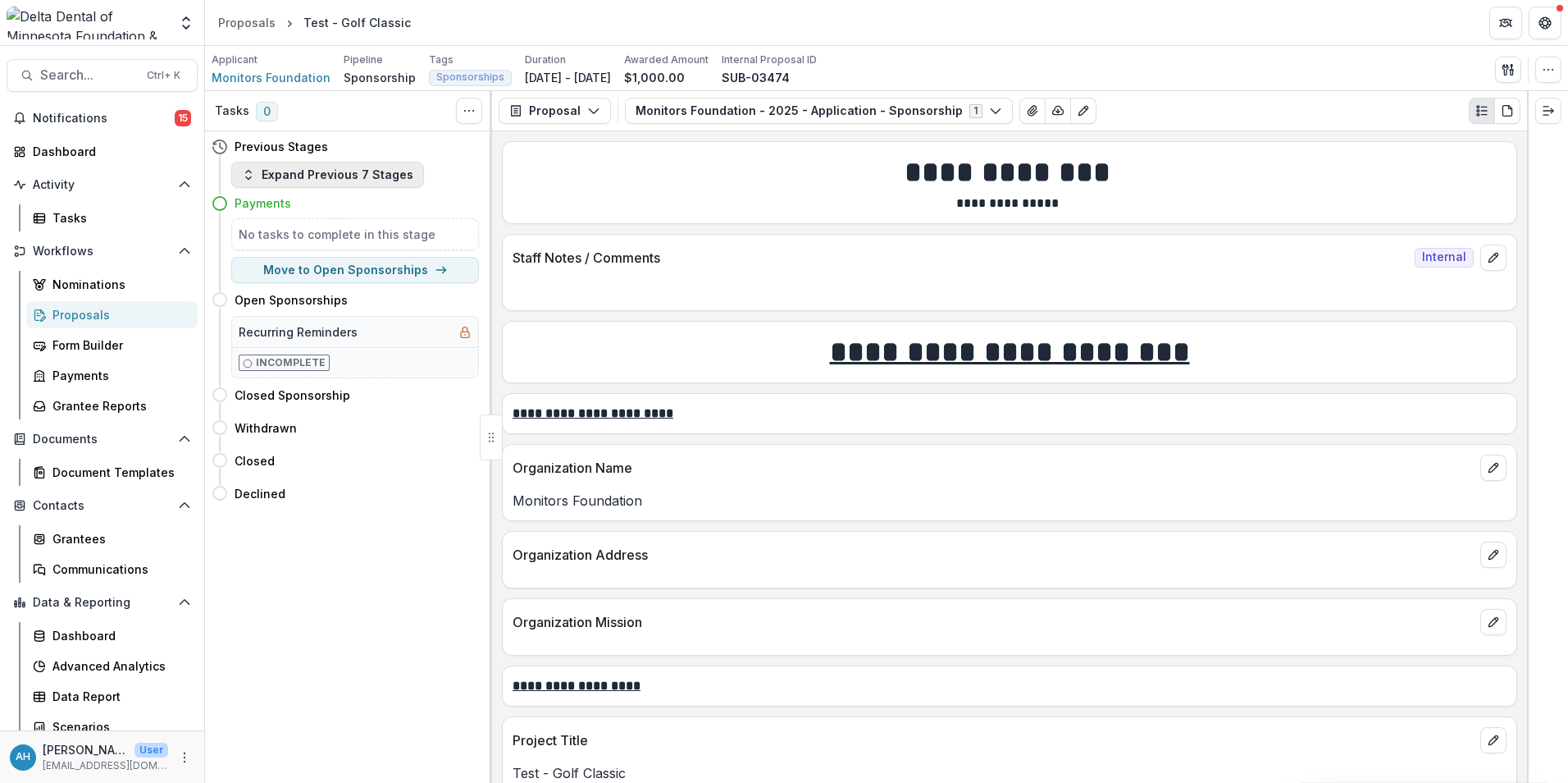
click at [334, 173] on button "Expand Previous 7 Stages" at bounding box center [327, 175] width 193 height 26
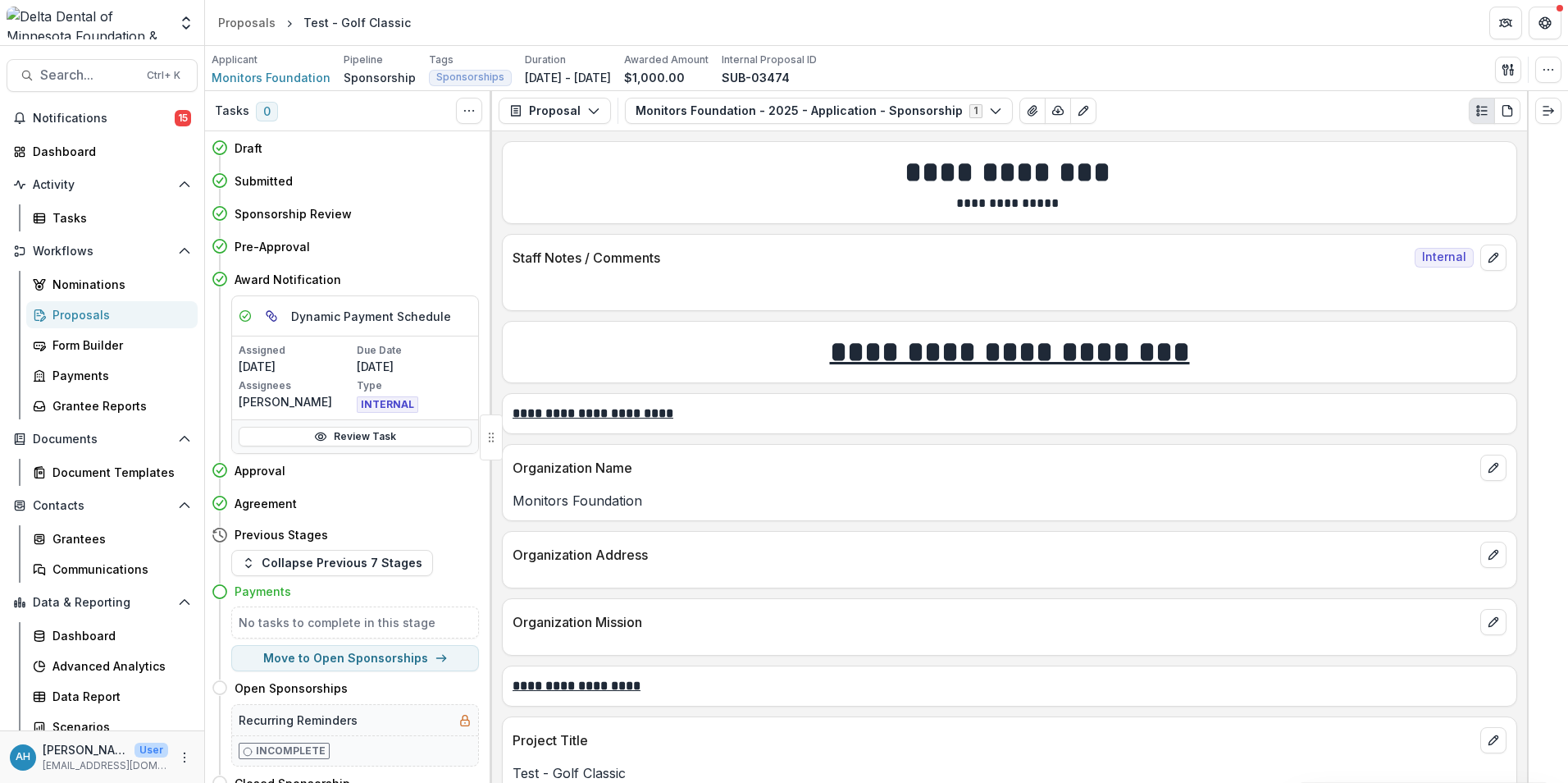
click at [99, 317] on div "Proposals" at bounding box center [118, 314] width 132 height 18
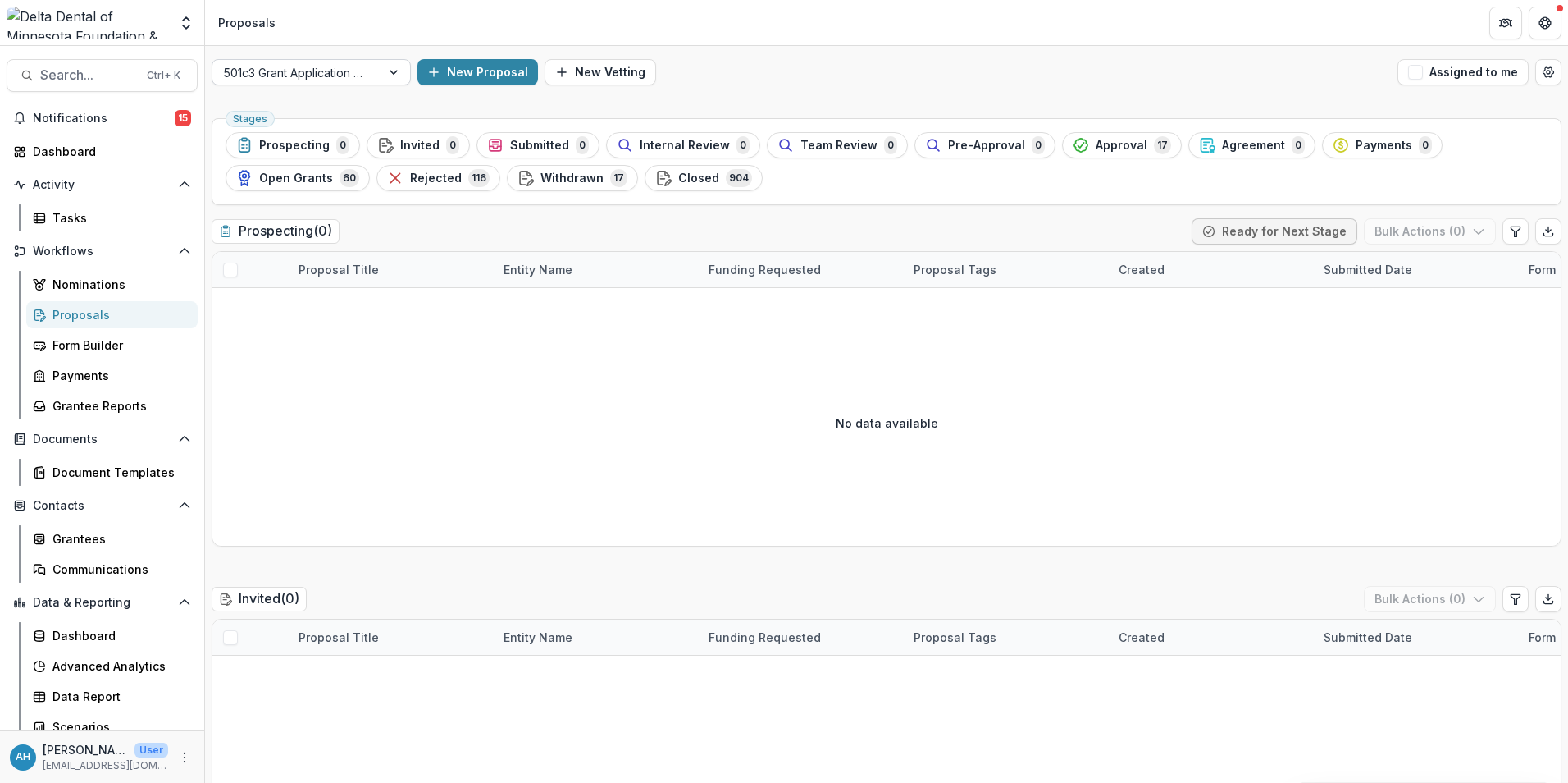
click at [310, 72] on div at bounding box center [296, 72] width 145 height 20
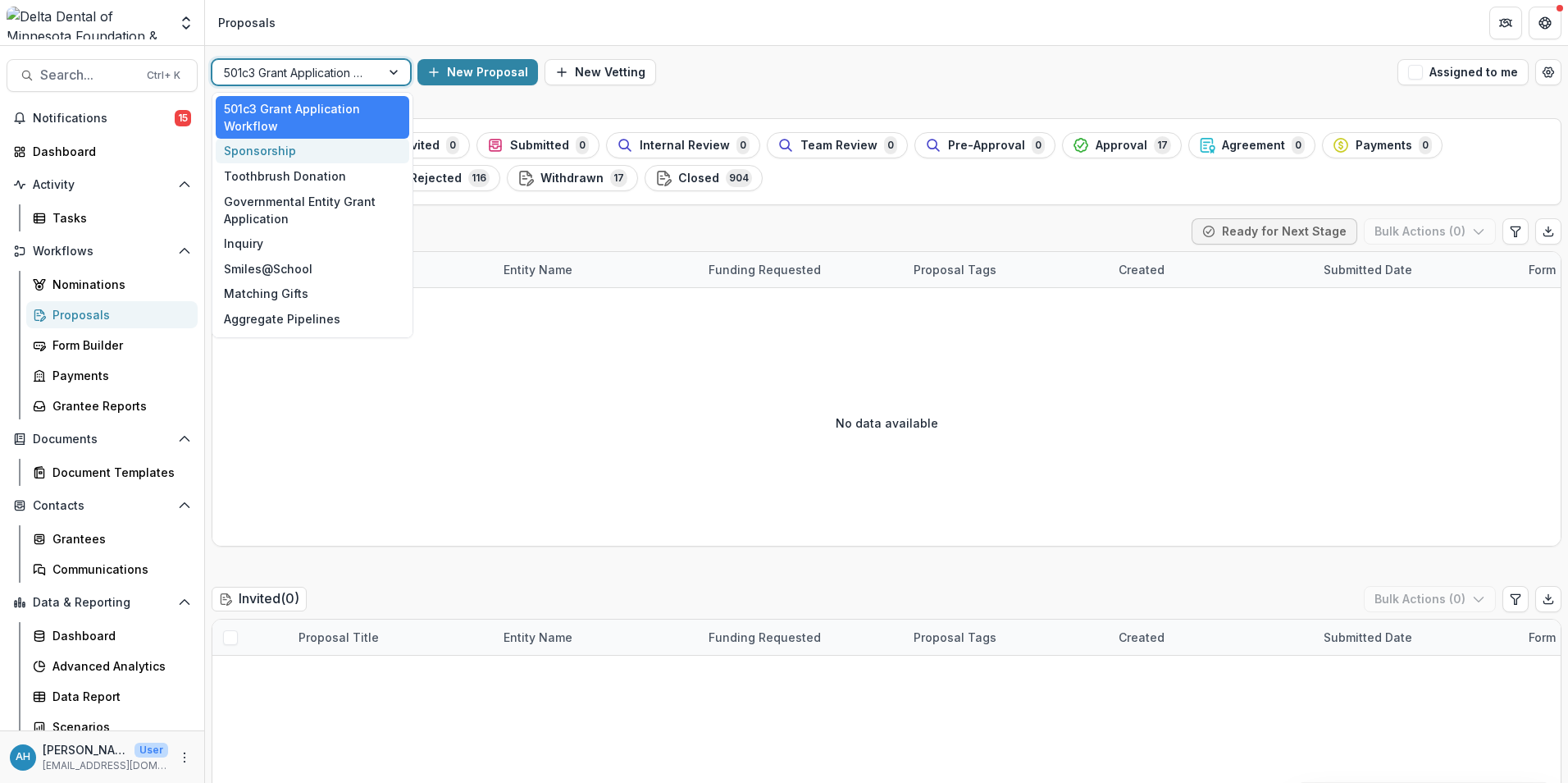
click at [266, 149] on div "Sponsorship" at bounding box center [311, 152] width 193 height 26
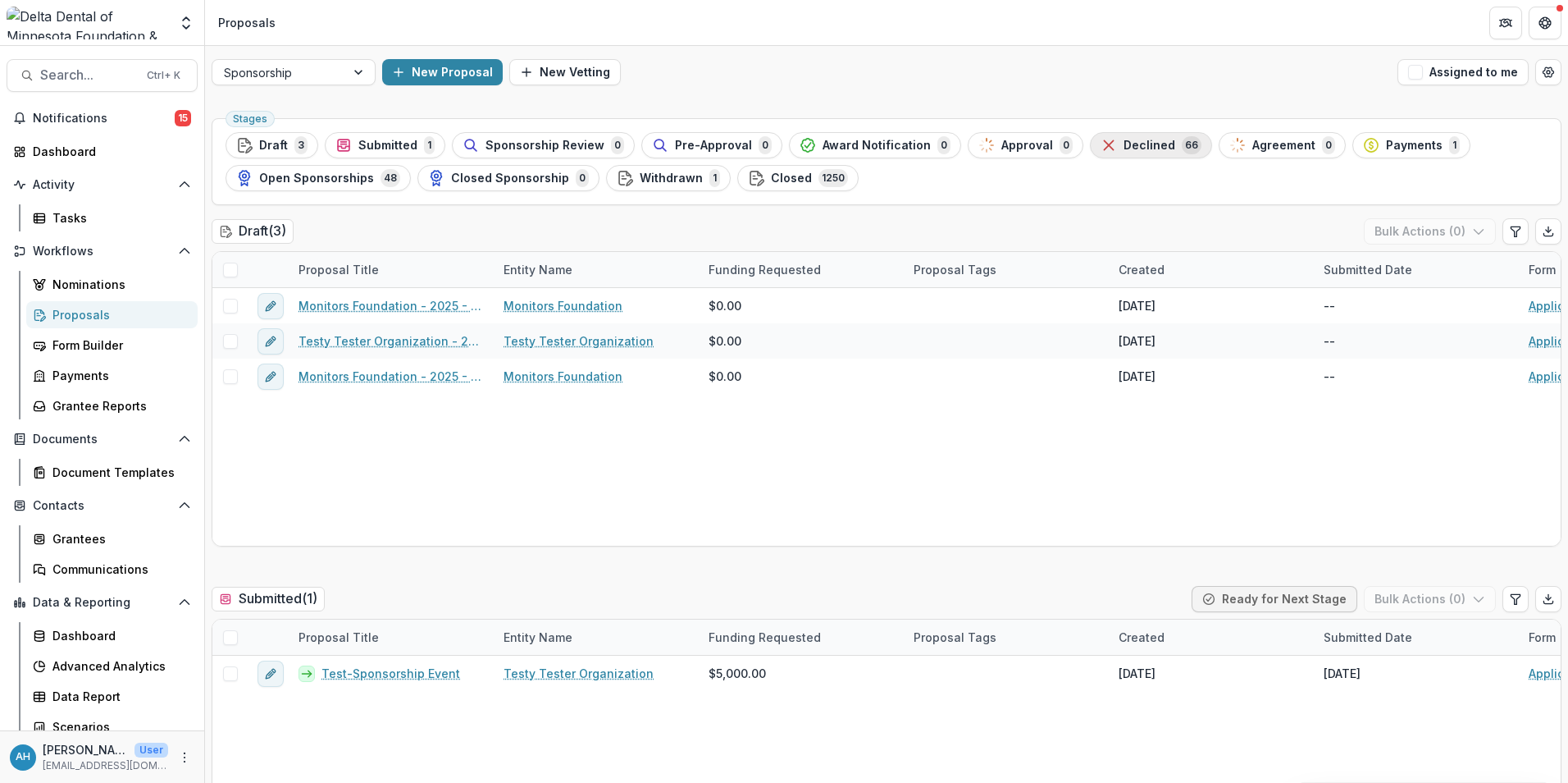
drag, startPoint x: 1121, startPoint y: 141, endPoint x: 1044, endPoint y: 180, distance: 86.3
click at [1044, 180] on ul "Stages Draft 3 Submitted 1 Sponsorship Review 0 Pre-Approval 0 Award Notificati…" at bounding box center [886, 162] width 1322 height 59
click at [1549, 77] on icon "Open table manager" at bounding box center [1549, 72] width 13 height 13
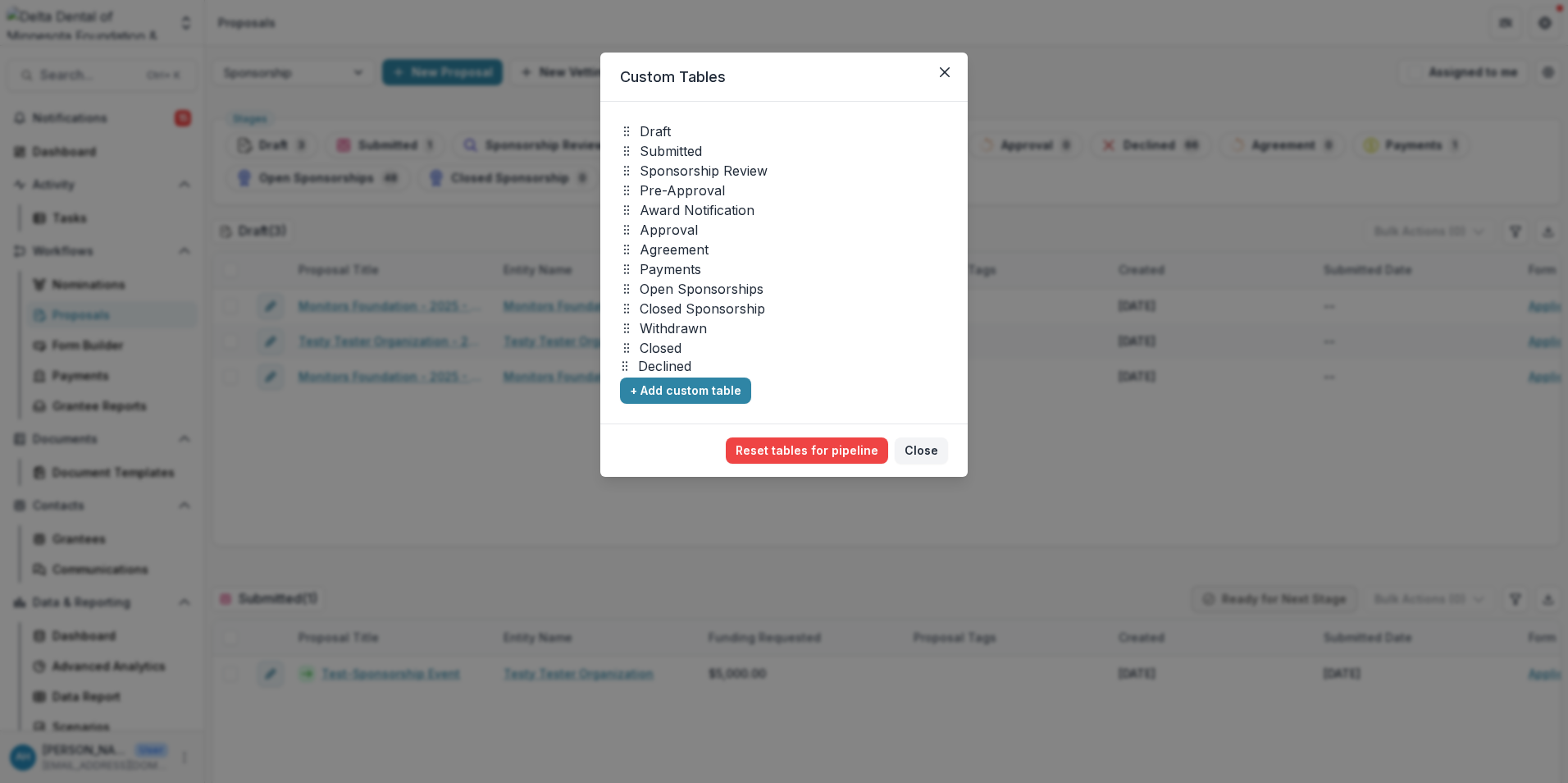
drag, startPoint x: 668, startPoint y: 250, endPoint x: 666, endPoint y: 366, distance: 116.0
click at [666, 366] on p "Declined" at bounding box center [665, 365] width 54 height 19
click at [817, 451] on button "Reset tables for pipeline" at bounding box center [808, 450] width 163 height 26
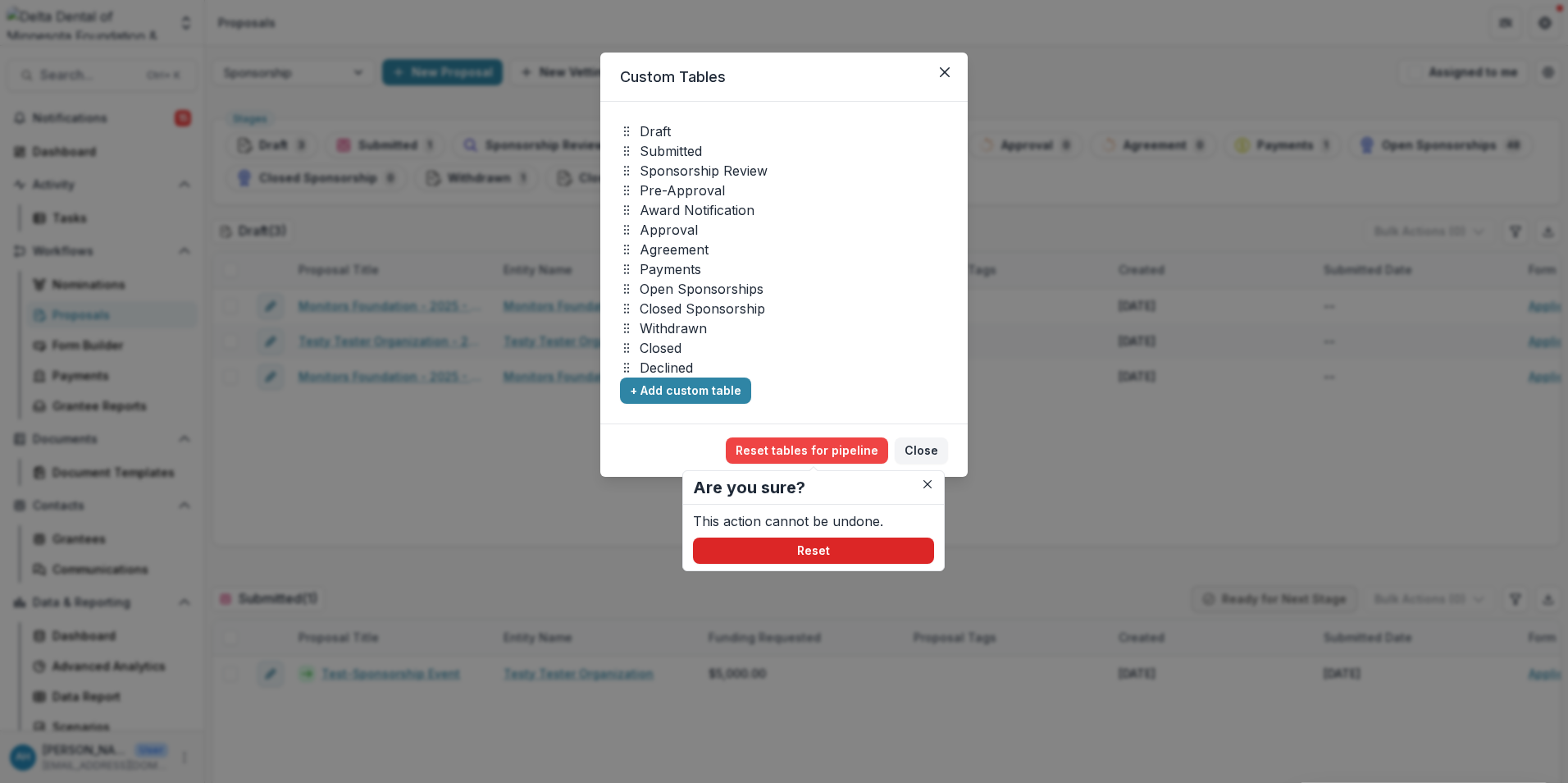
click at [813, 555] on button "Reset" at bounding box center [813, 550] width 241 height 26
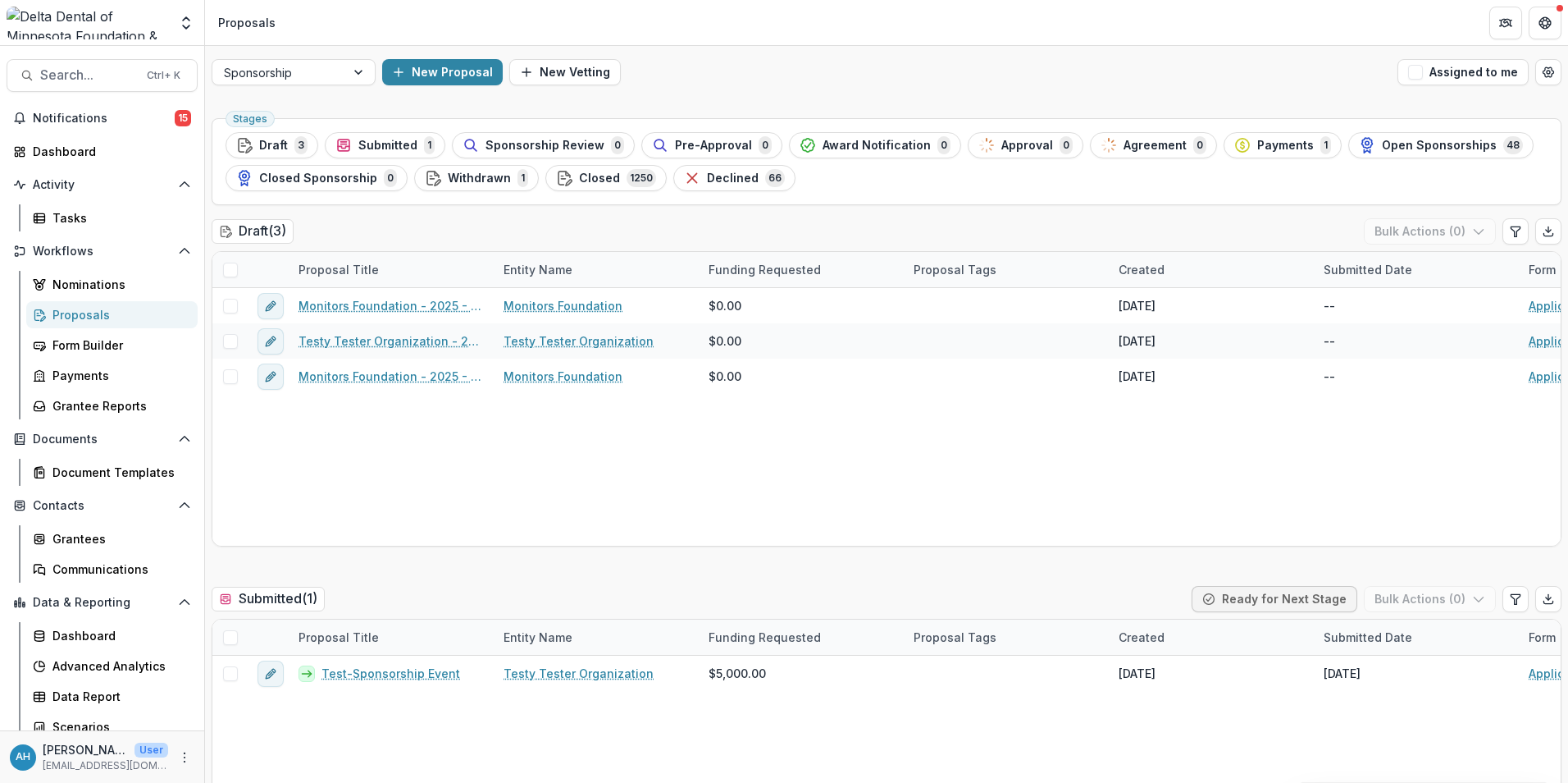
click at [813, 555] on div "This action cannot be undone. Reset" at bounding box center [813, 537] width 261 height 66
click at [303, 67] on div at bounding box center [278, 72] width 110 height 20
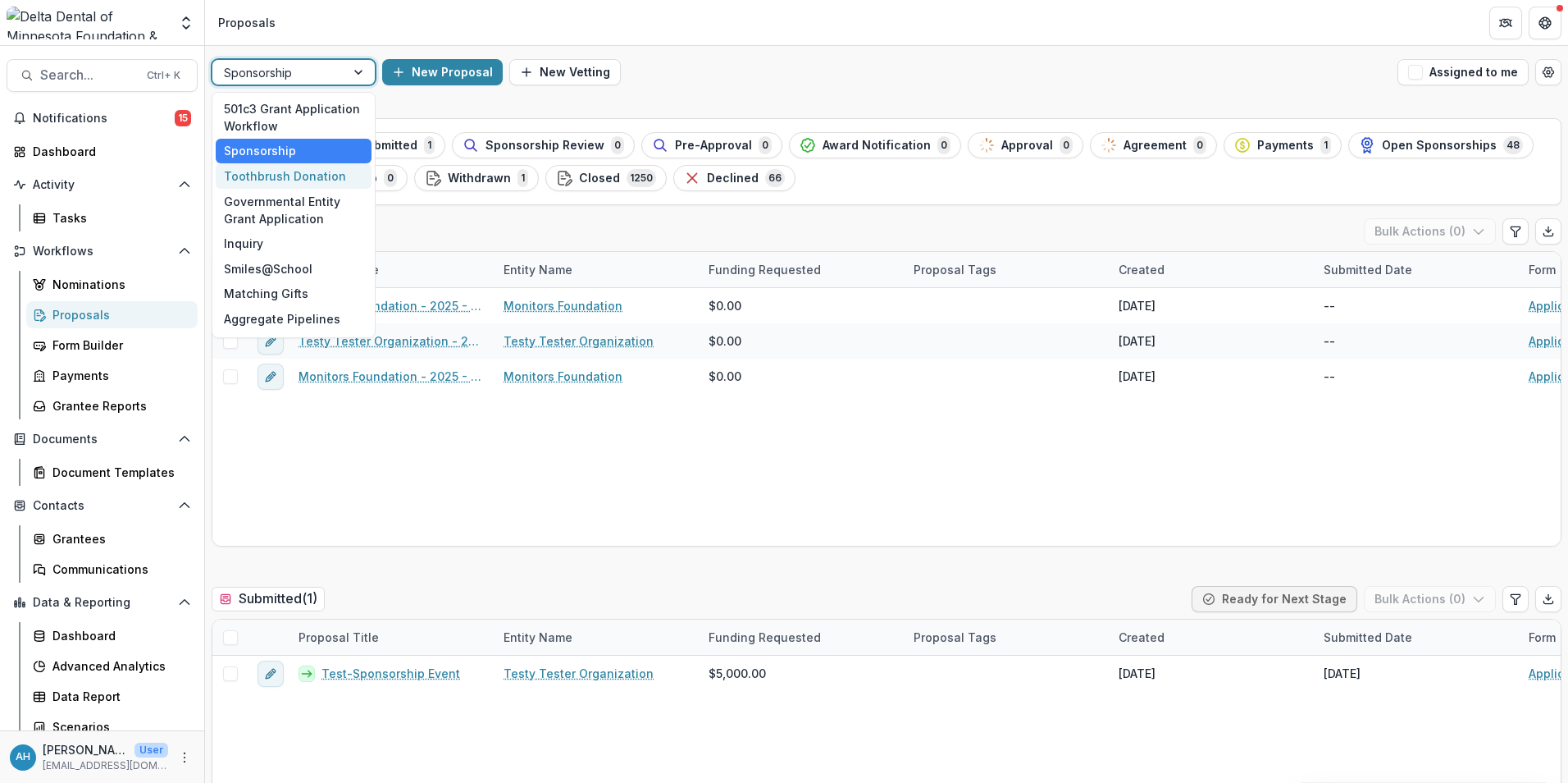
click at [292, 178] on div "Toothbrush Donation" at bounding box center [293, 177] width 156 height 26
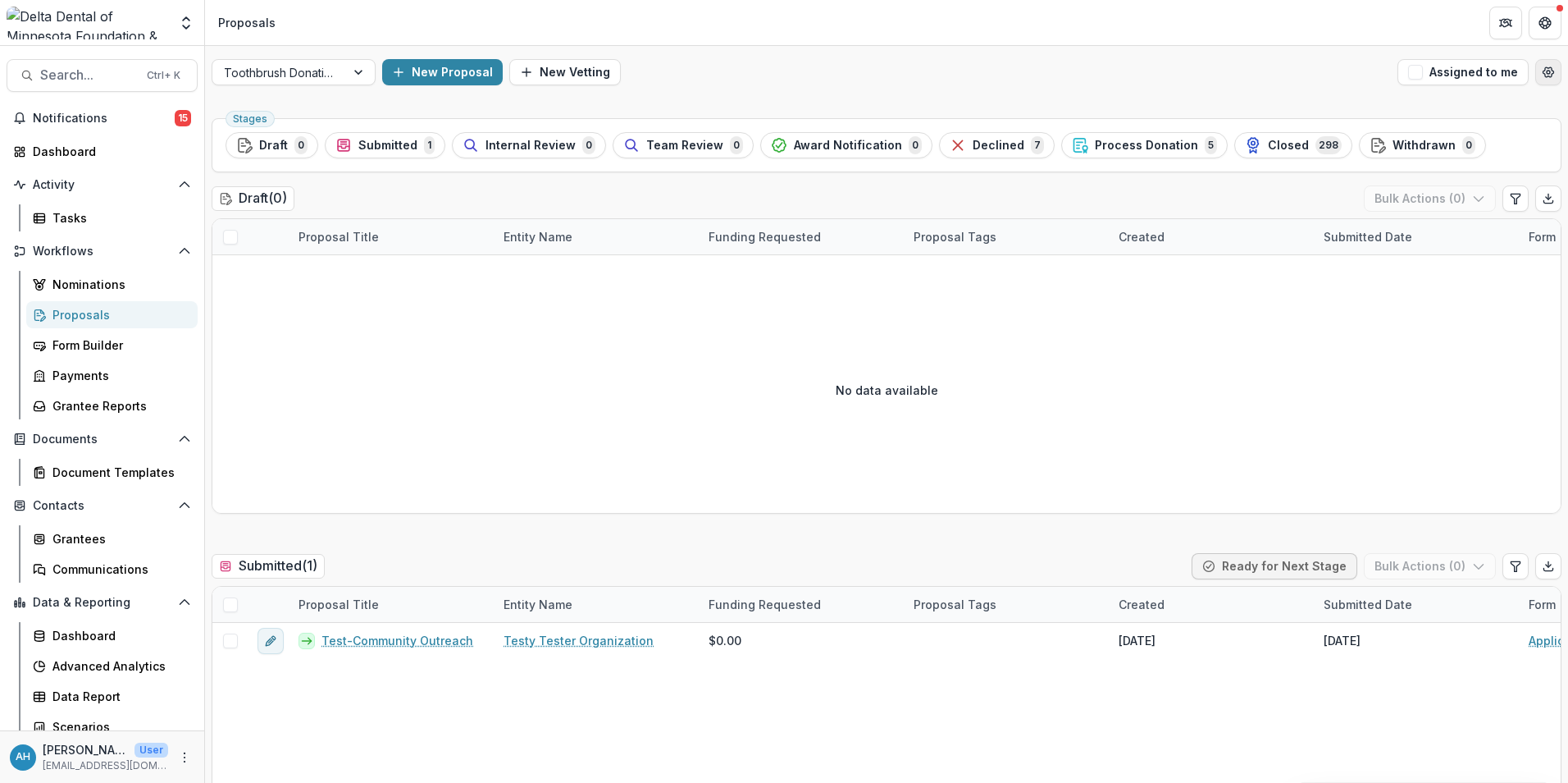
click at [1547, 75] on icon "Open table manager" at bounding box center [1549, 72] width 11 height 10
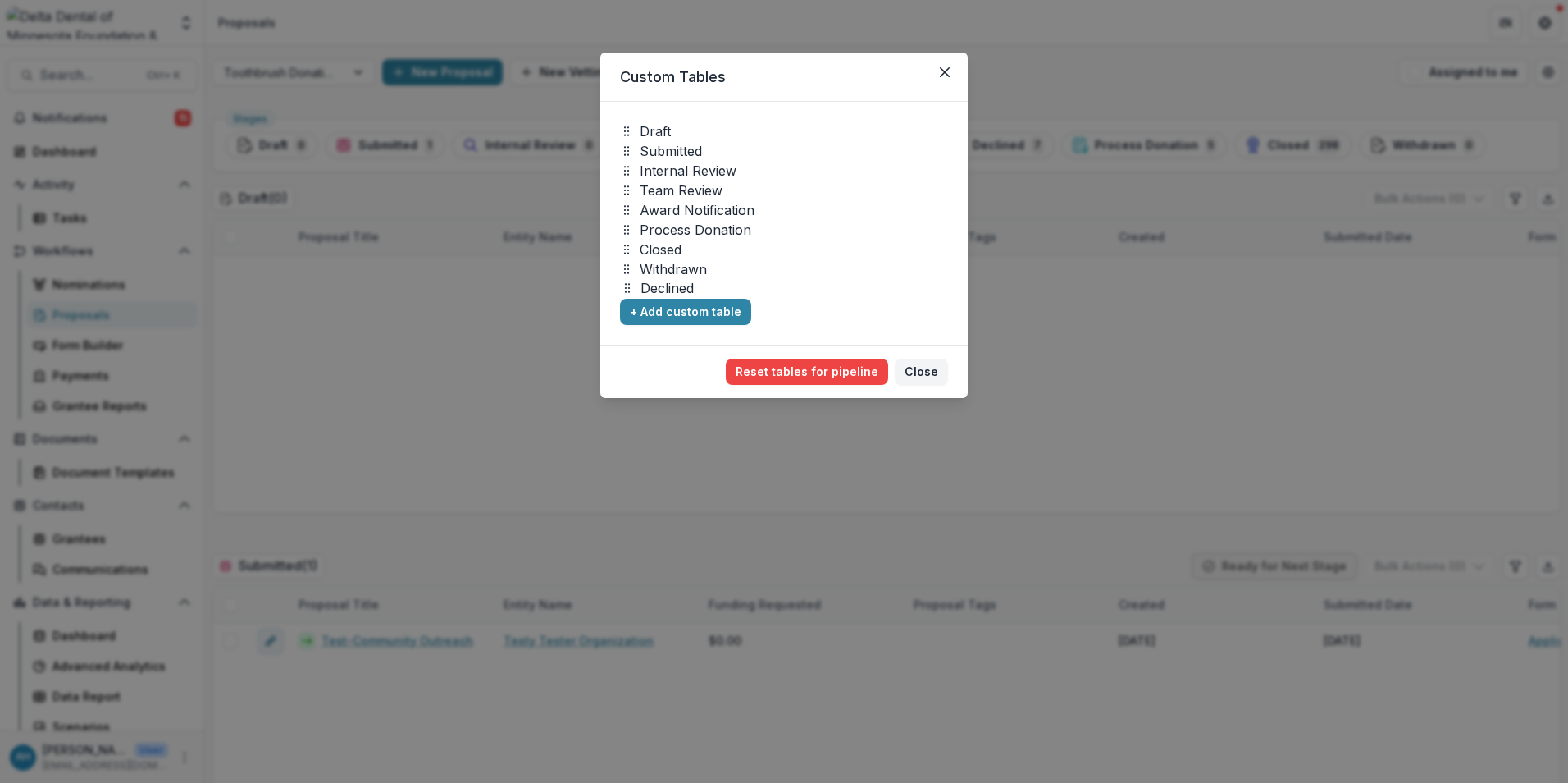
drag, startPoint x: 668, startPoint y: 228, endPoint x: 668, endPoint y: 287, distance: 59.0
click at [668, 287] on p "Declined" at bounding box center [667, 288] width 54 height 19
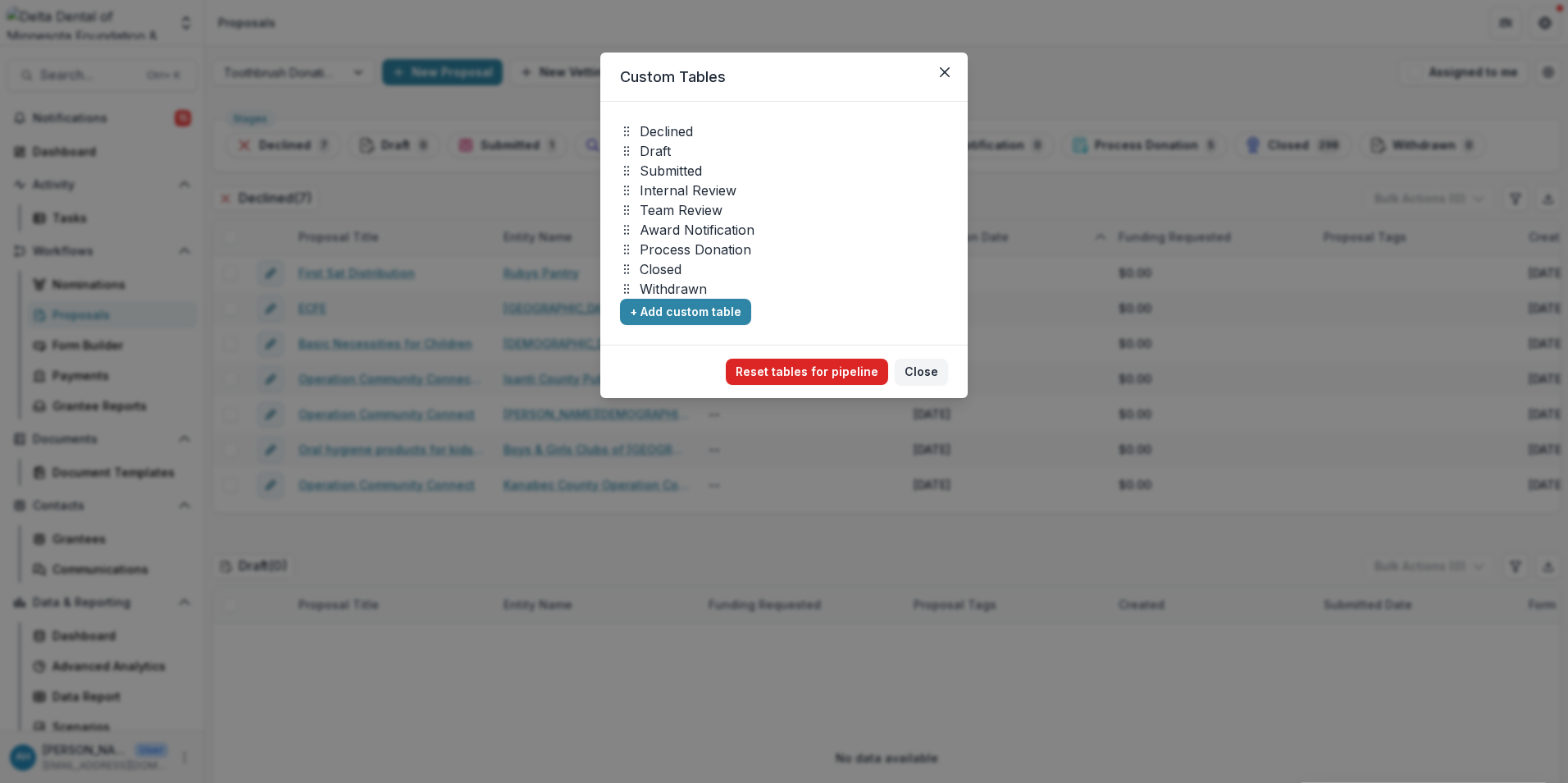
click at [821, 374] on button "Reset tables for pipeline" at bounding box center [808, 372] width 163 height 26
click at [827, 374] on button "Reset tables for pipeline" at bounding box center [808, 372] width 163 height 26
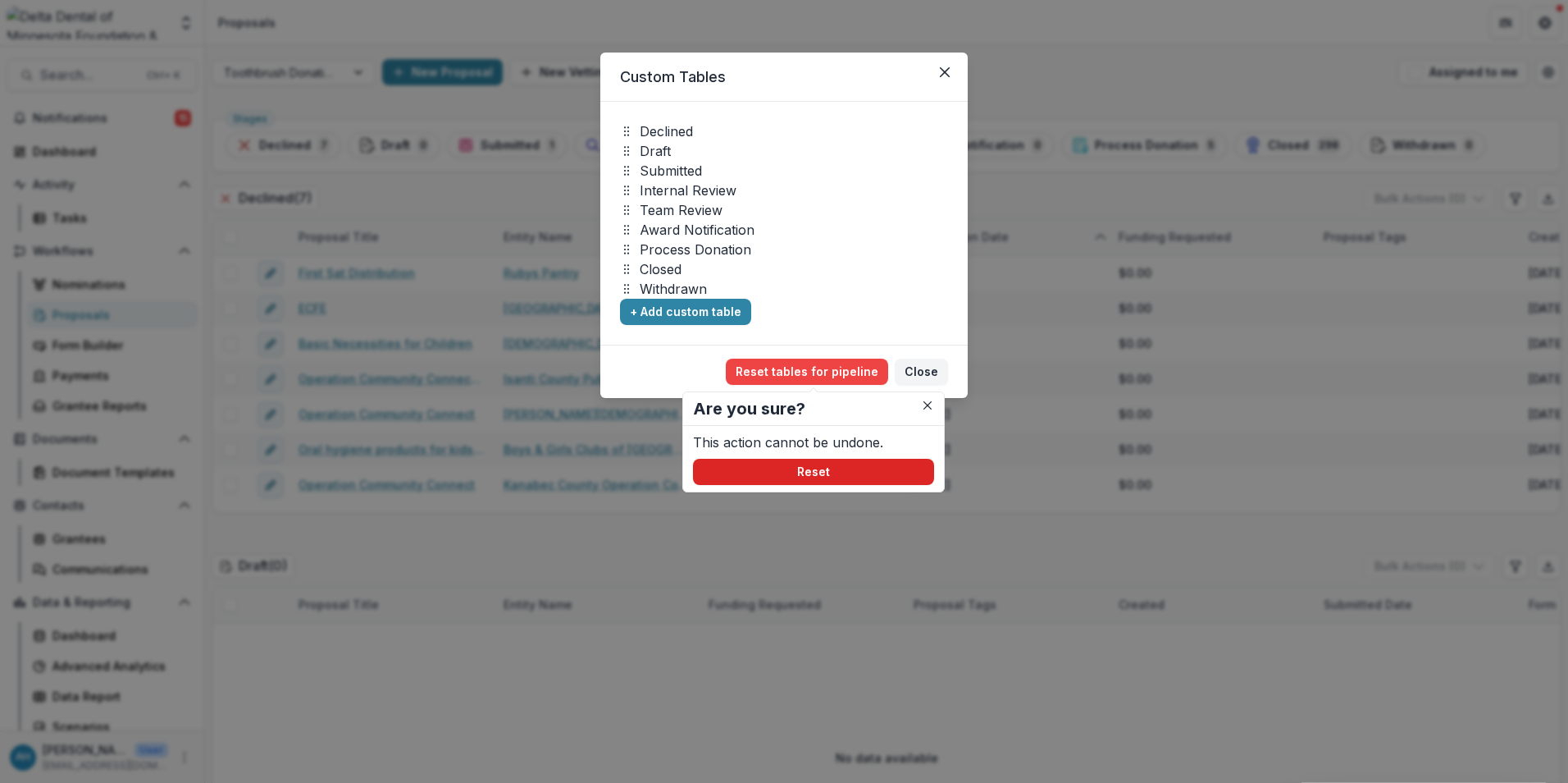
click at [813, 473] on button "Reset" at bounding box center [813, 471] width 241 height 26
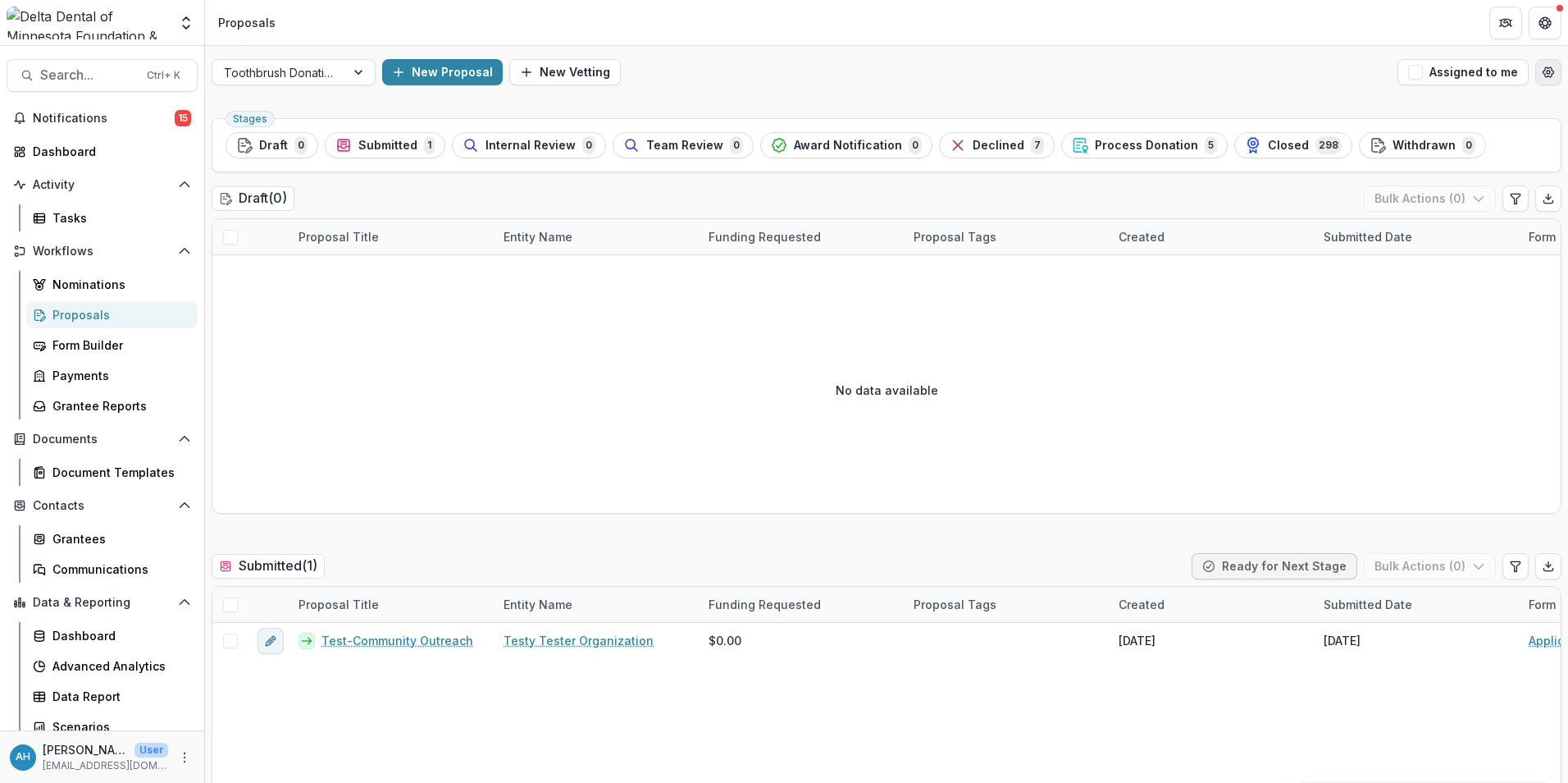
click at [1542, 71] on icon "Open table manager" at bounding box center [1549, 72] width 13 height 13
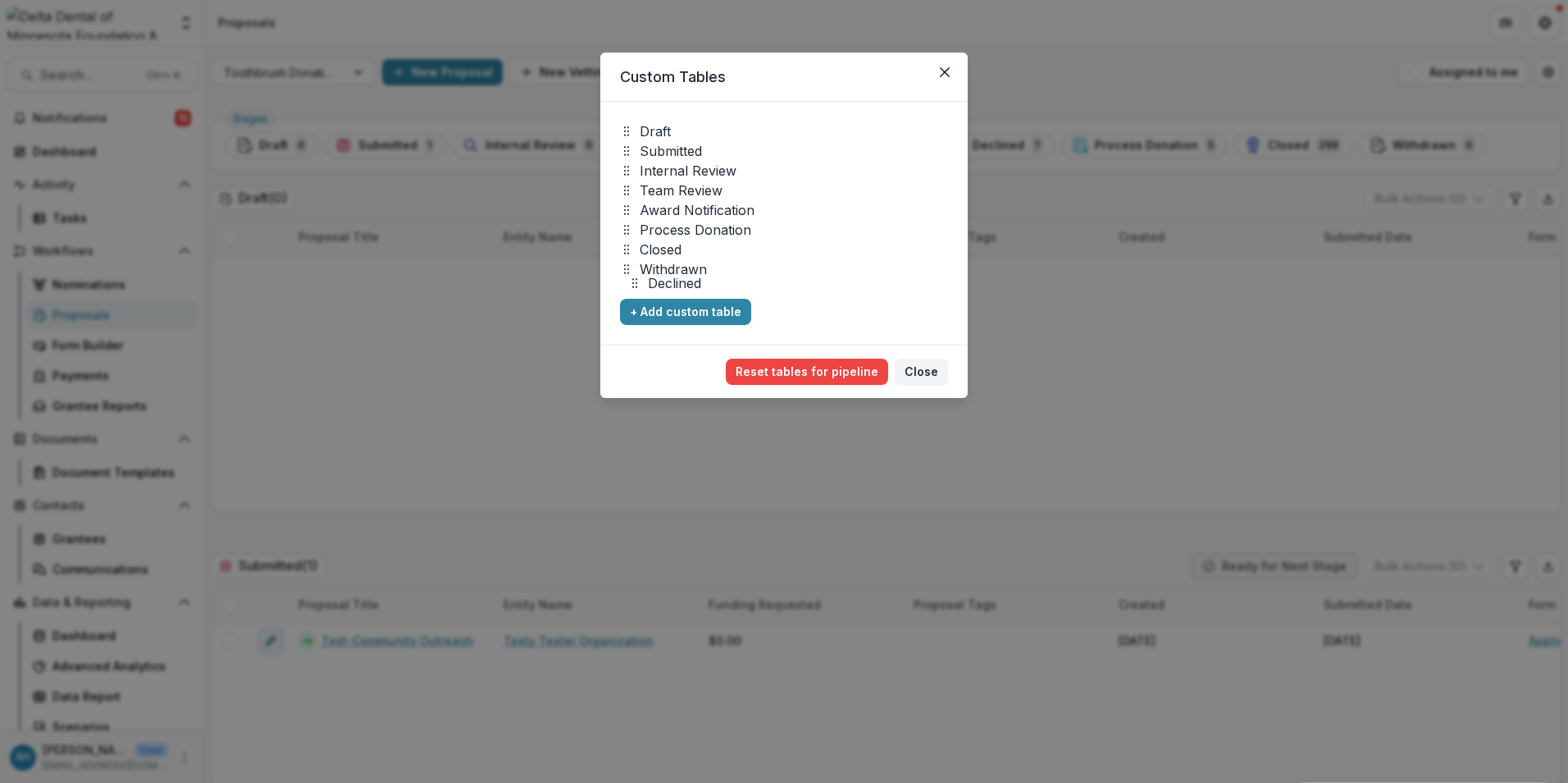
drag, startPoint x: 667, startPoint y: 230, endPoint x: 675, endPoint y: 288, distance: 58.5
click at [675, 288] on p "Declined" at bounding box center [675, 283] width 54 height 19
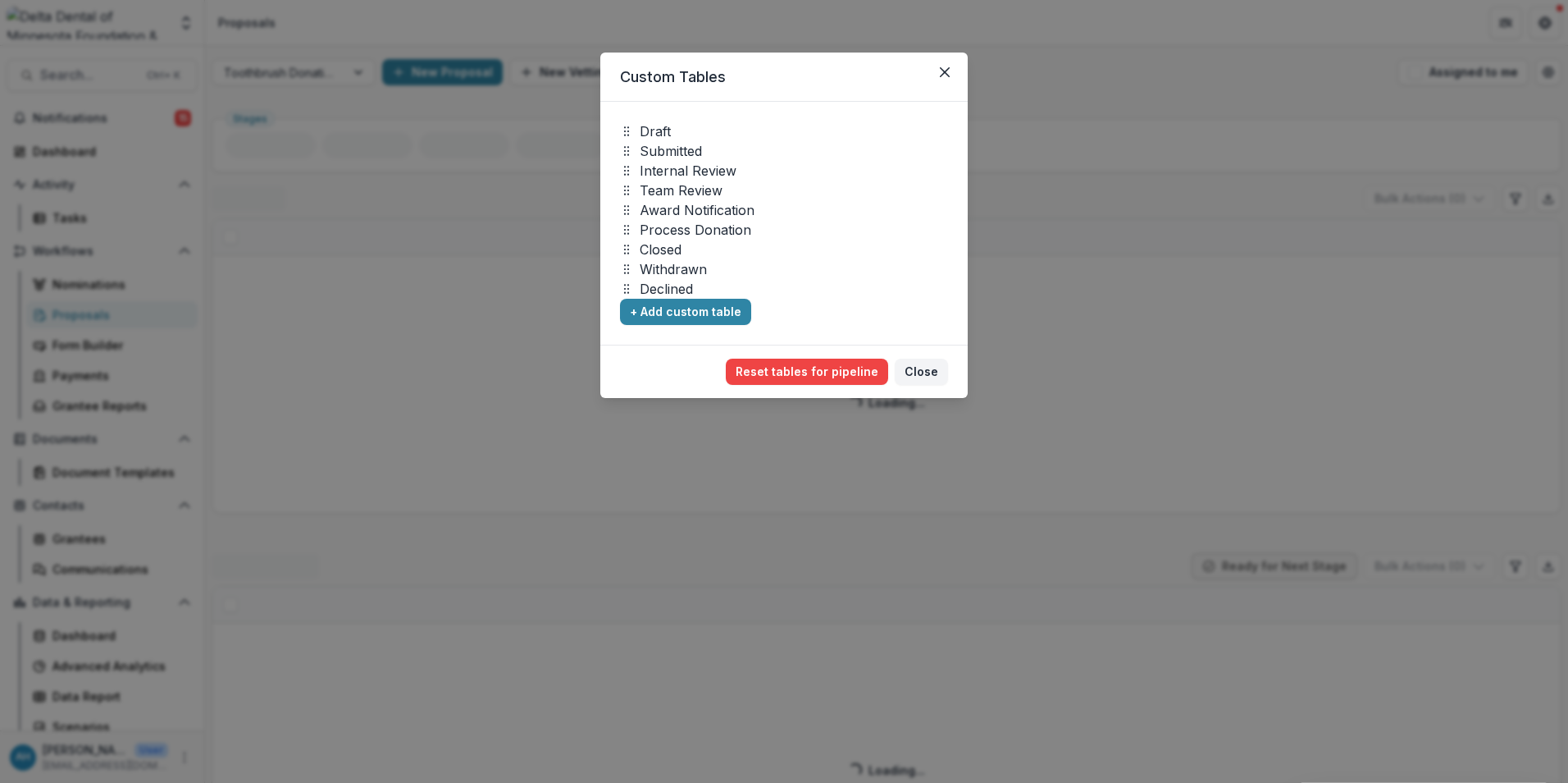
click at [675, 288] on p "Declined" at bounding box center [666, 288] width 54 height 19
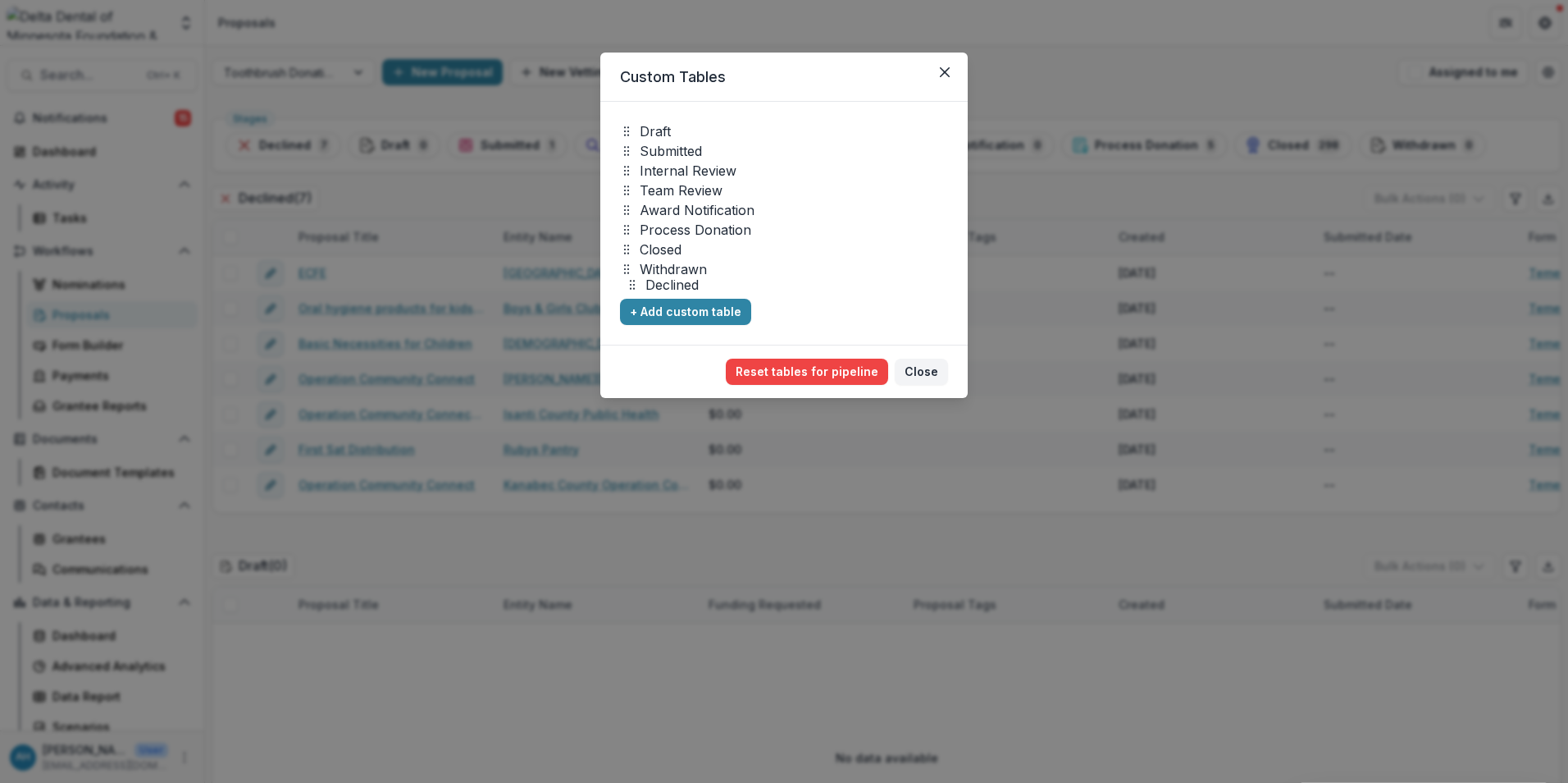
drag, startPoint x: 665, startPoint y: 128, endPoint x: 671, endPoint y: 282, distance: 154.1
click at [671, 282] on p "Declined" at bounding box center [673, 284] width 54 height 19
drag, startPoint x: 670, startPoint y: 145, endPoint x: 672, endPoint y: 174, distance: 29.1
click at [670, 148] on p "Declined" at bounding box center [667, 137] width 54 height 19
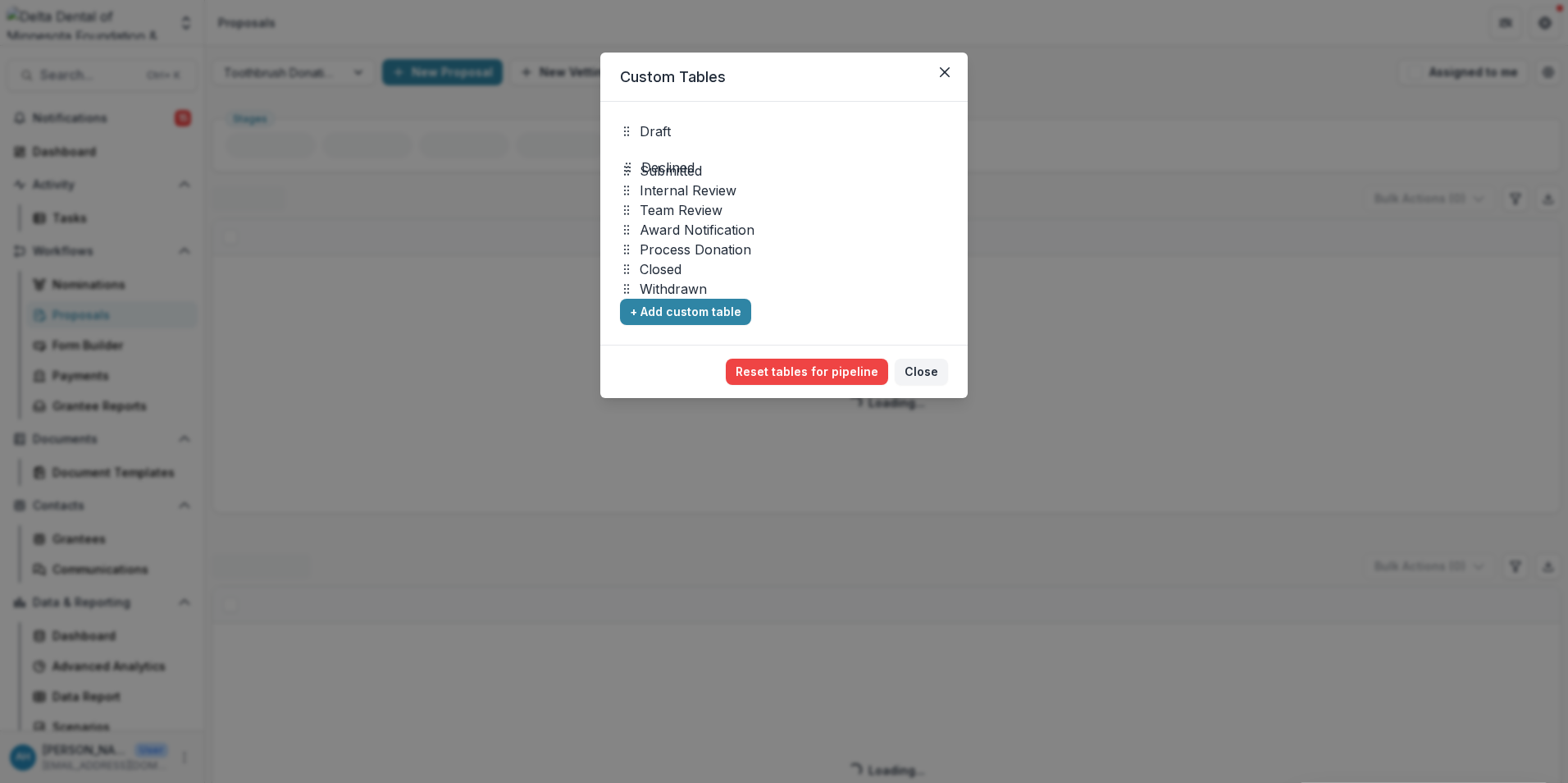
drag, startPoint x: 672, startPoint y: 174, endPoint x: 673, endPoint y: 205, distance: 31.0
click at [673, 200] on div "Draft Declined Submitted Internal Review Team Review Award Notification Process…" at bounding box center [784, 223] width 368 height 243
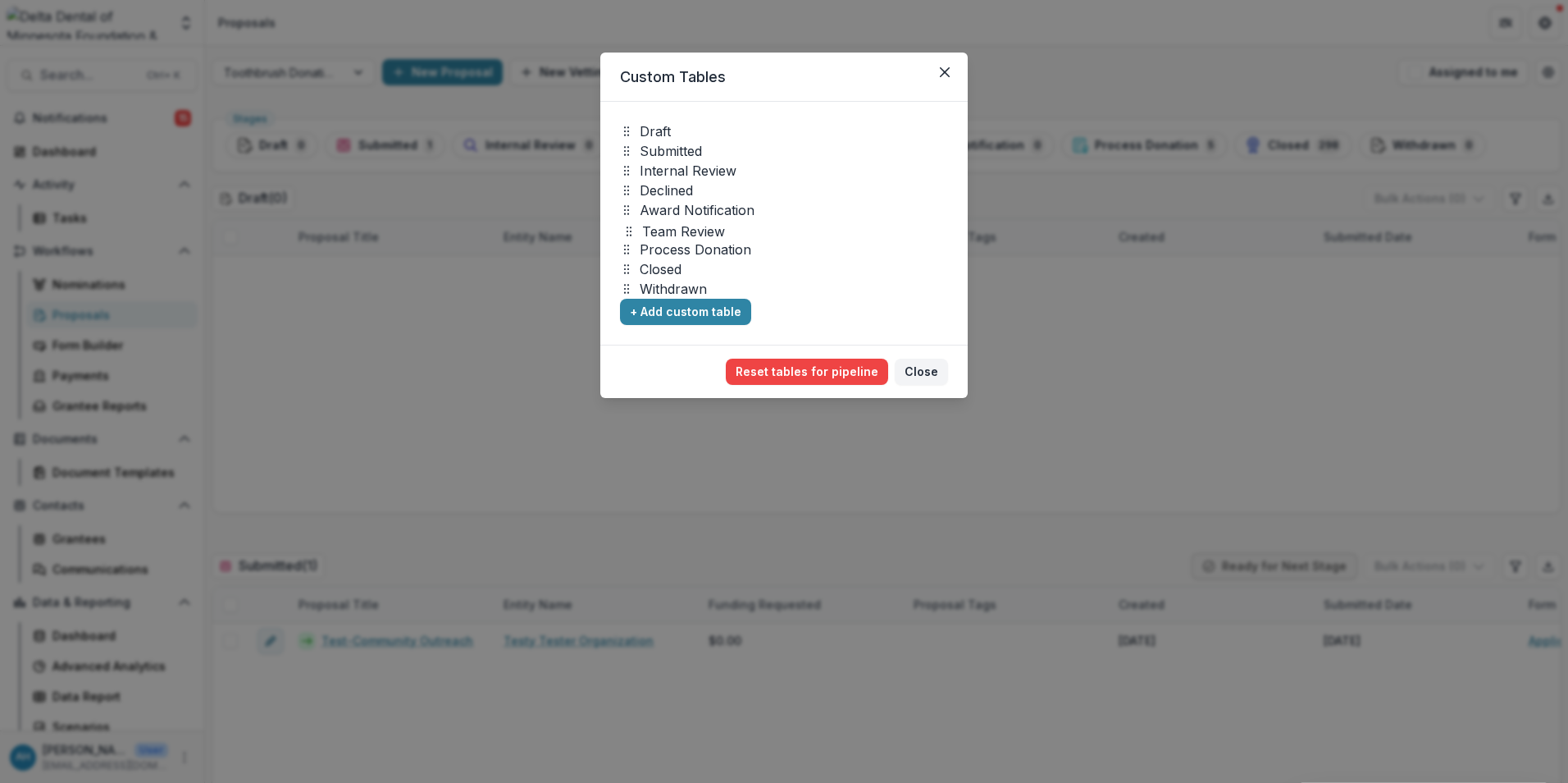
drag, startPoint x: 675, startPoint y: 216, endPoint x: 679, endPoint y: 224, distance: 8.9
click at [679, 228] on p "Team Review" at bounding box center [684, 231] width 83 height 19
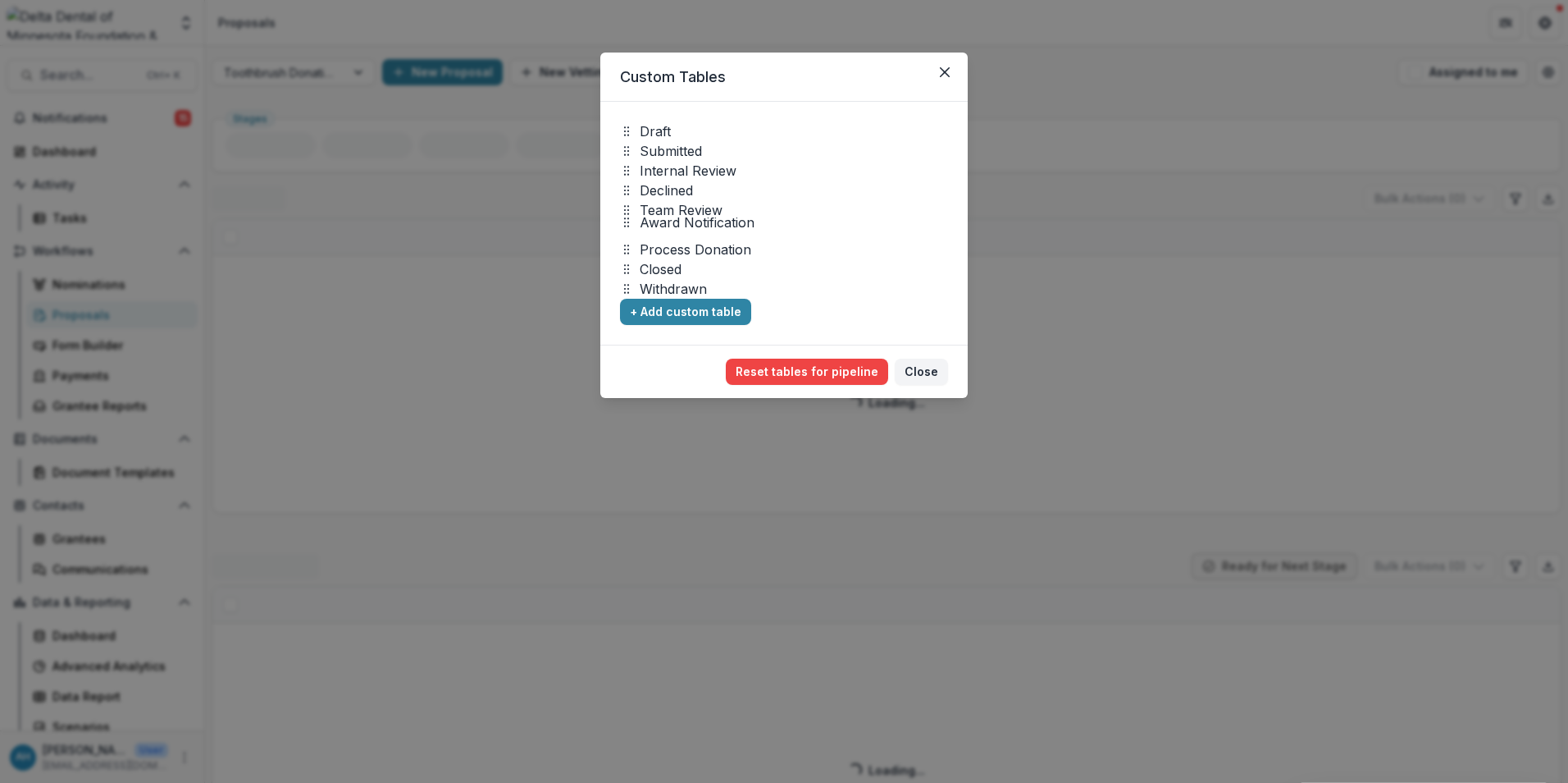
drag, startPoint x: 679, startPoint y: 224, endPoint x: 963, endPoint y: 75, distance: 320.7
click at [679, 206] on div "Draft Submitted Internal Review Declined Award Notification Team Review Process…" at bounding box center [784, 223] width 368 height 243
click at [679, 197] on div "Draft Submitted Internal Review Declined Award Notification Team Review Process…" at bounding box center [784, 223] width 368 height 243
click at [679, 201] on p "Team Review" at bounding box center [681, 210] width 83 height 19
click at [681, 137] on div "Draft" at bounding box center [784, 130] width 328 height 19
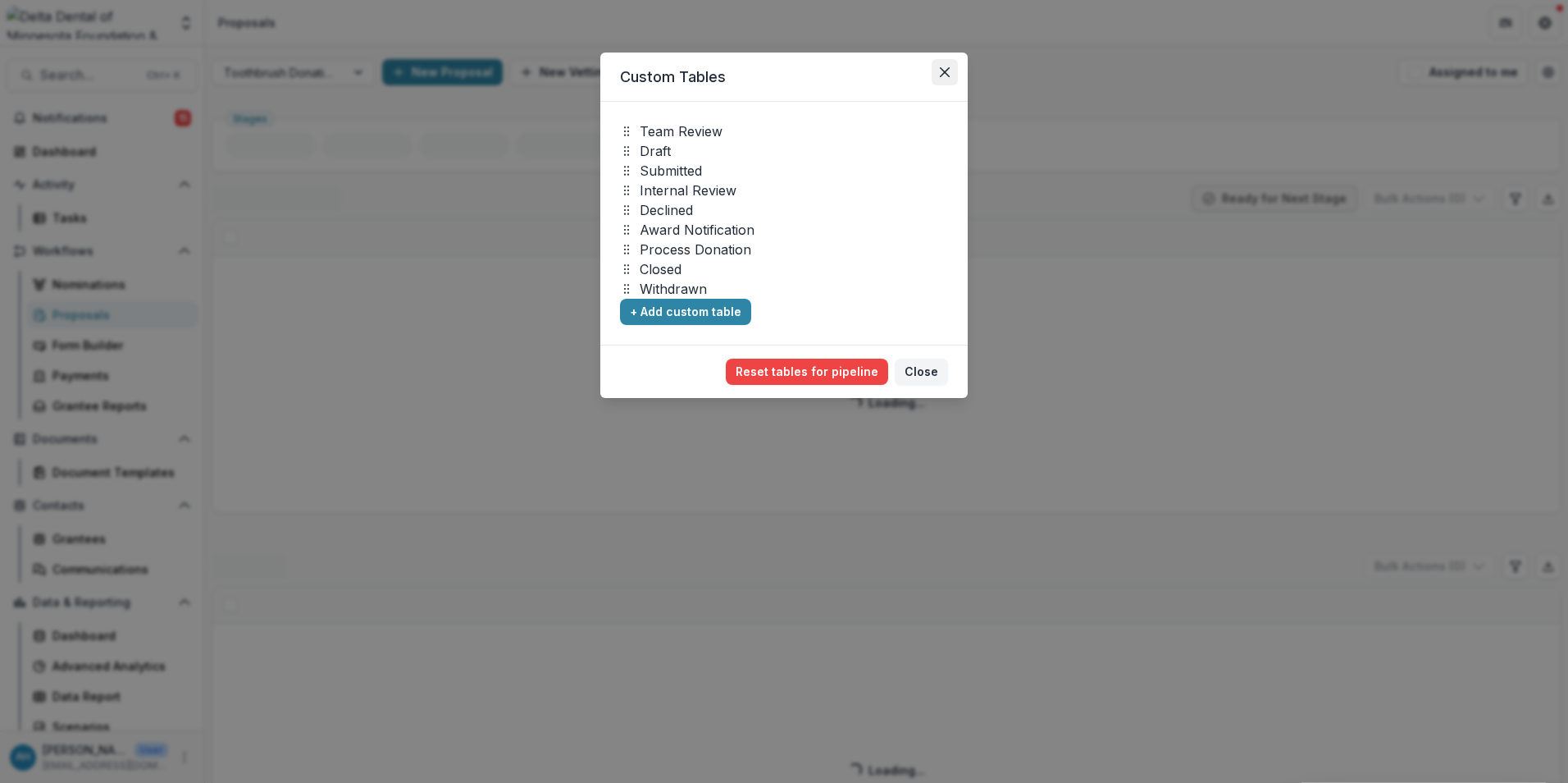
click at [947, 73] on icon "Close" at bounding box center [944, 72] width 10 height 10
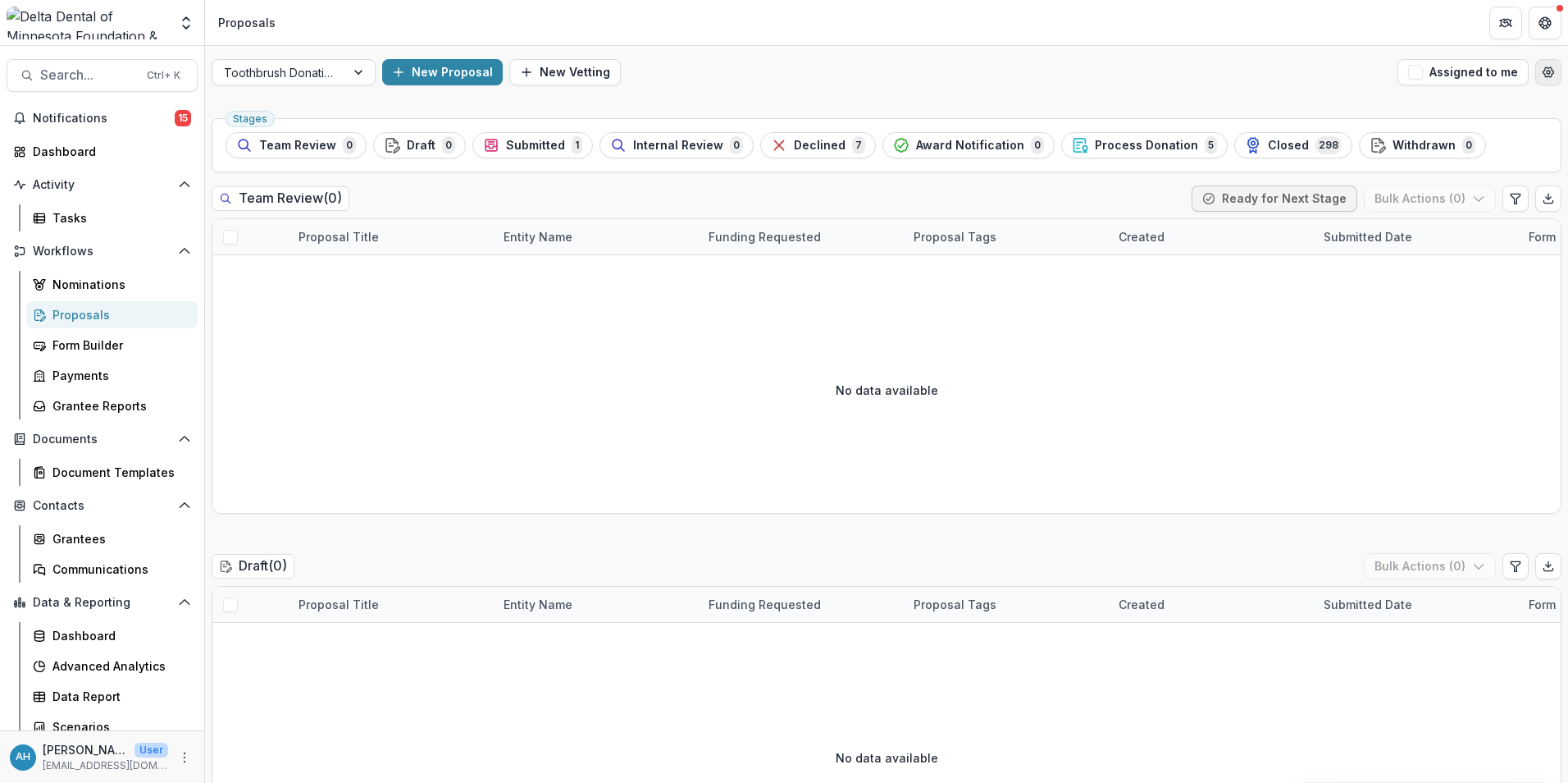
click at [1547, 67] on icon "Open table manager" at bounding box center [1549, 72] width 13 height 13
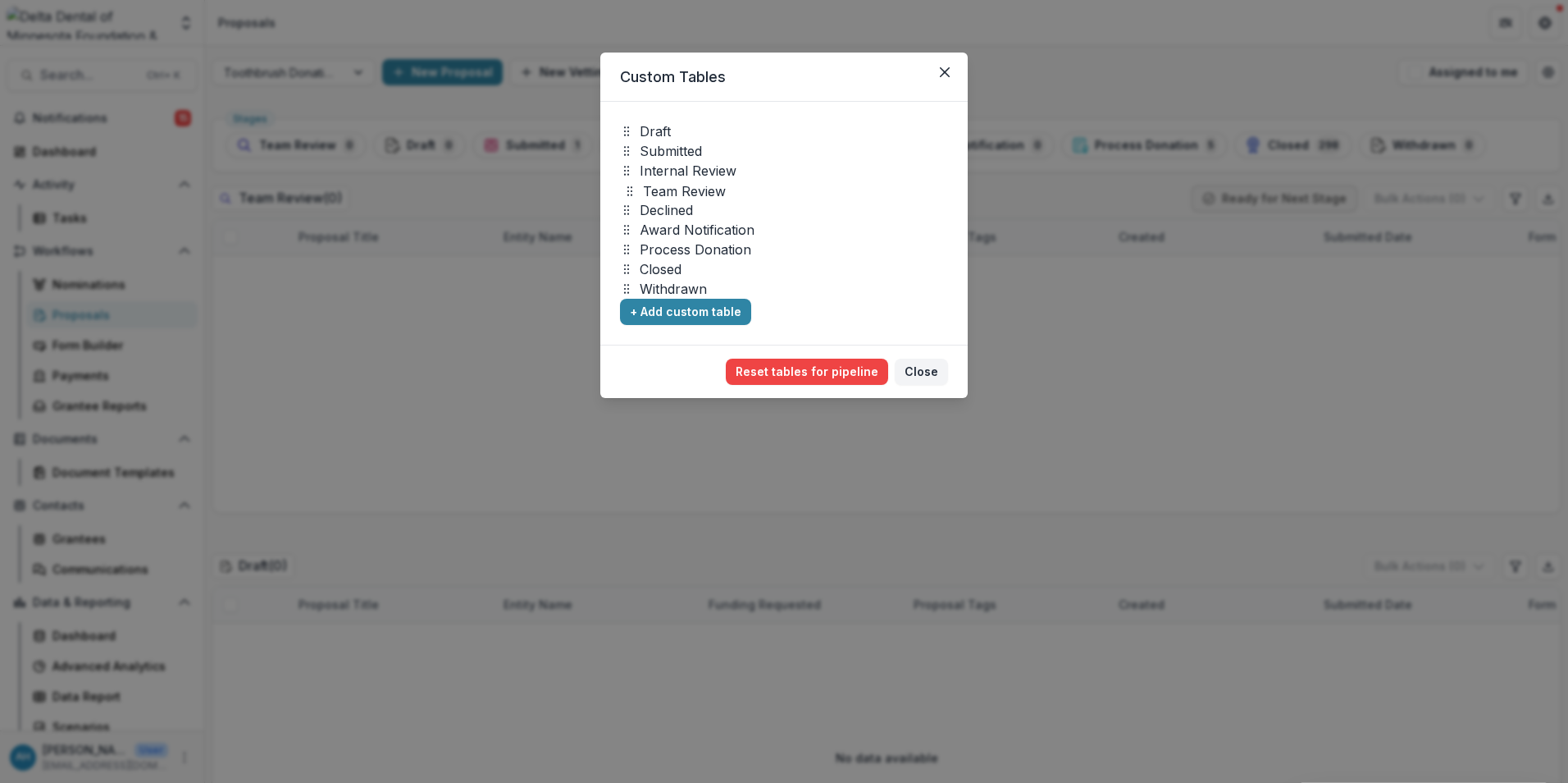
drag, startPoint x: 691, startPoint y: 128, endPoint x: 695, endPoint y: 189, distance: 61.1
click at [695, 189] on p "Team Review" at bounding box center [685, 190] width 83 height 19
drag, startPoint x: 667, startPoint y: 208, endPoint x: 669, endPoint y: 216, distance: 8.2
click at [668, 215] on p "Declined" at bounding box center [666, 210] width 54 height 19
drag, startPoint x: 669, startPoint y: 216, endPoint x: 675, endPoint y: 226, distance: 11.7
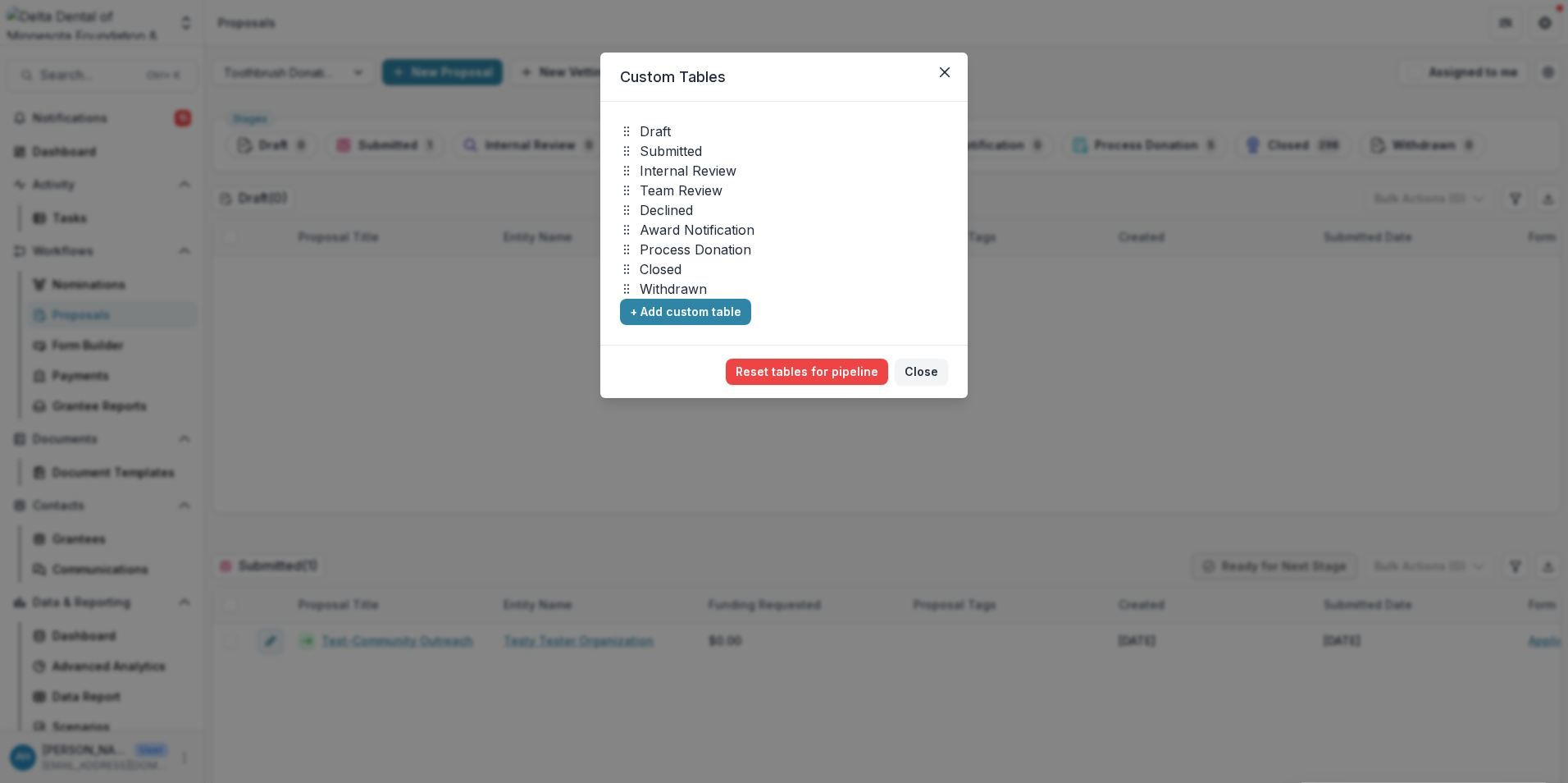
click at [670, 217] on p "Declined" at bounding box center [666, 210] width 54 height 19
click at [675, 214] on p "Declined" at bounding box center [666, 210] width 54 height 19
drag, startPoint x: 675, startPoint y: 214, endPoint x: 668, endPoint y: 211, distance: 7.6
click at [668, 211] on p "Declined" at bounding box center [666, 210] width 54 height 19
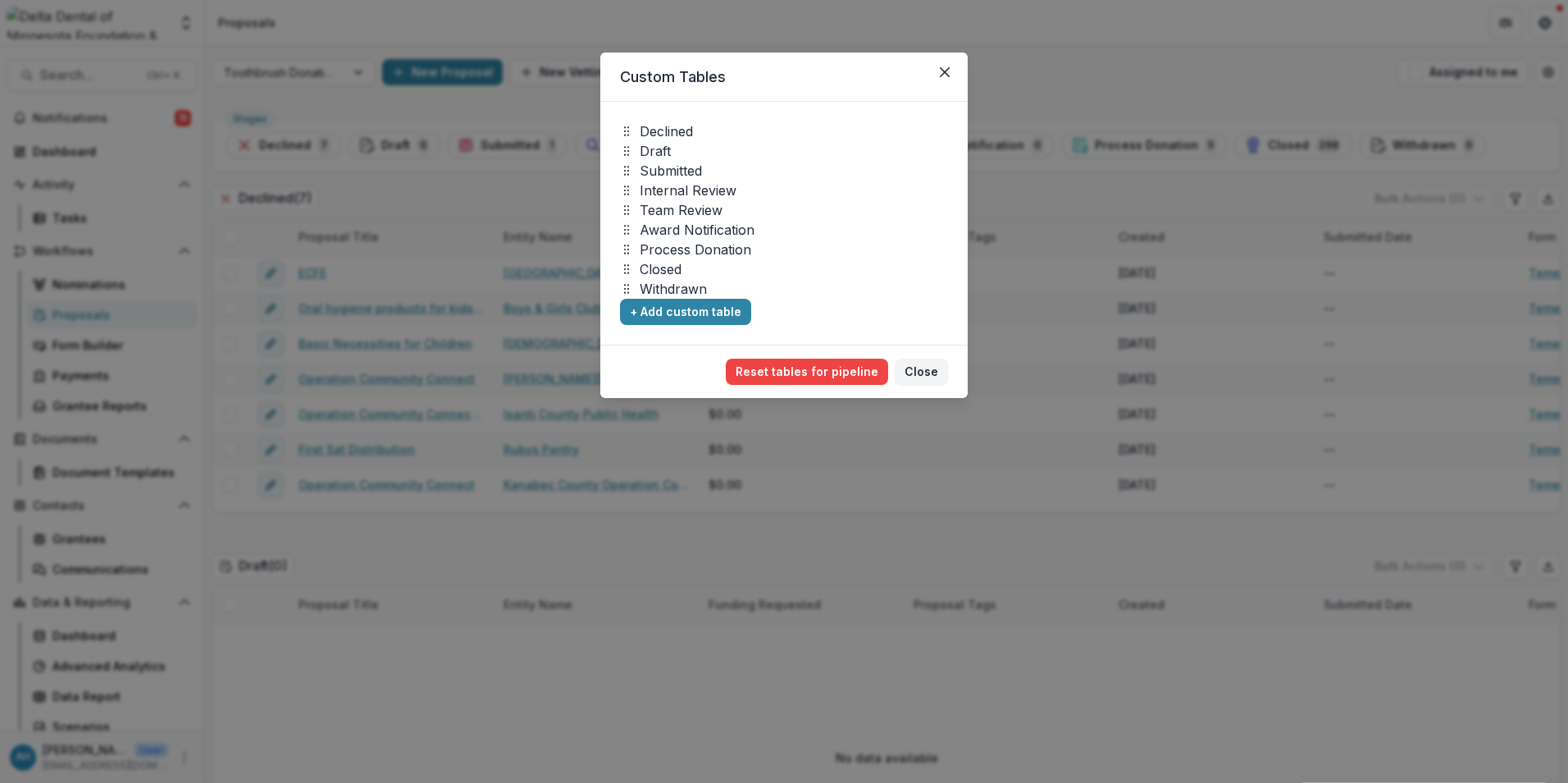
drag, startPoint x: 668, startPoint y: 211, endPoint x: 810, endPoint y: 106, distance: 176.6
click at [810, 106] on div "Declined Draft Submitted Internal Review Team Review Award Notification Process…" at bounding box center [784, 223] width 368 height 243
drag, startPoint x: 675, startPoint y: 135, endPoint x: 682, endPoint y: 290, distance: 155.2
click at [682, 290] on p "Declined" at bounding box center [673, 287] width 54 height 19
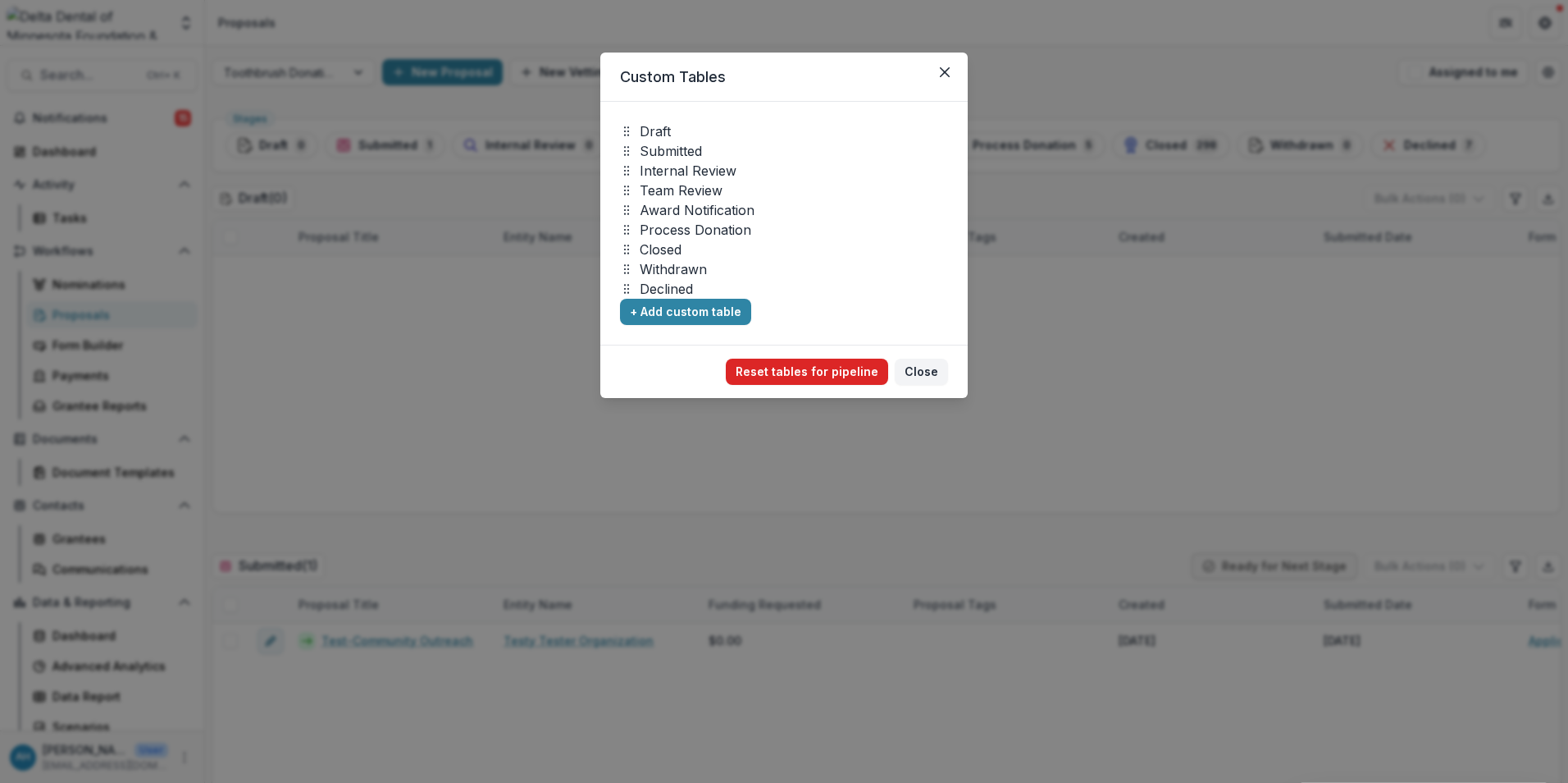
click at [814, 374] on button "Reset tables for pipeline" at bounding box center [808, 372] width 163 height 26
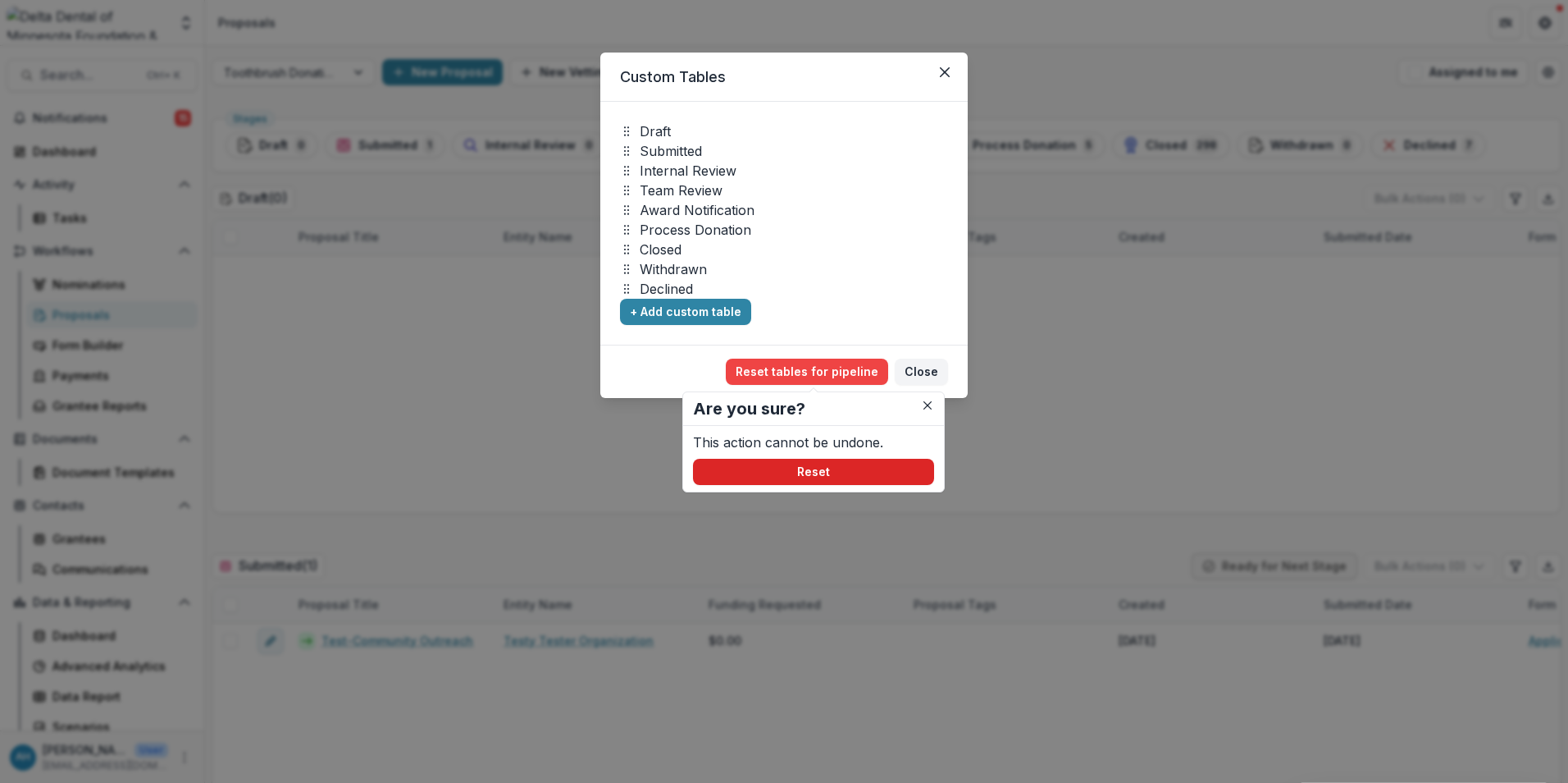
click at [806, 468] on button "Reset" at bounding box center [813, 471] width 241 height 26
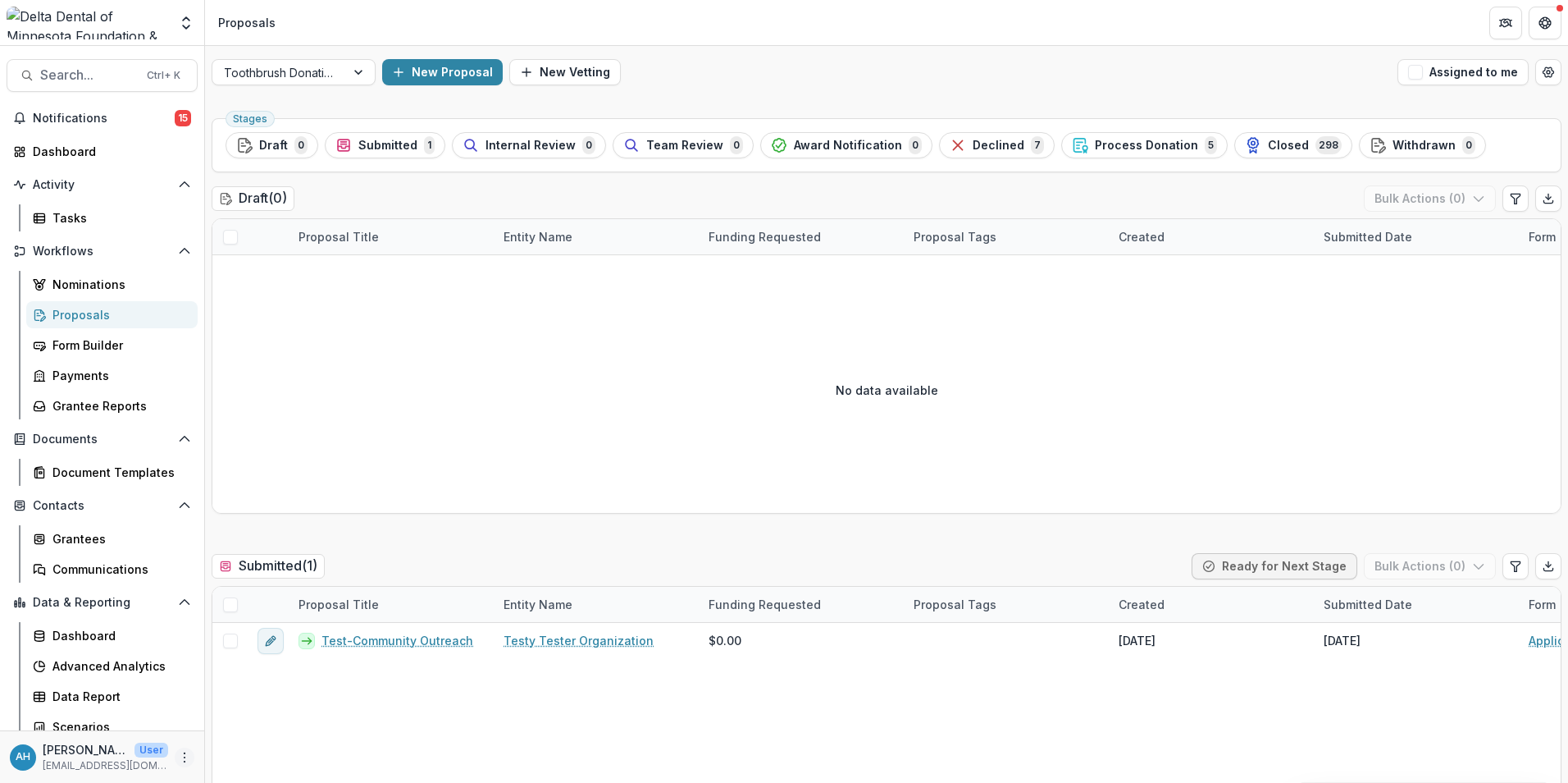
click at [178, 762] on icon "More" at bounding box center [185, 757] width 13 height 13
click at [273, 719] on link "User Settings" at bounding box center [288, 722] width 176 height 27
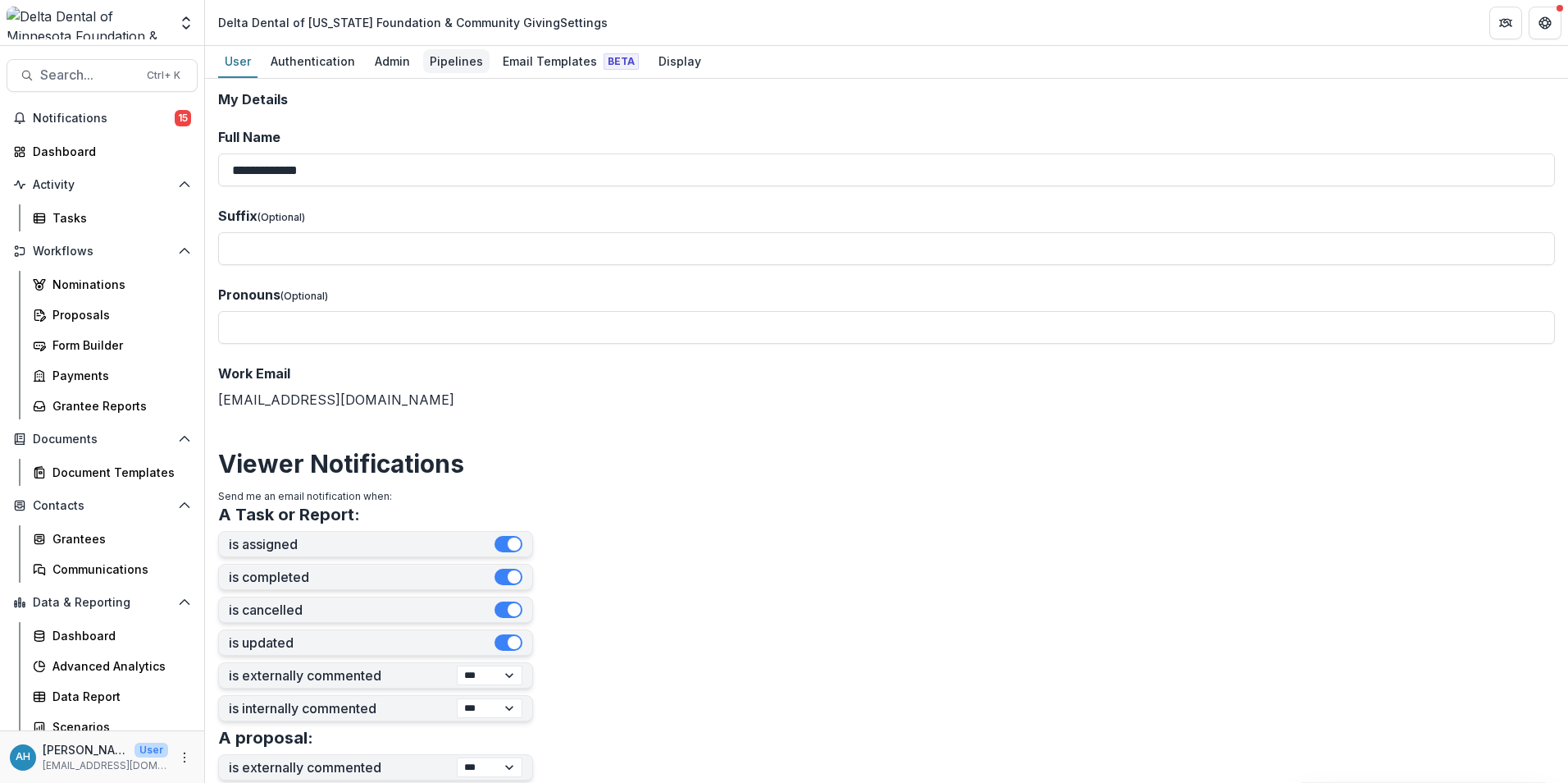
click at [454, 65] on div "Pipelines" at bounding box center [456, 61] width 67 height 24
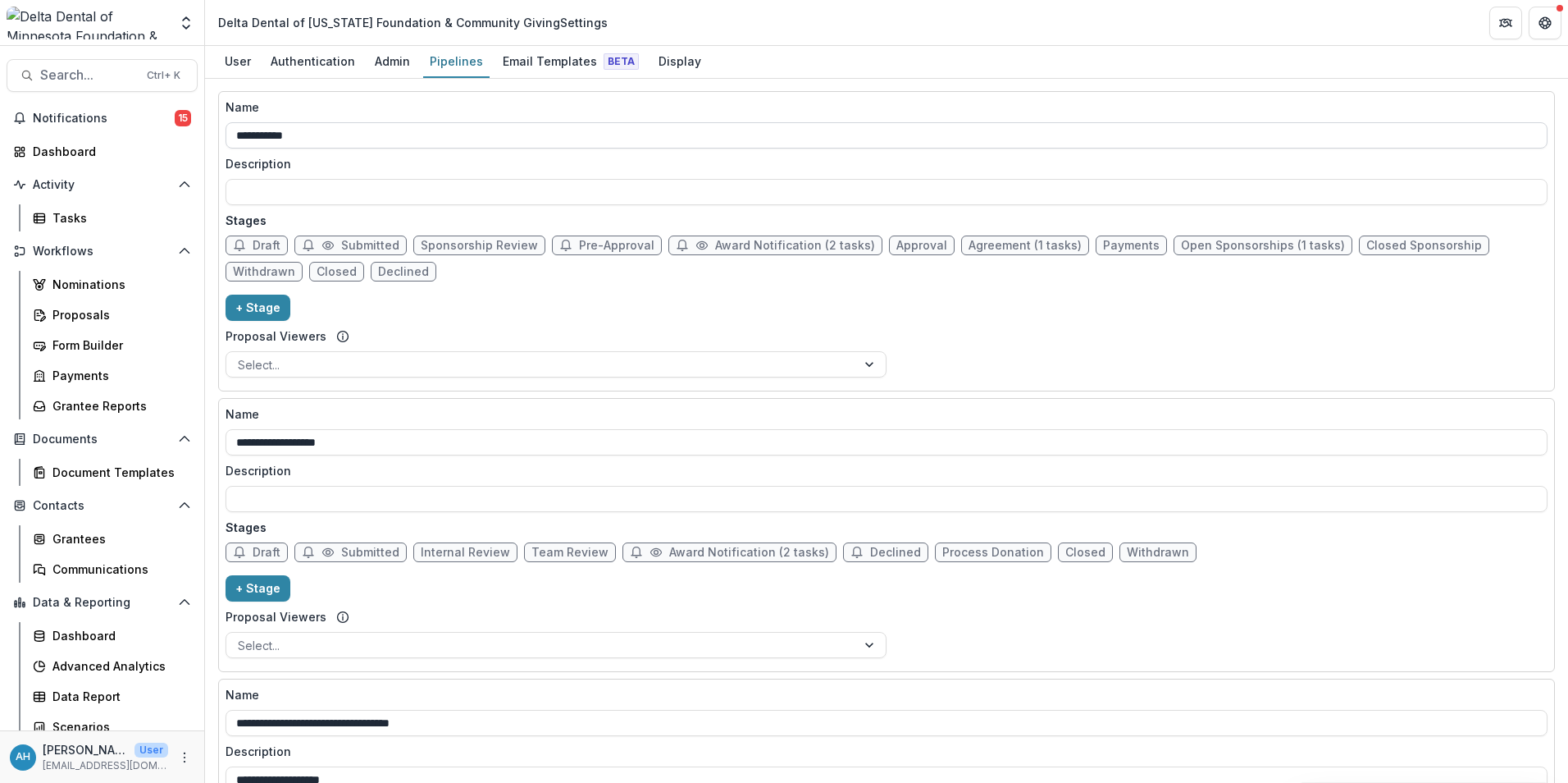
scroll to position [410, 0]
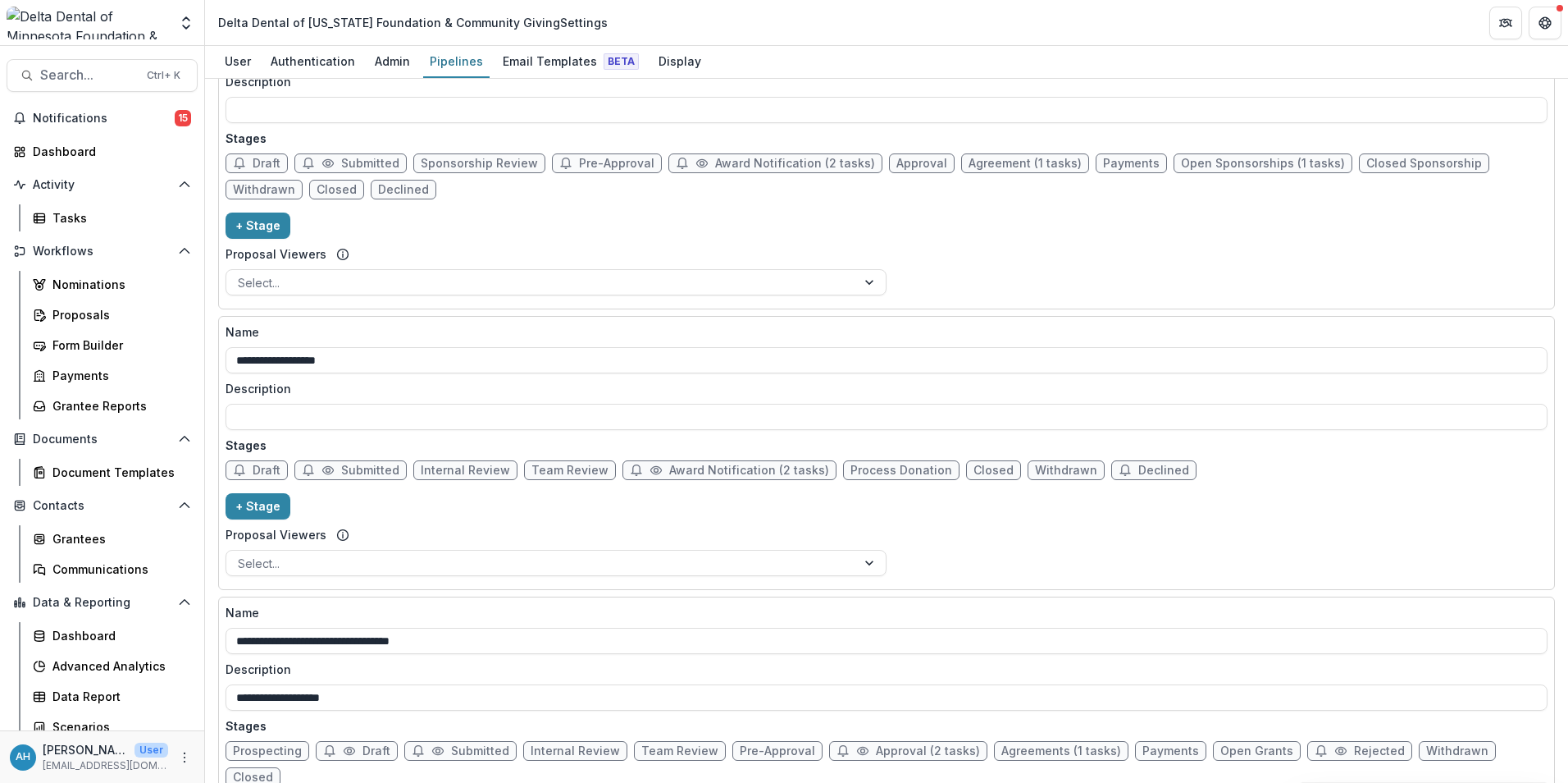
click at [1179, 467] on div "Draft Submitted Internal Review Team Review Award Notification (2 tasks) Proces…" at bounding box center [886, 473] width 1322 height 26
click at [85, 312] on div "Proposals" at bounding box center [118, 314] width 132 height 18
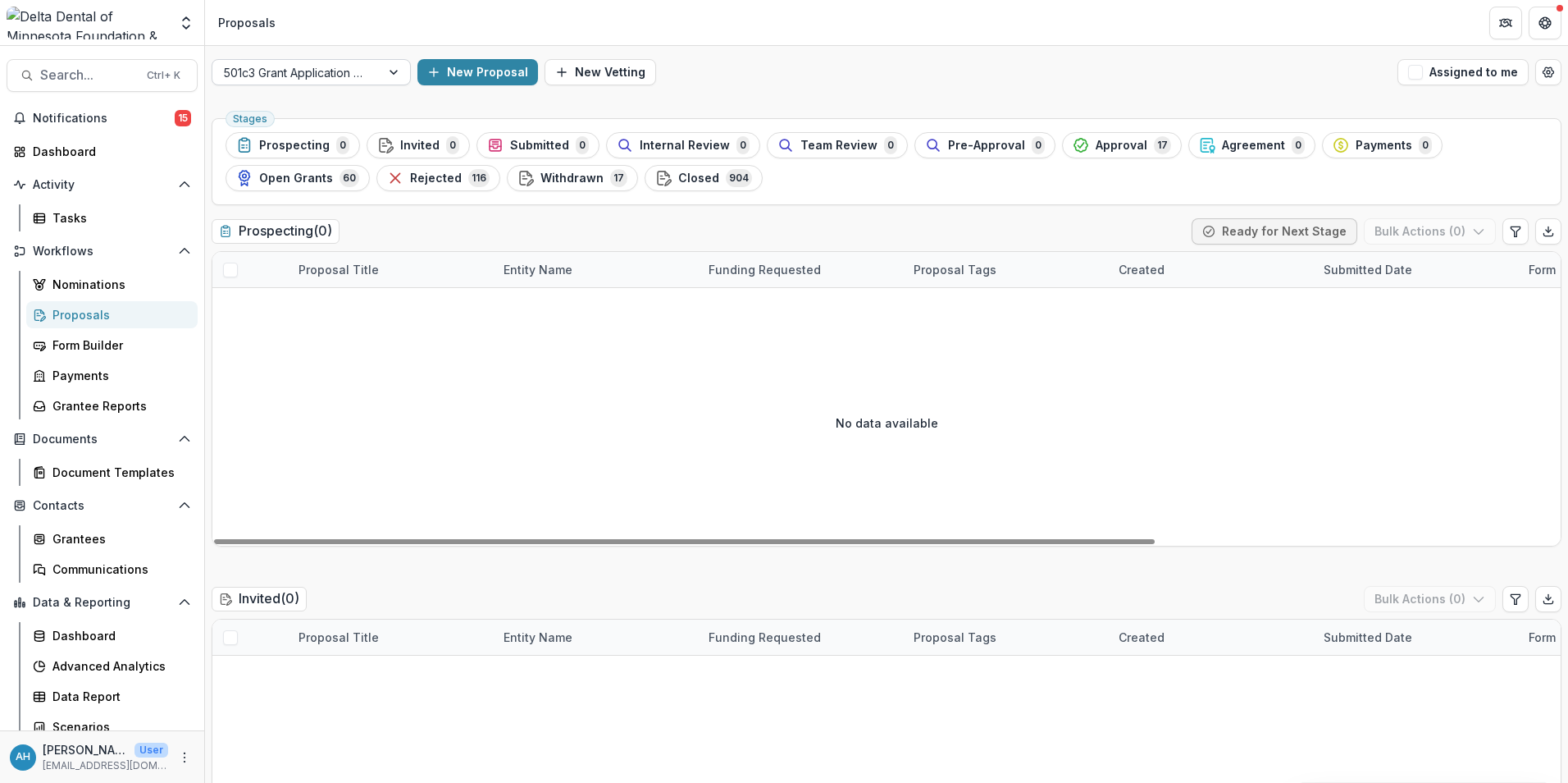
click at [356, 81] on div at bounding box center [296, 72] width 145 height 20
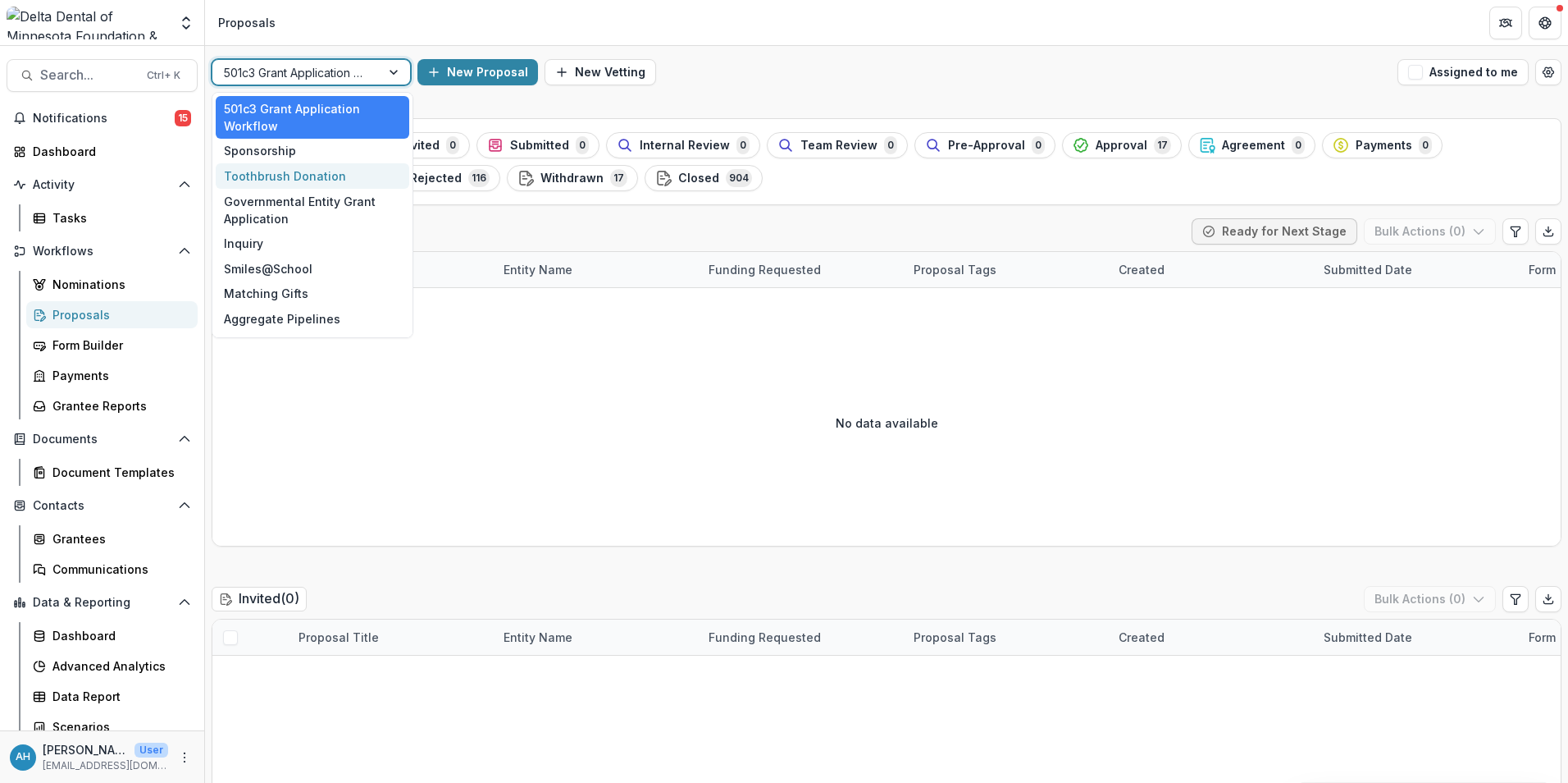
click at [286, 177] on div "Toothbrush Donation" at bounding box center [311, 177] width 193 height 26
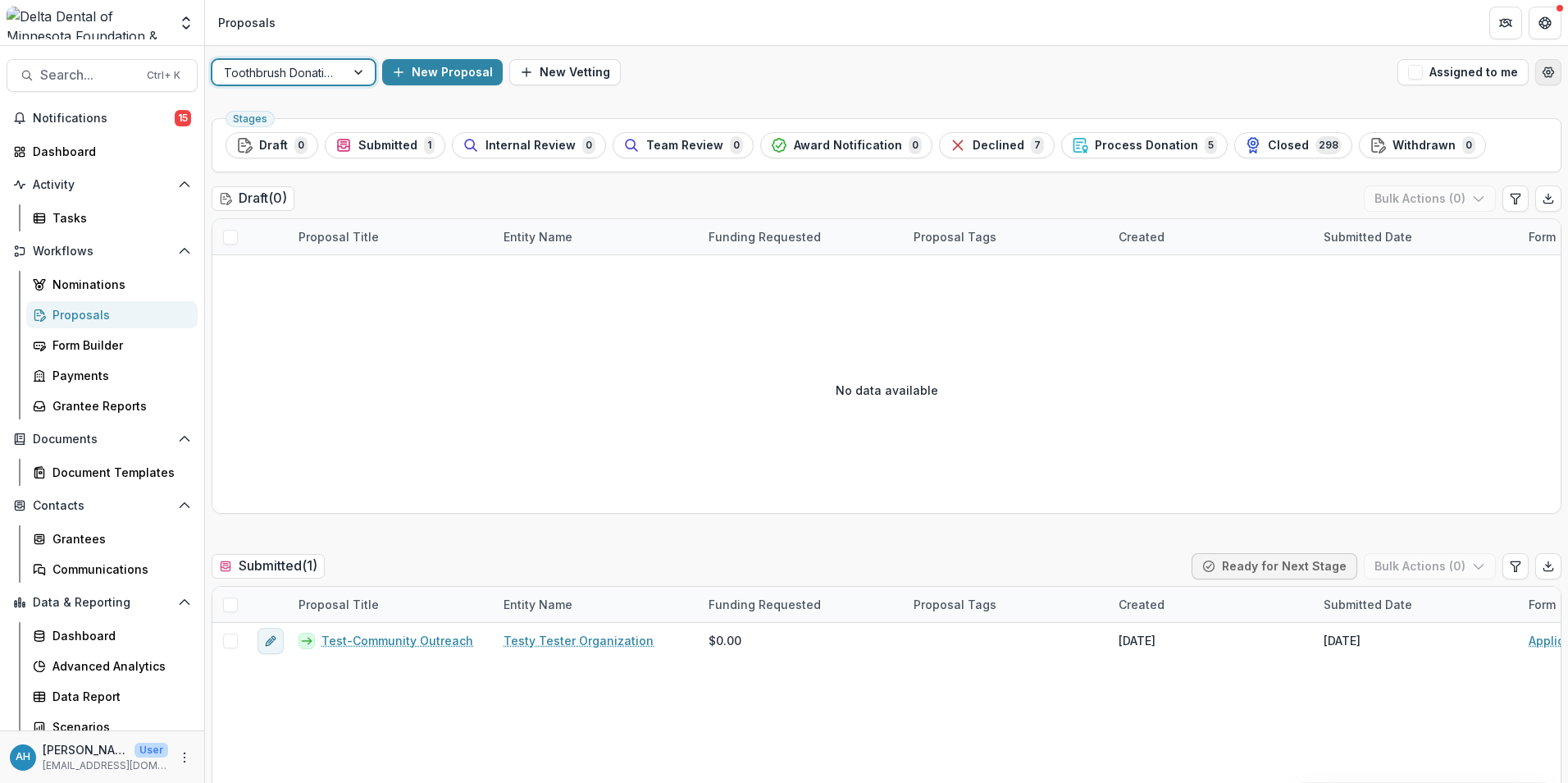
click at [1548, 70] on icon "Open table manager" at bounding box center [1549, 72] width 11 height 10
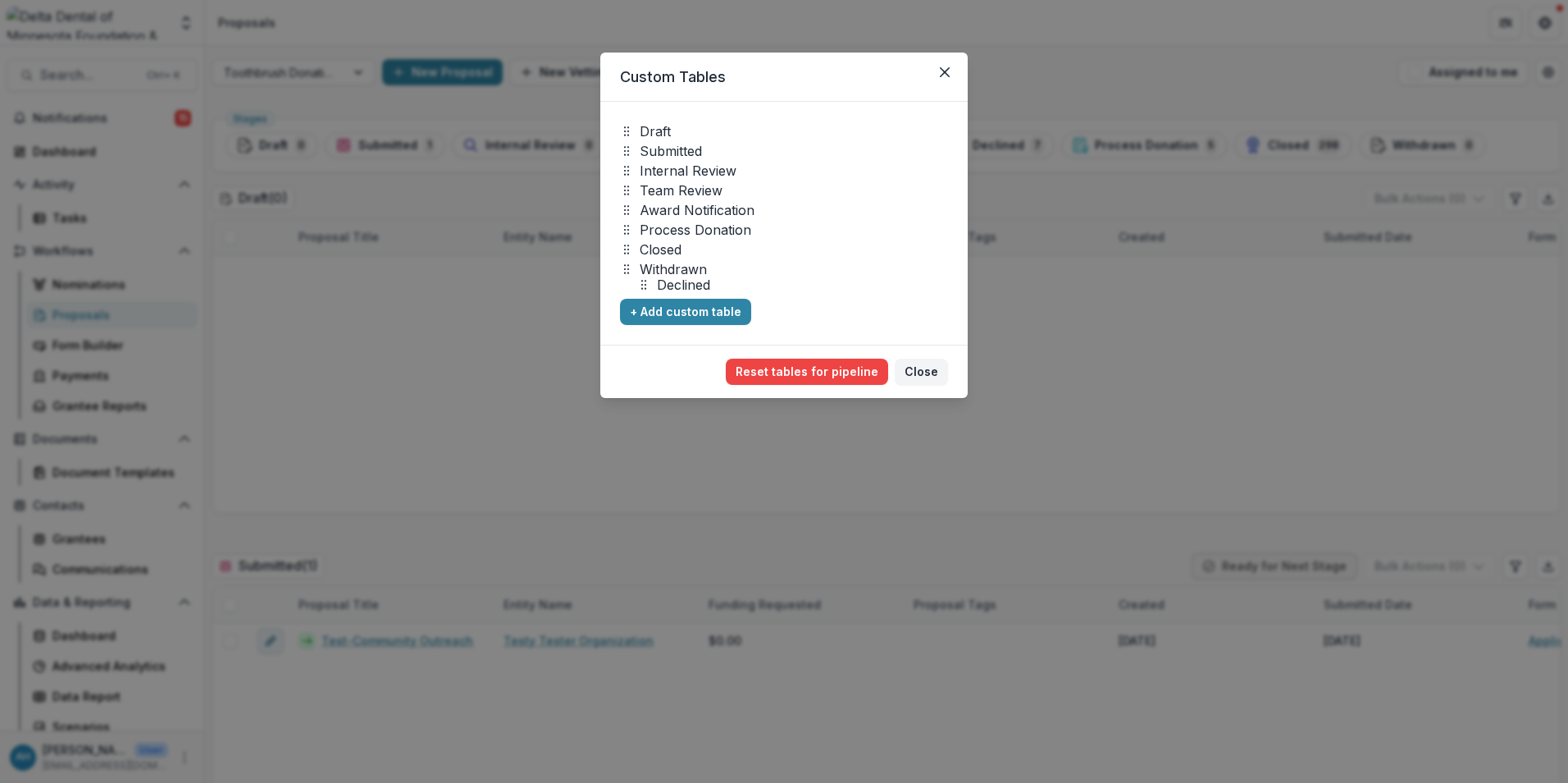
drag, startPoint x: 674, startPoint y: 230, endPoint x: 690, endPoint y: 285, distance: 57.3
click at [690, 285] on p "Declined" at bounding box center [684, 284] width 54 height 19
click at [820, 373] on button "Reset tables for pipeline" at bounding box center [808, 372] width 163 height 26
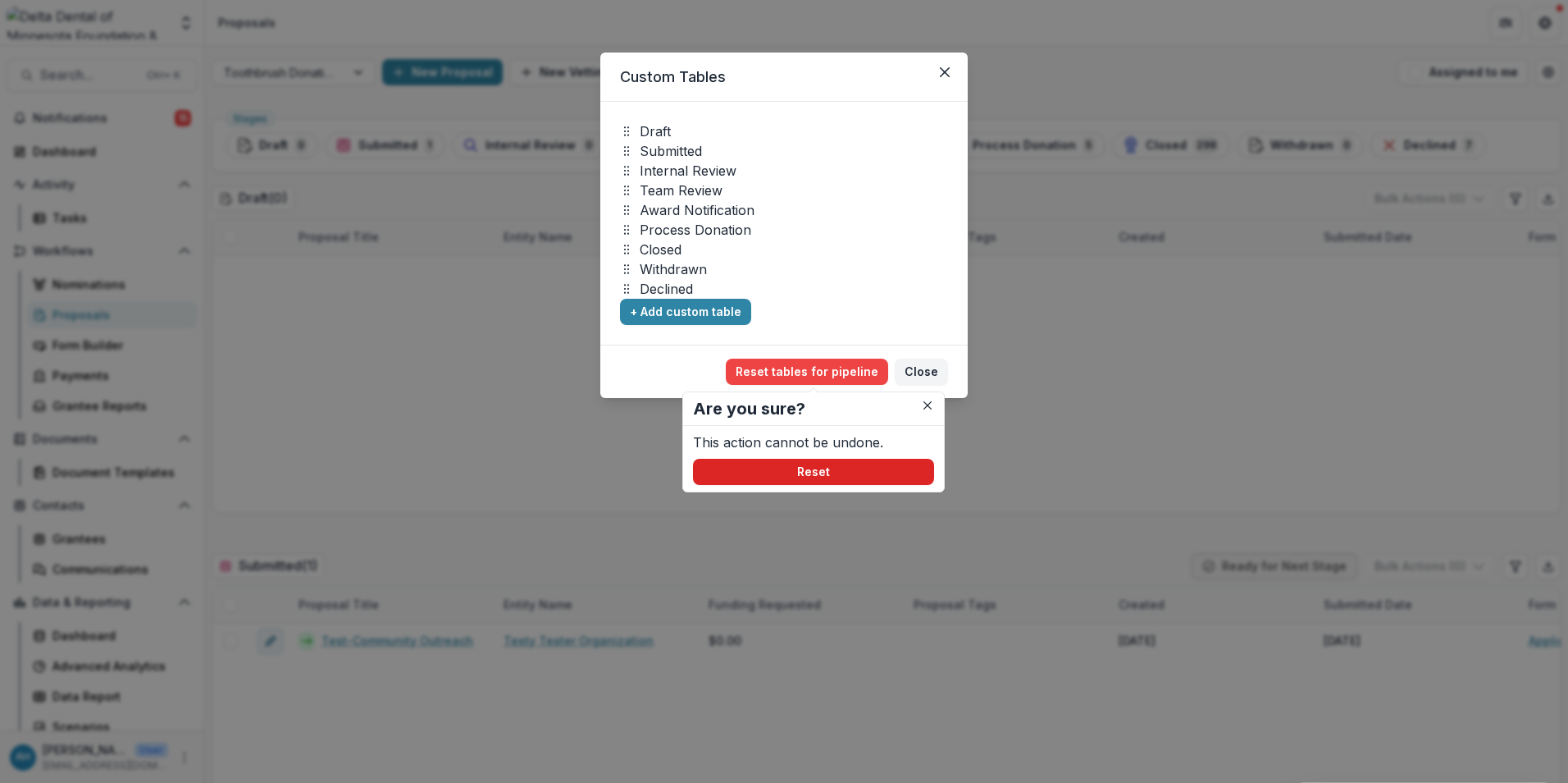
click at [820, 474] on button "Reset" at bounding box center [813, 471] width 241 height 26
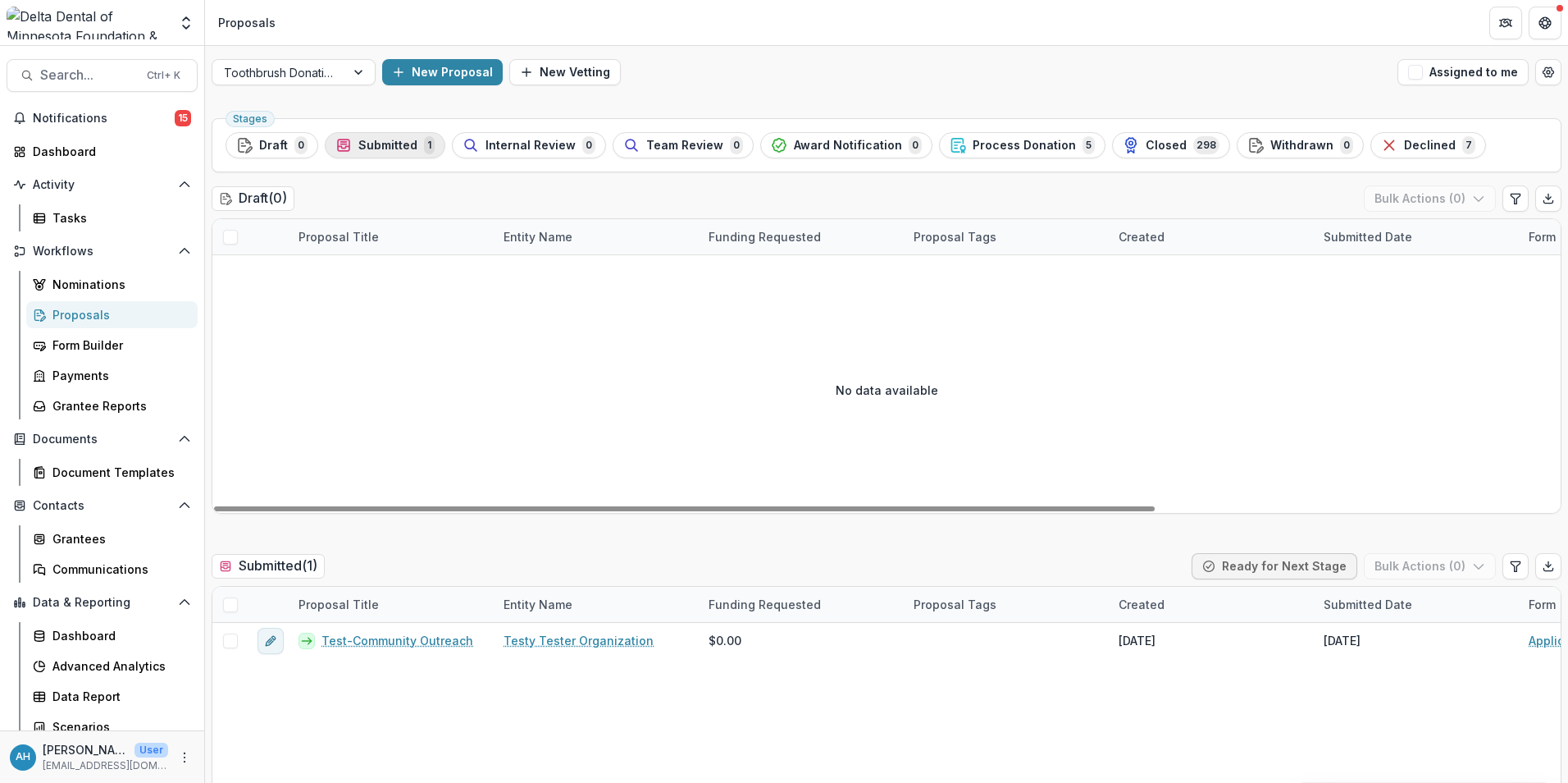
click at [382, 149] on span "Submitted" at bounding box center [388, 145] width 59 height 14
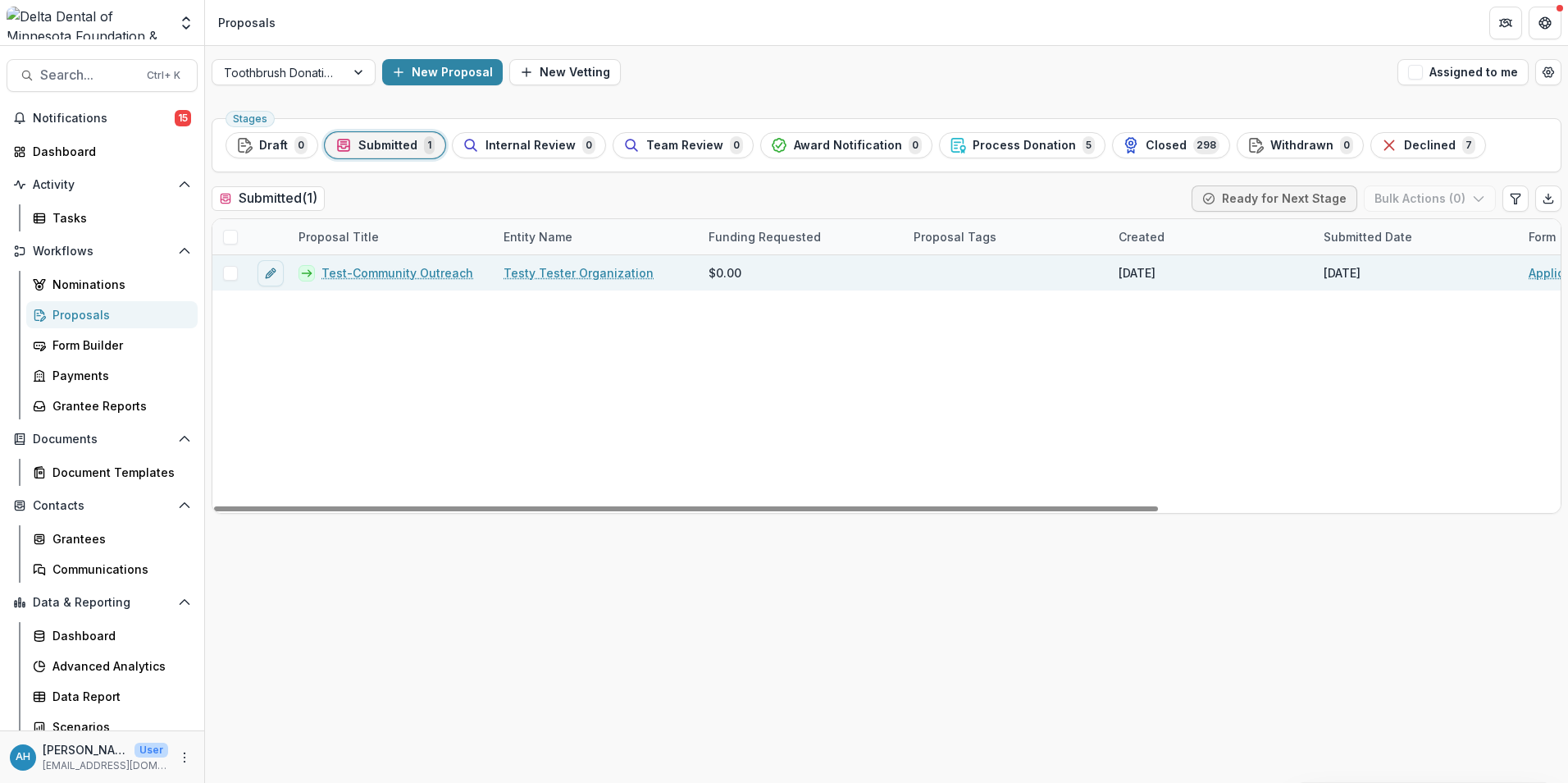
click at [397, 268] on link "Test-Community Outreach" at bounding box center [397, 273] width 152 height 18
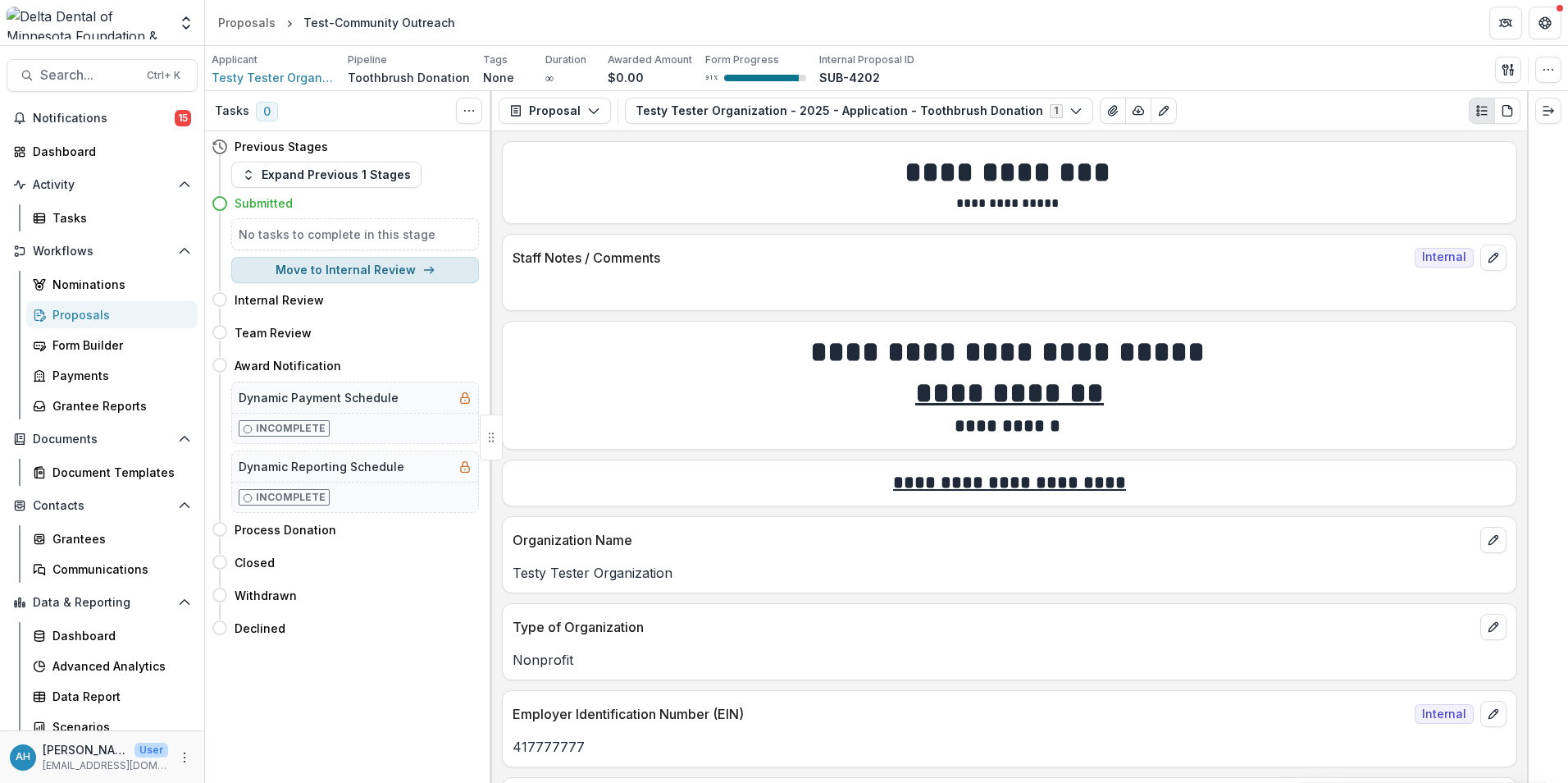
click at [373, 277] on button "Move to Internal Review" at bounding box center [355, 270] width 248 height 26
select select "**********"
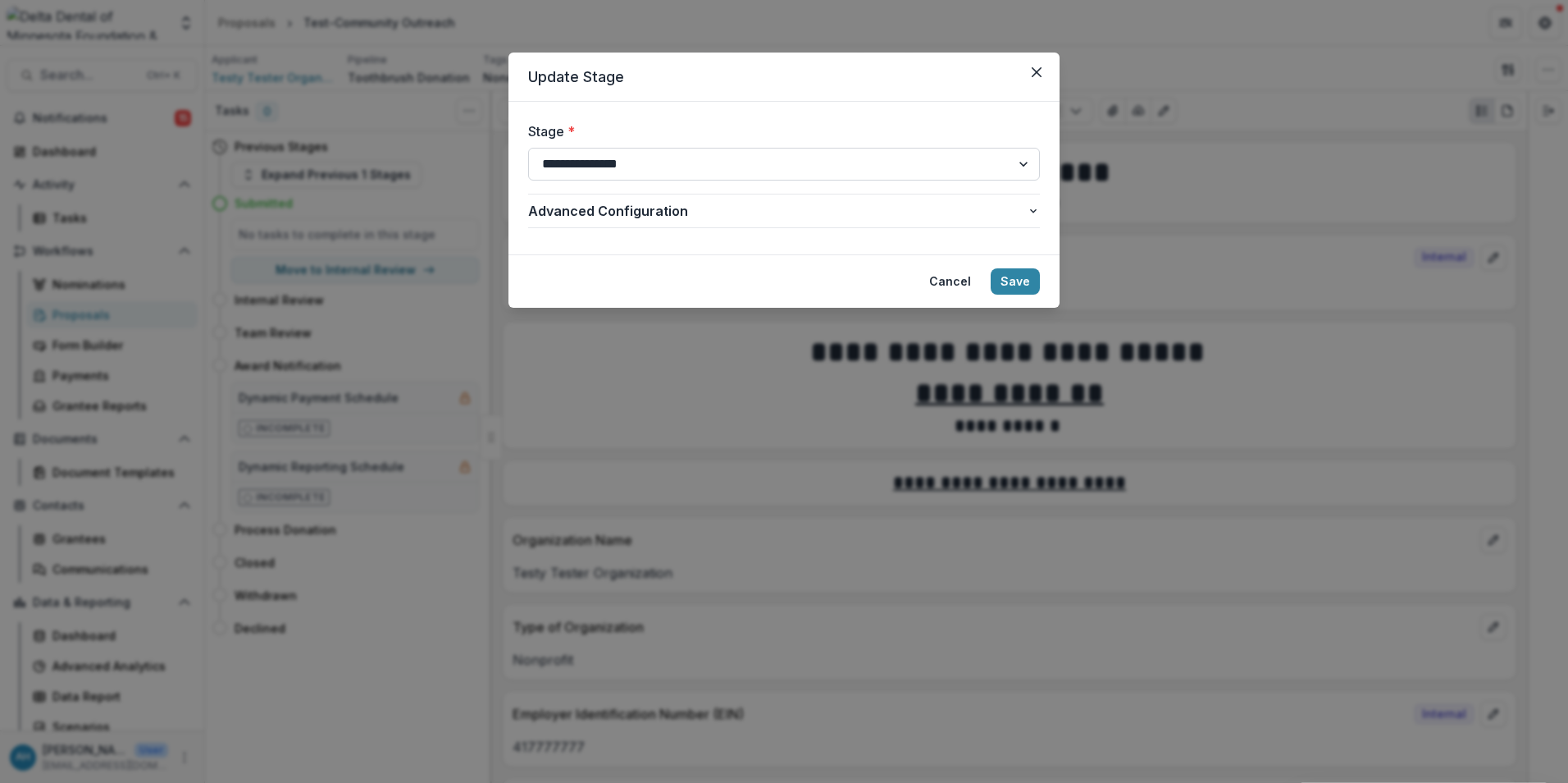
click at [700, 168] on select "**********" at bounding box center [784, 165] width 512 height 33
click at [733, 106] on form "**********" at bounding box center [784, 177] width 551 height 153
click at [1012, 281] on button "Save" at bounding box center [1015, 281] width 49 height 26
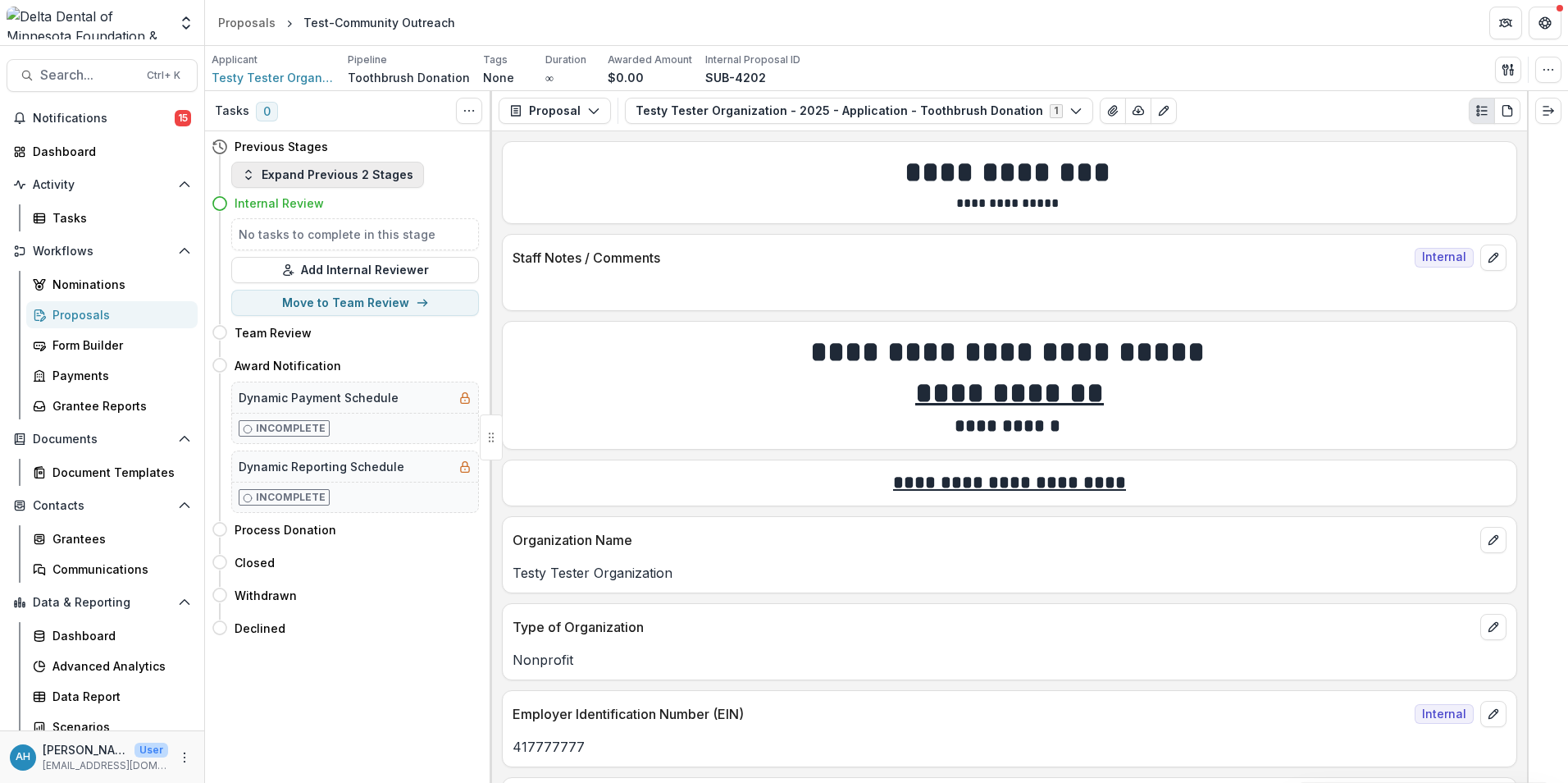
click at [320, 175] on button "Expand Previous 2 Stages" at bounding box center [327, 175] width 193 height 26
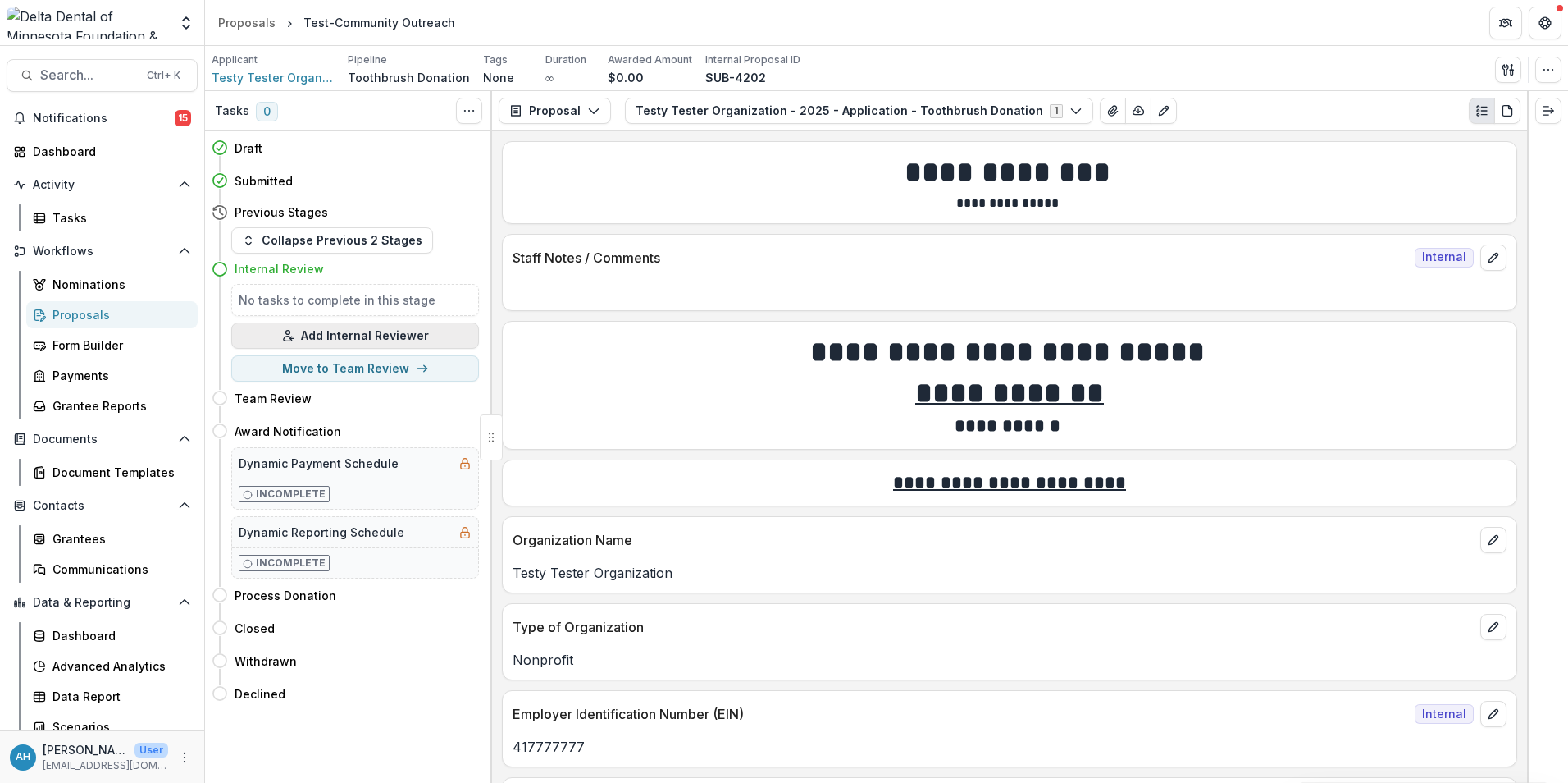
click at [346, 336] on button "Add Internal Reviewer" at bounding box center [355, 336] width 248 height 26
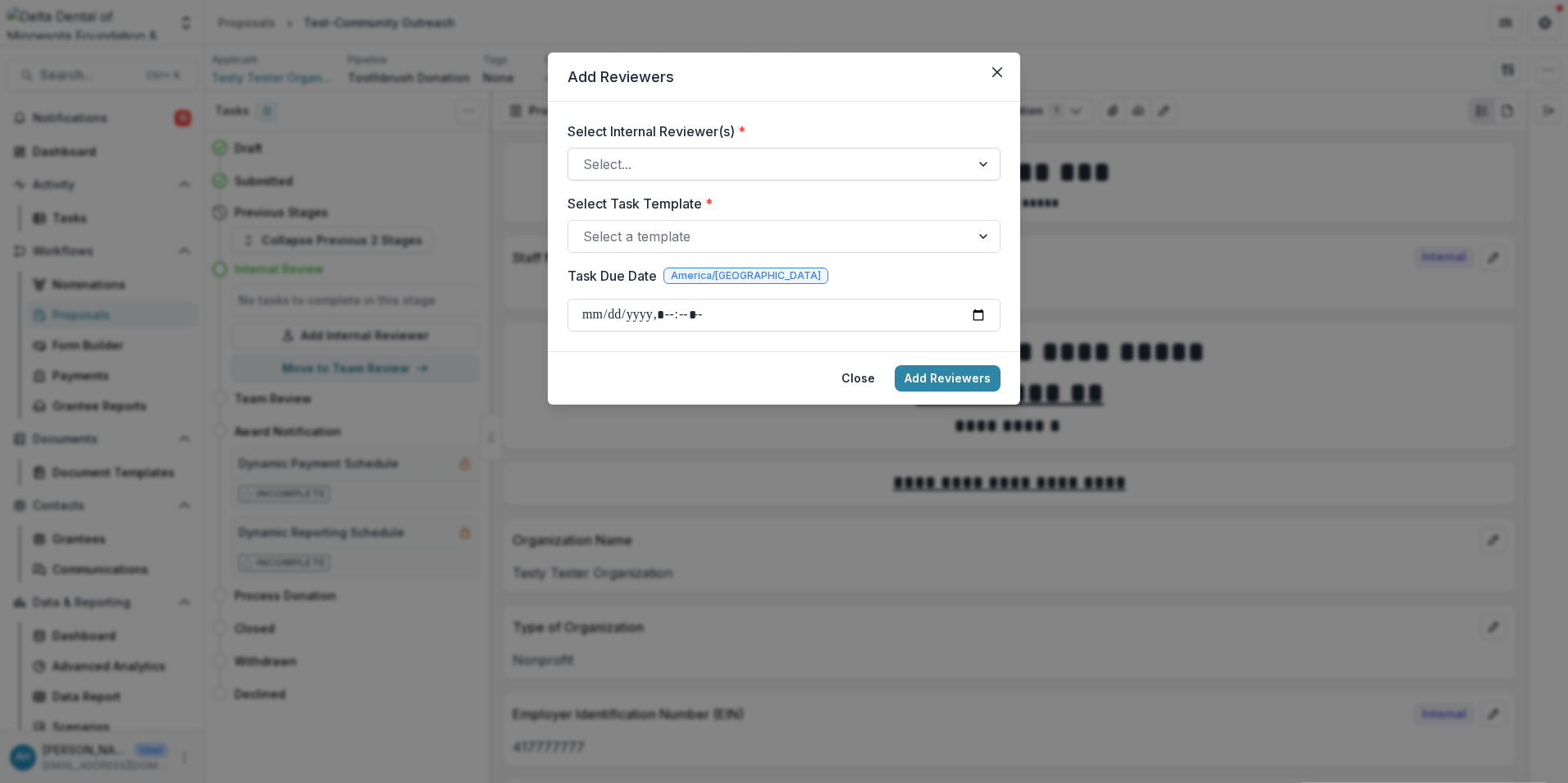
click at [693, 166] on div at bounding box center [769, 164] width 372 height 23
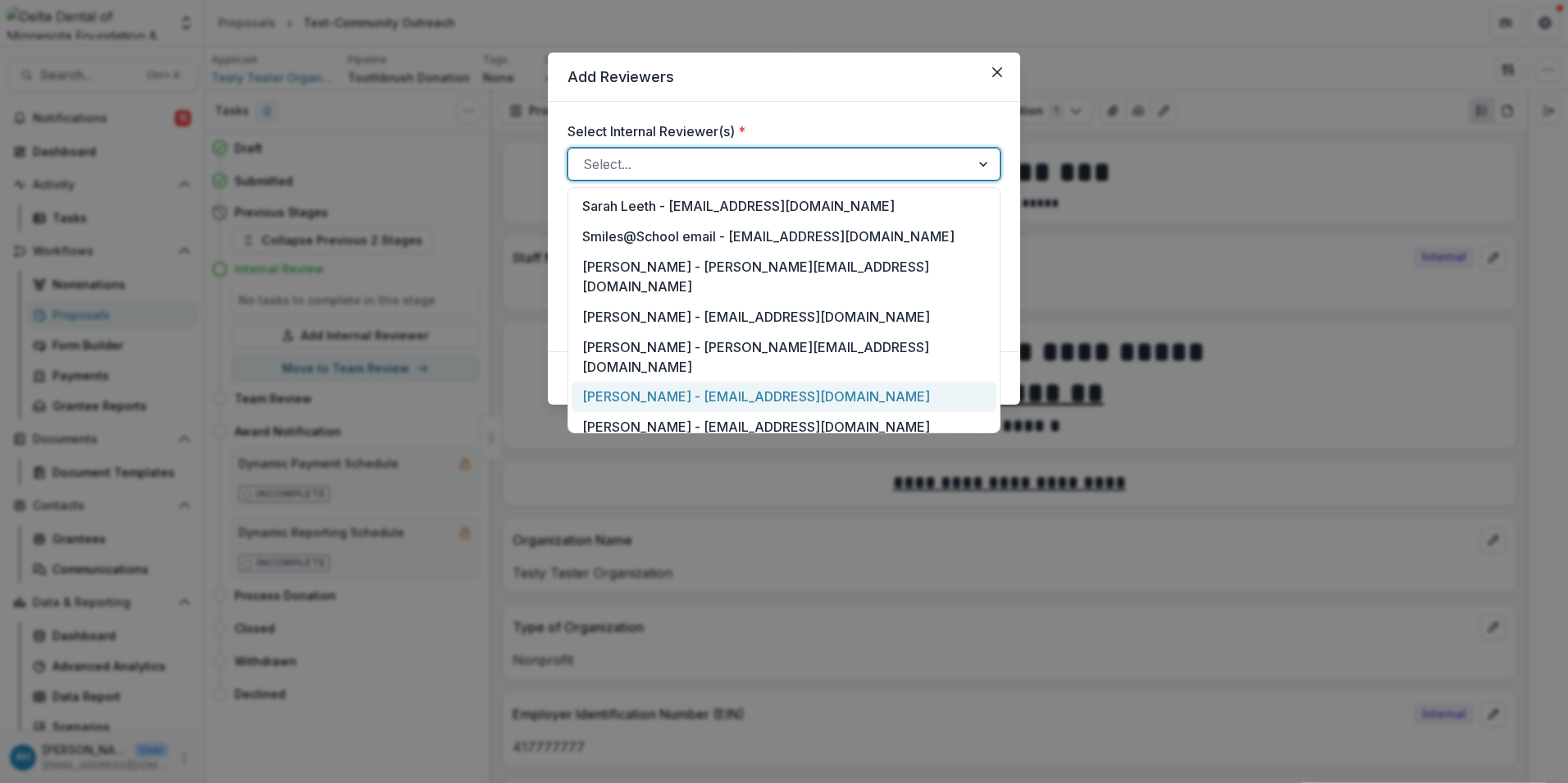
click at [633, 382] on div "[PERSON_NAME] - [EMAIL_ADDRESS][DOMAIN_NAME]" at bounding box center [784, 397] width 425 height 31
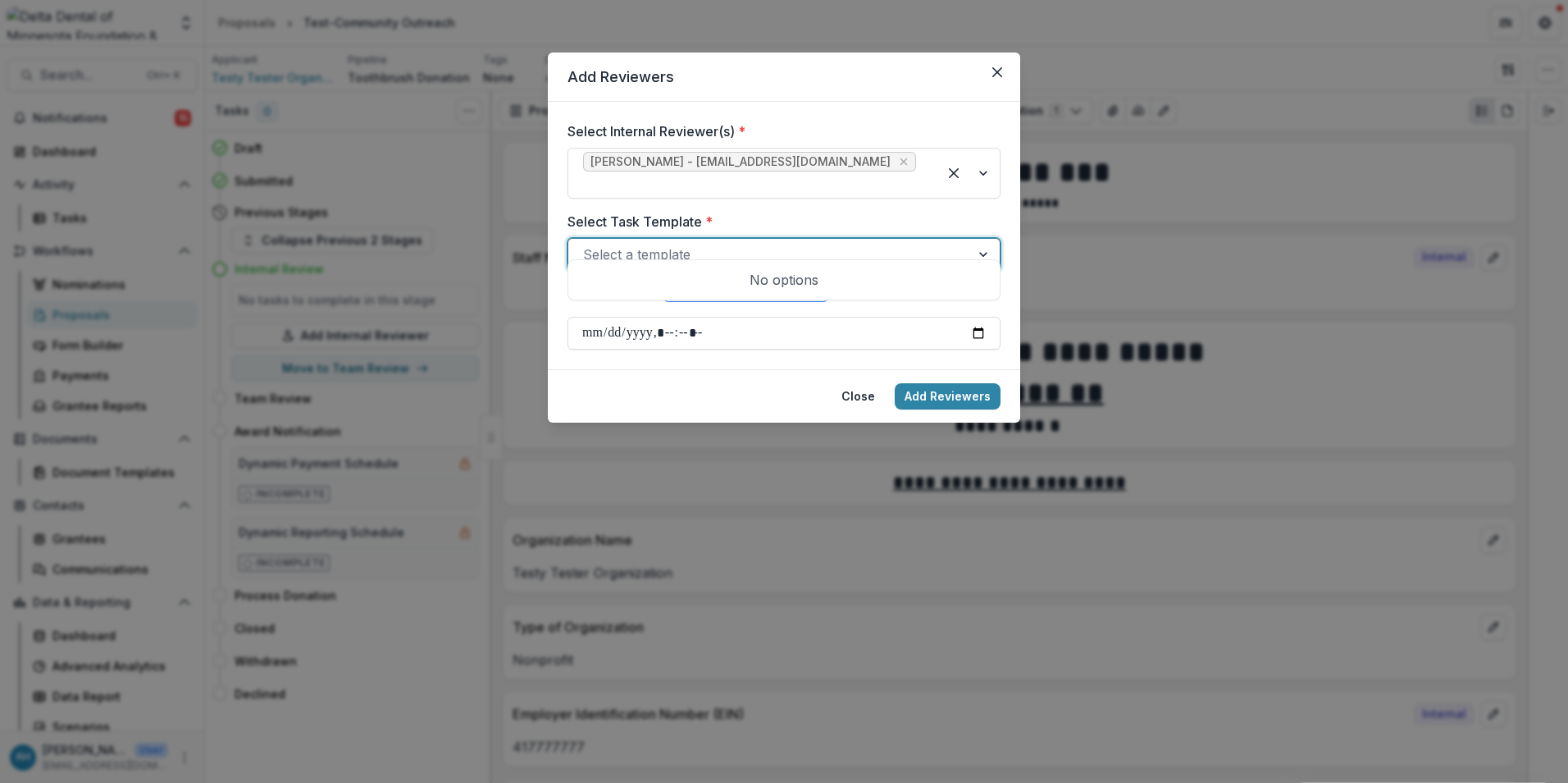
click at [693, 243] on div at bounding box center [769, 254] width 372 height 23
click at [738, 193] on div "Select Internal Reviewer(s) * Annessa Hicks - ahicks@deltadentalmn.org Select T…" at bounding box center [784, 235] width 433 height 228
click at [857, 384] on button "Close" at bounding box center [858, 397] width 54 height 26
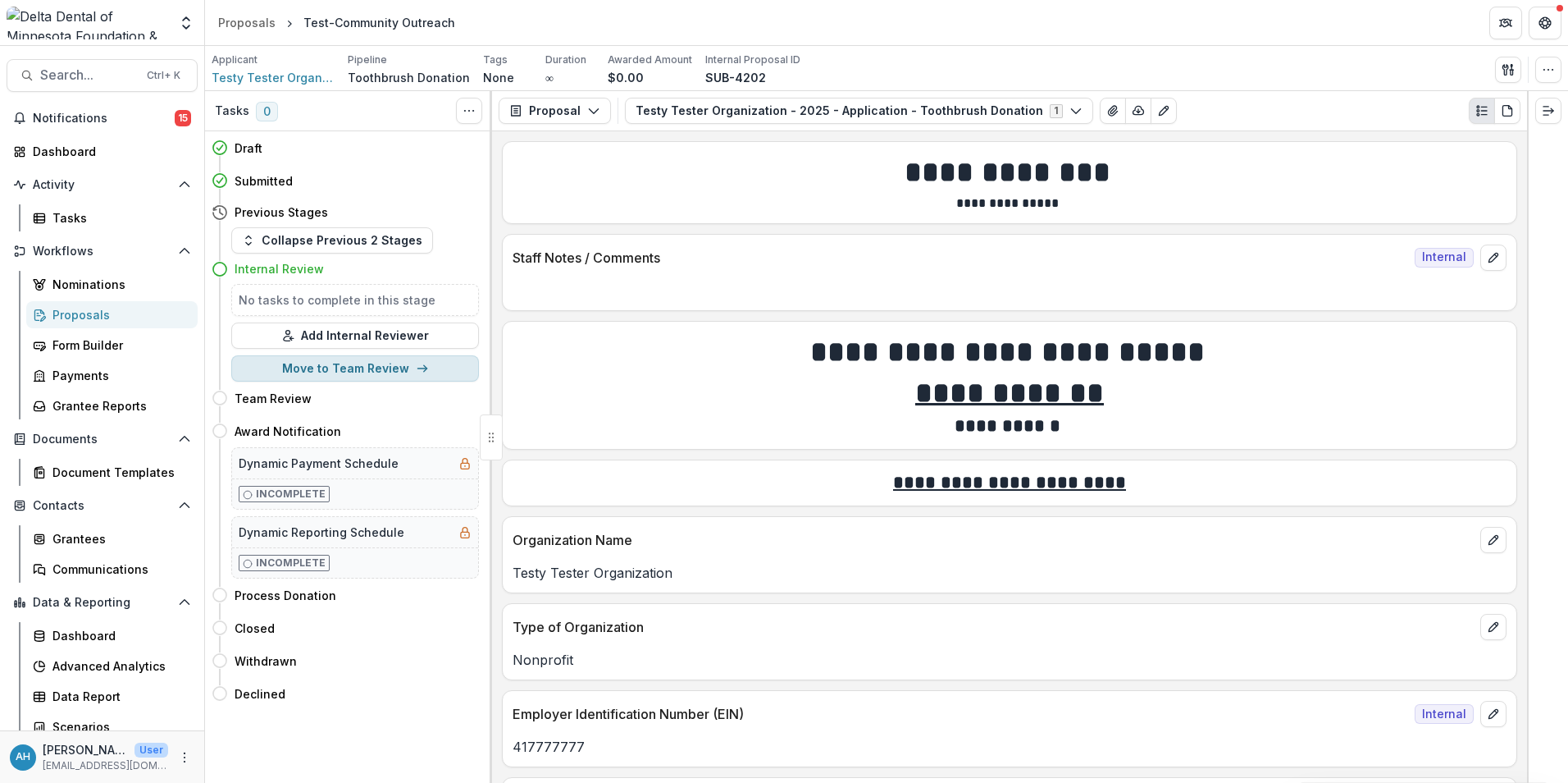
click at [334, 369] on button "Move to Team Review" at bounding box center [355, 368] width 248 height 26
select select "**********"
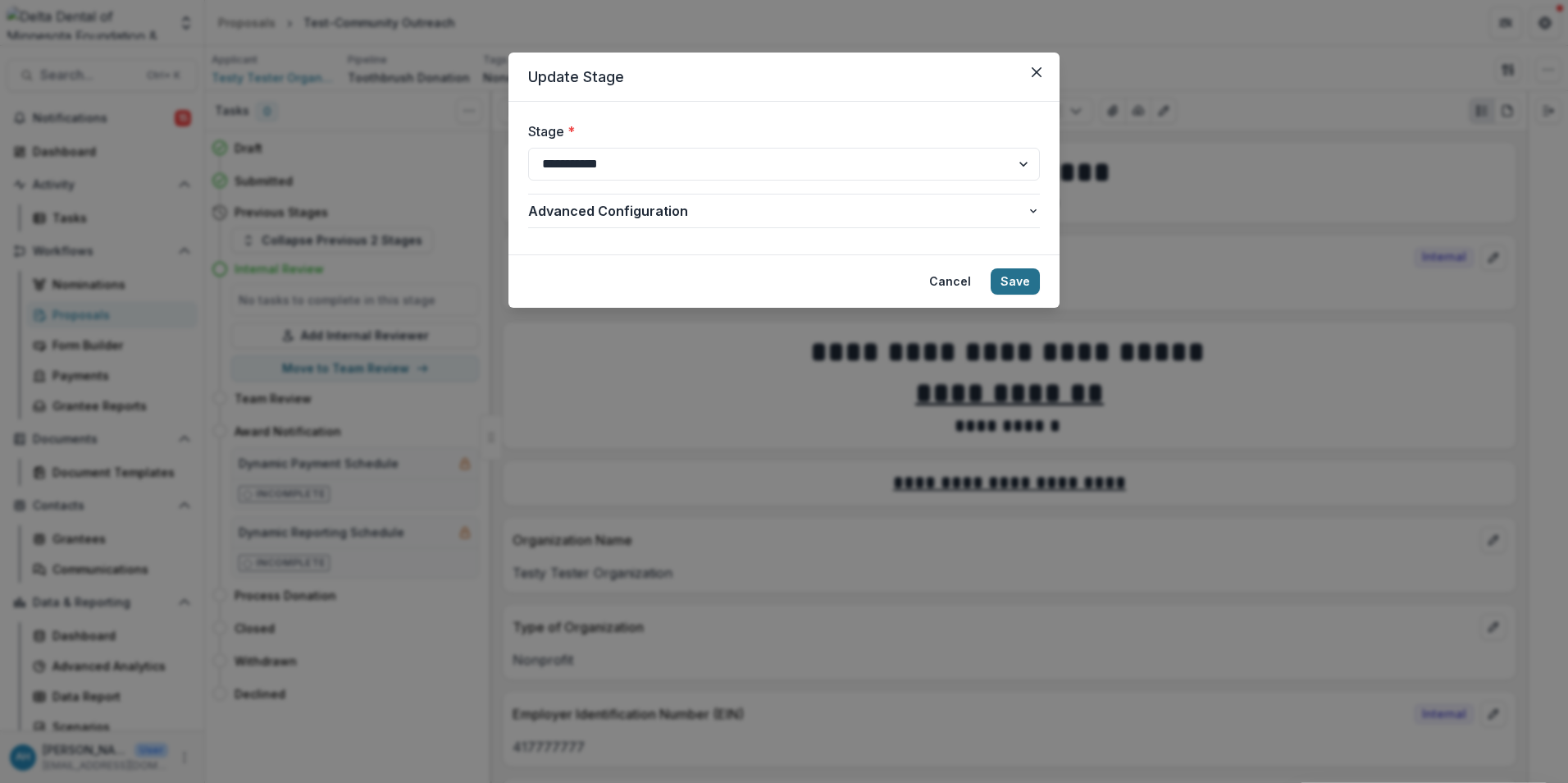
click at [1009, 279] on button "Save" at bounding box center [1015, 281] width 49 height 26
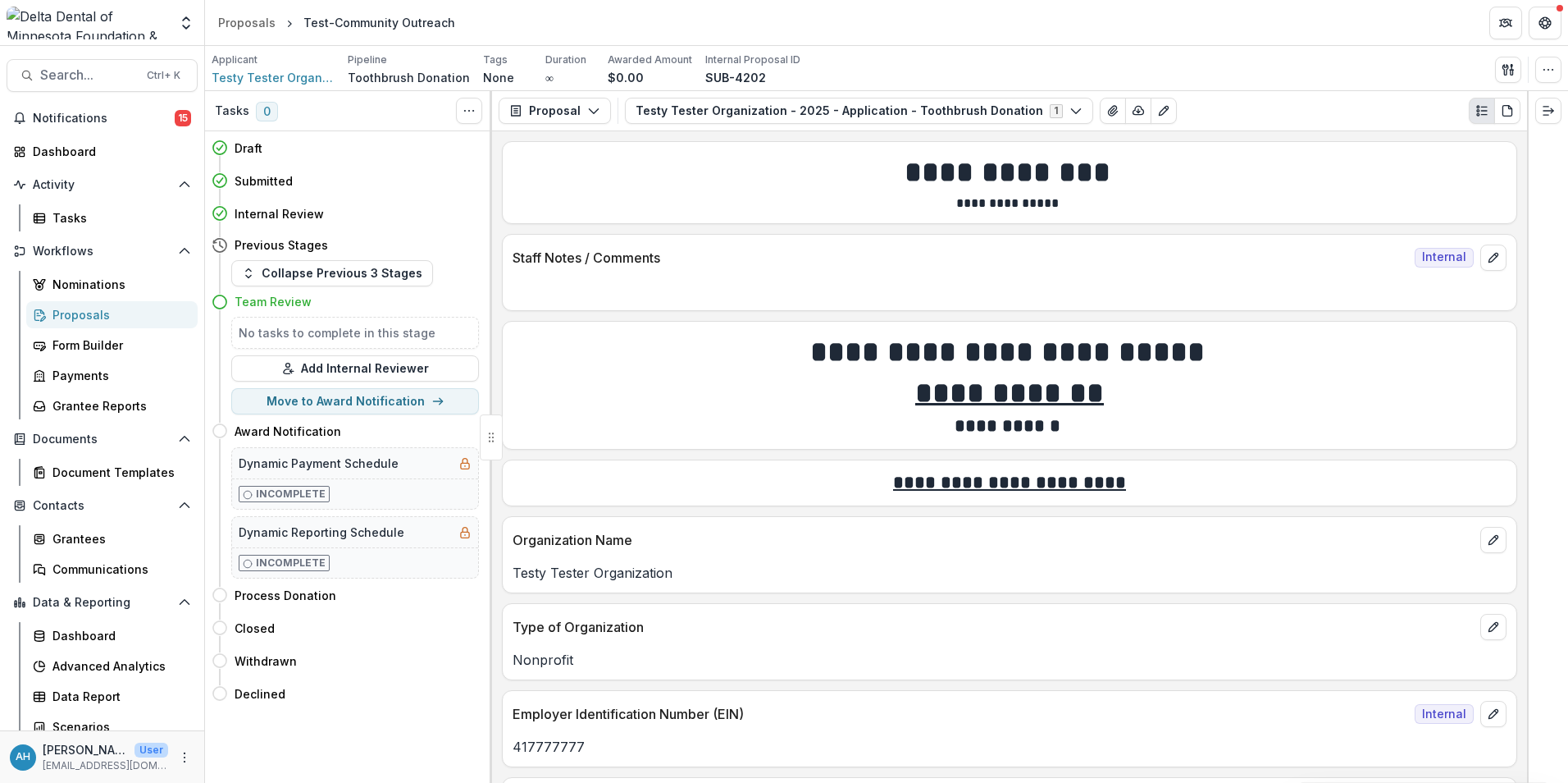
click at [343, 332] on h5 "No tasks to complete in this stage" at bounding box center [355, 333] width 233 height 18
click at [339, 362] on button "Add Internal Reviewer" at bounding box center [355, 368] width 248 height 26
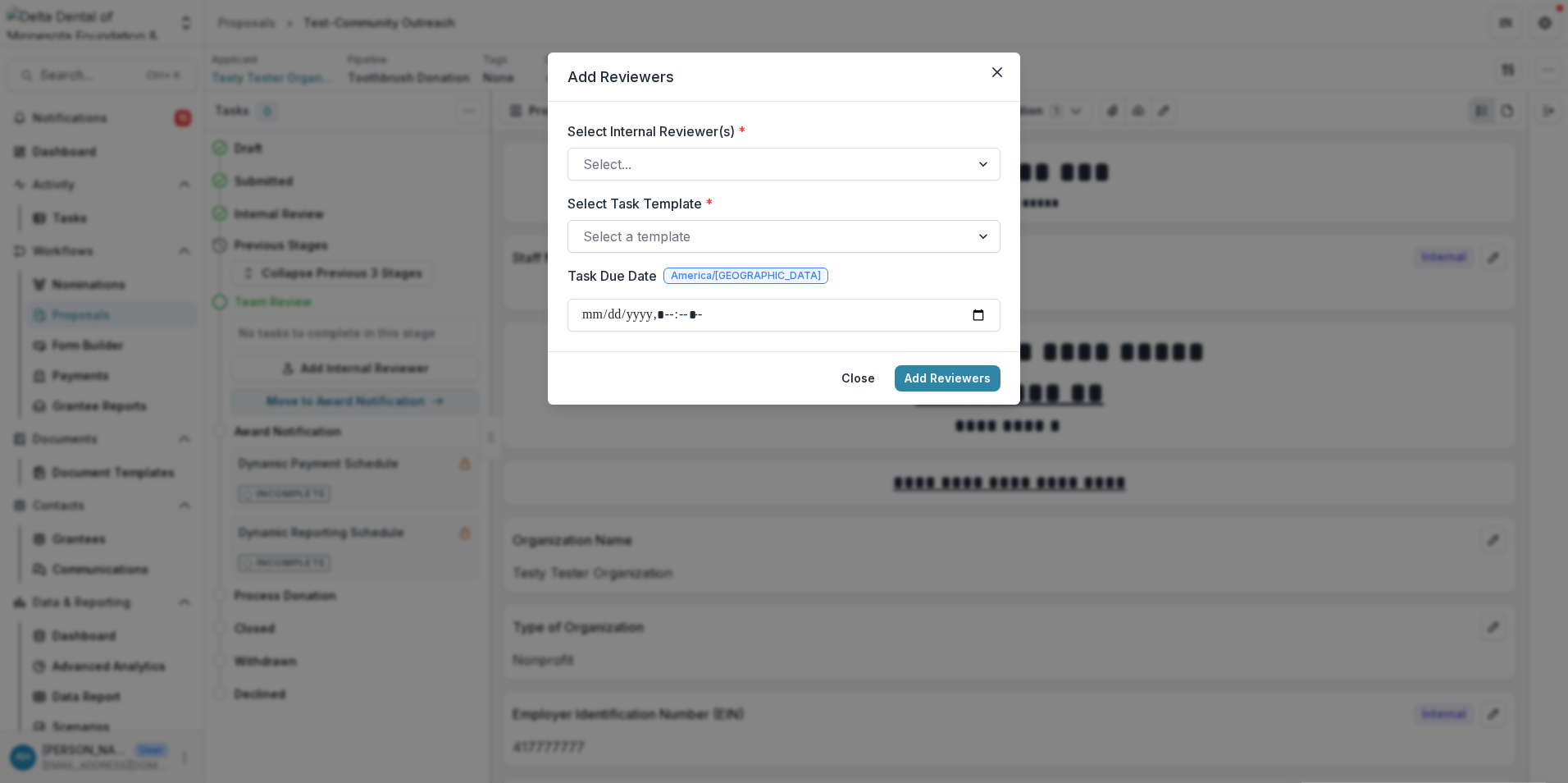
click at [765, 230] on div at bounding box center [769, 236] width 372 height 23
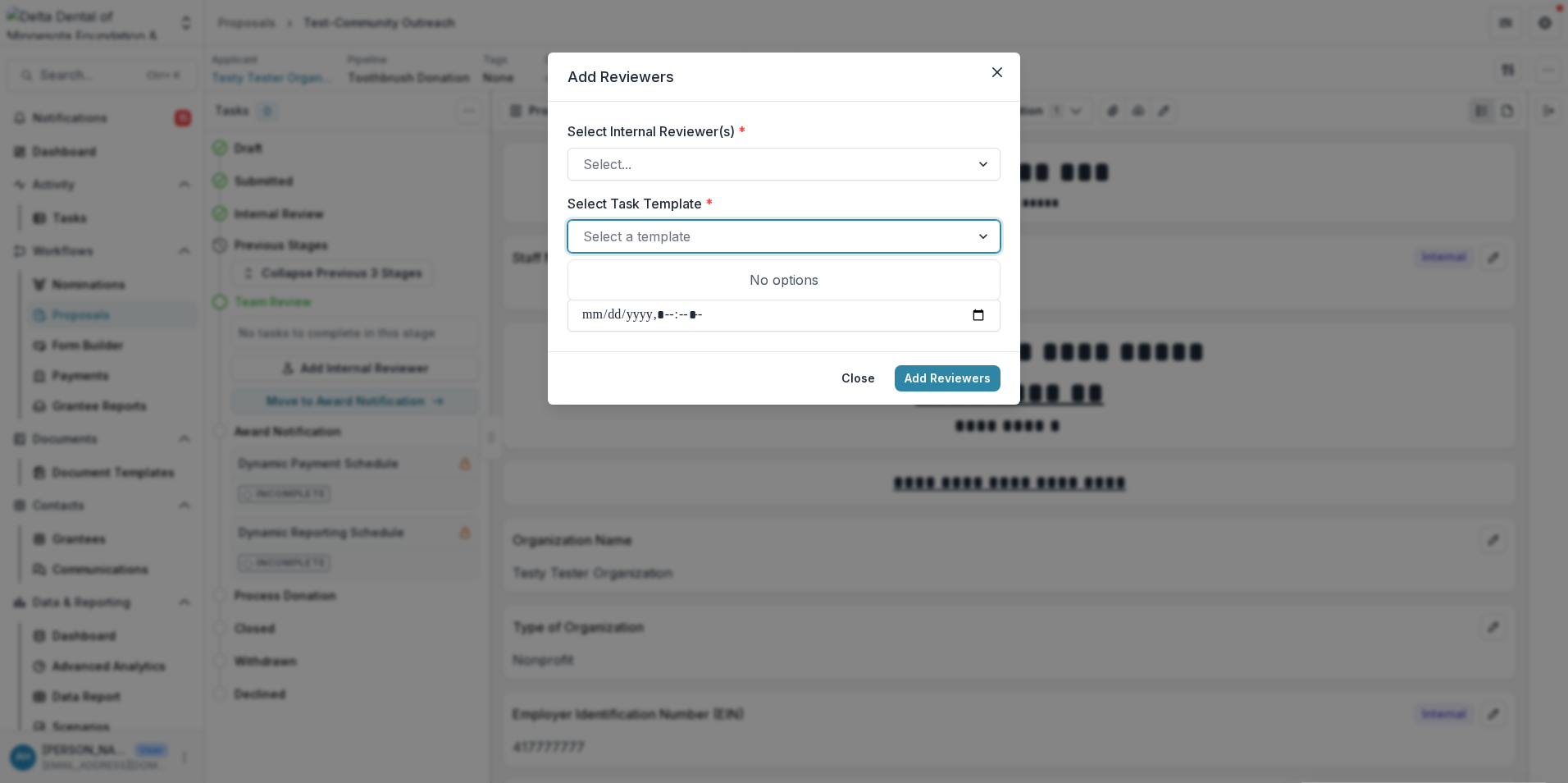
click at [788, 197] on label "Select Task Template *" at bounding box center [779, 202] width 423 height 19
click at [588, 226] on input "Select Task Template *" at bounding box center [585, 236] width 4 height 19
click at [733, 234] on div at bounding box center [769, 236] width 372 height 23
click at [861, 382] on button "Close" at bounding box center [858, 378] width 54 height 26
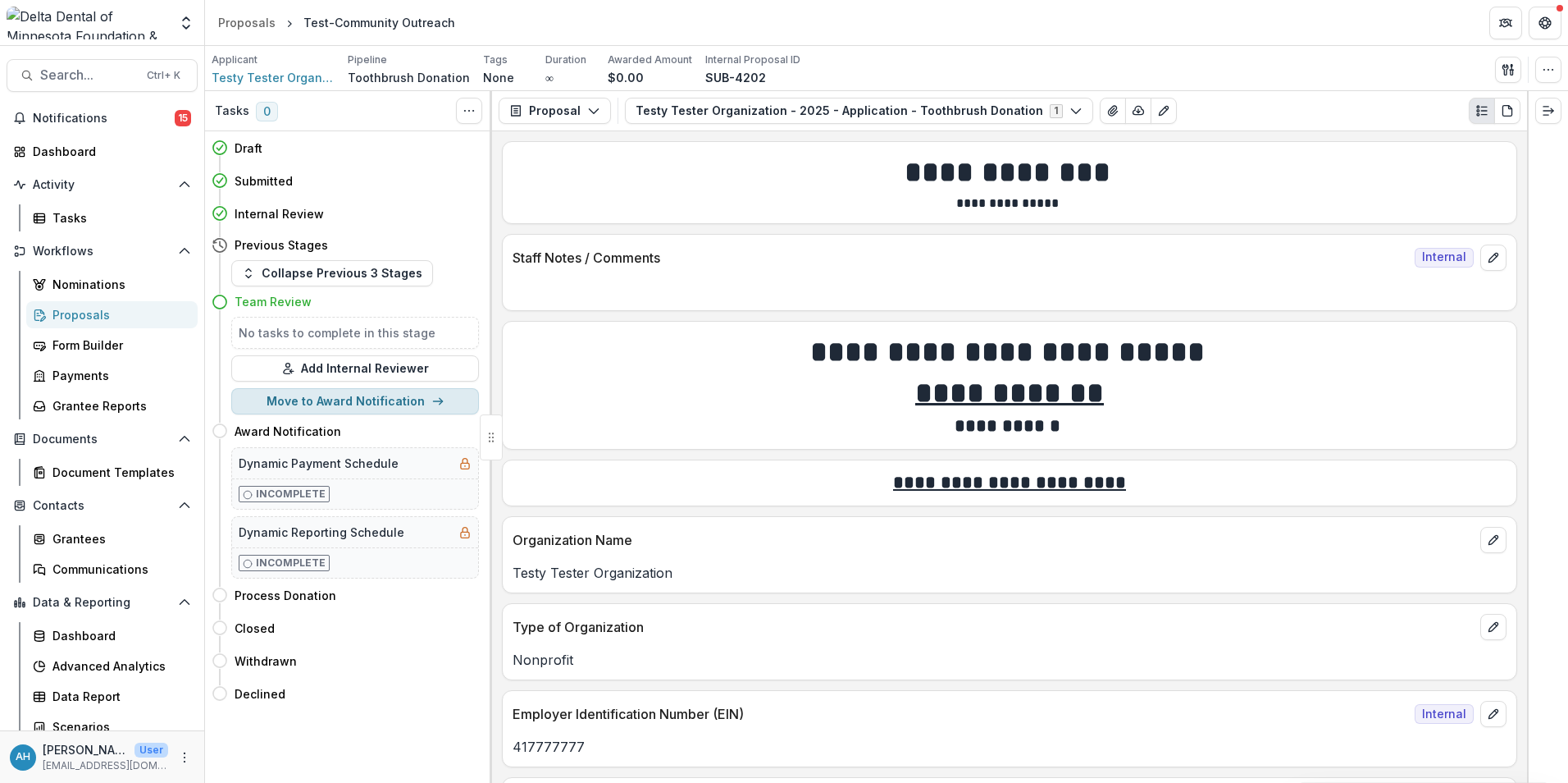
click at [359, 400] on button "Move to Award Notification" at bounding box center [355, 401] width 248 height 26
select select "**********"
select select
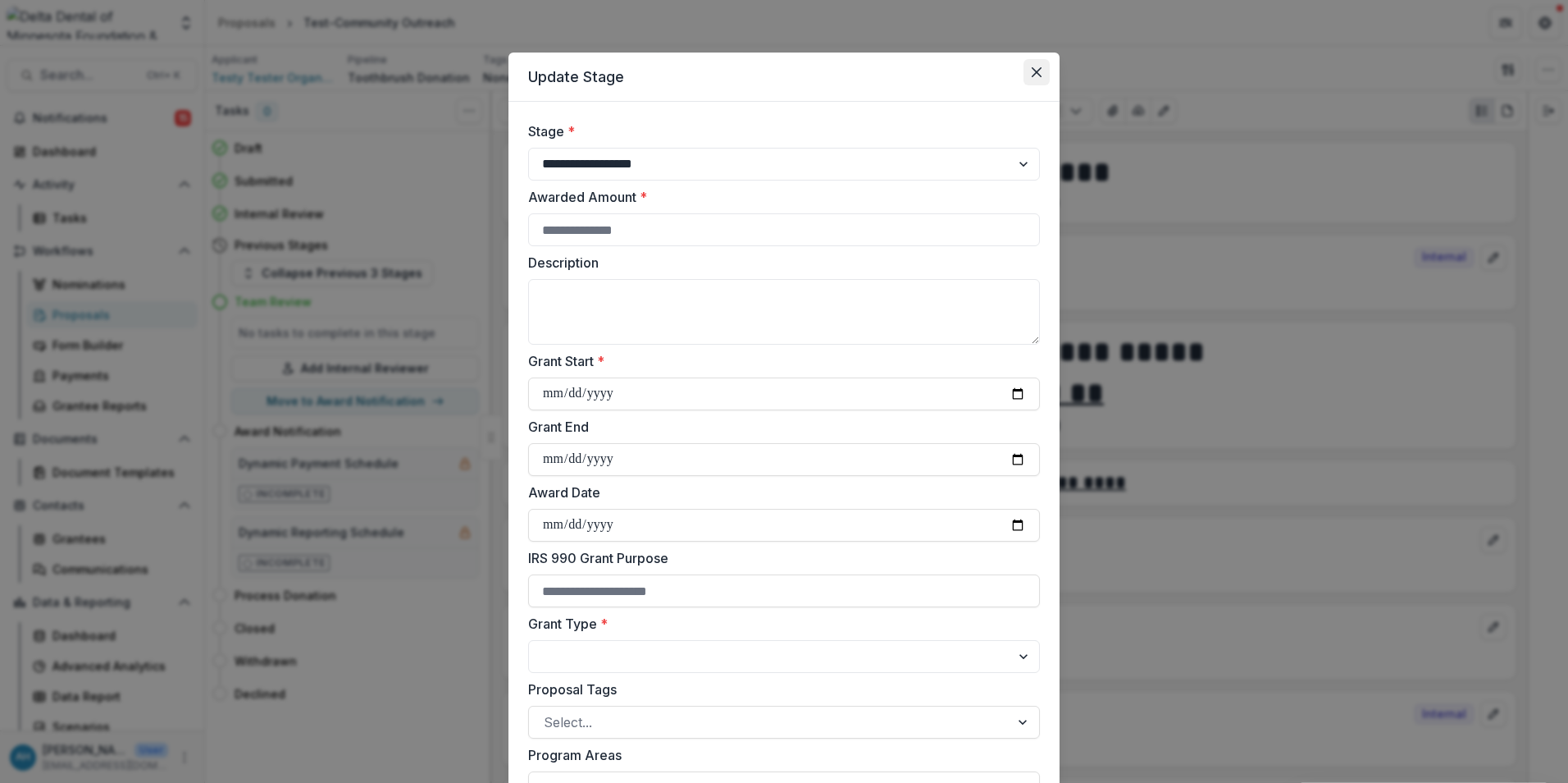
click at [1032, 68] on icon "Close" at bounding box center [1037, 72] width 10 height 10
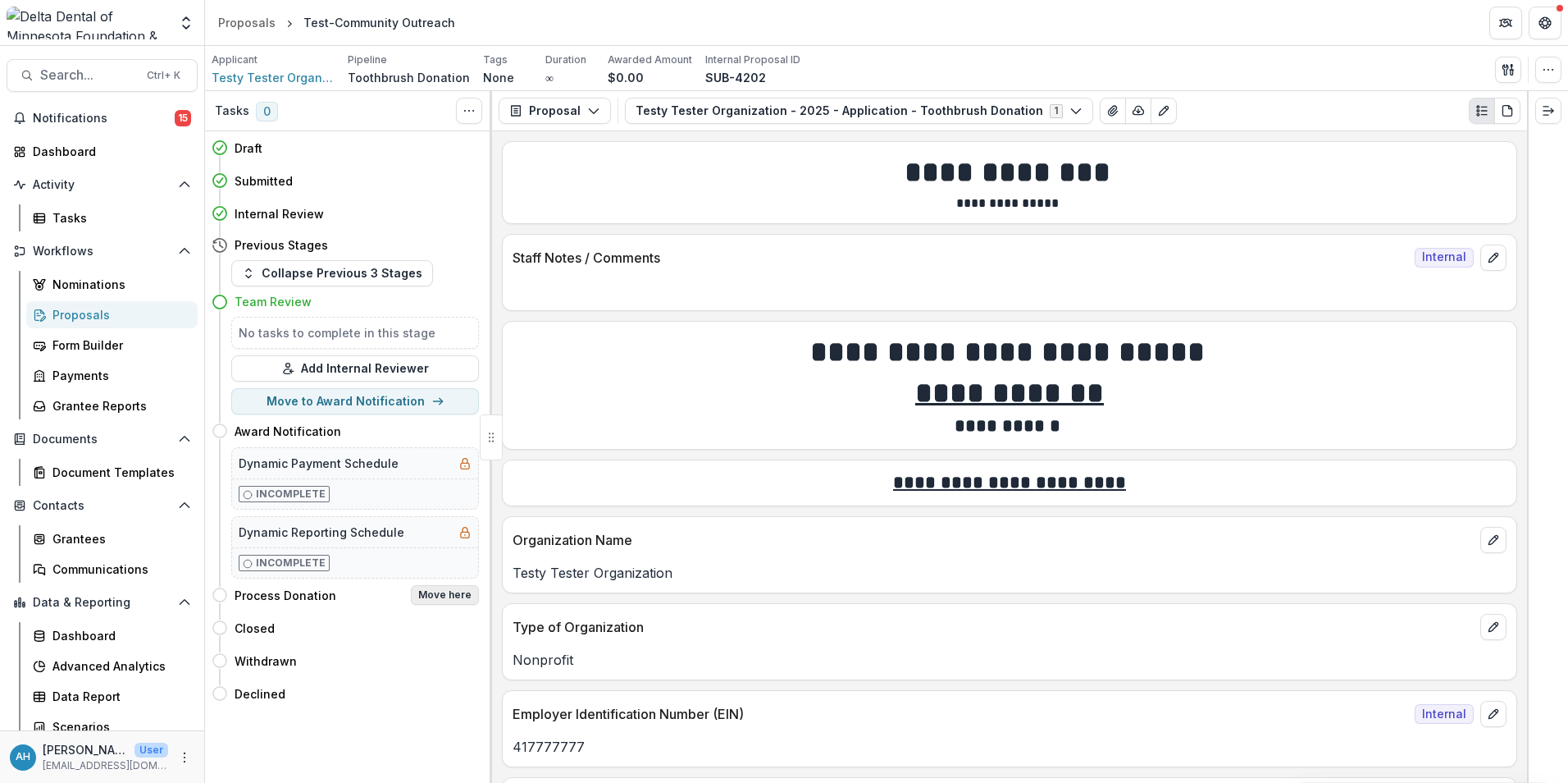
click at [443, 598] on button "Move here" at bounding box center [445, 594] width 68 height 19
select select "**********"
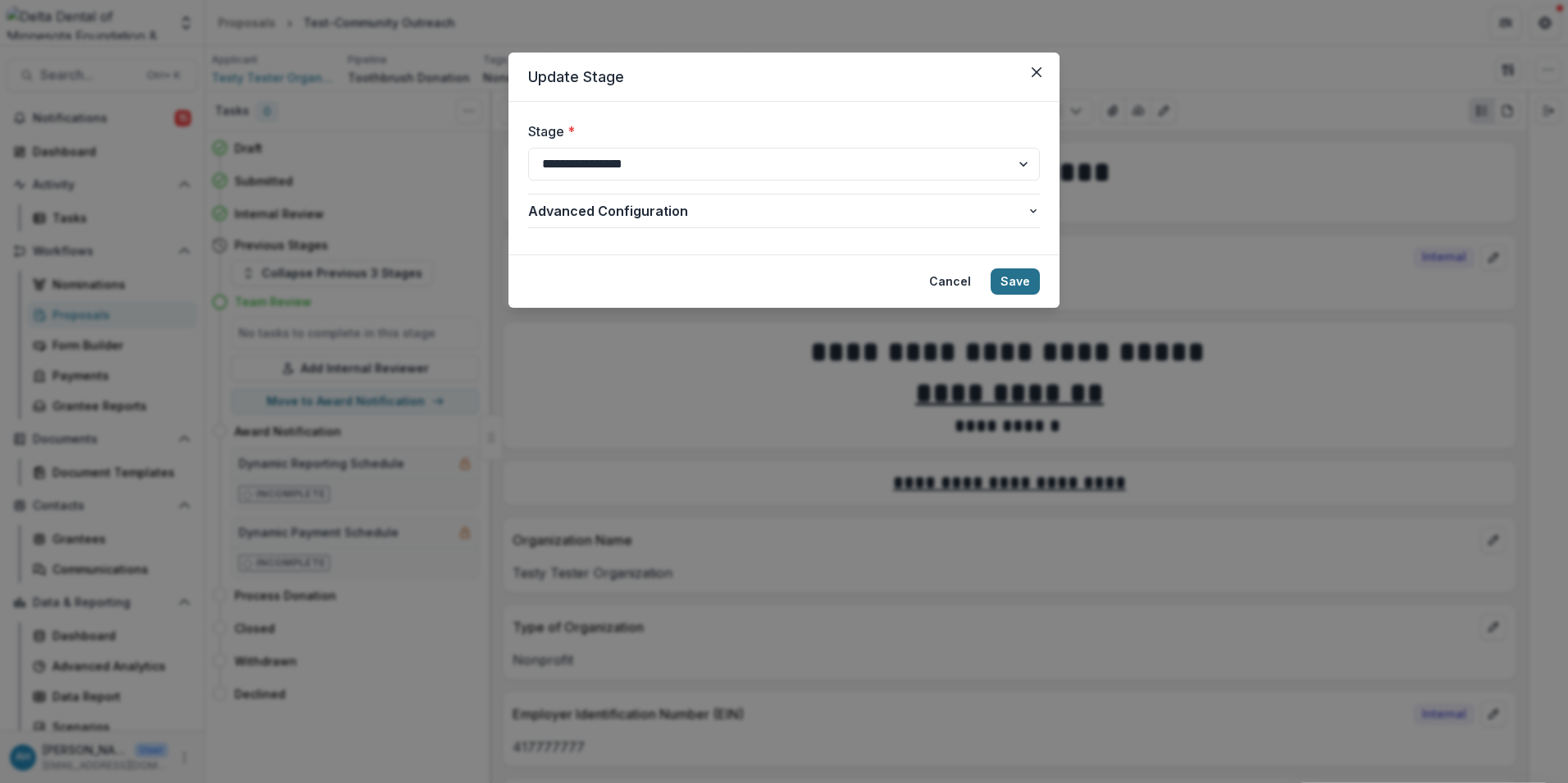
click at [1014, 281] on button "Save" at bounding box center [1015, 281] width 49 height 26
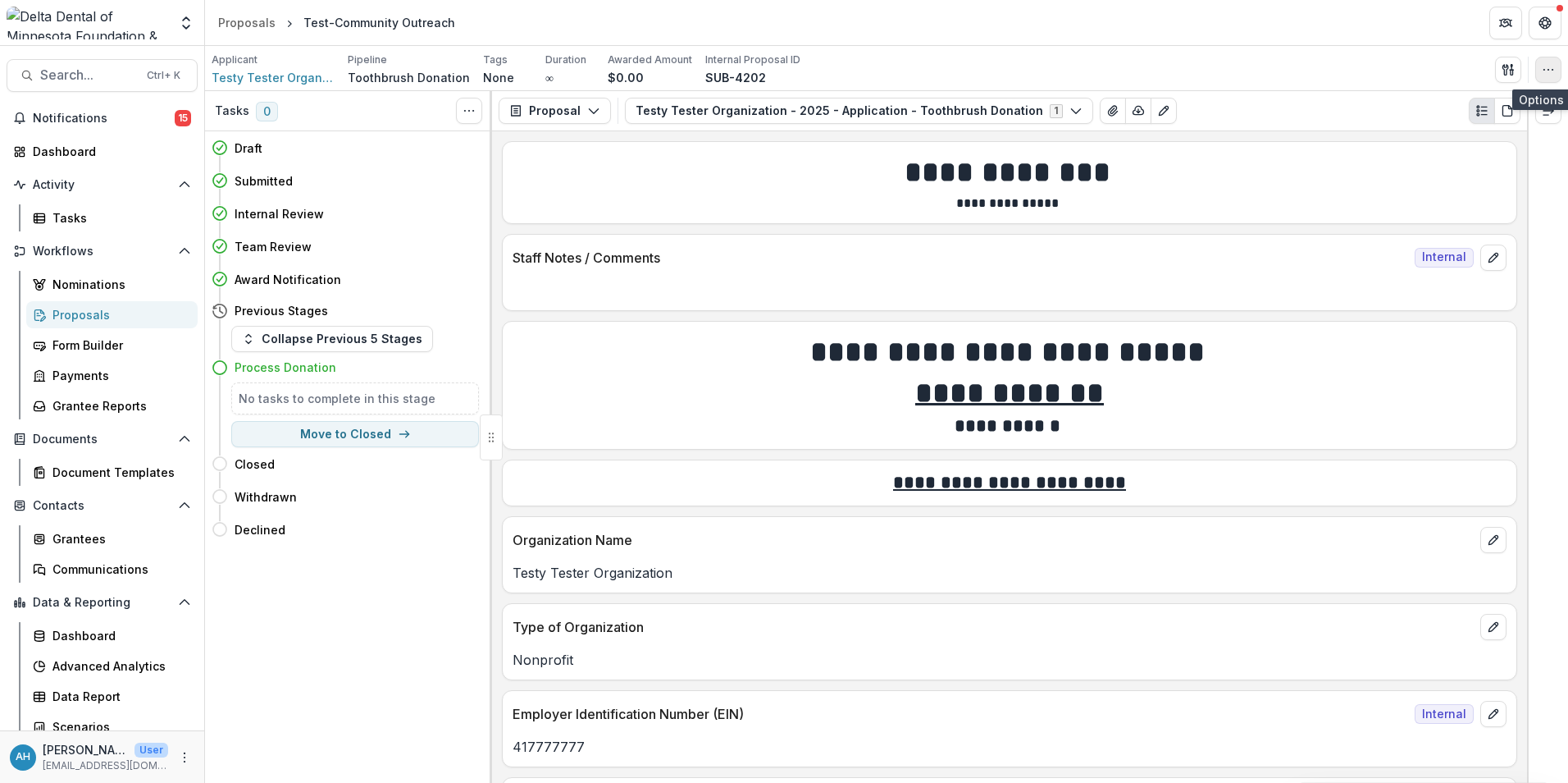
click at [1558, 66] on button "button" at bounding box center [1549, 69] width 26 height 26
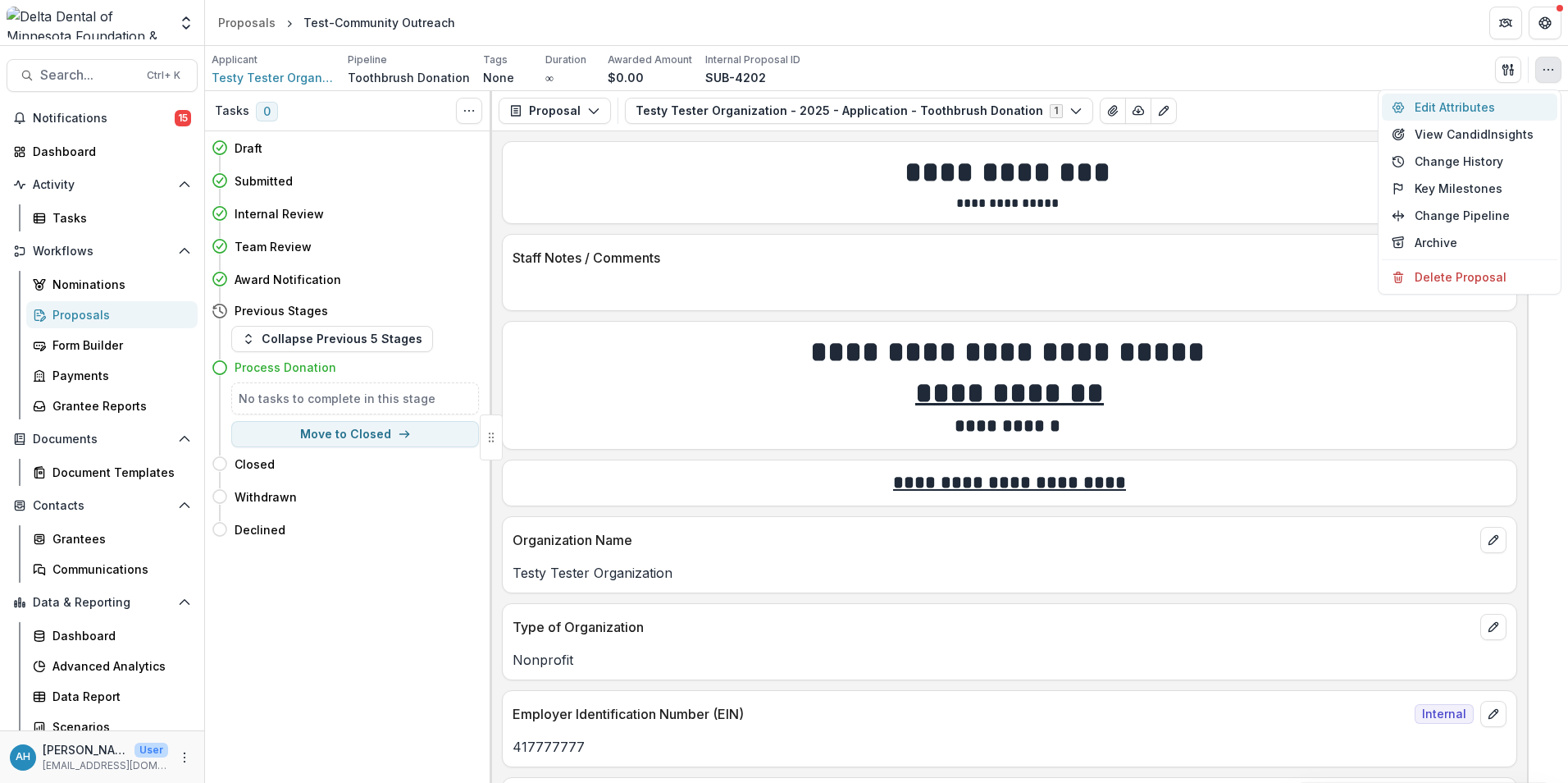
click at [1456, 106] on button "Edit Attributes" at bounding box center [1470, 106] width 176 height 27
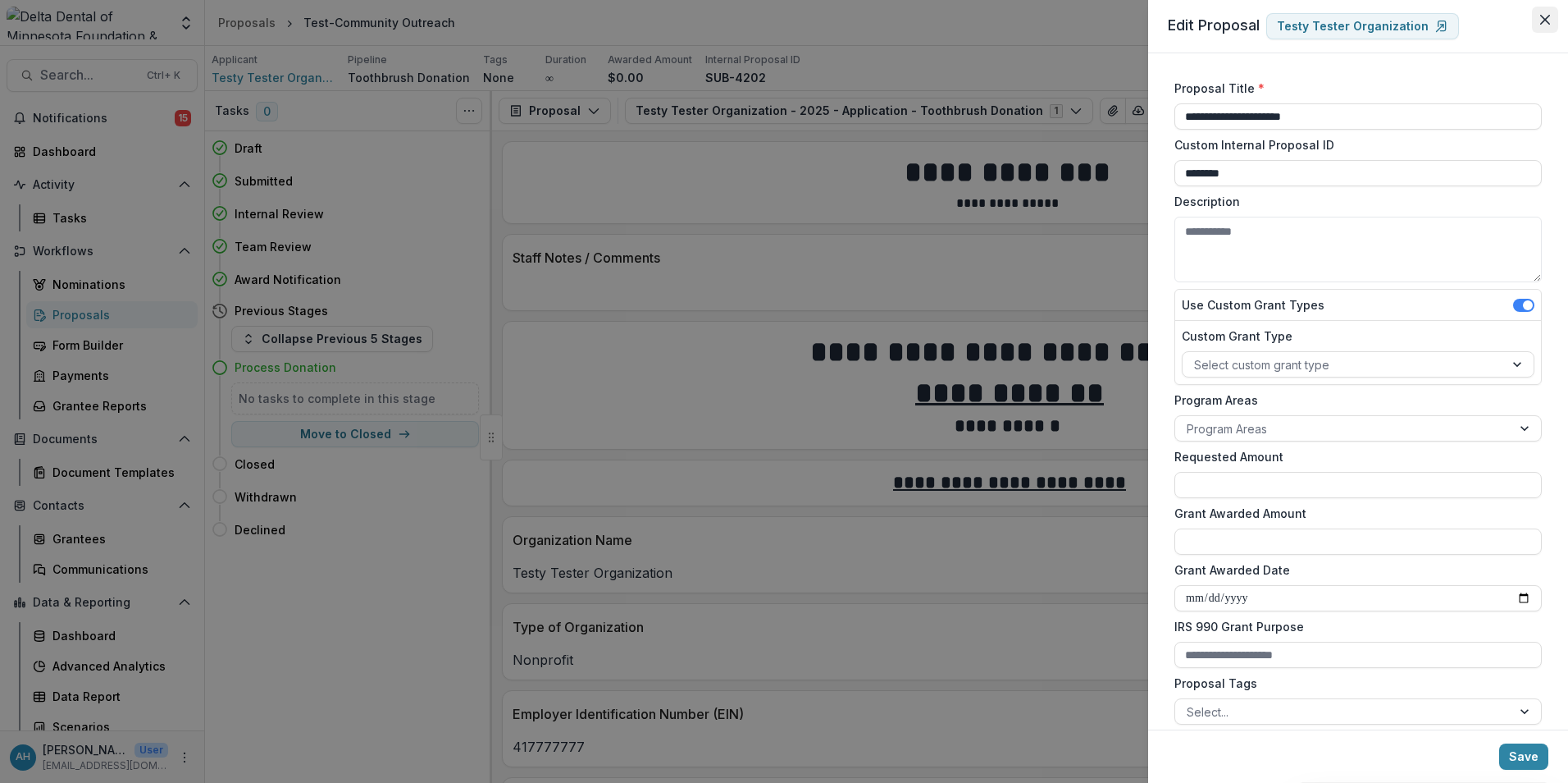
click at [1547, 24] on icon "Close" at bounding box center [1545, 19] width 10 height 10
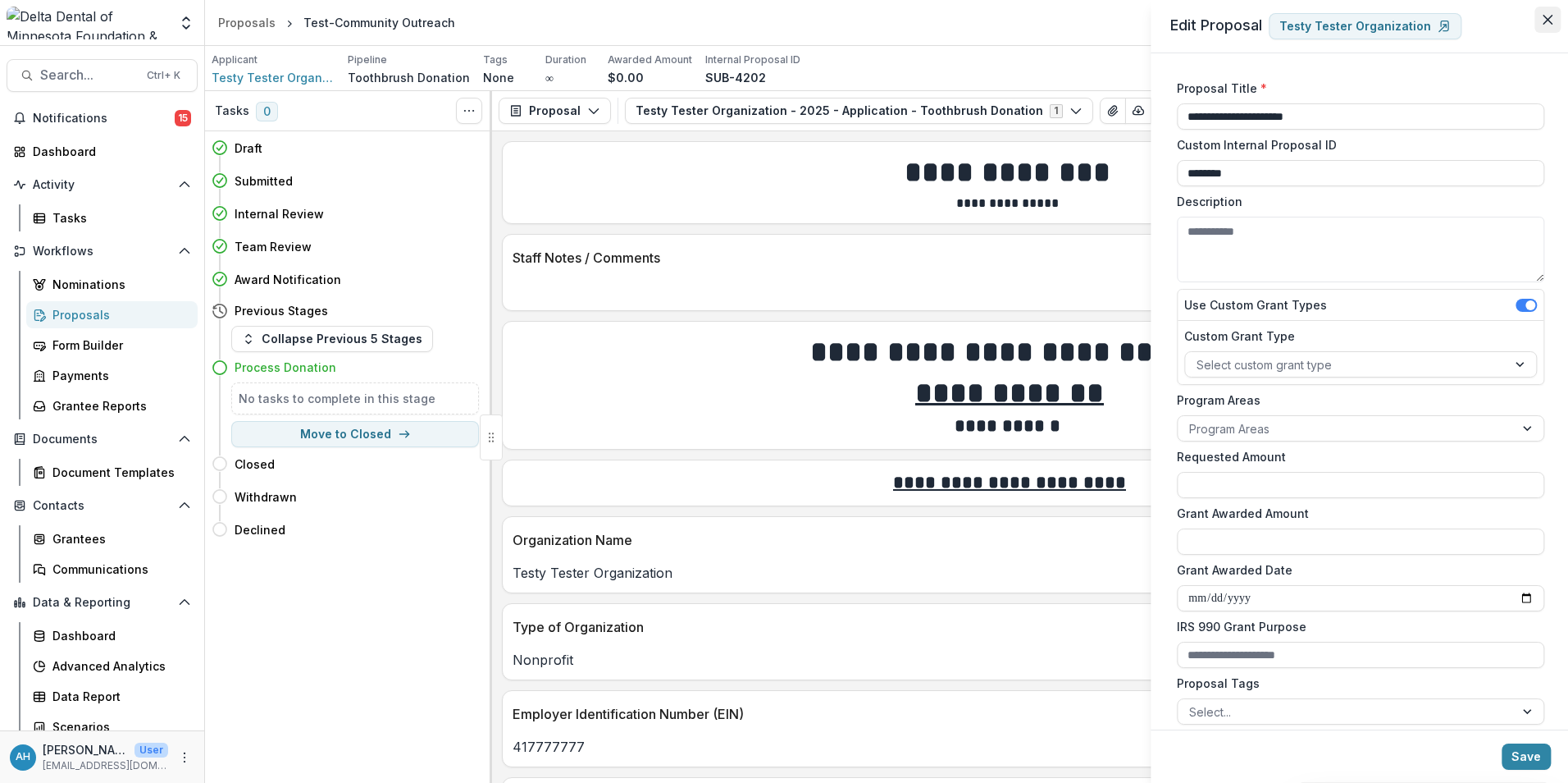
click at [1547, 24] on div "**********" at bounding box center [1360, 391] width 419 height 783
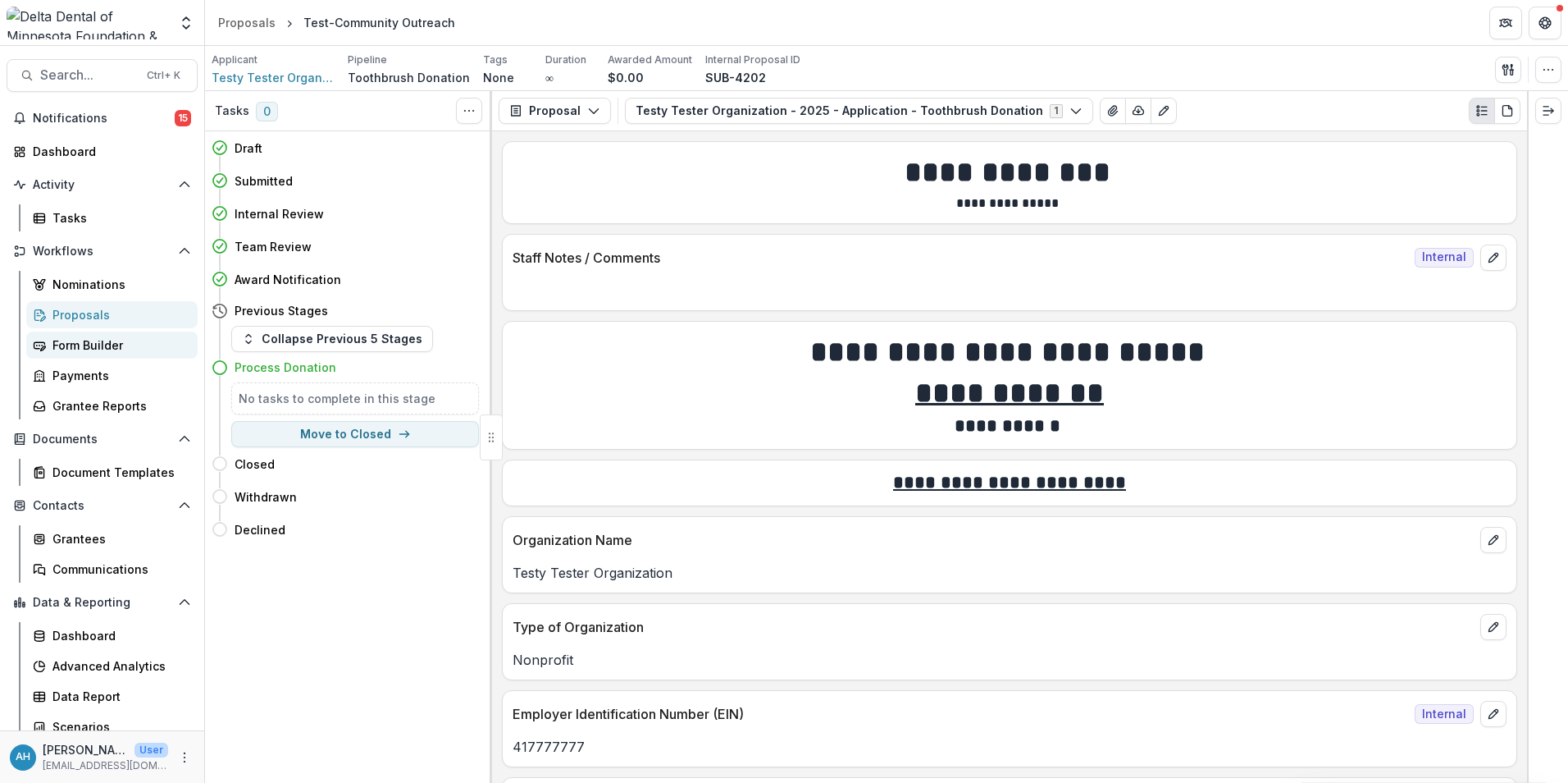
click at [77, 356] on link "Form Builder" at bounding box center [112, 345] width 172 height 27
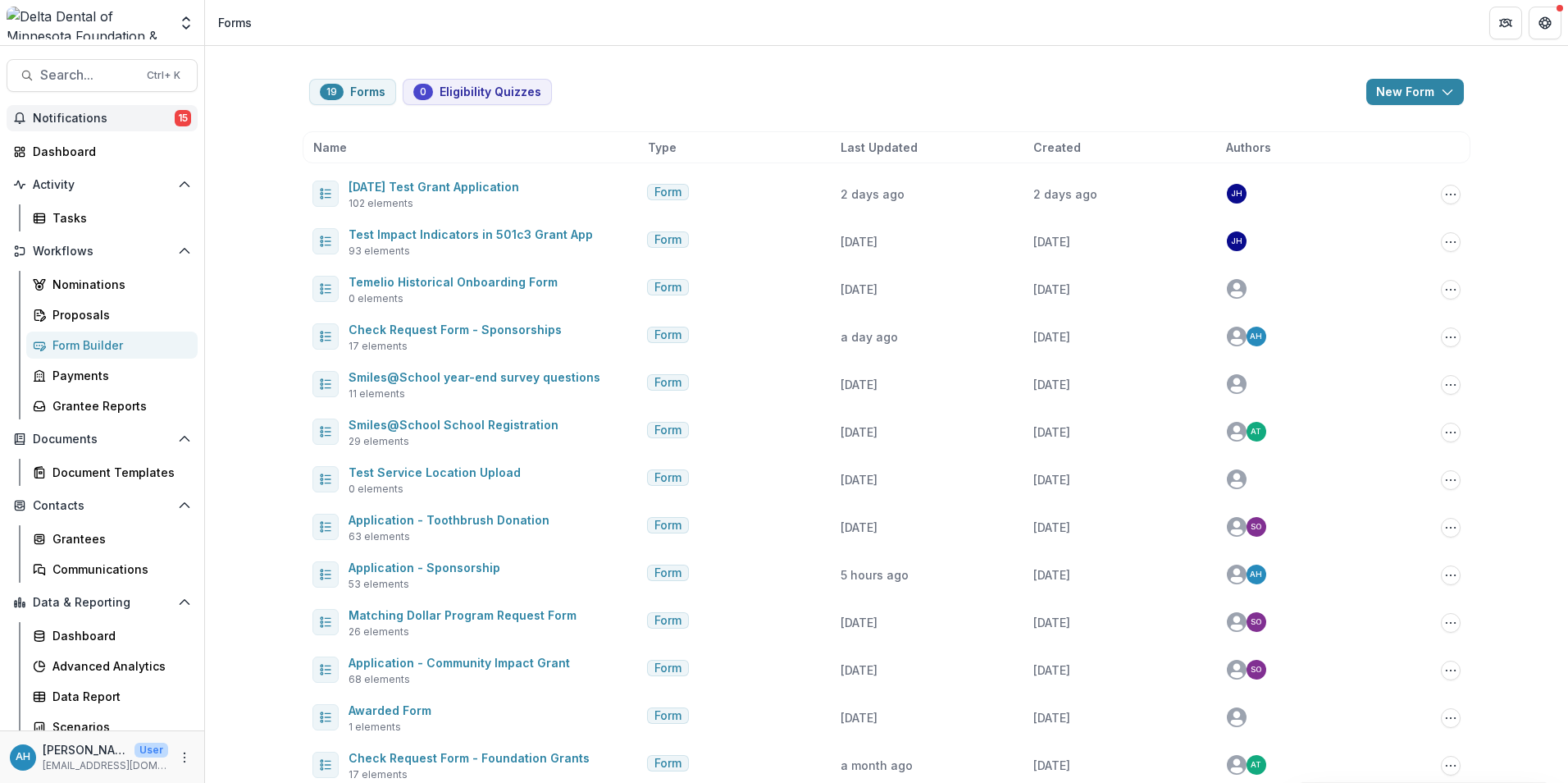
click at [77, 119] on span "Notifications" at bounding box center [104, 118] width 142 height 14
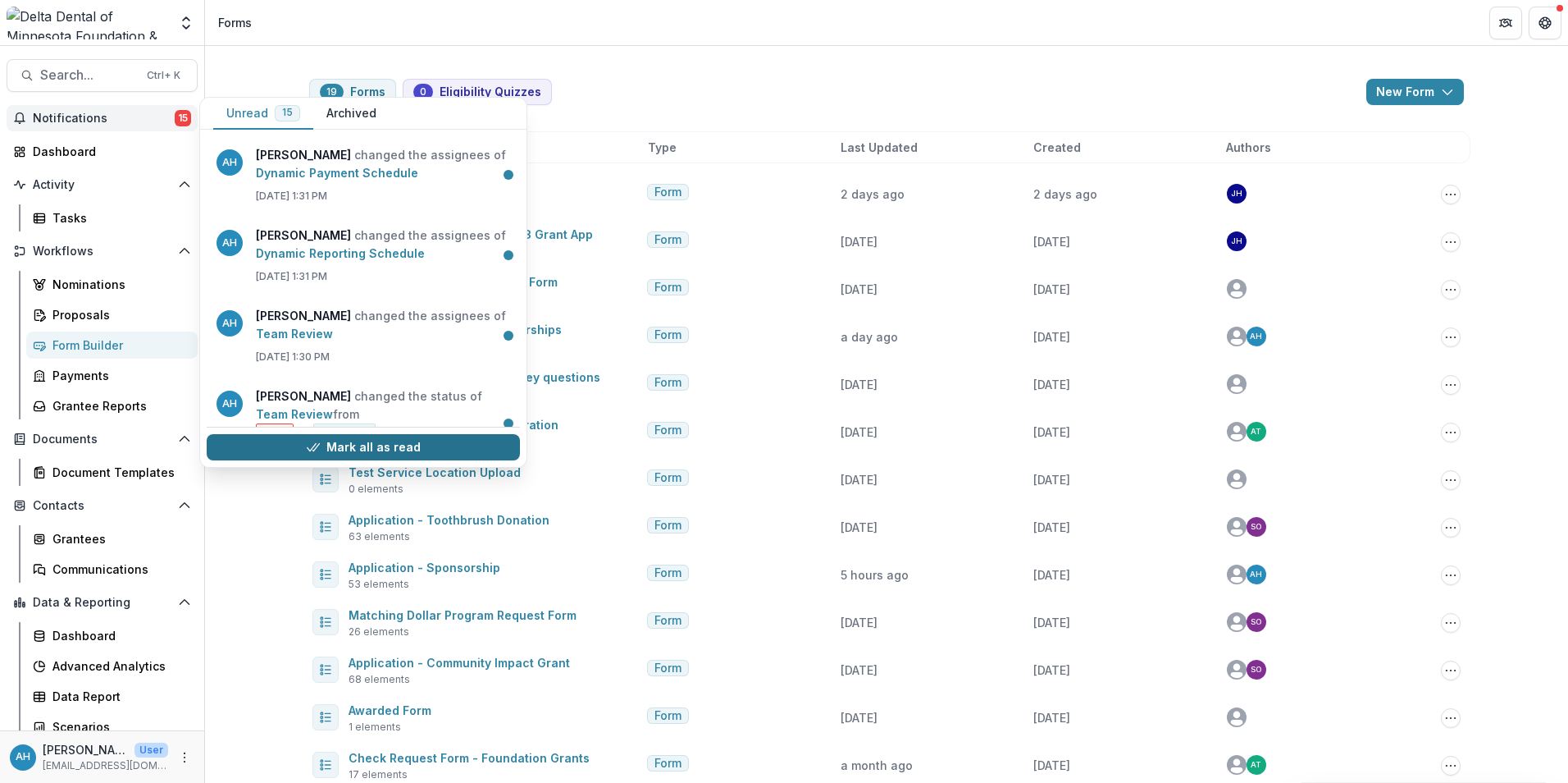
click at [407, 444] on button "Mark all as read" at bounding box center [363, 447] width 313 height 26
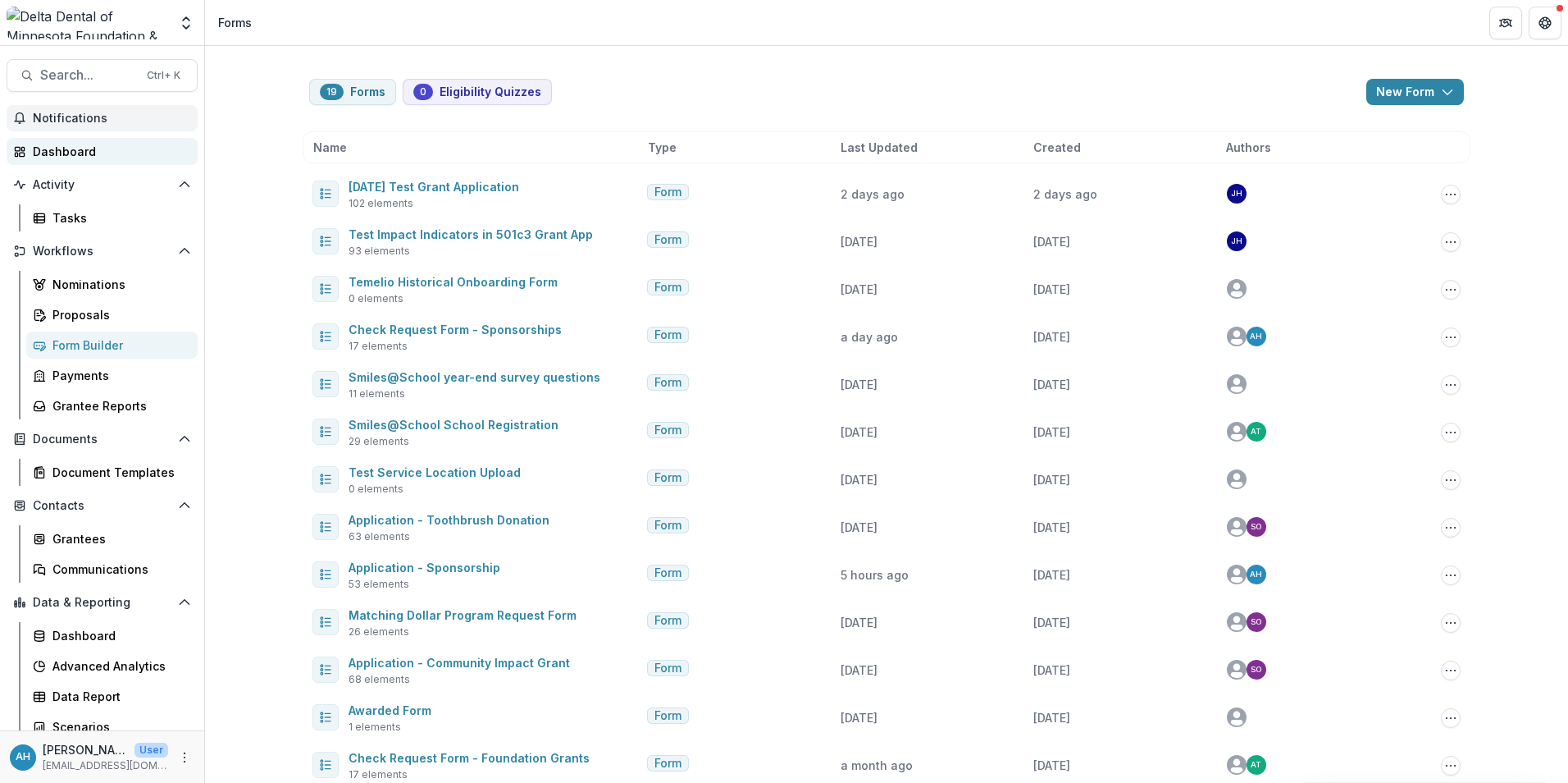
click at [76, 150] on div "Dashboard" at bounding box center [109, 151] width 152 height 18
